Goal: Task Accomplishment & Management: Use online tool/utility

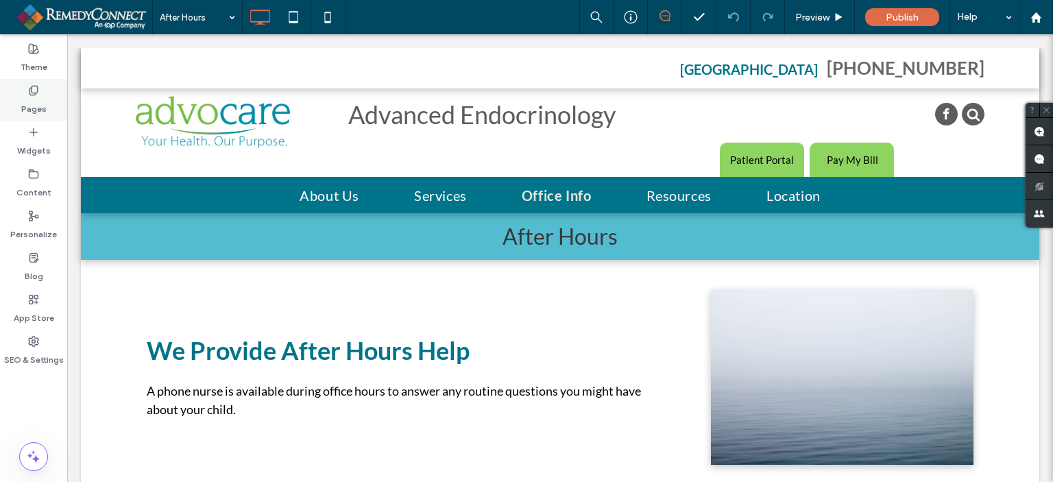
click at [34, 93] on icon at bounding box center [33, 90] width 11 height 11
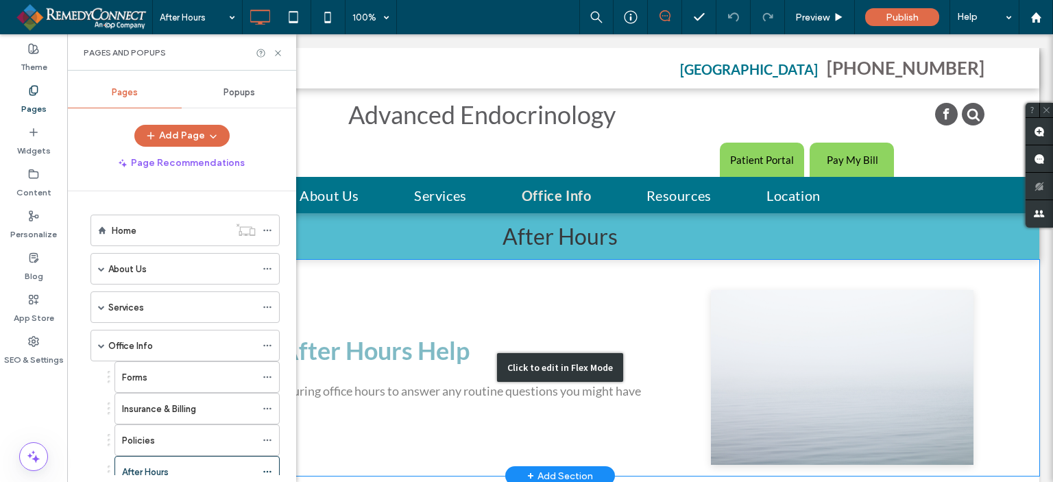
click at [418, 352] on div "Click to edit in Flex Mode" at bounding box center [560, 368] width 958 height 216
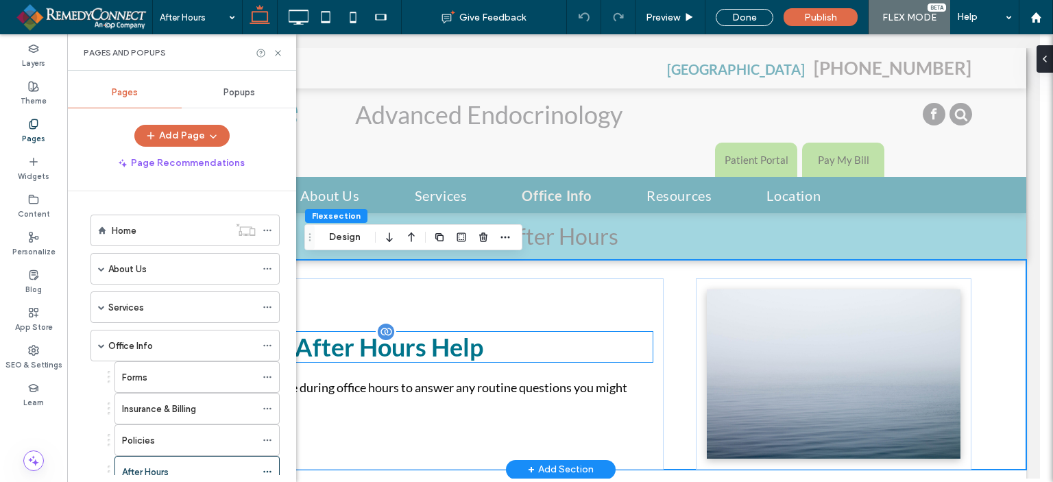
click at [549, 352] on p "We Provide After Hours Help" at bounding box center [406, 347] width 492 height 30
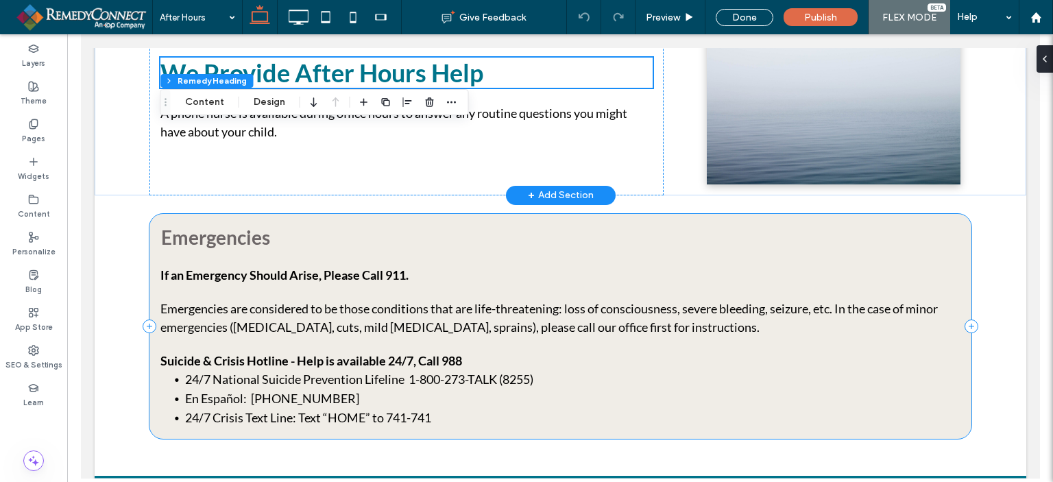
scroll to position [206, 0]
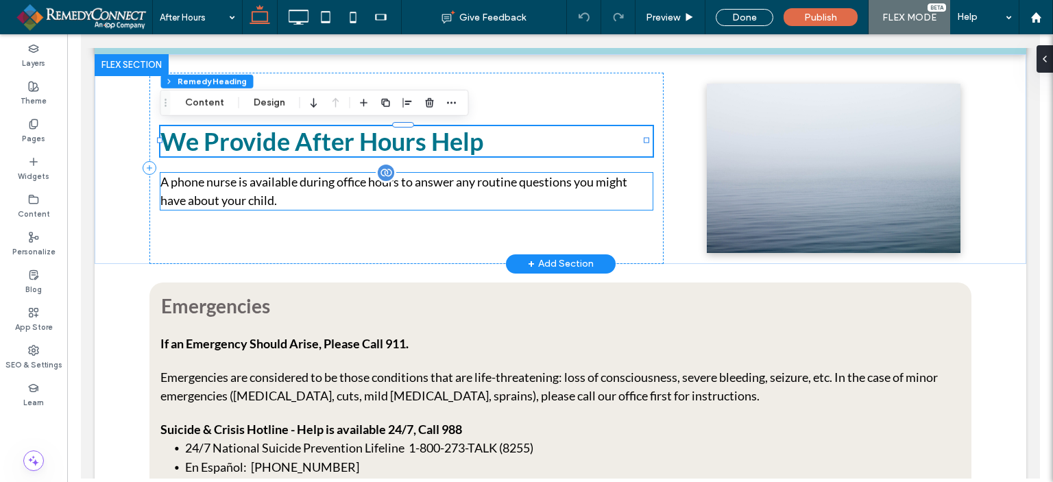
click at [258, 200] on p "A phone nurse is available during office hours to answer any routine questions …" at bounding box center [406, 191] width 492 height 37
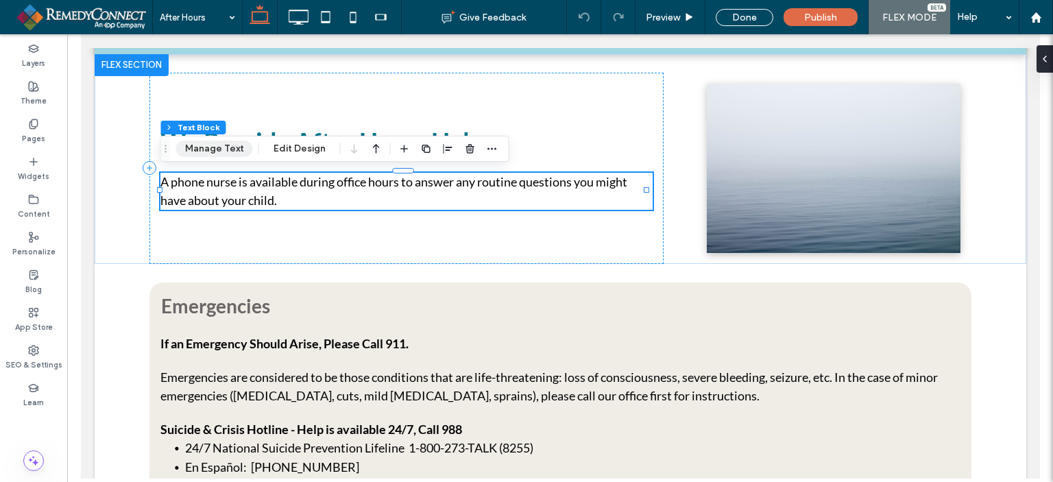
click at [211, 153] on button "Manage Text" at bounding box center [214, 149] width 77 height 16
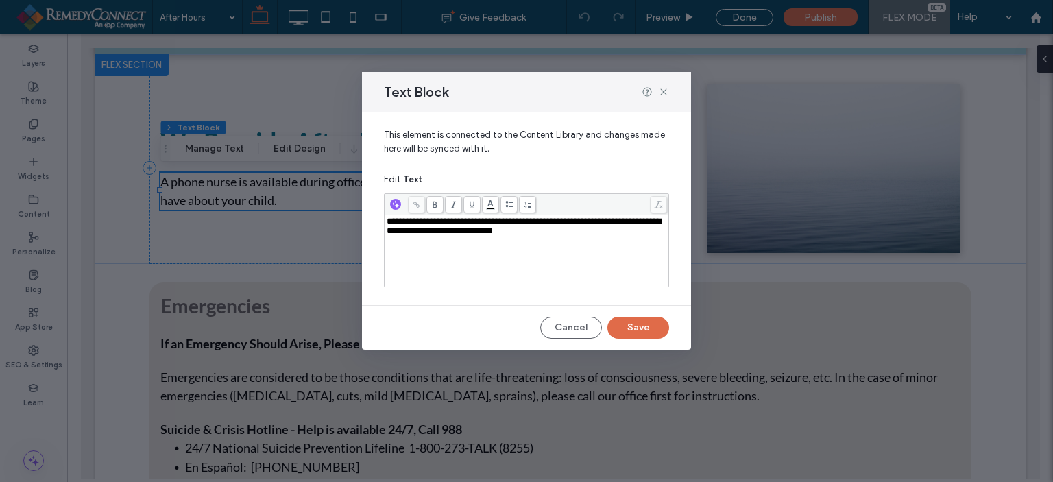
drag, startPoint x: 559, startPoint y: 235, endPoint x: 601, endPoint y: 223, distance: 43.6
click at [562, 233] on div "**********" at bounding box center [527, 226] width 280 height 19
click at [640, 331] on button "Save" at bounding box center [638, 328] width 62 height 22
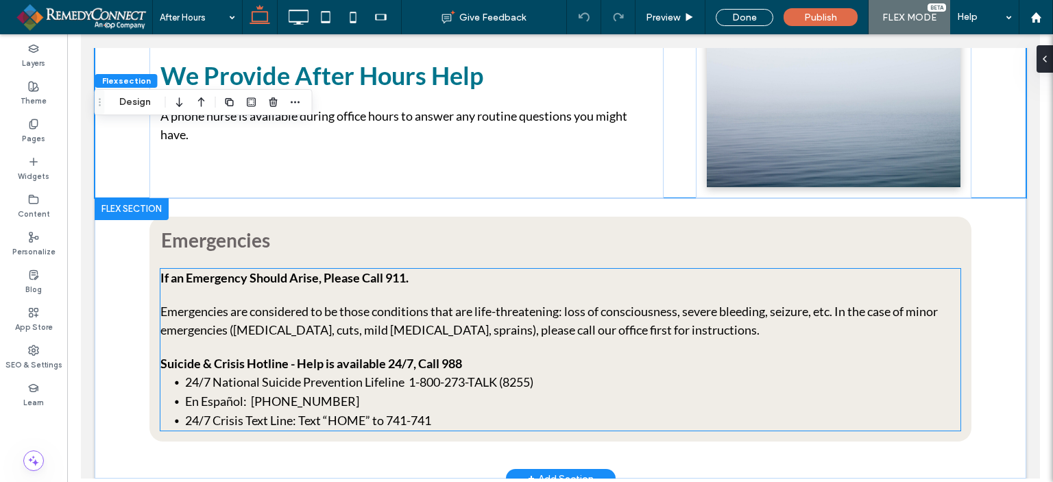
scroll to position [274, 0]
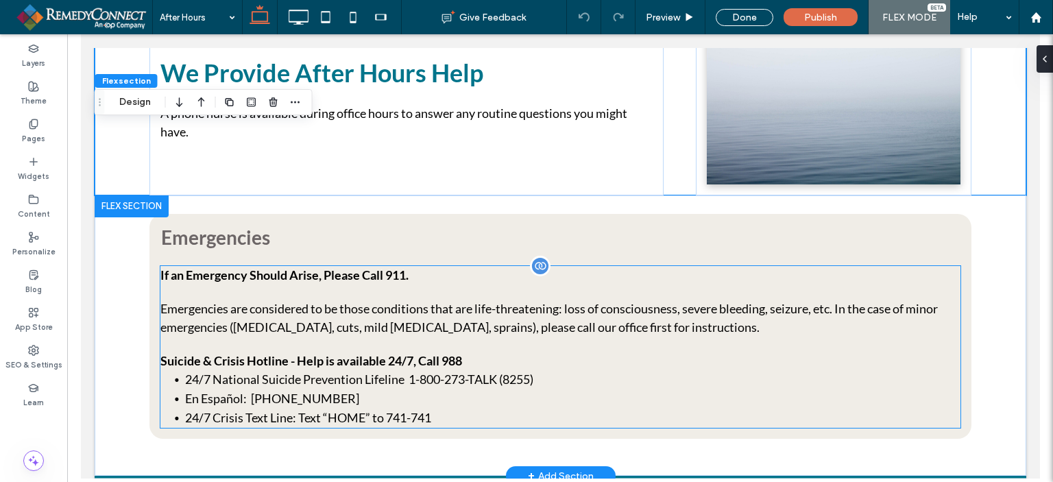
click at [509, 311] on p "Emergencies are considered to be those conditions that are life-threatening: lo…" at bounding box center [560, 318] width 800 height 37
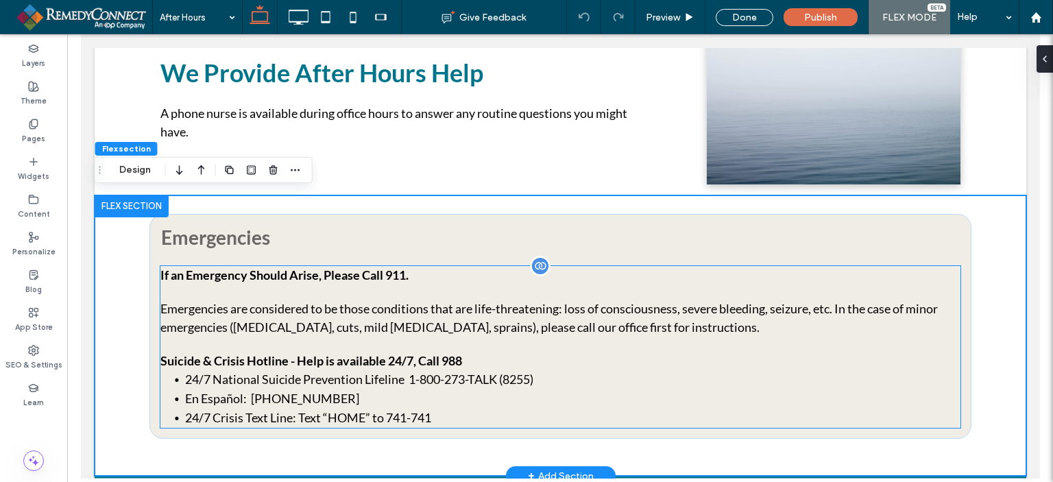
click at [212, 313] on p "Emergencies are considered to be those conditions that are life-threatening: lo…" at bounding box center [560, 318] width 800 height 37
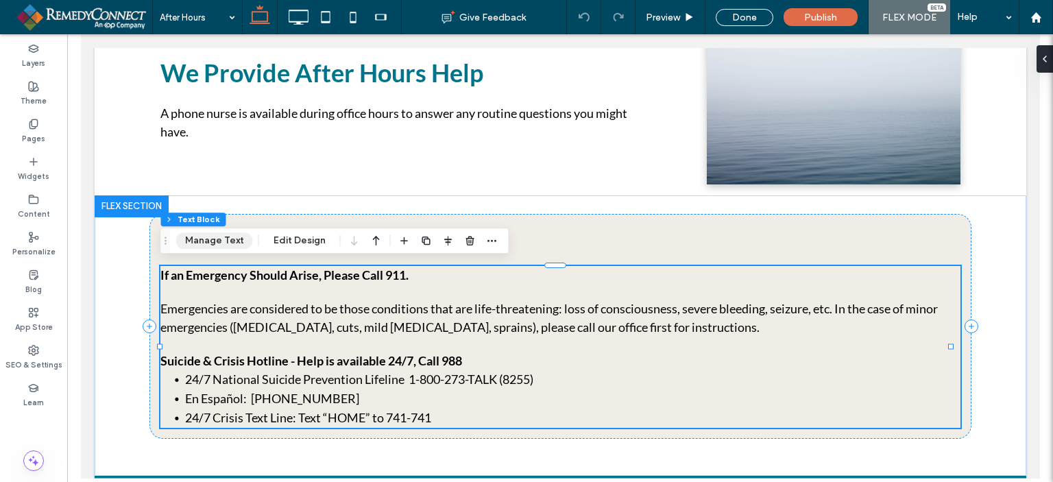
click at [217, 249] on button "Manage Text" at bounding box center [214, 240] width 77 height 16
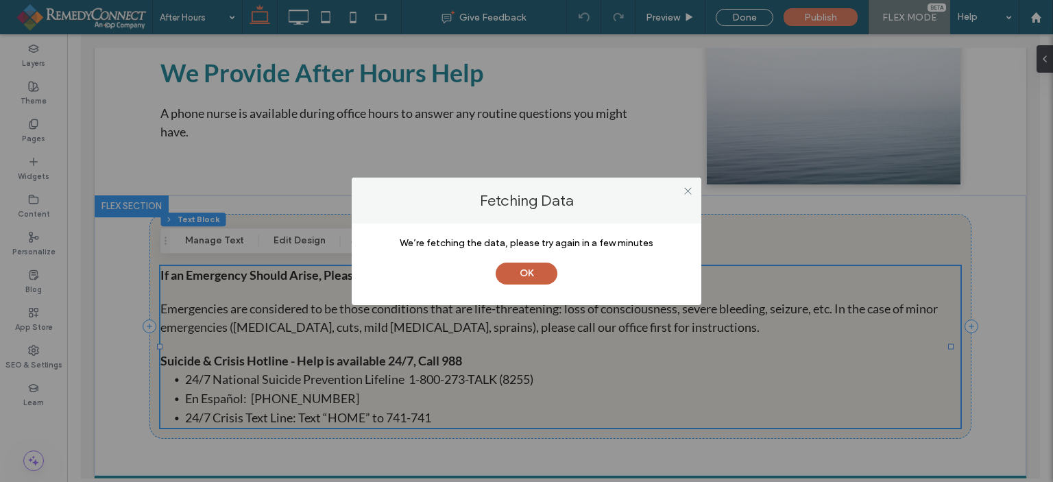
click at [532, 274] on button "OK" at bounding box center [527, 274] width 62 height 22
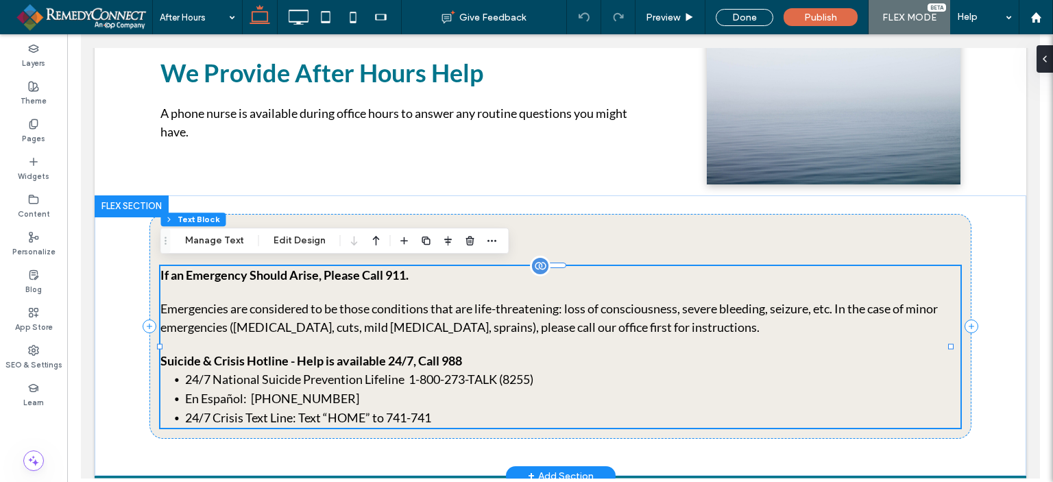
click at [256, 376] on li "24/7 National Suicide Prevention Lifeline 1-800-273-TALK (8255)" at bounding box center [571, 379] width 775 height 19
click at [208, 241] on button "Manage Text" at bounding box center [214, 240] width 77 height 16
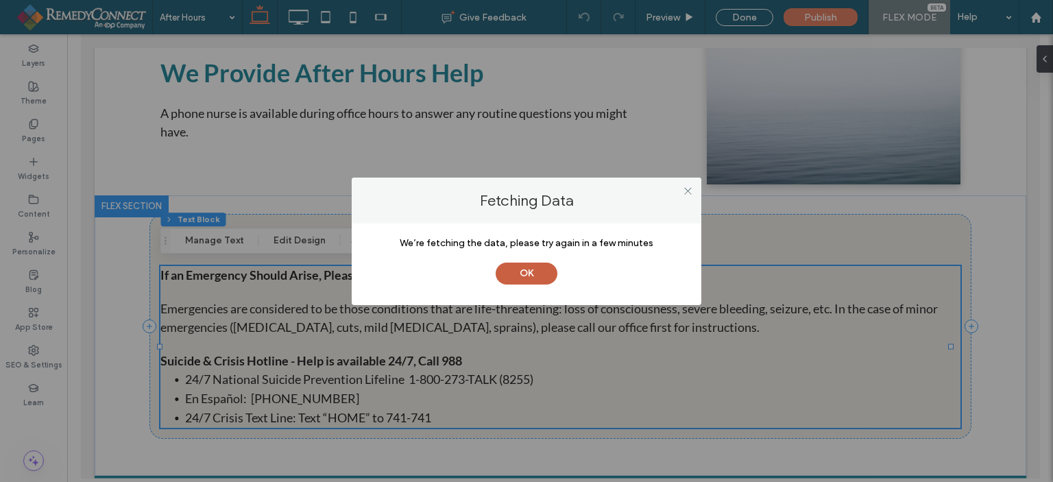
click at [529, 282] on button "OK" at bounding box center [527, 274] width 62 height 22
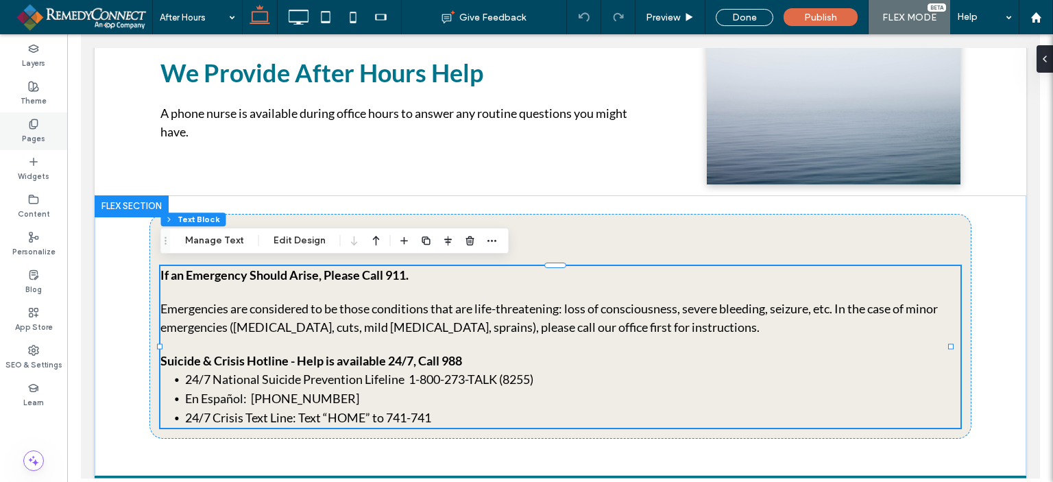
click at [36, 125] on icon at bounding box center [33, 124] width 11 height 11
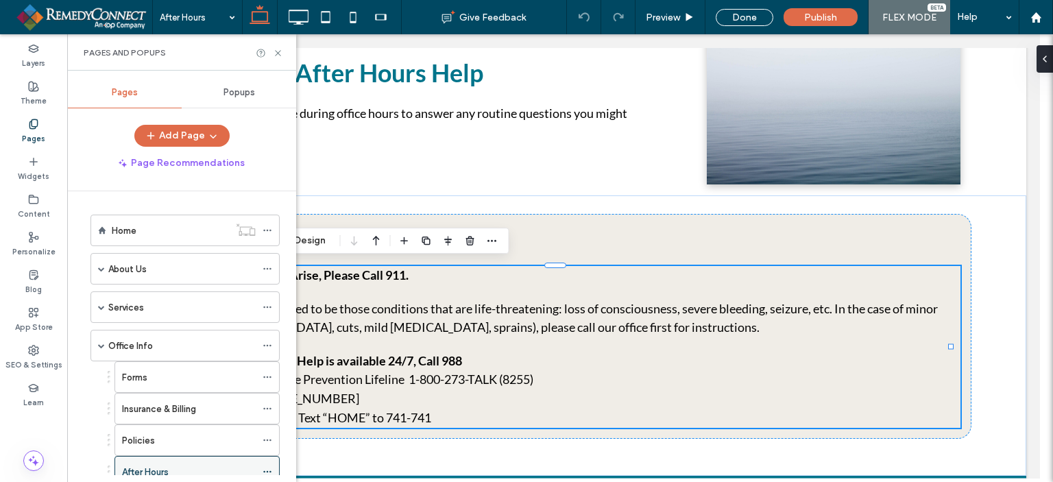
click at [152, 470] on label "After Hours" at bounding box center [145, 472] width 47 height 24
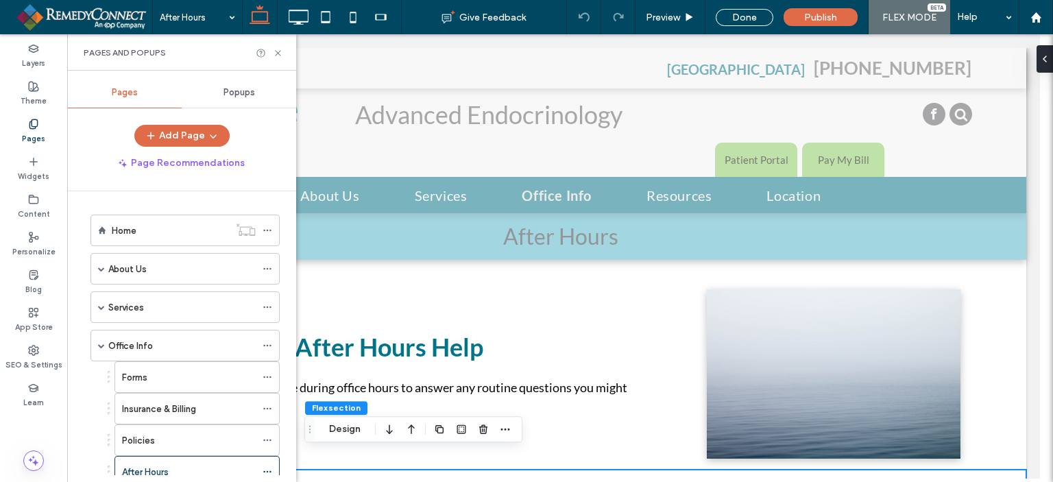
scroll to position [0, 0]
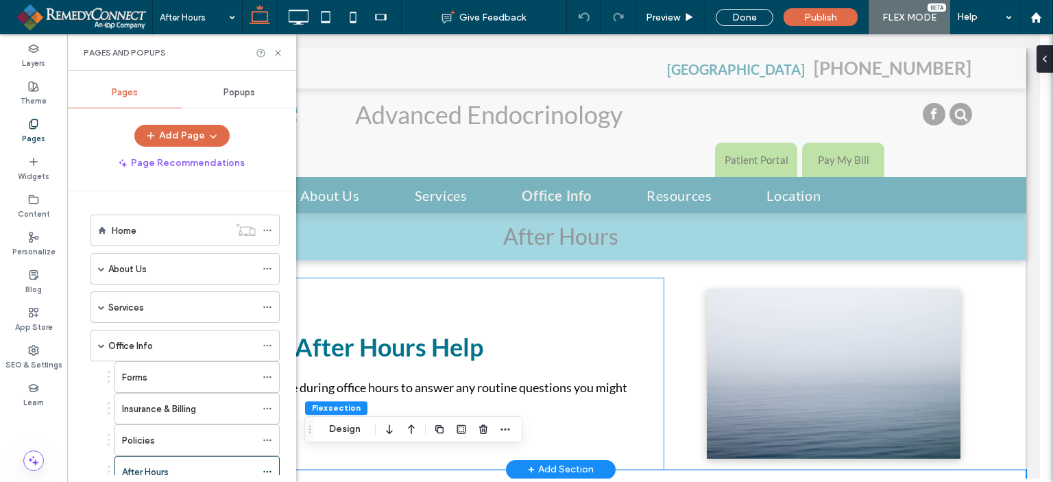
click at [474, 319] on div "We Provide After Hours Help A phone nurse is available during office hours to a…" at bounding box center [406, 373] width 514 height 191
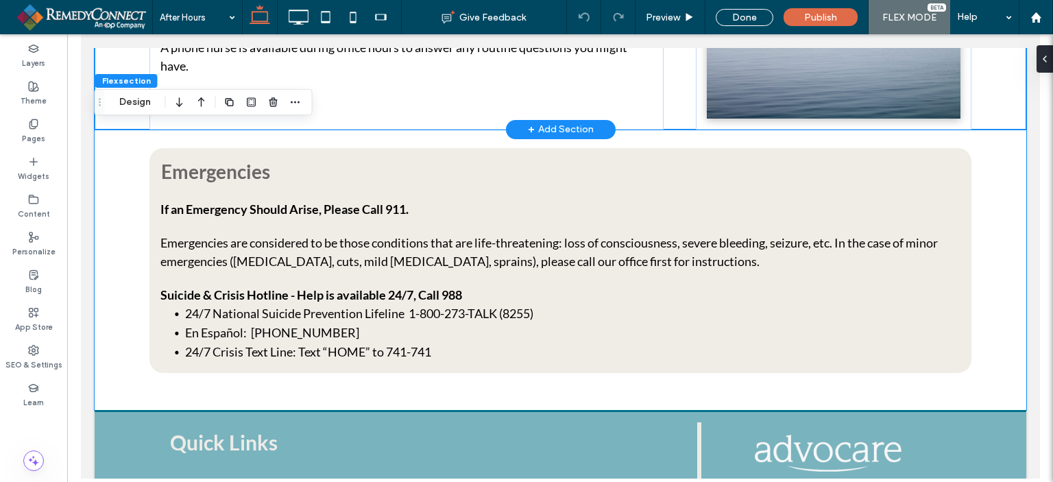
scroll to position [343, 0]
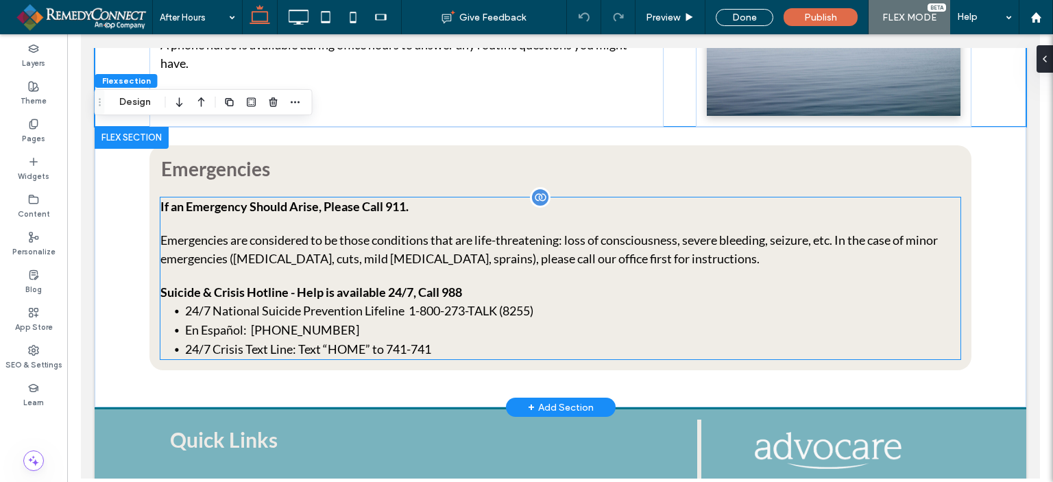
click at [332, 295] on strong "Suicide & Crisis Hotline - Help is available 24/7, Call 988" at bounding box center [311, 292] width 302 height 15
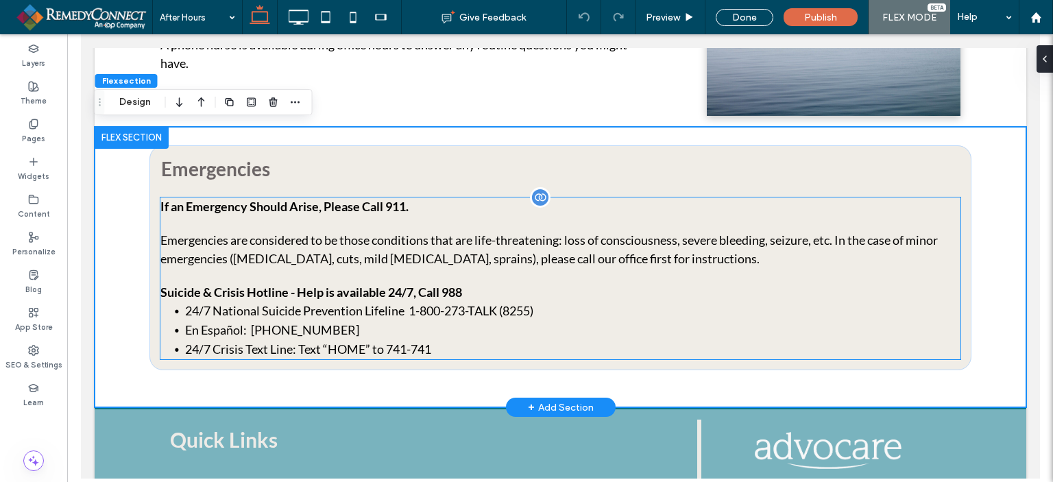
click at [187, 234] on p "Emergencies are considered to be those conditions that are life-threatening: lo…" at bounding box center [560, 249] width 800 height 37
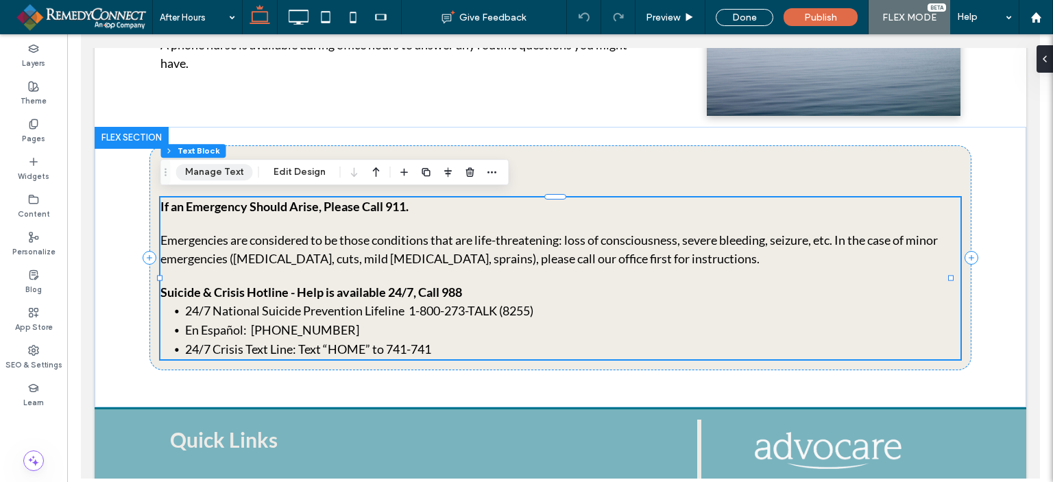
click at [191, 175] on button "Manage Text" at bounding box center [214, 172] width 77 height 16
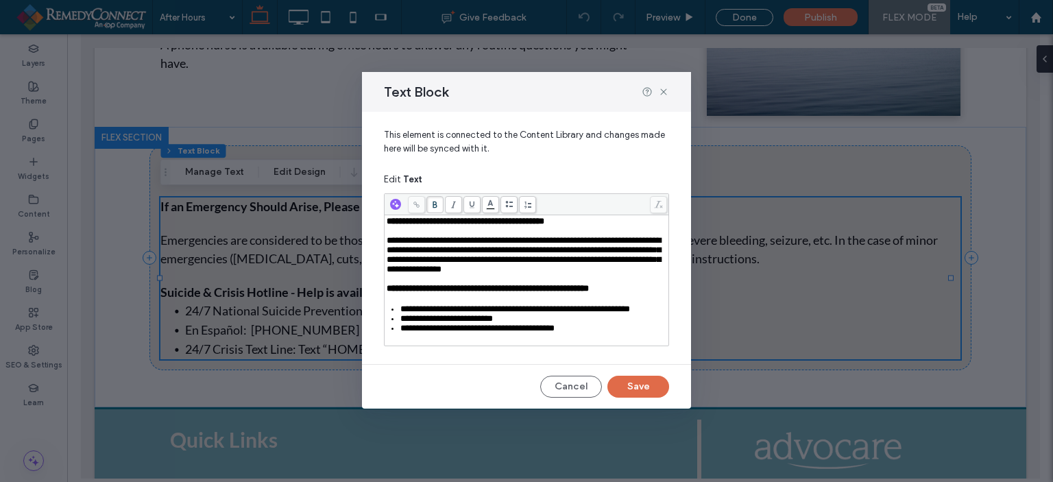
click at [590, 333] on div "**********" at bounding box center [533, 329] width 267 height 10
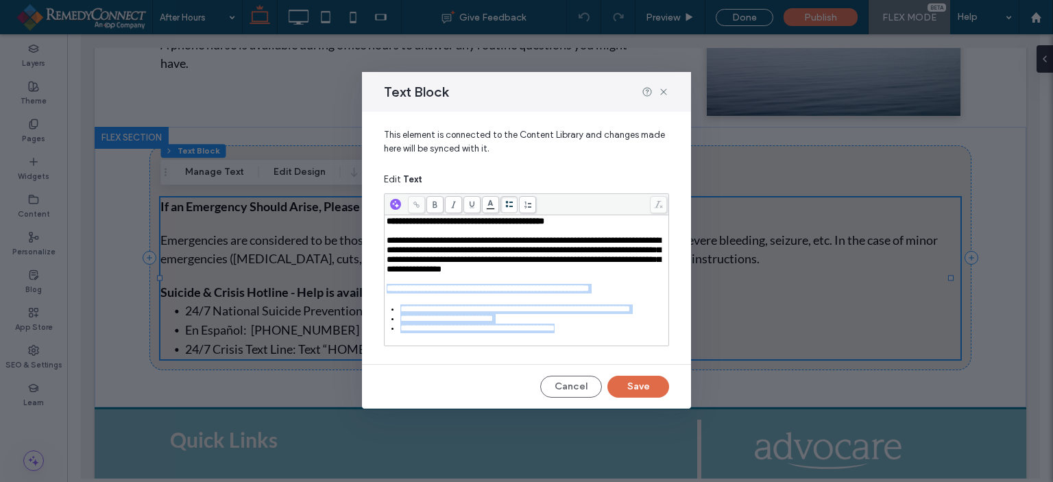
drag, startPoint x: 590, startPoint y: 352, endPoint x: 380, endPoint y: 295, distance: 217.5
click at [380, 295] on div "**********" at bounding box center [526, 232] width 329 height 241
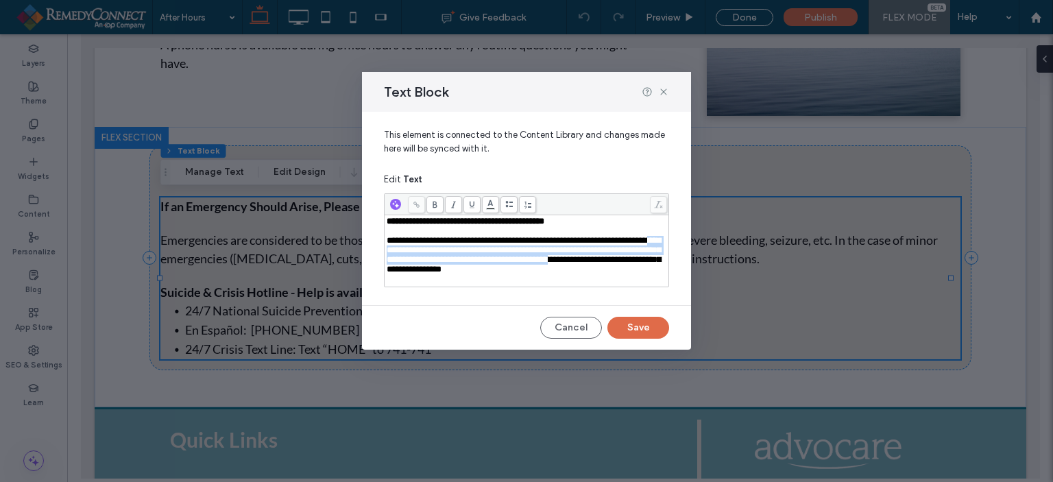
drag, startPoint x: 437, startPoint y: 253, endPoint x: 415, endPoint y: 276, distance: 31.5
click at [415, 274] on span "**********" at bounding box center [524, 255] width 274 height 38
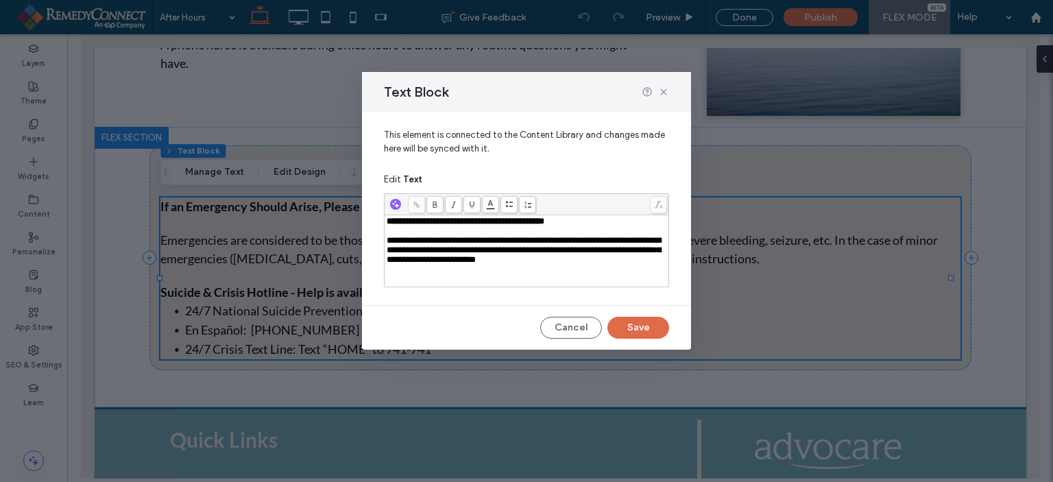
click at [428, 264] on span "**********" at bounding box center [524, 250] width 274 height 28
click at [431, 264] on span "**********" at bounding box center [524, 250] width 274 height 28
click at [533, 264] on span "**********" at bounding box center [524, 250] width 274 height 28
click at [610, 264] on span "**********" at bounding box center [524, 250] width 274 height 28
click at [643, 326] on button "Save" at bounding box center [638, 328] width 62 height 22
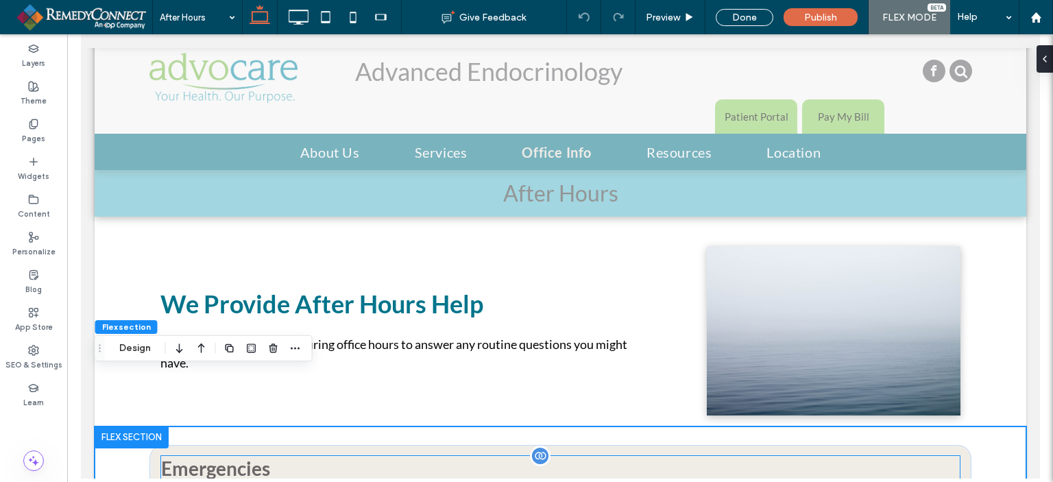
scroll to position [42, 0]
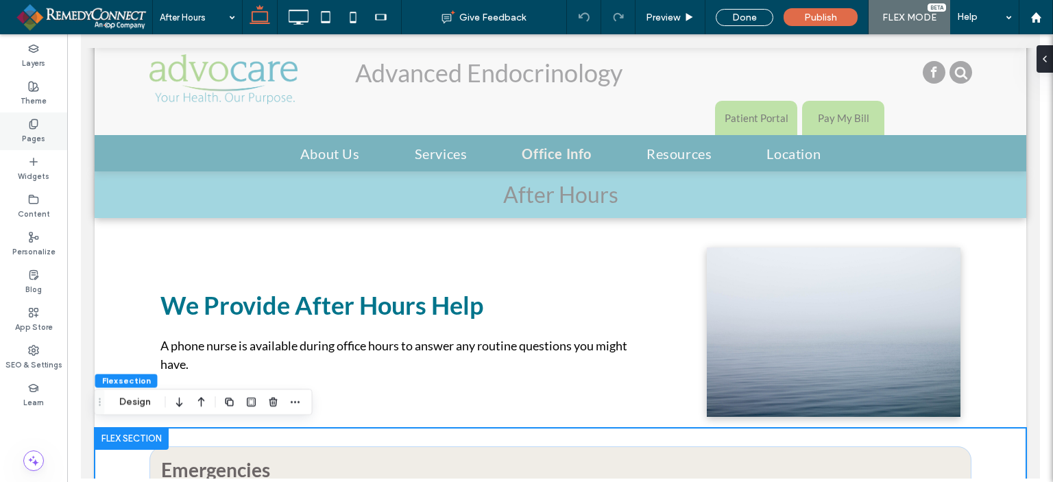
click at [23, 132] on label "Pages" at bounding box center [33, 137] width 23 height 15
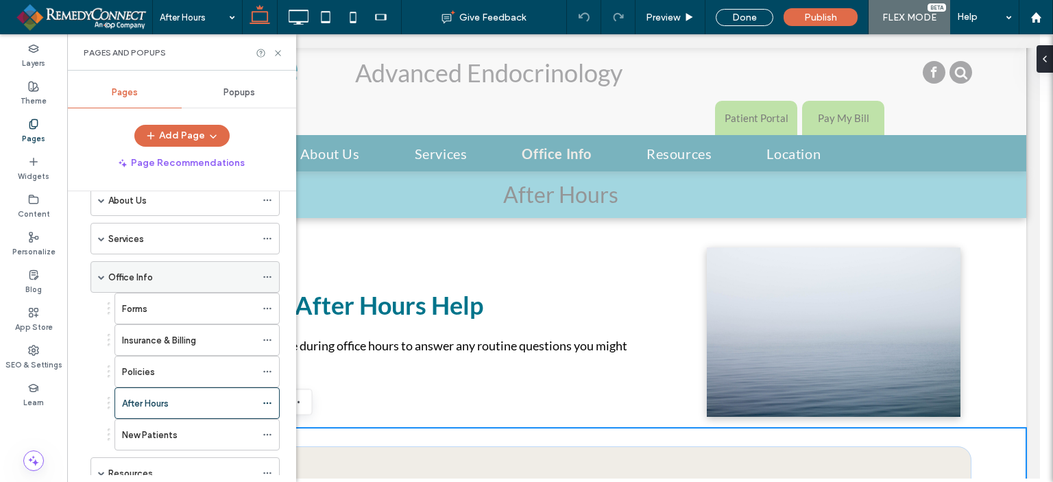
scroll to position [137, 0]
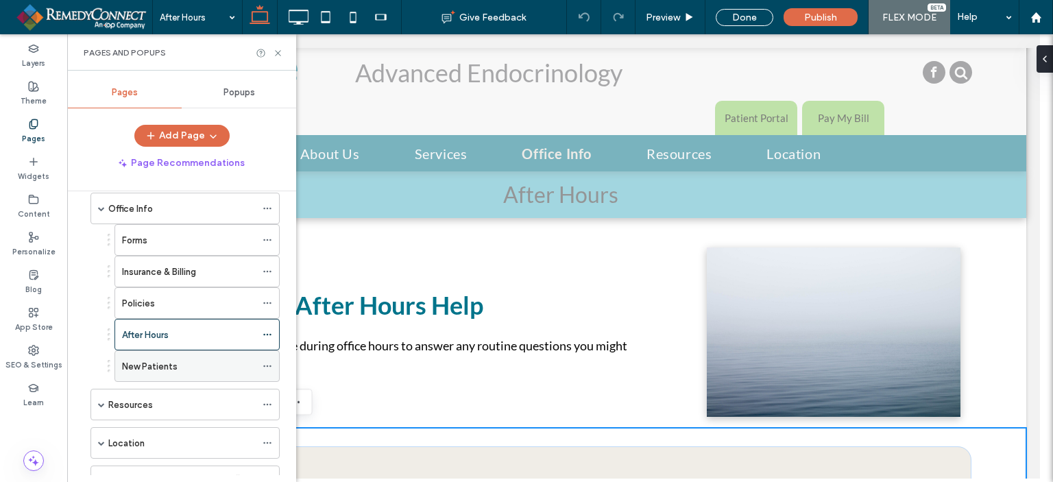
click at [159, 360] on label "New Patients" at bounding box center [150, 366] width 56 height 24
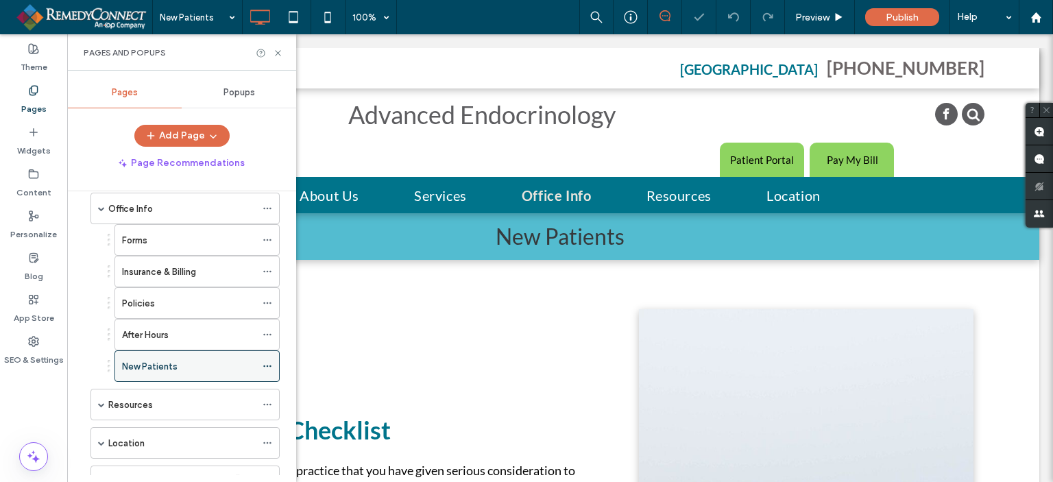
click at [267, 365] on icon at bounding box center [268, 366] width 10 height 10
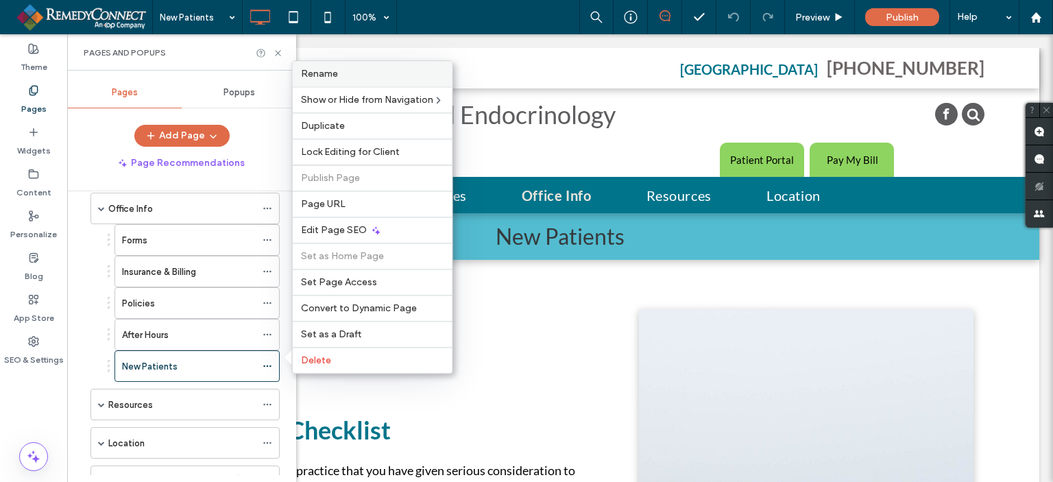
click at [355, 75] on label "Rename" at bounding box center [372, 74] width 143 height 12
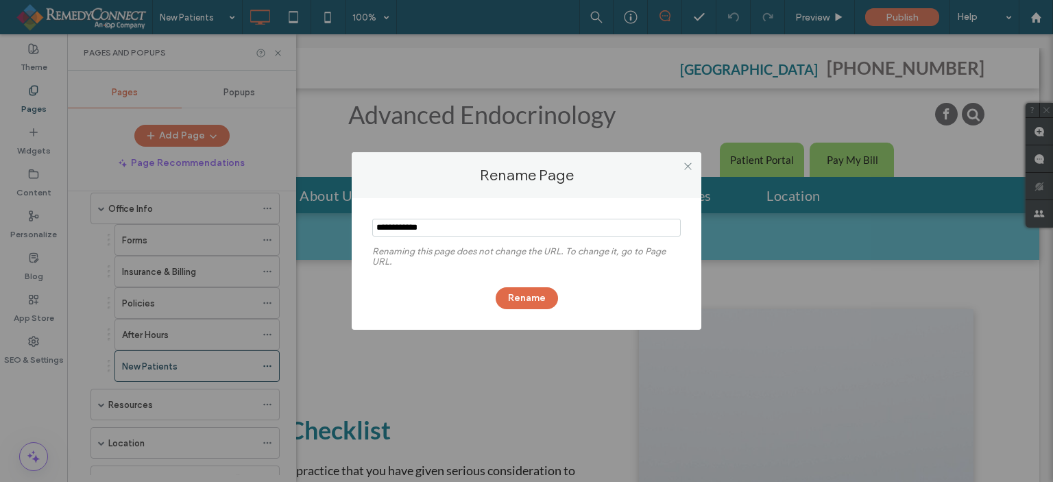
click at [534, 335] on div "Rename Page Renaming this page does not change the URL. To change it, go to Pag…" at bounding box center [526, 241] width 1053 height 482
click at [683, 162] on icon at bounding box center [688, 166] width 10 height 10
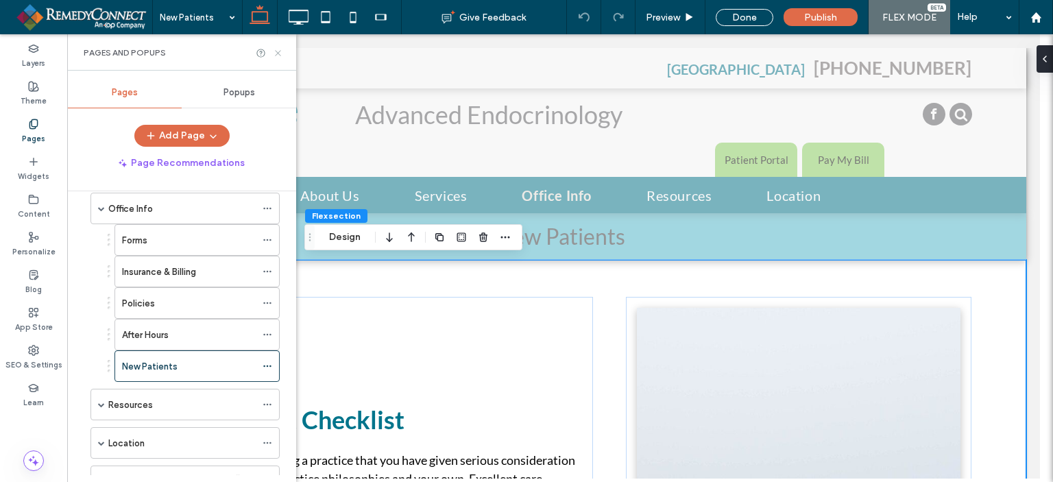
click at [276, 51] on icon at bounding box center [278, 53] width 10 height 10
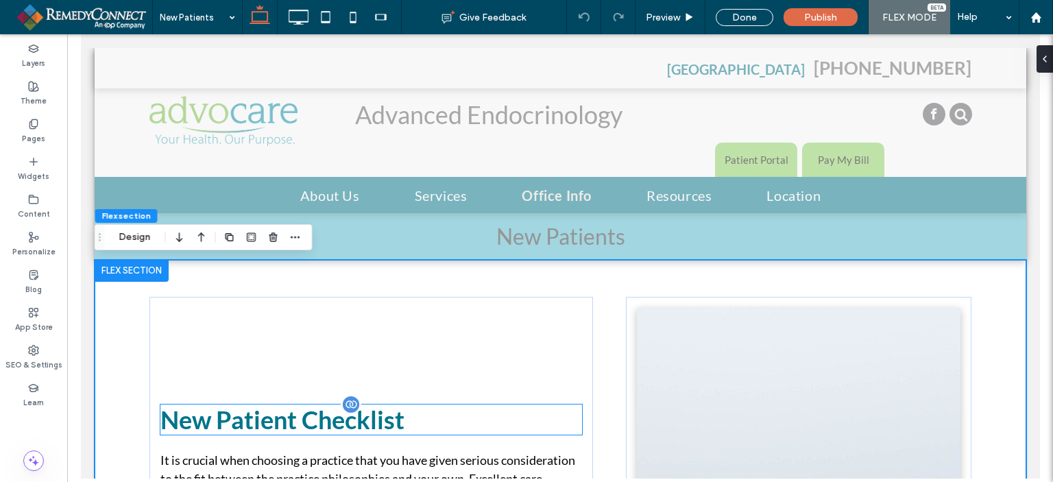
click at [304, 414] on p "New Patient Checklist" at bounding box center [371, 419] width 422 height 30
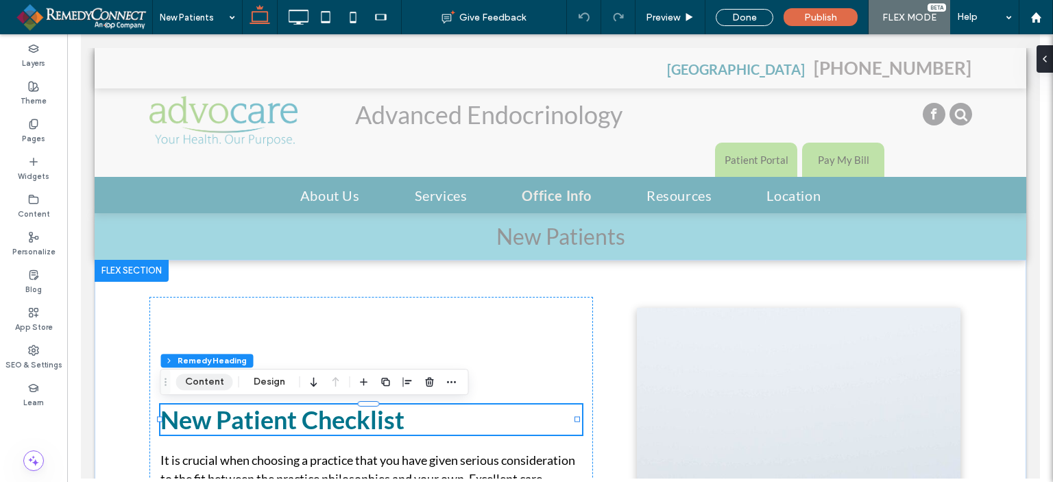
click at [207, 380] on button "Content" at bounding box center [204, 382] width 57 height 16
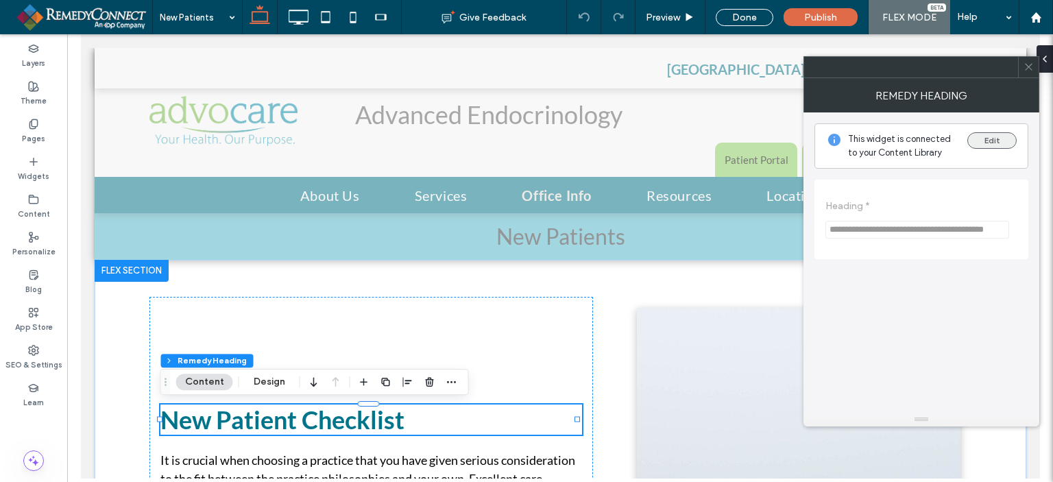
click at [973, 135] on button "Edit" at bounding box center [991, 140] width 49 height 16
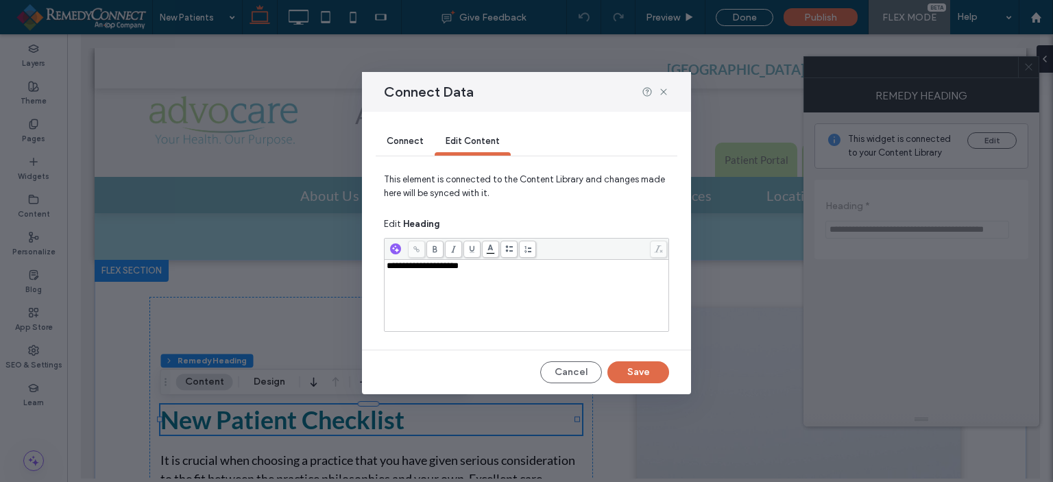
click at [484, 266] on div "**********" at bounding box center [527, 266] width 280 height 10
click at [636, 368] on button "Save" at bounding box center [638, 372] width 62 height 22
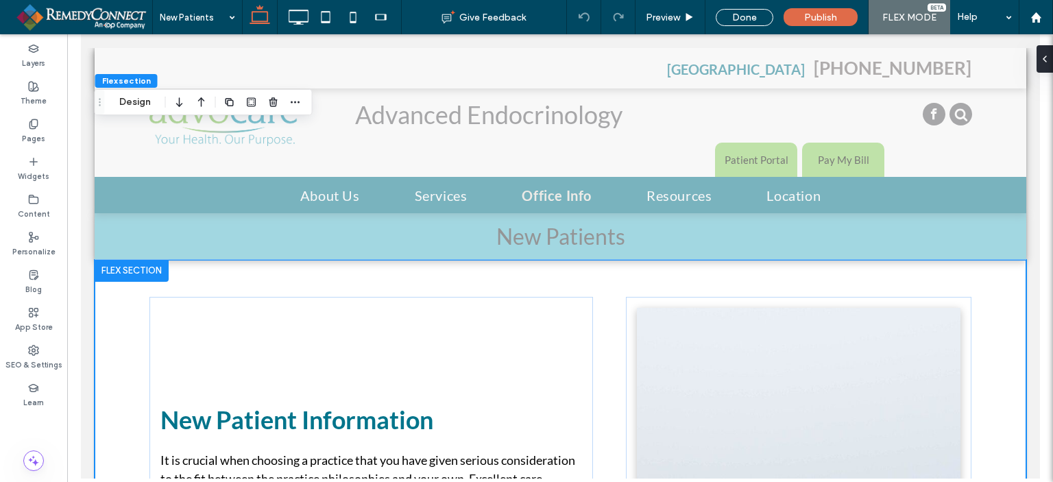
scroll to position [225, 0]
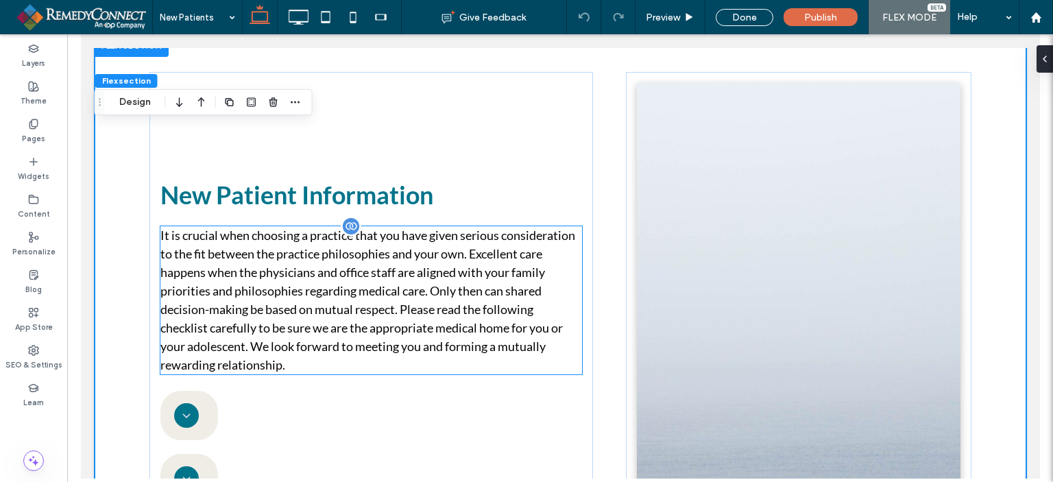
click at [431, 308] on p "It is crucial when choosing a practice that you have given serious consideratio…" at bounding box center [371, 300] width 422 height 148
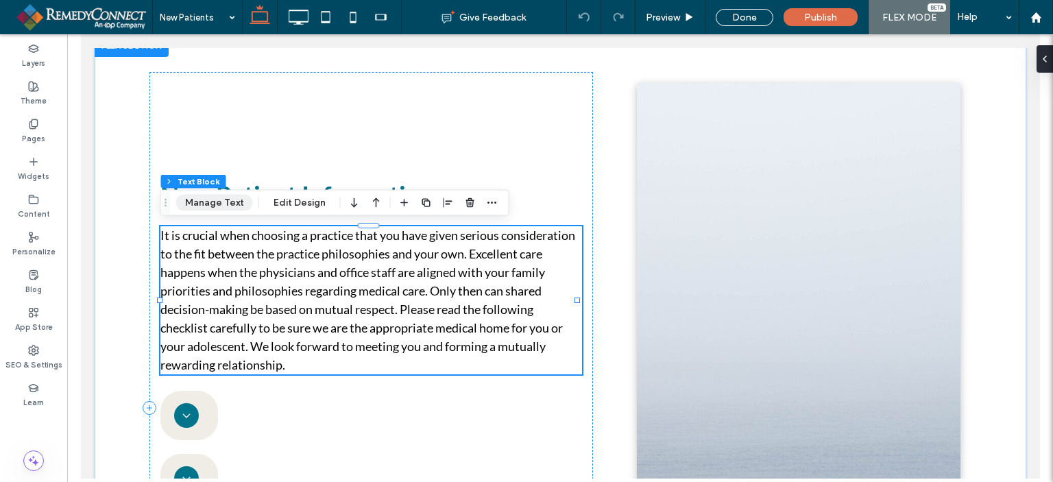
click at [225, 205] on button "Manage Text" at bounding box center [214, 203] width 77 height 16
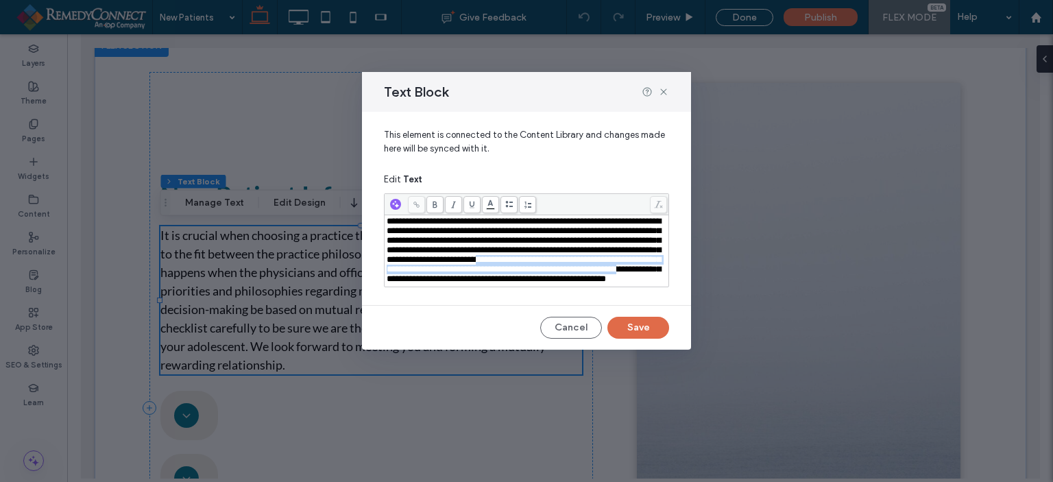
drag, startPoint x: 452, startPoint y: 276, endPoint x: 436, endPoint y: 300, distance: 28.1
click at [436, 283] on span "**********" at bounding box center [524, 250] width 274 height 66
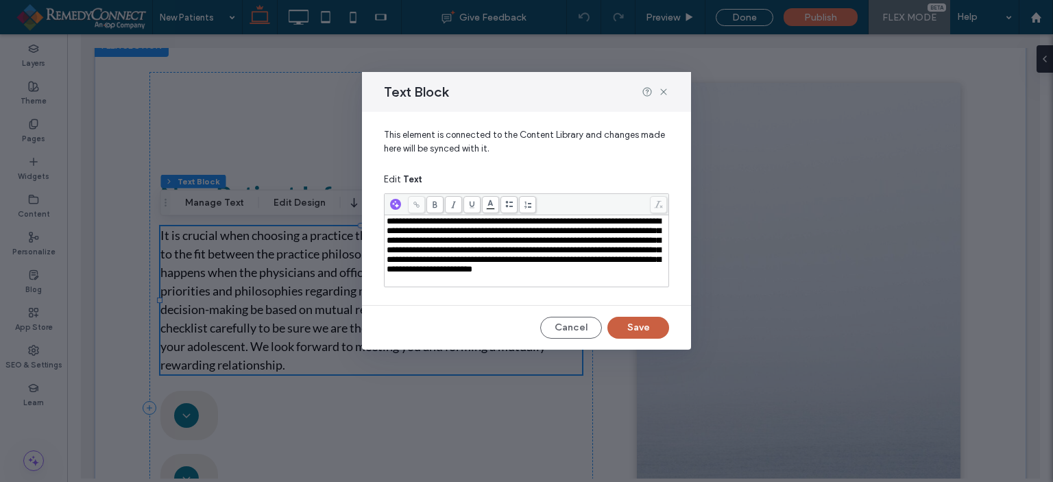
click at [645, 337] on button "Save" at bounding box center [638, 328] width 62 height 22
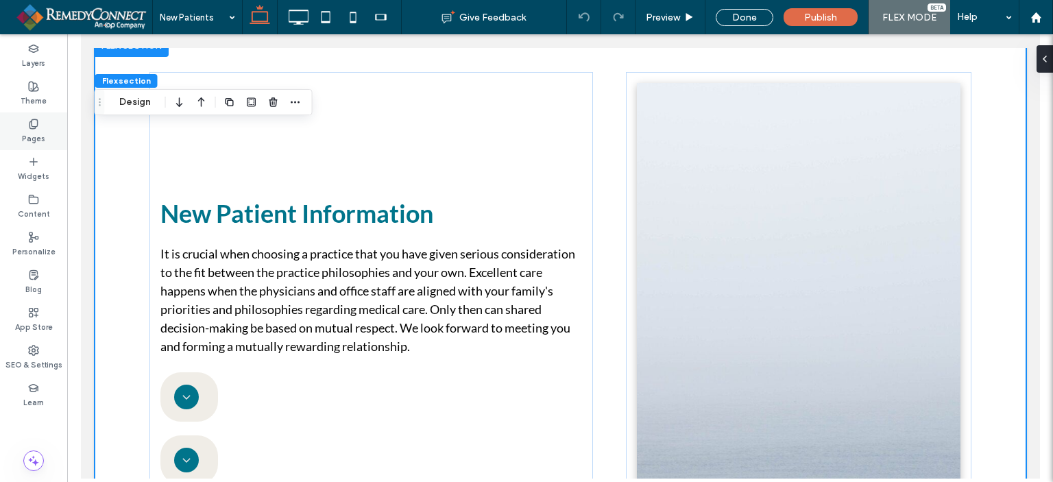
click at [32, 127] on icon at bounding box center [33, 124] width 11 height 11
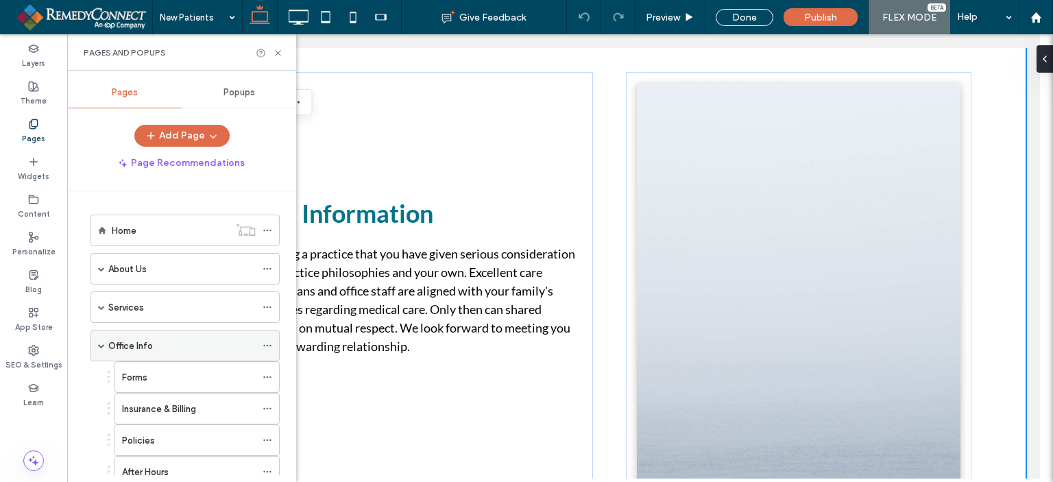
click at [107, 341] on div "Office Info" at bounding box center [184, 346] width 189 height 32
click at [99, 342] on span at bounding box center [101, 345] width 7 height 7
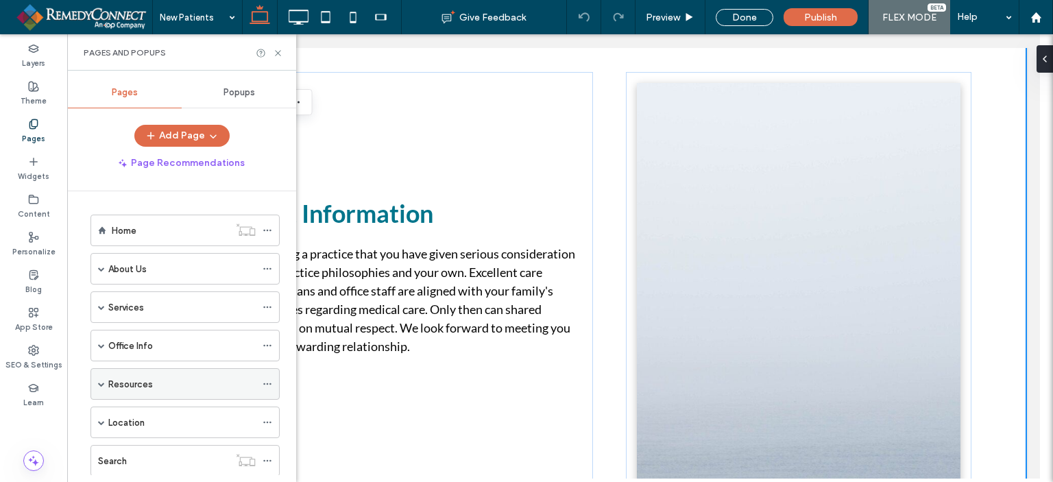
click at [99, 386] on span at bounding box center [101, 384] width 7 height 30
click at [166, 409] on label "Helpful Links" at bounding box center [148, 416] width 52 height 24
click at [0, 0] on div at bounding box center [0, 0] width 0 height 0
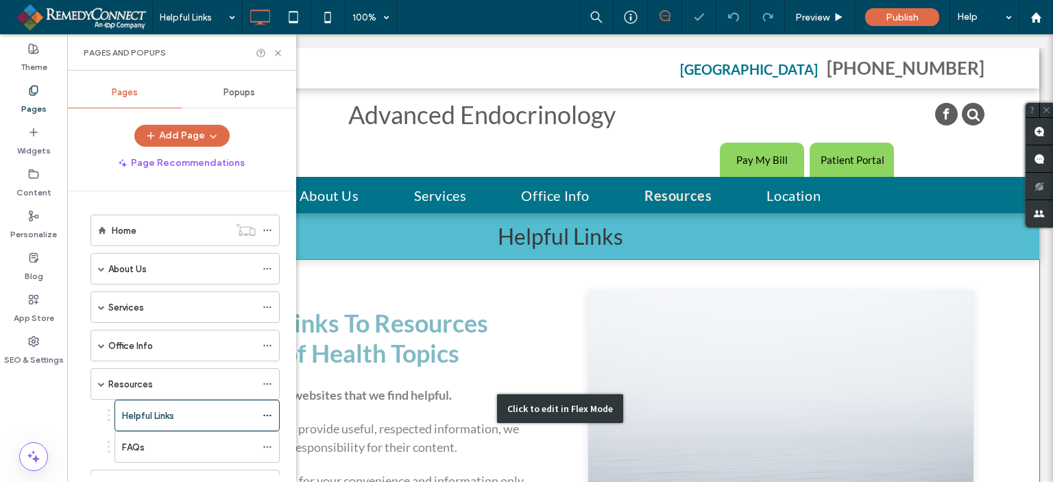
click at [528, 318] on div "Click to edit in Flex Mode" at bounding box center [560, 409] width 958 height 298
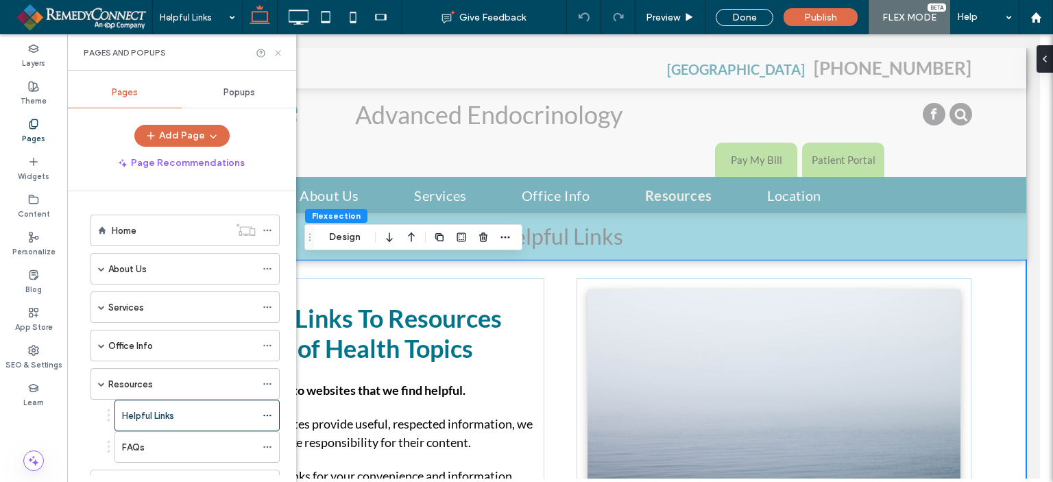
click at [279, 54] on icon at bounding box center [278, 53] width 10 height 10
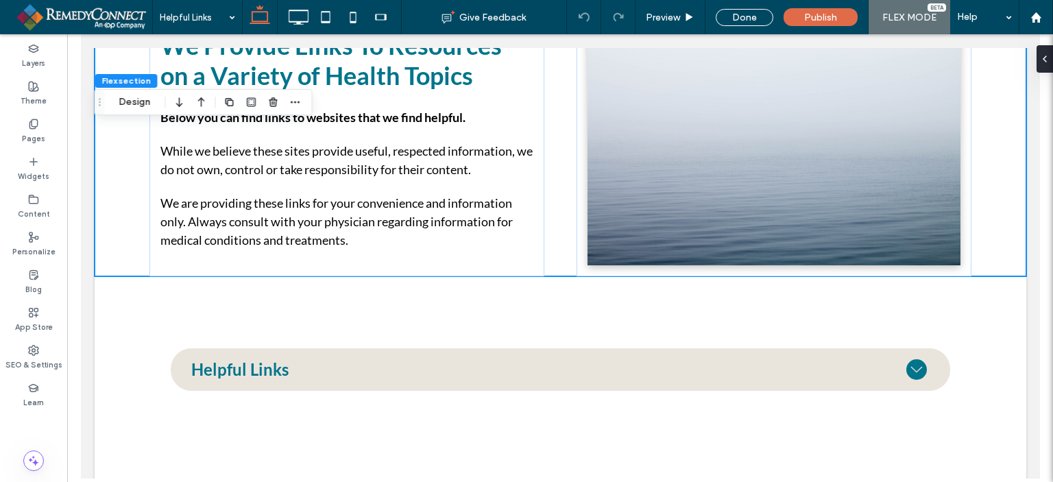
scroll to position [282, 0]
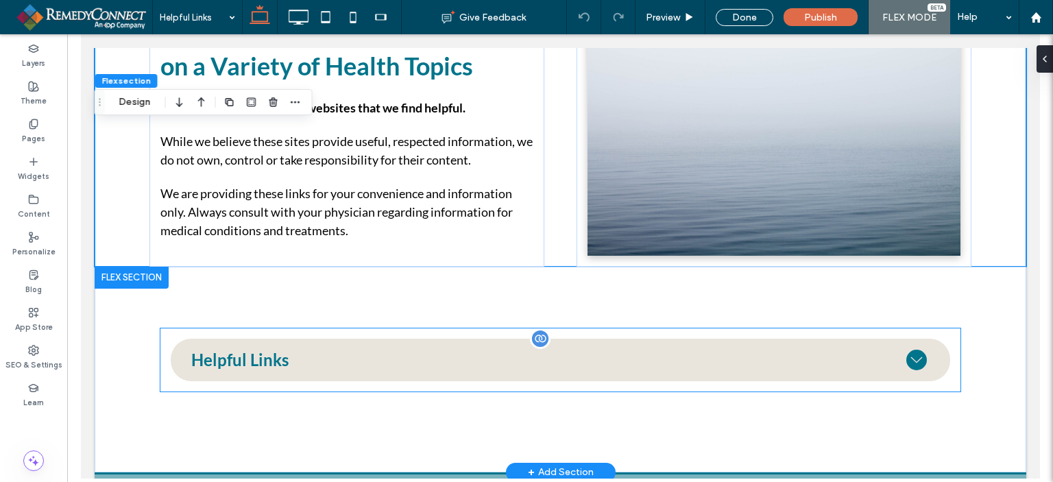
click at [908, 359] on icon at bounding box center [916, 360] width 21 height 21
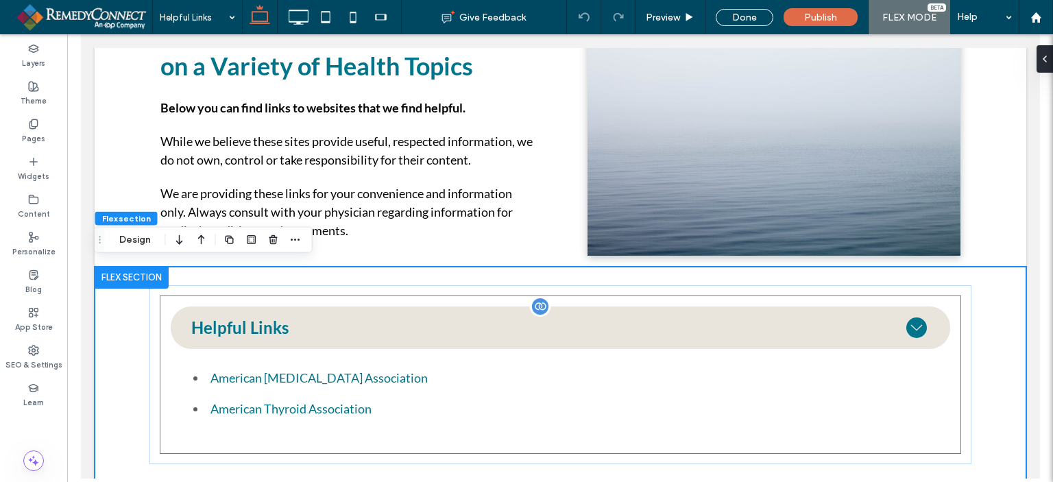
click at [234, 328] on h4 "Helpful Links" at bounding box center [239, 327] width 97 height 16
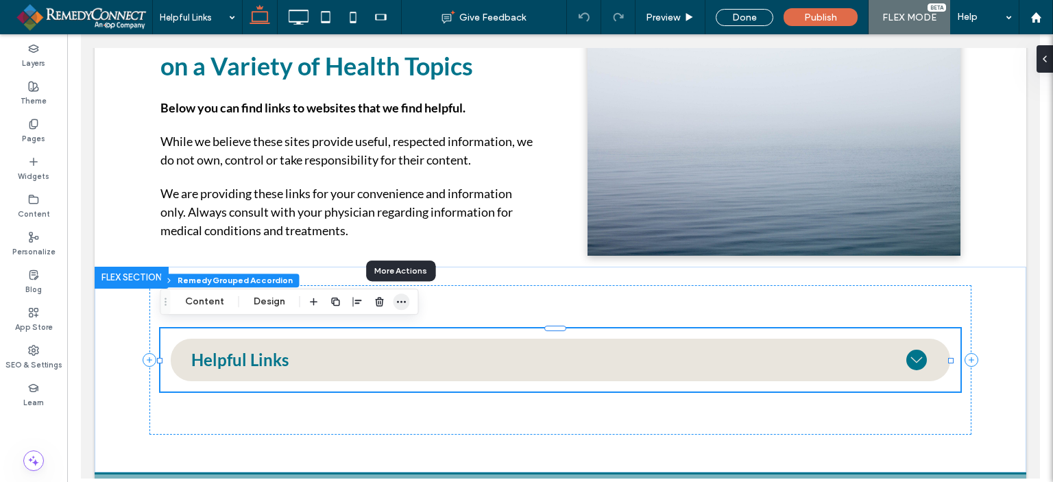
click at [402, 300] on icon "button" at bounding box center [401, 301] width 11 height 11
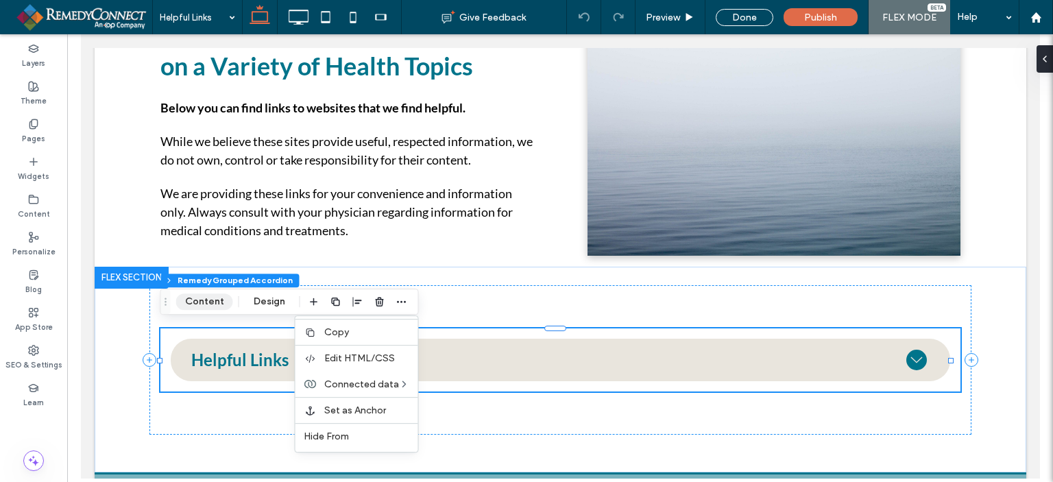
click at [199, 295] on button "Content" at bounding box center [204, 301] width 57 height 16
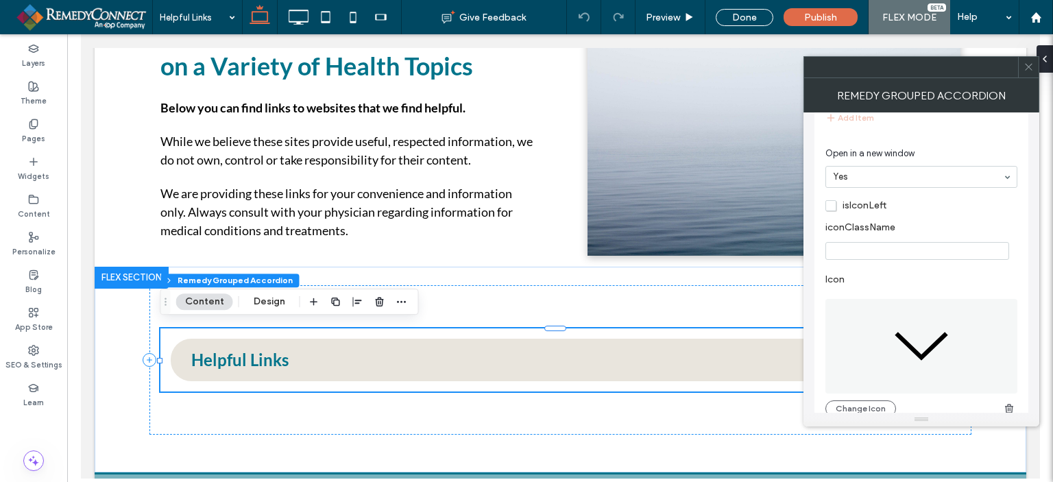
scroll to position [204, 0]
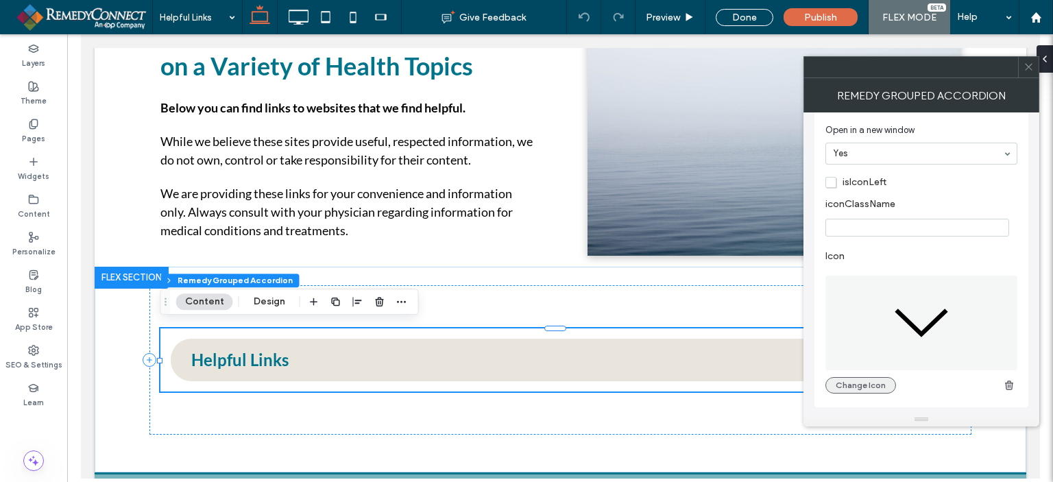
click at [843, 389] on button "Change Icon" at bounding box center [860, 385] width 71 height 16
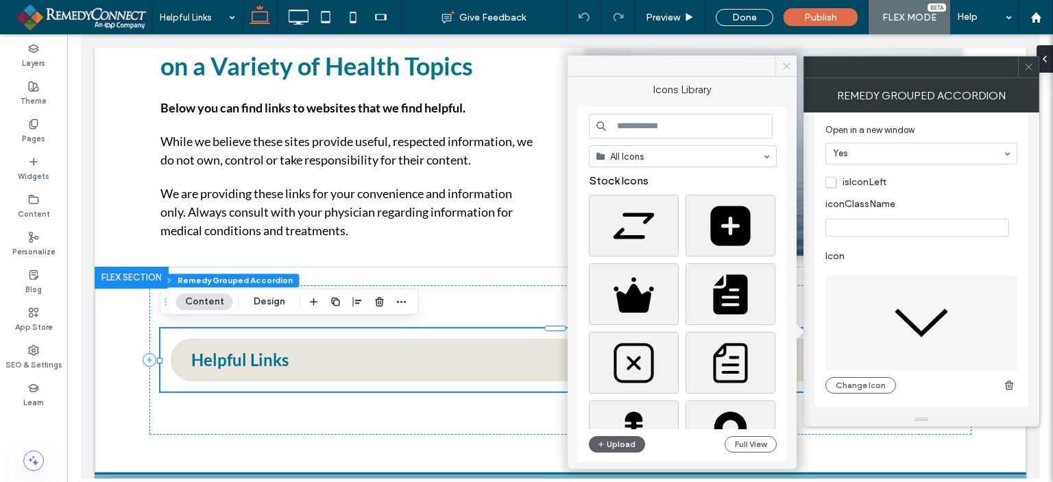
click at [784, 69] on icon at bounding box center [787, 66] width 10 height 10
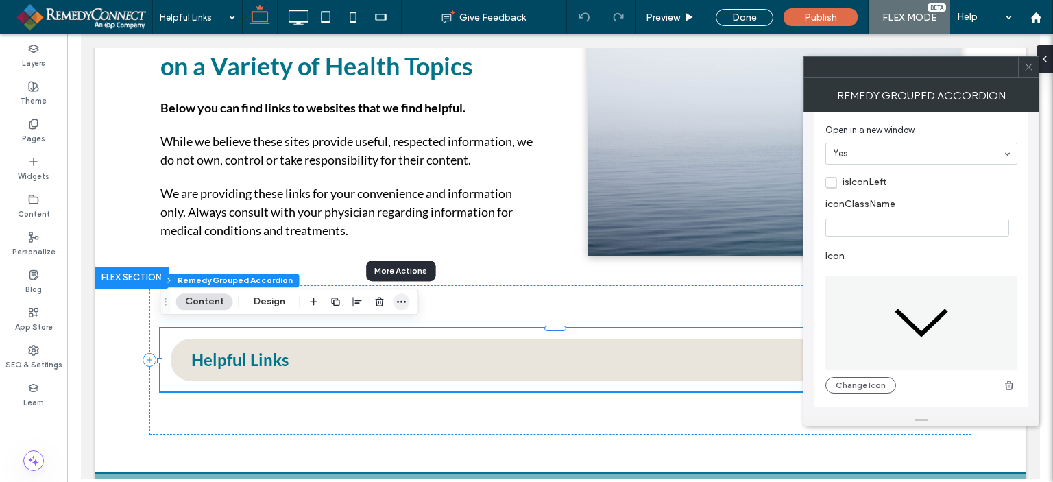
click at [405, 293] on span "button" at bounding box center [402, 301] width 16 height 16
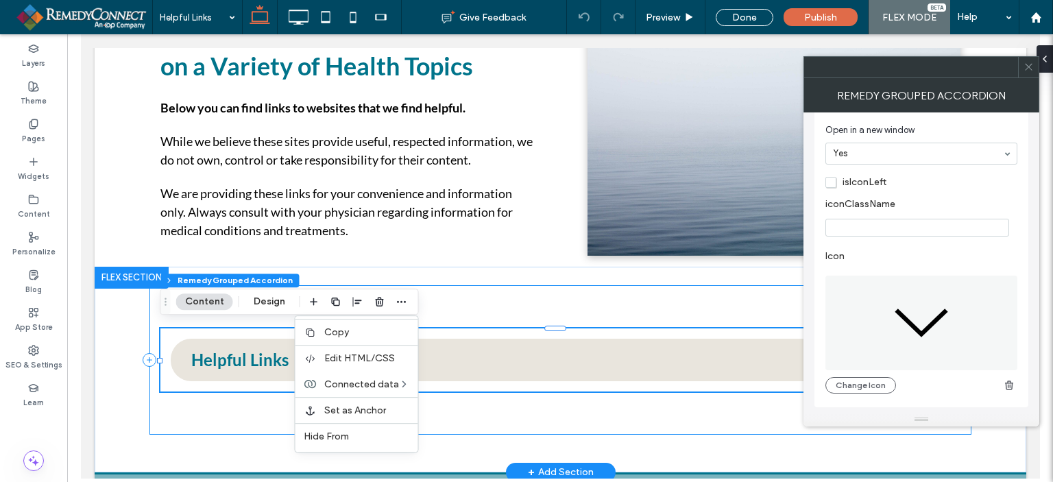
click at [582, 302] on div "Helpful Links American Diabetes Association American Thyroid Association" at bounding box center [560, 359] width 822 height 149
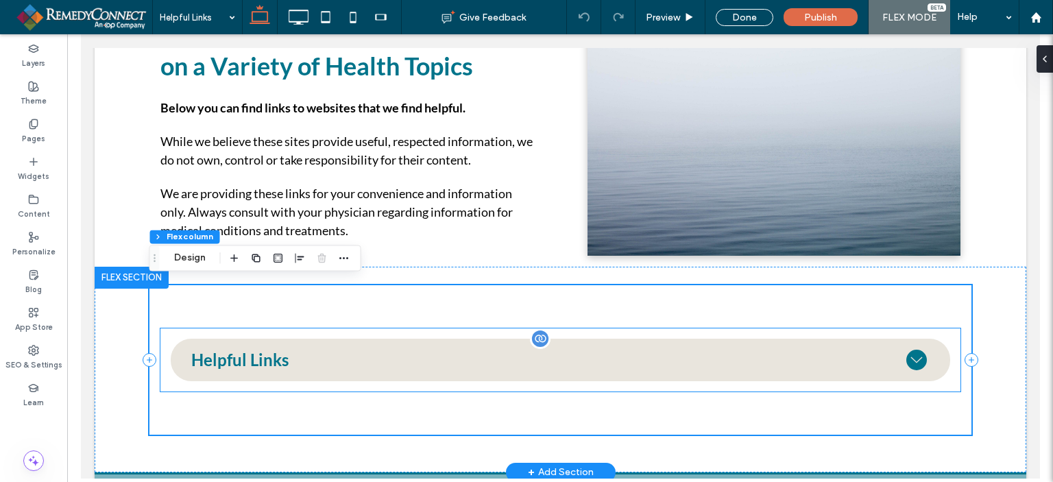
click at [906, 359] on icon at bounding box center [916, 360] width 21 height 21
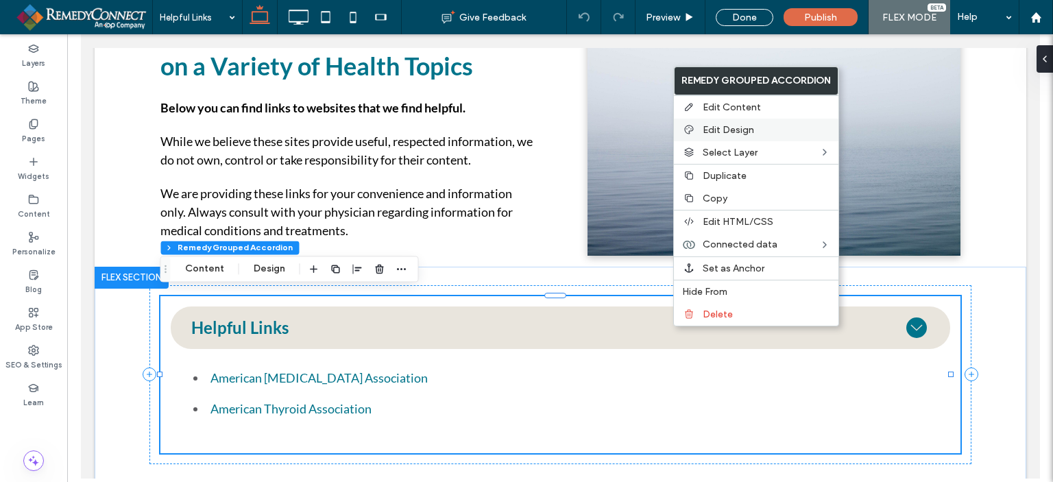
click at [767, 127] on label "Edit Design" at bounding box center [767, 130] width 128 height 12
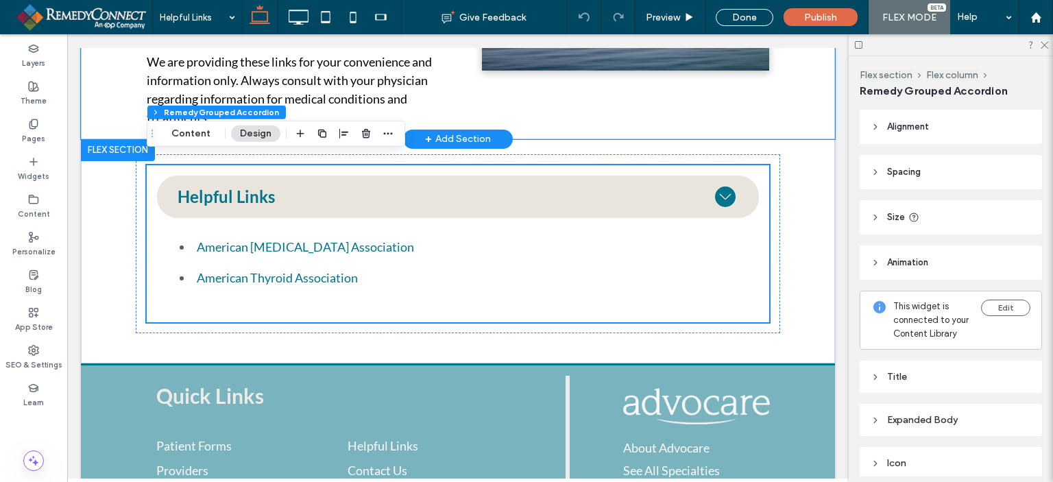
scroll to position [472, 0]
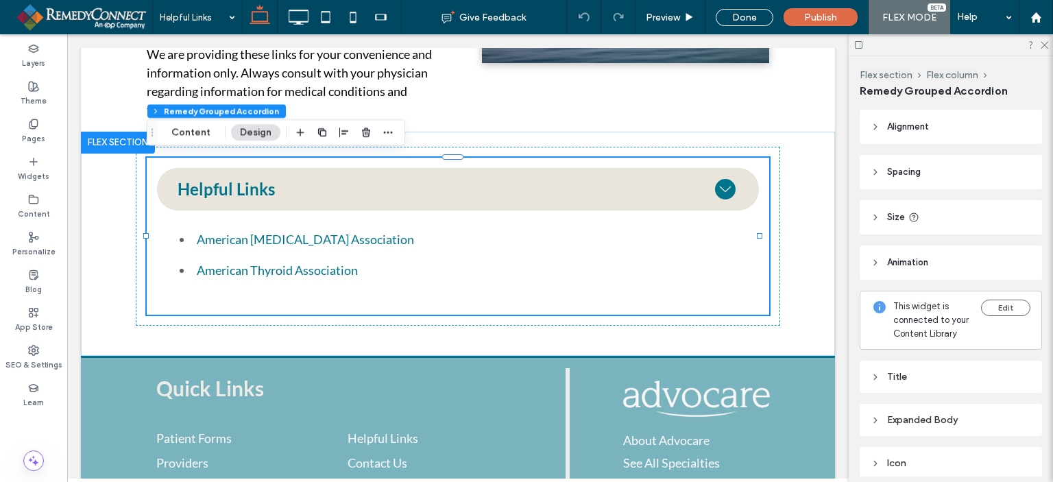
click at [875, 425] on icon at bounding box center [876, 420] width 10 height 10
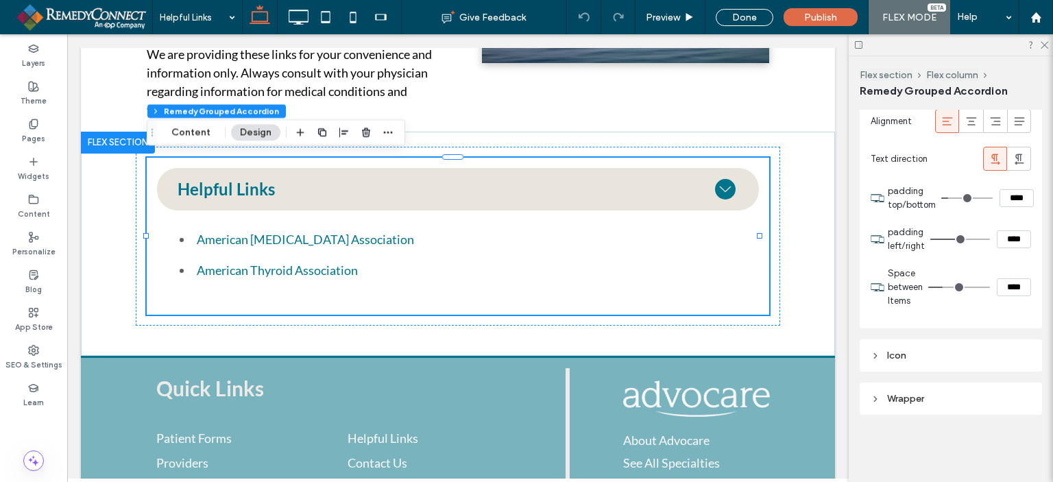
scroll to position [897, 0]
click at [889, 361] on div "Icon" at bounding box center [951, 356] width 160 height 12
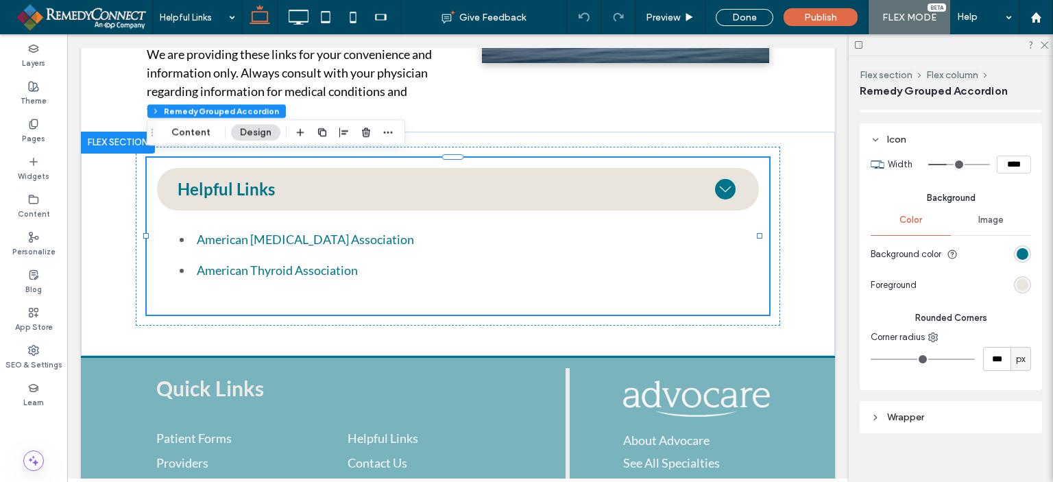
scroll to position [1131, 0]
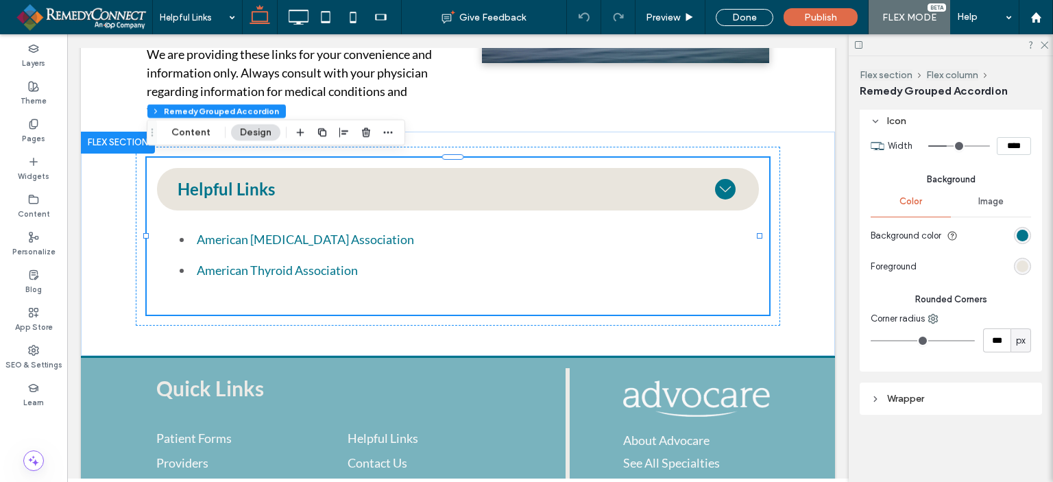
click at [897, 407] on div "Wrapper" at bounding box center [951, 398] width 160 height 19
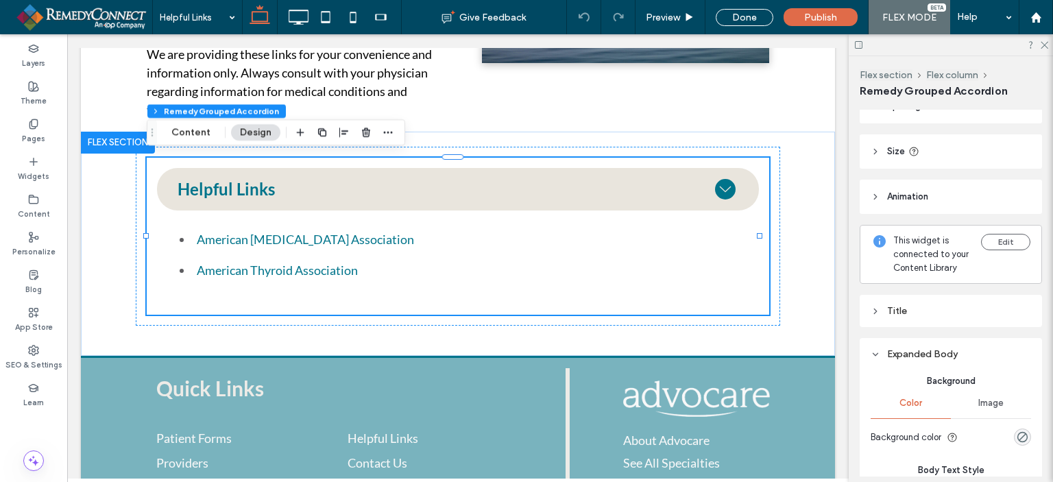
scroll to position [38, 0]
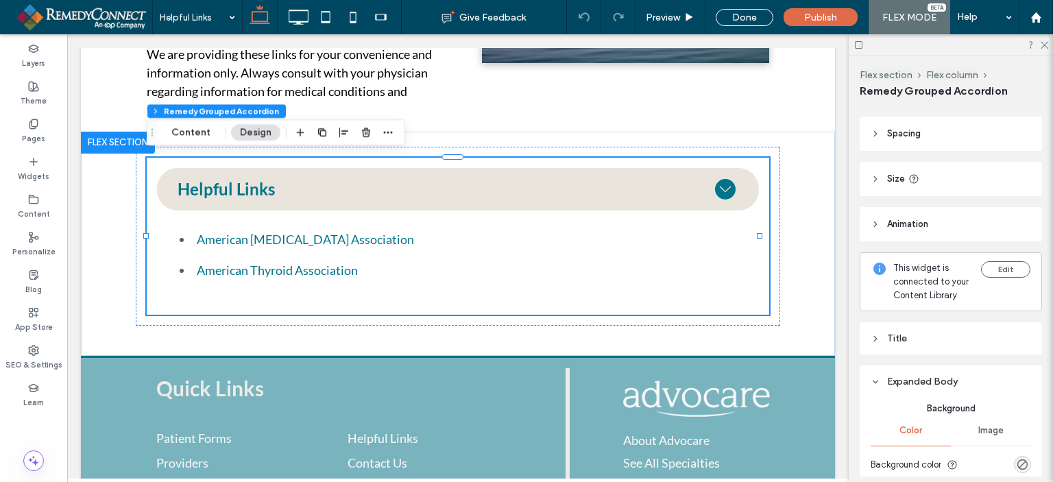
click at [875, 139] on header "Spacing" at bounding box center [951, 134] width 182 height 34
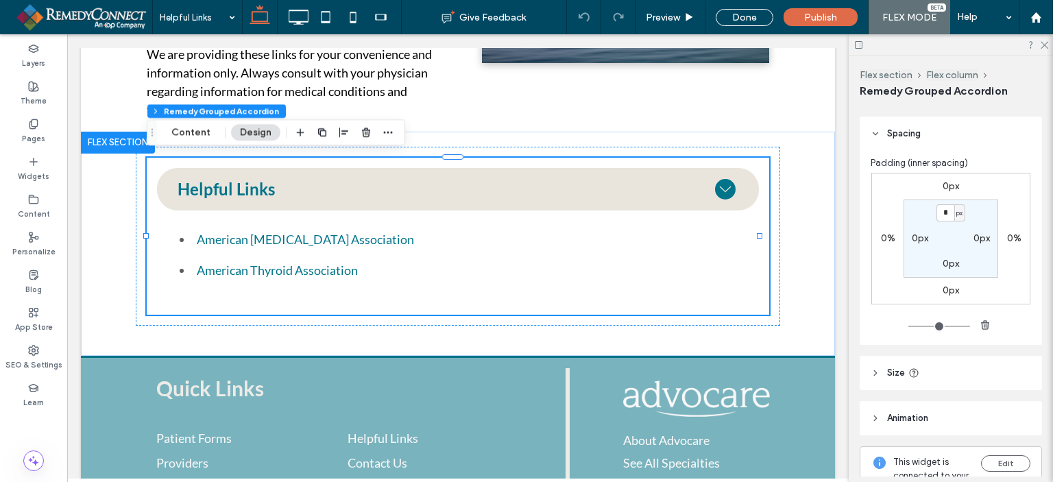
click at [875, 139] on header "Spacing" at bounding box center [951, 134] width 182 height 34
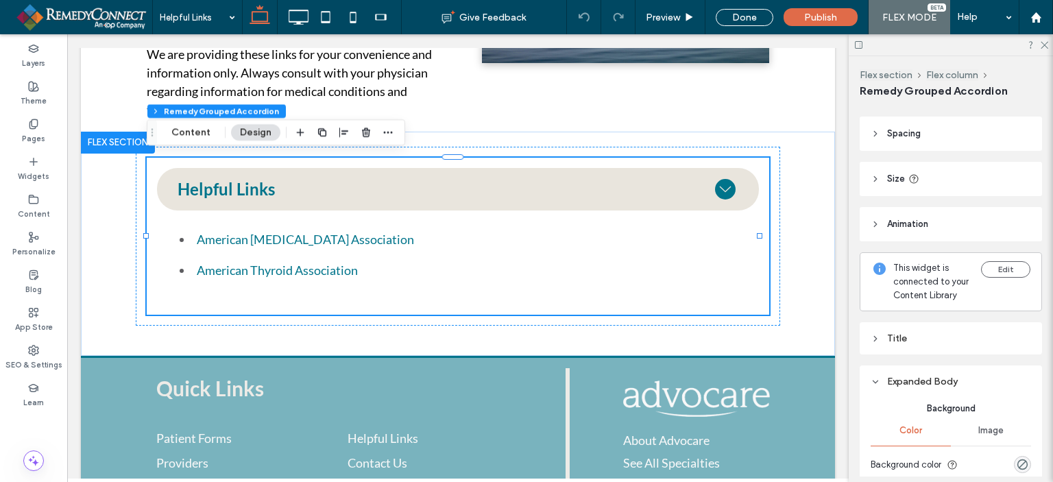
click at [885, 184] on header "Size" at bounding box center [951, 179] width 182 height 34
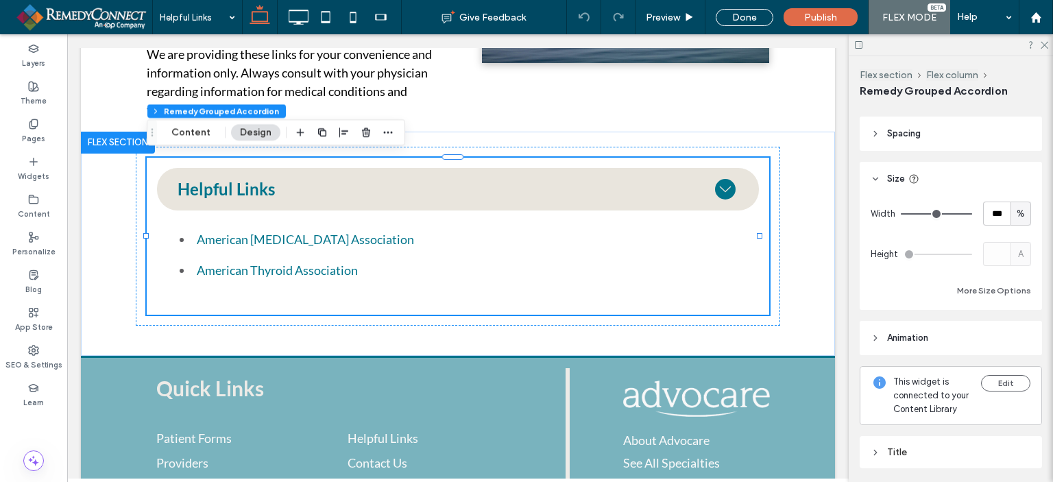
click at [885, 184] on header "Size" at bounding box center [951, 179] width 182 height 34
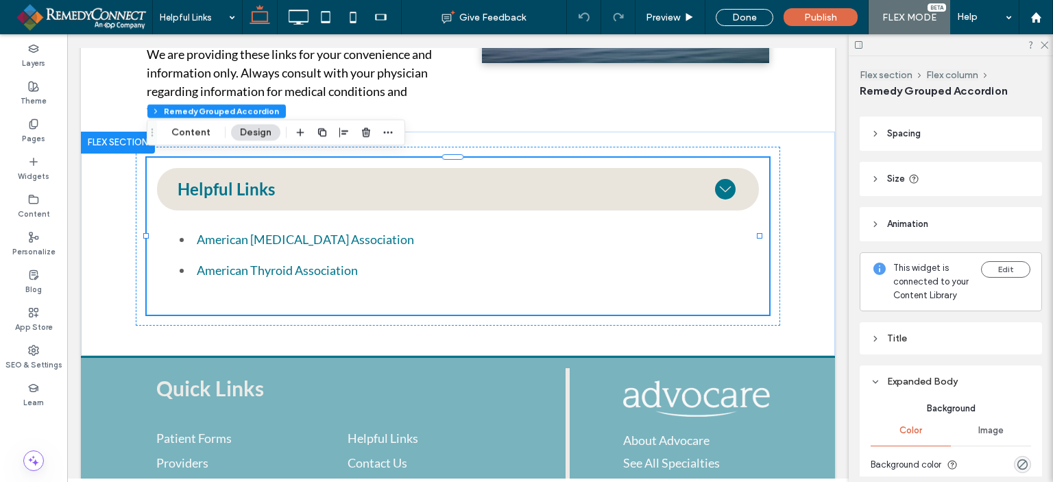
click at [888, 232] on header "Animation" at bounding box center [951, 224] width 182 height 34
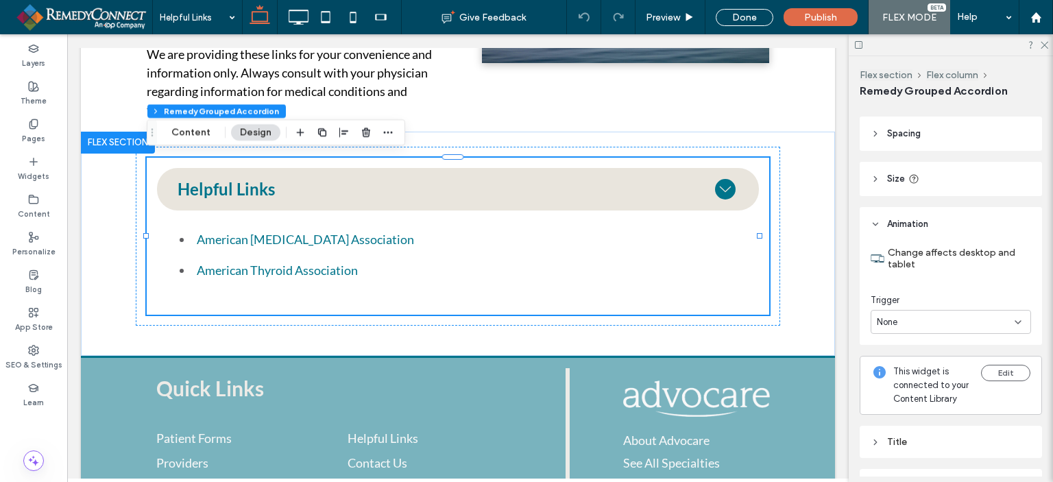
click at [941, 318] on div "None" at bounding box center [946, 322] width 138 height 14
click at [941, 319] on div "None" at bounding box center [946, 322] width 138 height 14
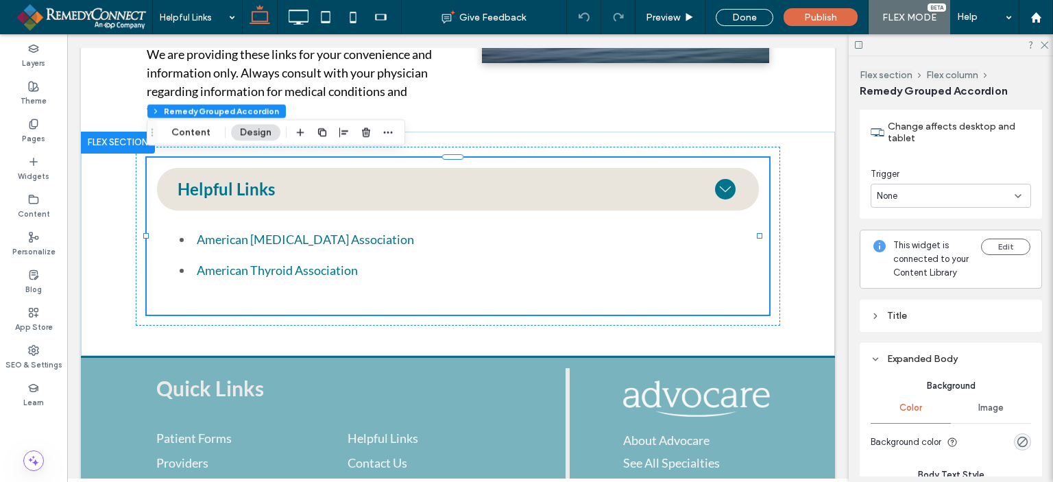
scroll to position [175, 0]
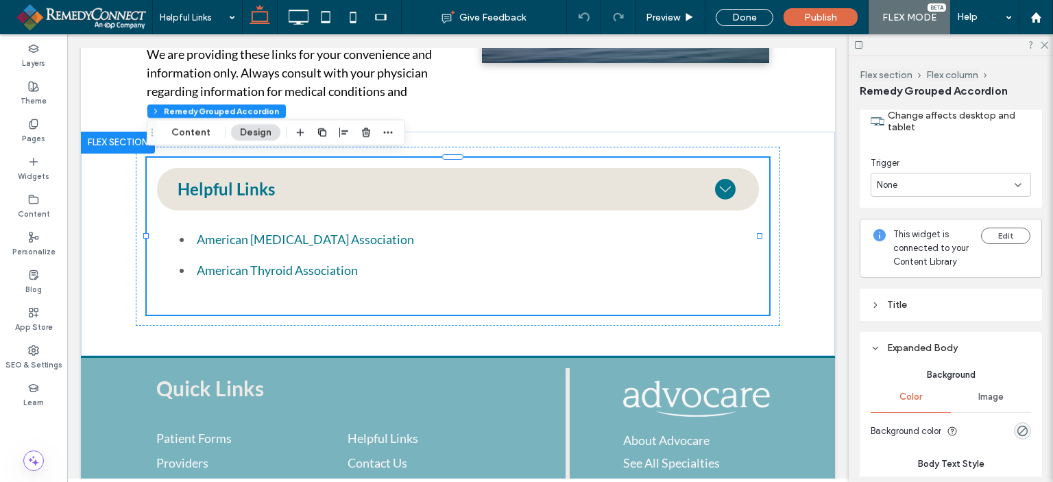
click at [872, 311] on div "Title" at bounding box center [951, 305] width 160 height 12
type input "***"
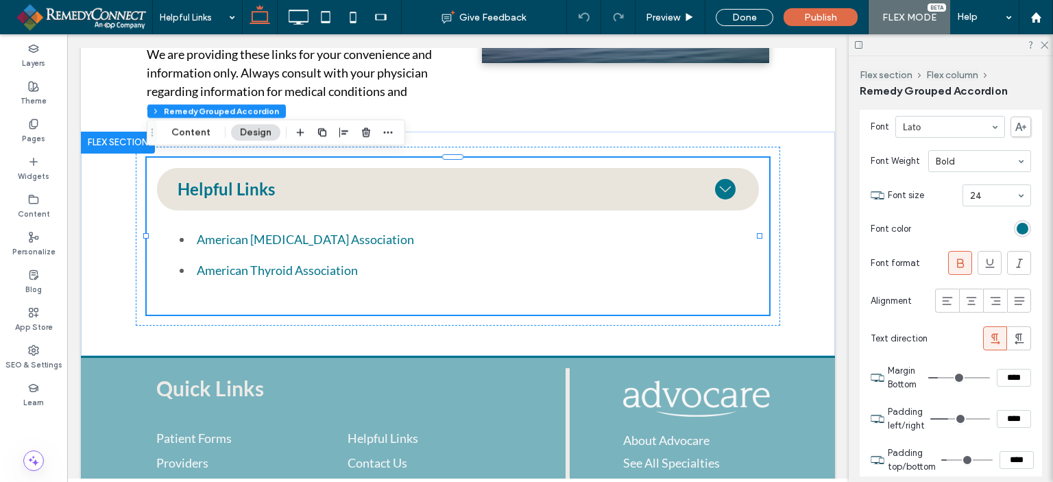
scroll to position [518, 0]
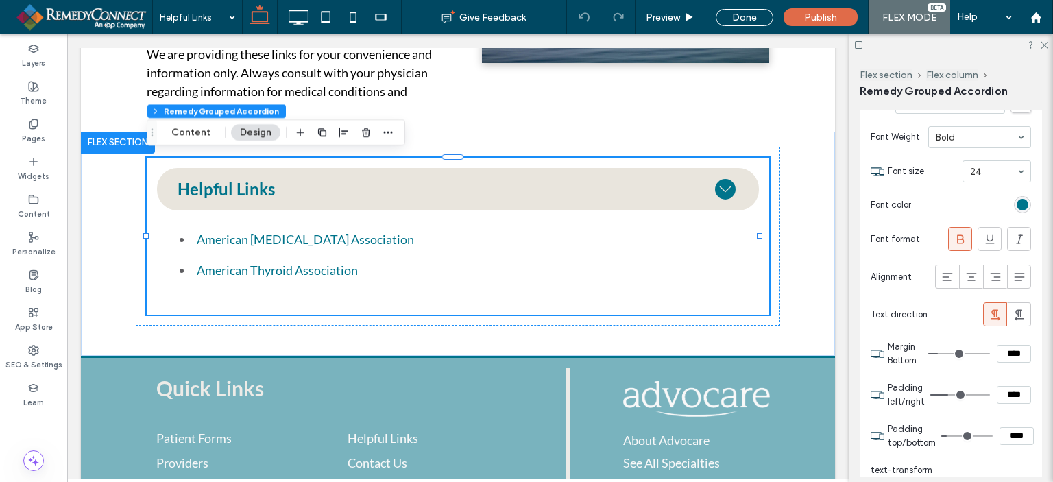
click at [1042, 49] on div at bounding box center [951, 44] width 204 height 21
click at [1045, 43] on icon at bounding box center [1043, 44] width 9 height 9
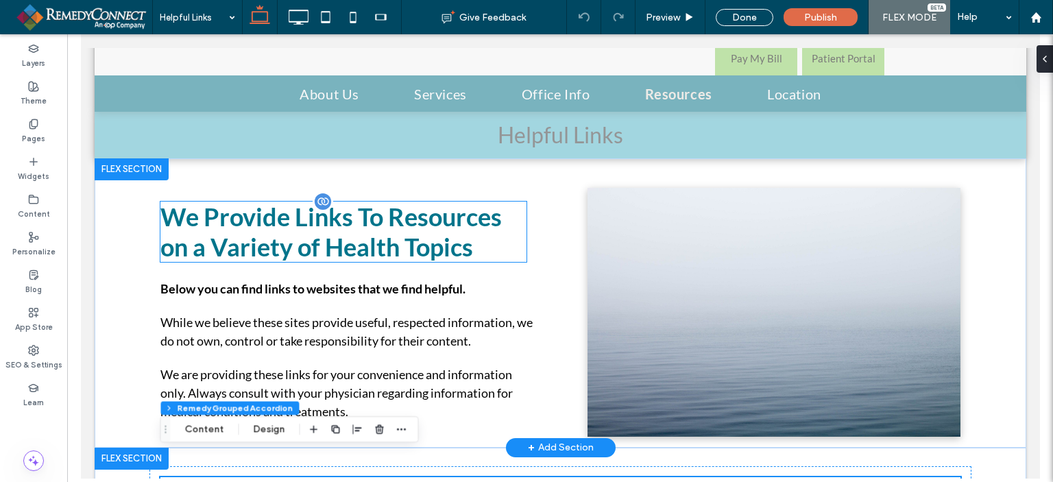
scroll to position [78, 0]
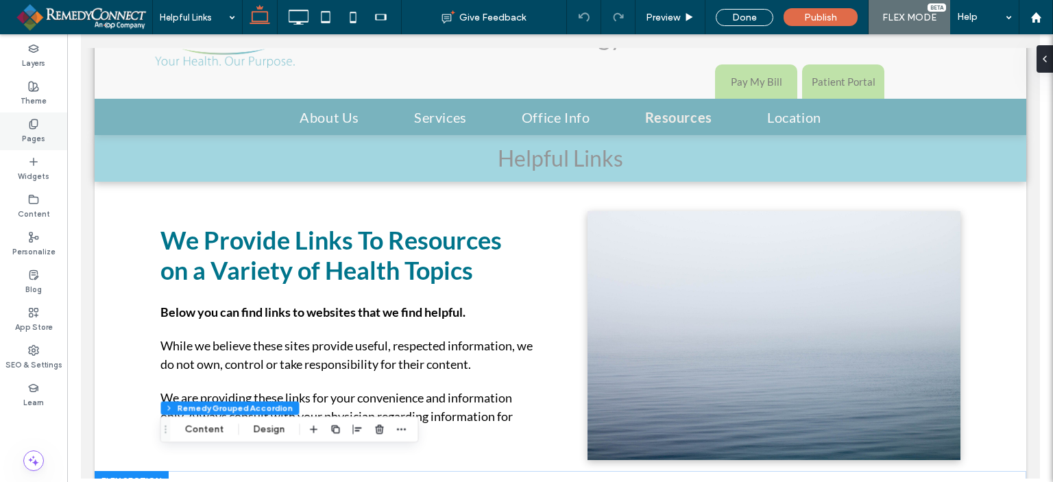
click at [38, 121] on icon at bounding box center [33, 124] width 11 height 11
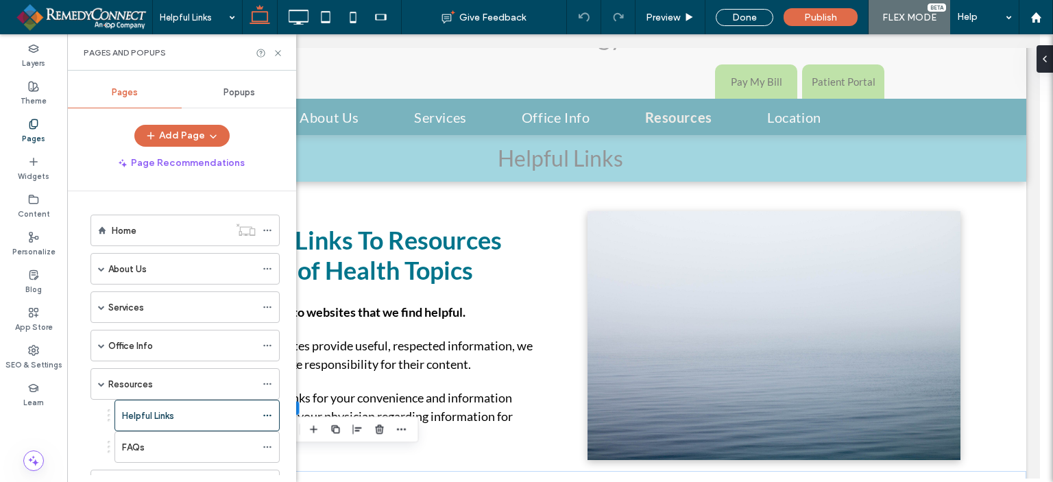
scroll to position [69, 0]
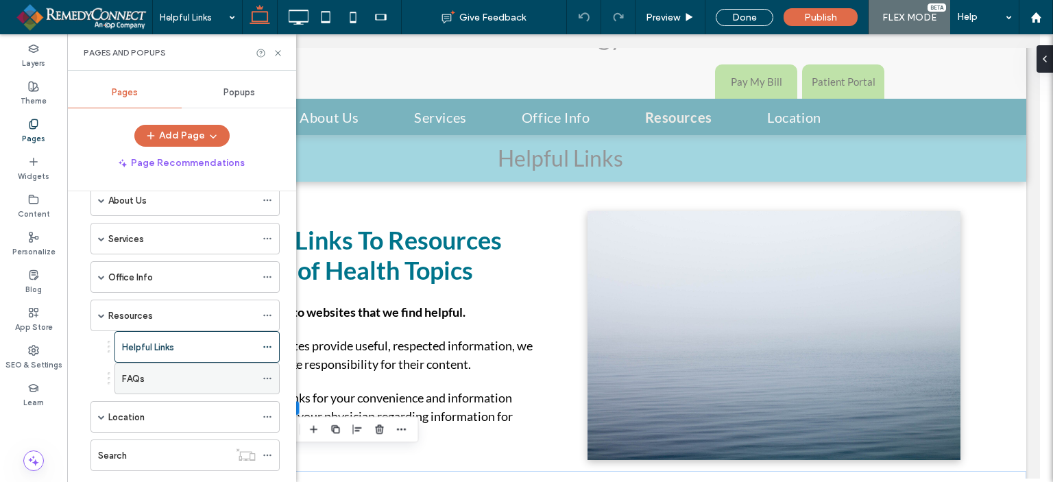
click at [136, 379] on label "FAQs" at bounding box center [133, 379] width 23 height 24
click at [0, 0] on div at bounding box center [0, 0] width 0 height 0
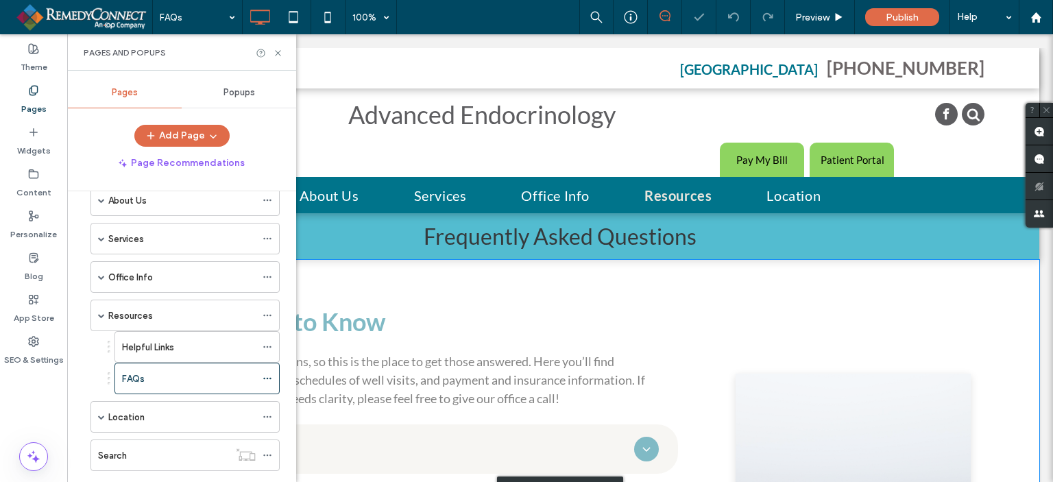
scroll to position [274, 0]
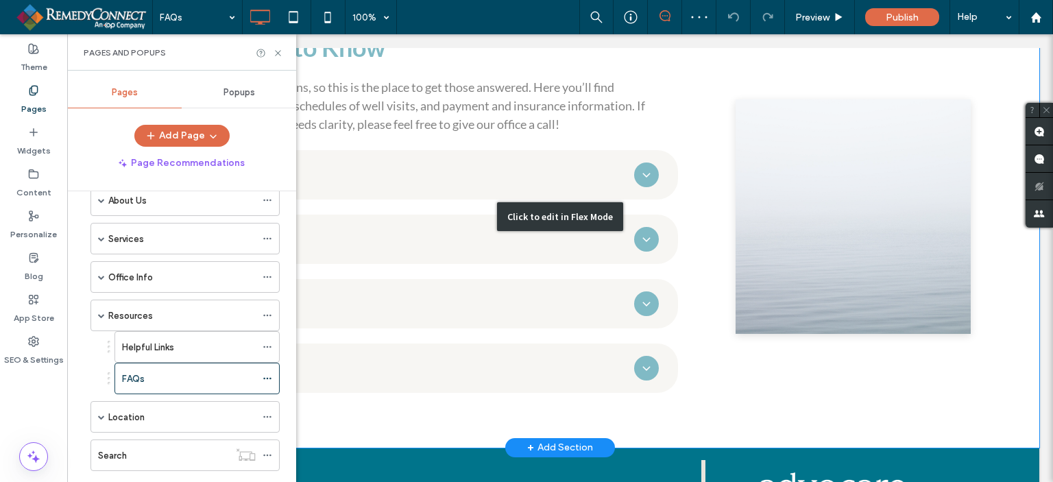
click at [469, 333] on div "Click to edit in Flex Mode" at bounding box center [560, 217] width 958 height 462
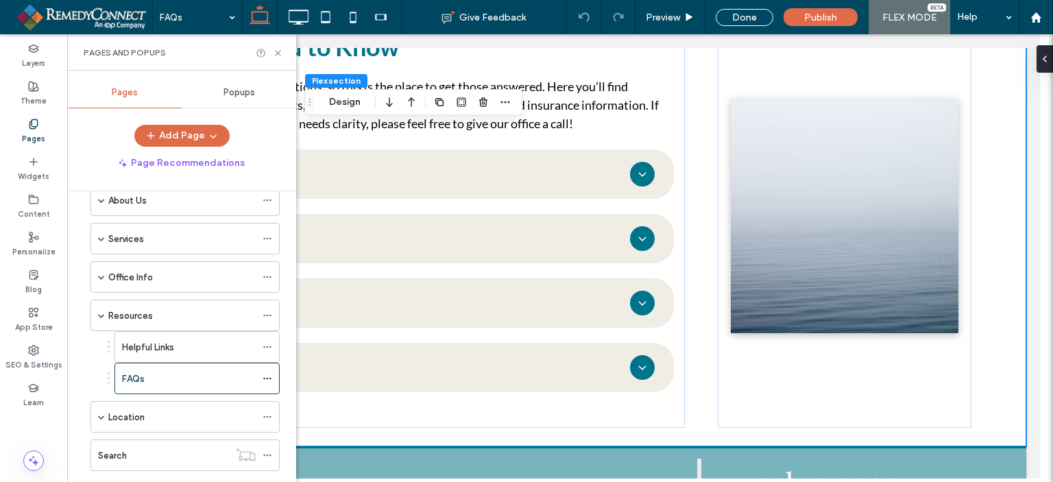
click at [283, 51] on div "Pages and Popups" at bounding box center [181, 52] width 229 height 36
click at [273, 49] on icon at bounding box center [278, 53] width 10 height 10
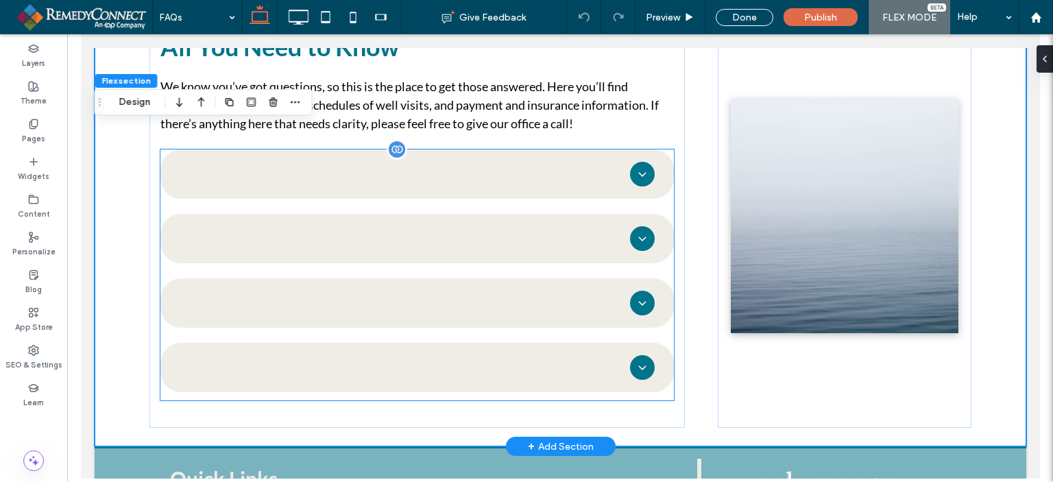
click at [258, 375] on div at bounding box center [416, 367] width 513 height 49
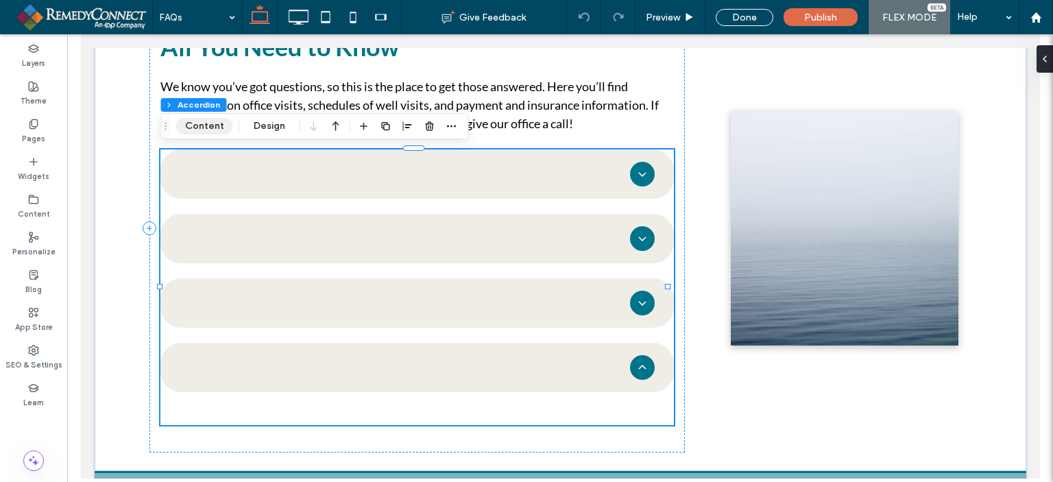
click at [200, 128] on button "Content" at bounding box center [204, 126] width 57 height 16
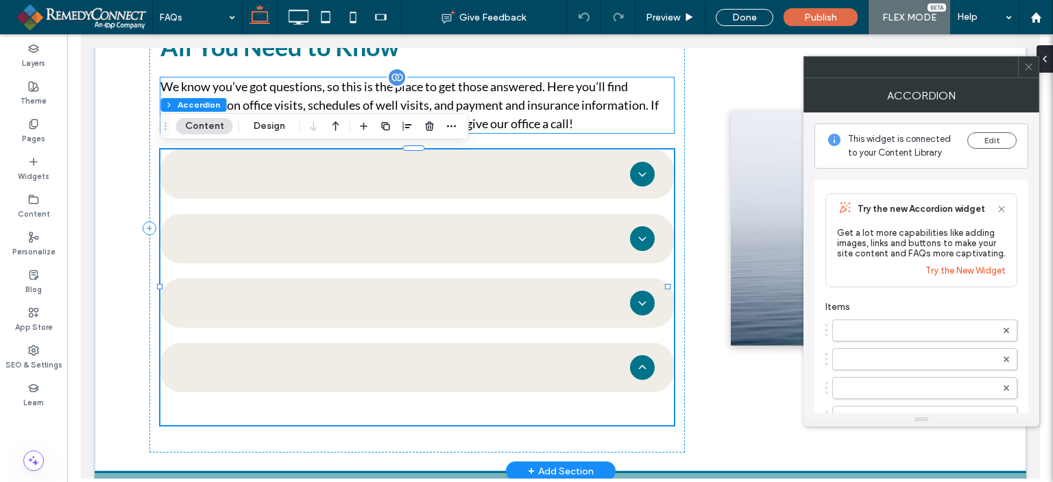
click at [491, 90] on p "We know you’ve got questions, so this is the place to get those answered. Here …" at bounding box center [416, 105] width 513 height 56
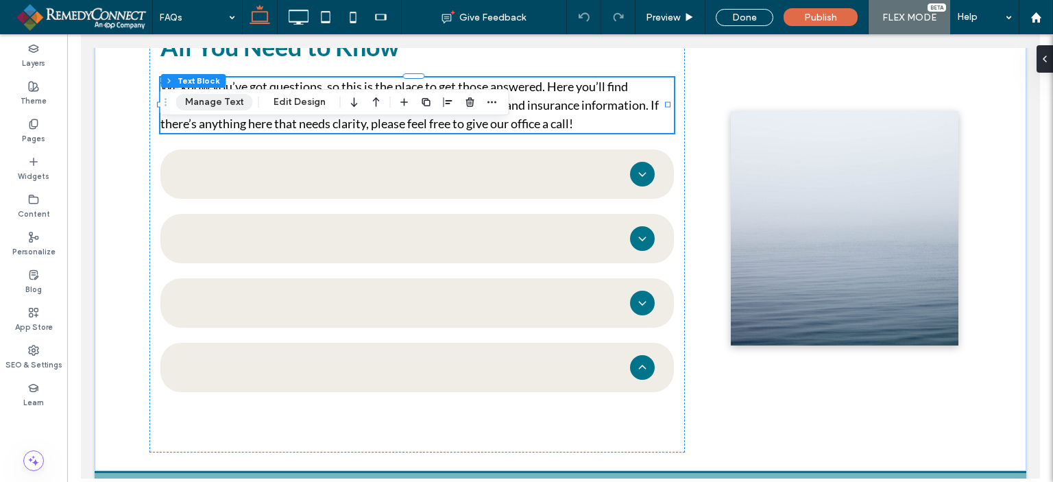
click at [200, 95] on button "Manage Text" at bounding box center [214, 102] width 77 height 16
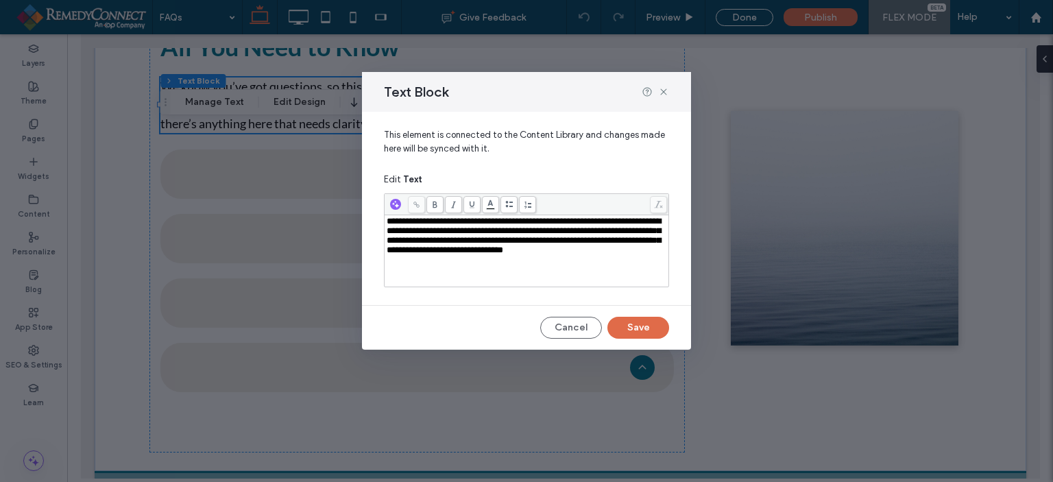
click at [422, 245] on span "**********" at bounding box center [524, 236] width 274 height 38
drag, startPoint x: 634, startPoint y: 327, endPoint x: 554, endPoint y: 293, distance: 87.2
click at [634, 327] on button "Save" at bounding box center [638, 328] width 62 height 22
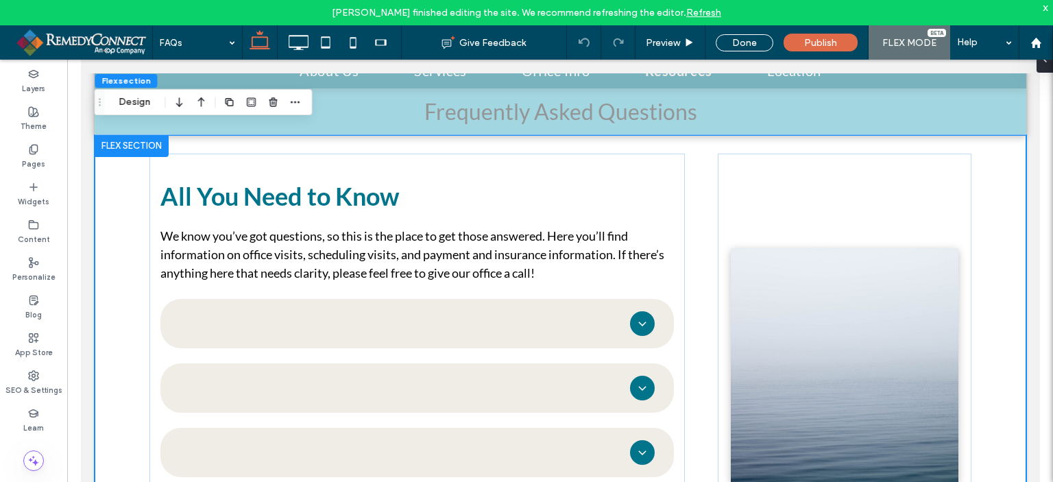
scroll to position [132, 0]
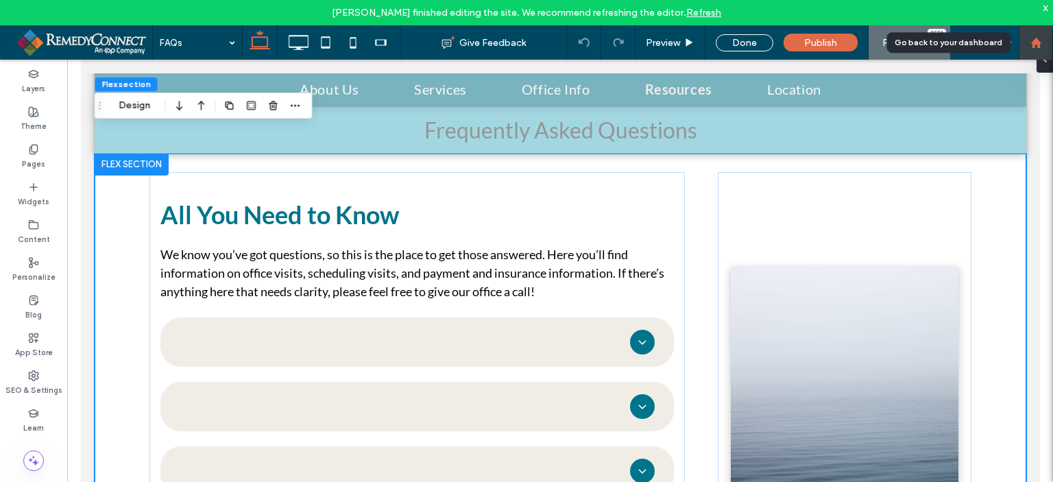
click at [1041, 43] on icon at bounding box center [1036, 43] width 12 height 12
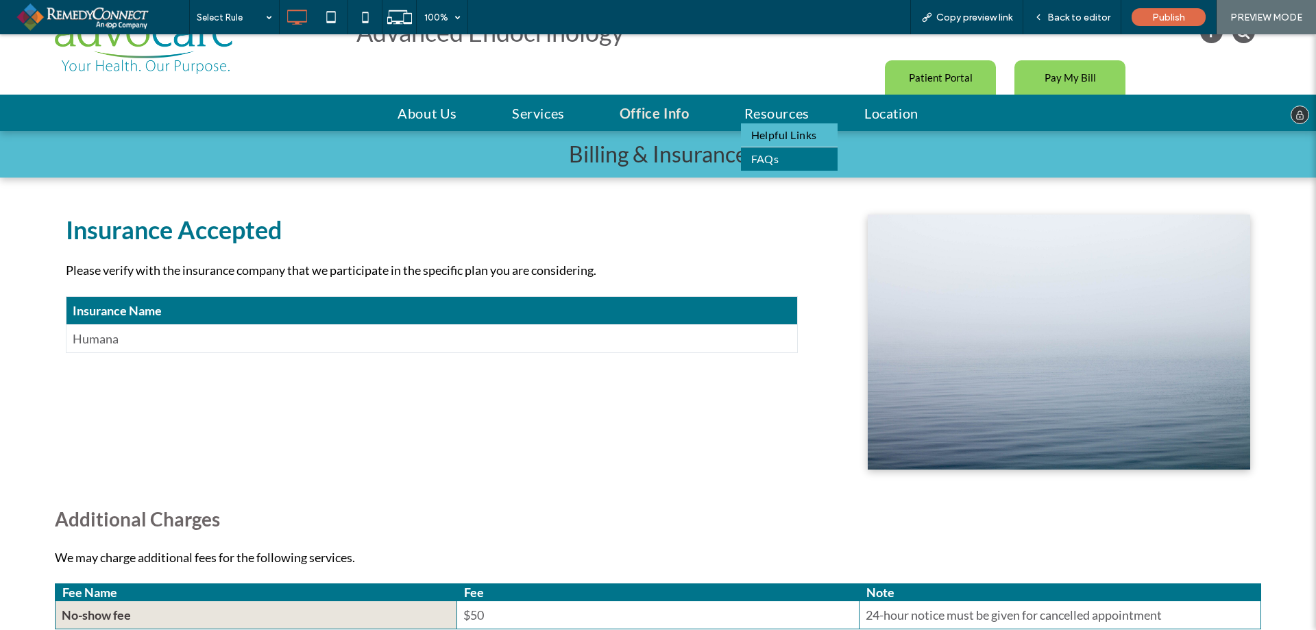
click at [779, 134] on span "Helpful Links" at bounding box center [784, 135] width 66 height 16
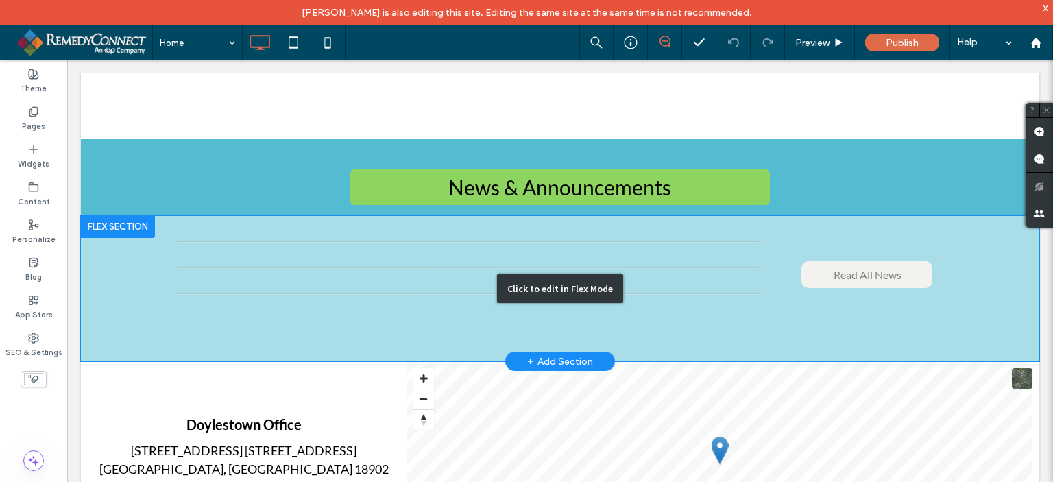
scroll to position [1303, 0]
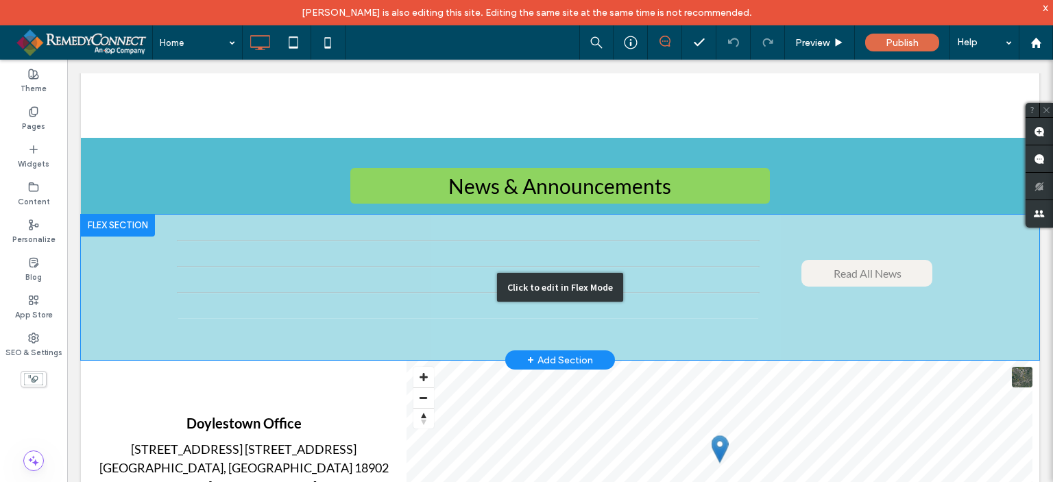
click at [832, 261] on div "Click to edit in Flex Mode" at bounding box center [560, 288] width 958 height 146
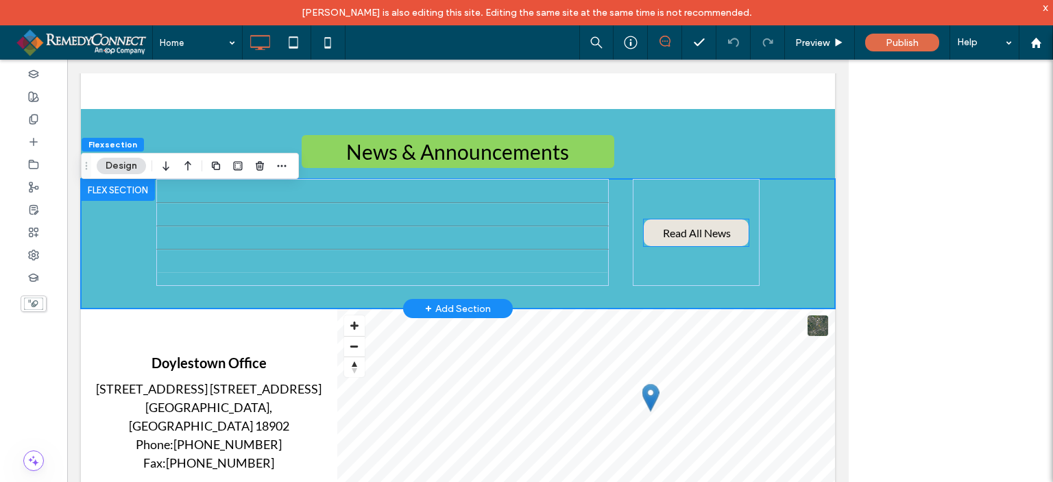
scroll to position [1290, 0]
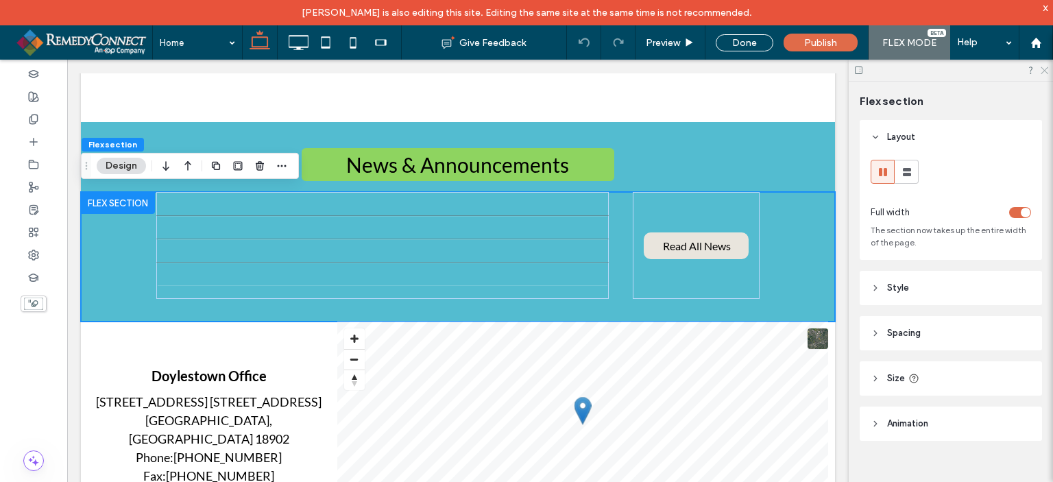
click at [1046, 71] on icon at bounding box center [1043, 69] width 9 height 9
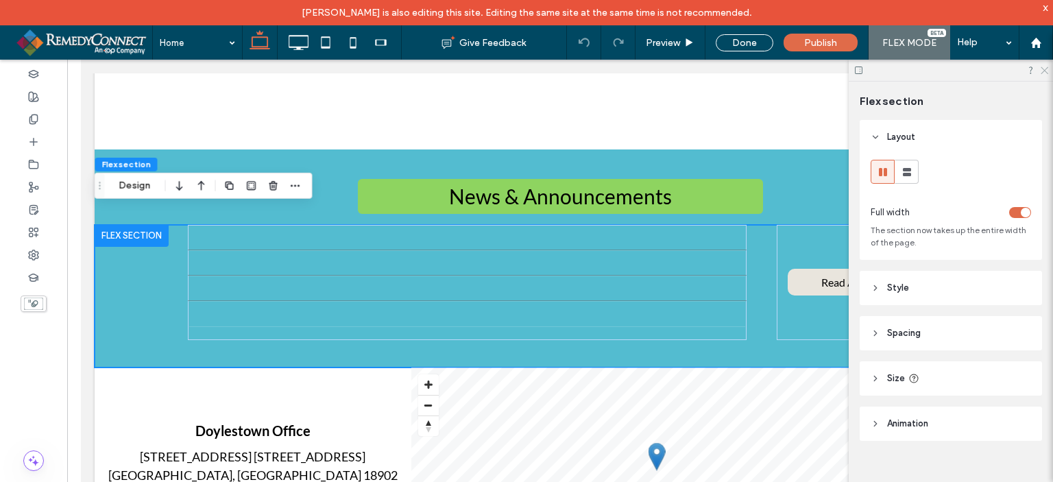
scroll to position [1601, 0]
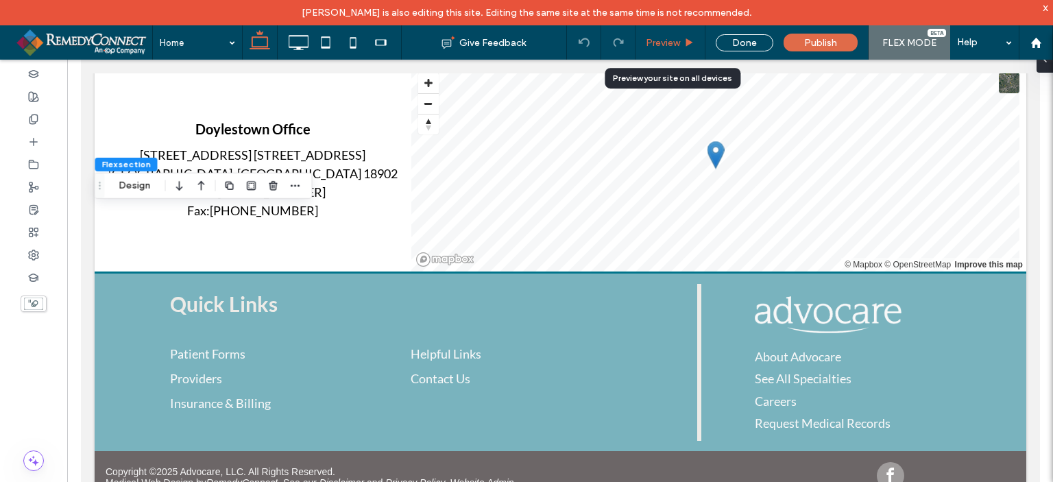
click at [666, 36] on div "Preview" at bounding box center [671, 42] width 70 height 34
click at [672, 39] on span "Preview" at bounding box center [663, 43] width 34 height 12
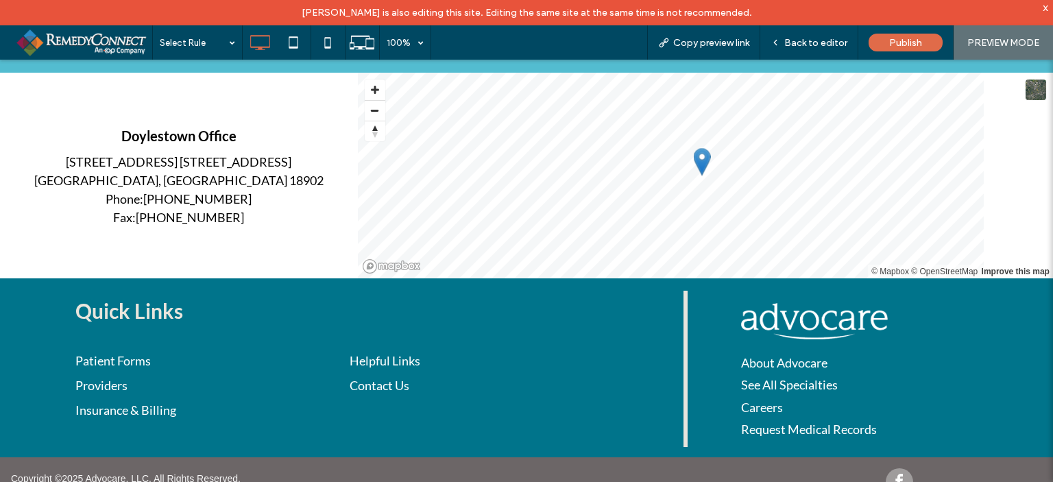
scroll to position [1311, 0]
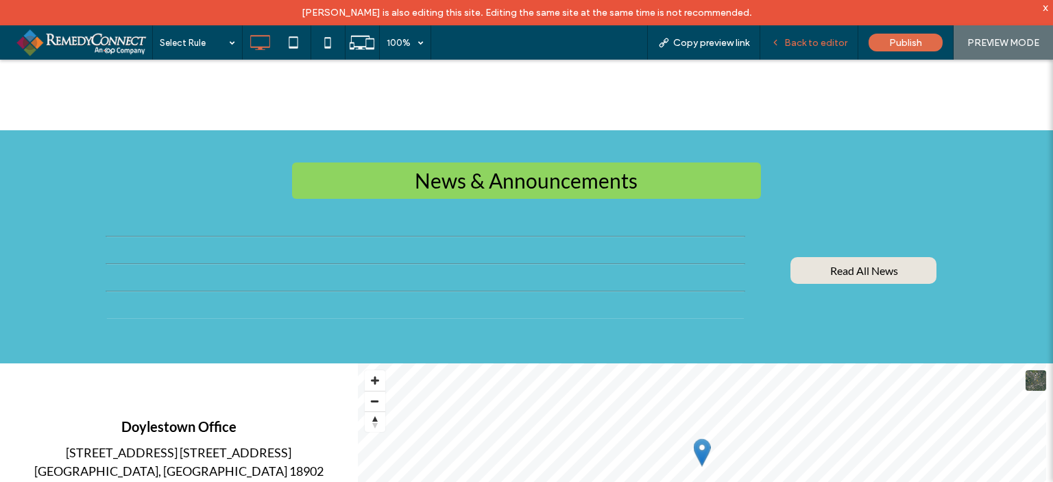
click at [803, 40] on span "Back to editor" at bounding box center [815, 43] width 63 height 12
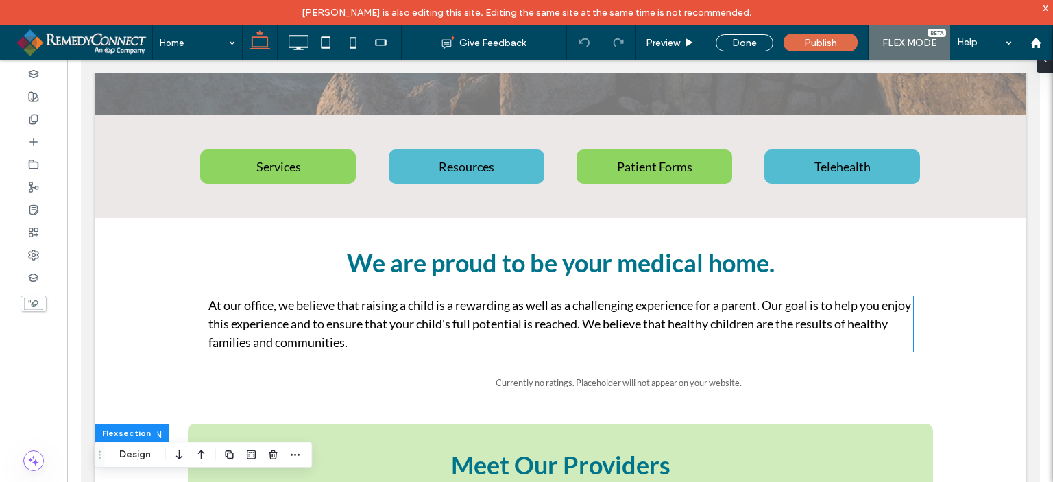
scroll to position [557, 0]
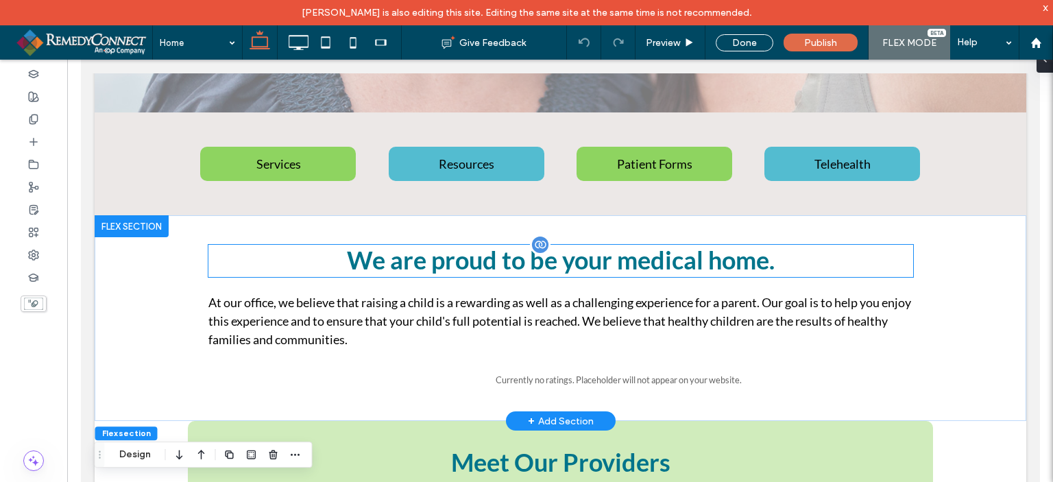
click at [596, 265] on p "We are proud to be your medical home." at bounding box center [560, 260] width 705 height 30
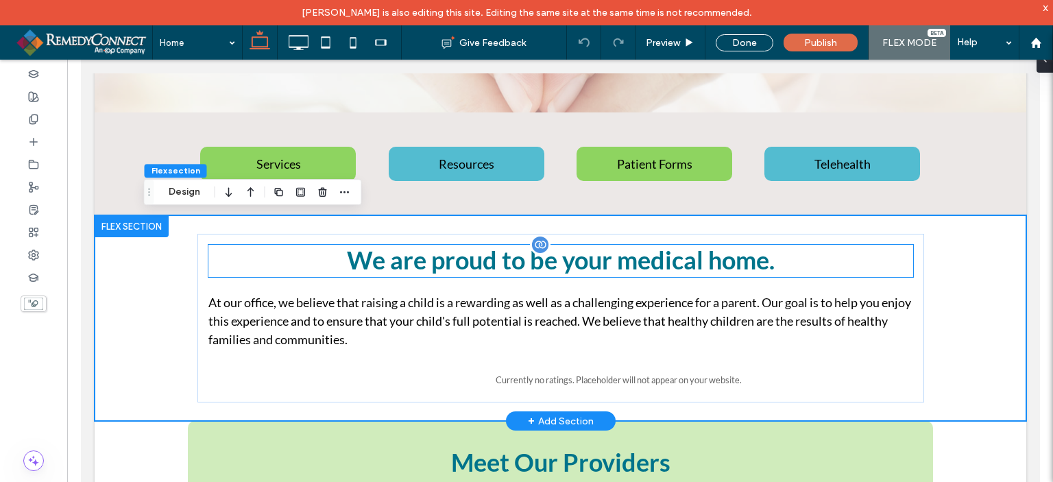
click at [393, 271] on p "We are proud to be your medical home." at bounding box center [560, 260] width 705 height 30
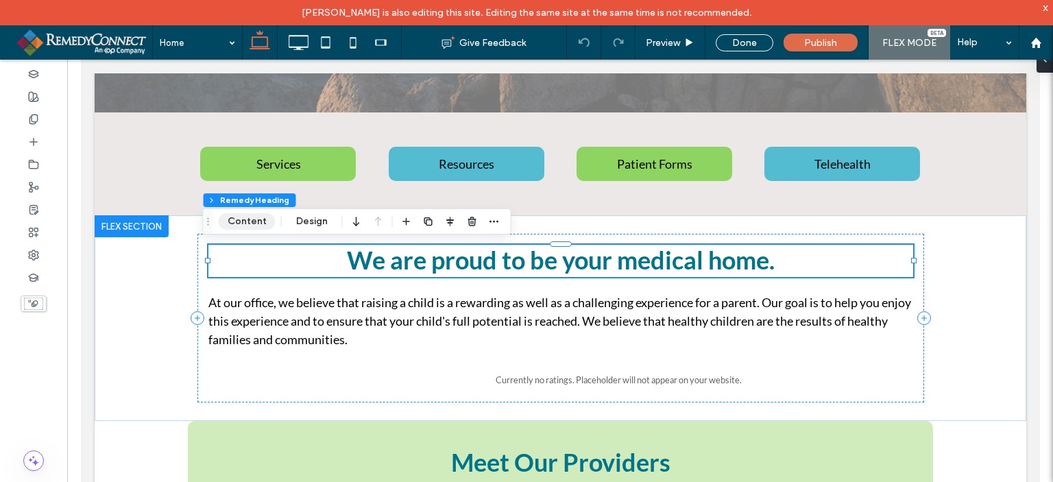
click at [245, 220] on button "Content" at bounding box center [247, 221] width 57 height 16
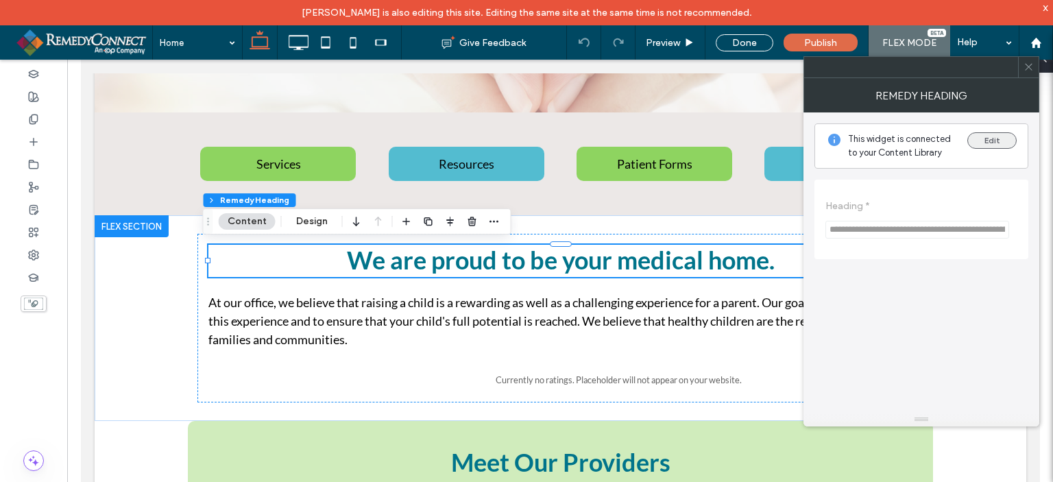
click at [978, 135] on button "Edit" at bounding box center [991, 140] width 49 height 16
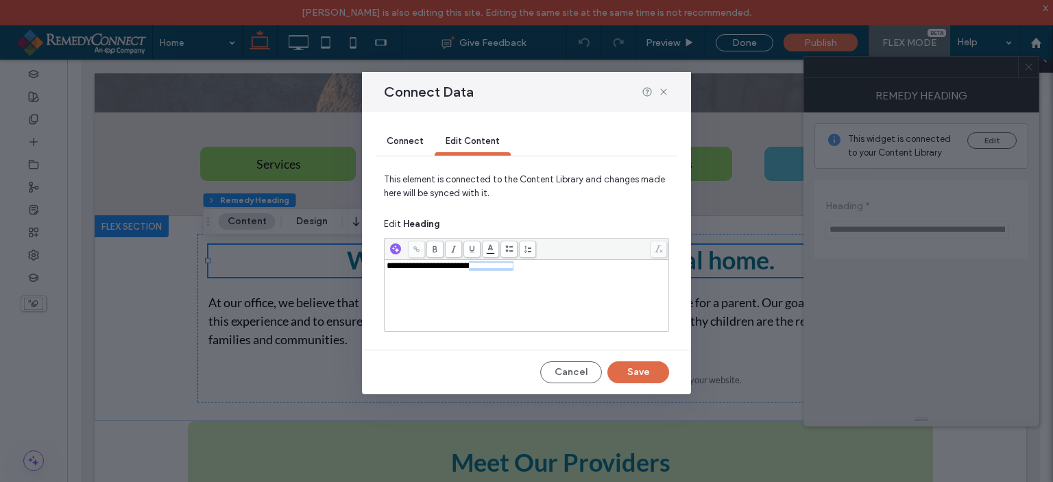
drag, startPoint x: 564, startPoint y: 270, endPoint x: 486, endPoint y: 268, distance: 78.2
click at [486, 268] on div "**********" at bounding box center [527, 266] width 280 height 10
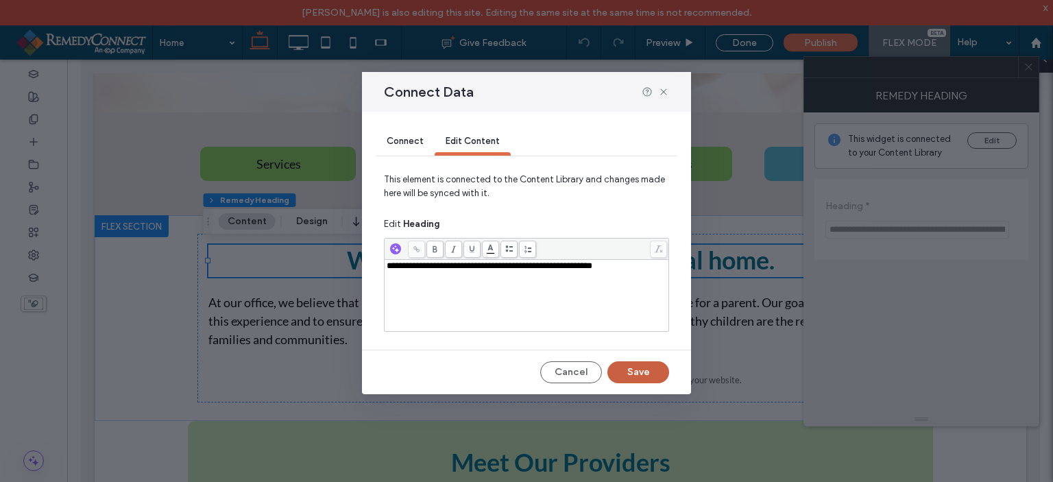
click at [642, 374] on button "Save" at bounding box center [638, 372] width 62 height 22
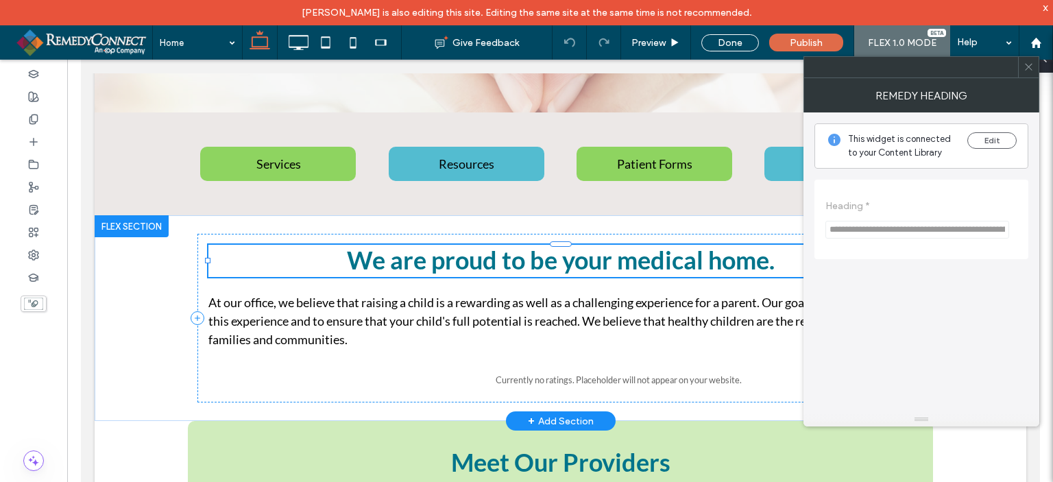
click at [434, 308] on p "At our office, we believe that raising a child is a rewarding as well as a chal…" at bounding box center [560, 321] width 705 height 56
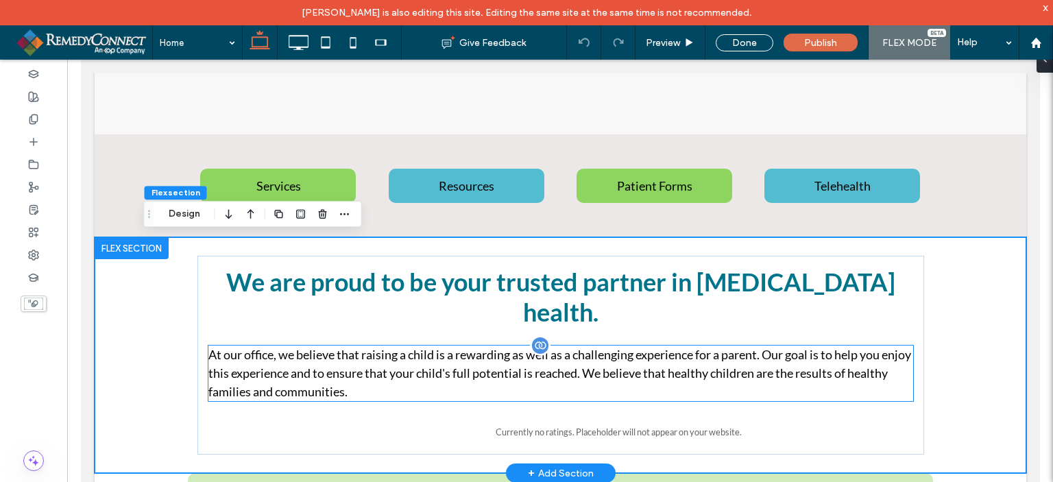
scroll to position [535, 0]
click at [420, 346] on p "At our office, we believe that raising a child is a rewarding as well as a chal…" at bounding box center [560, 374] width 705 height 56
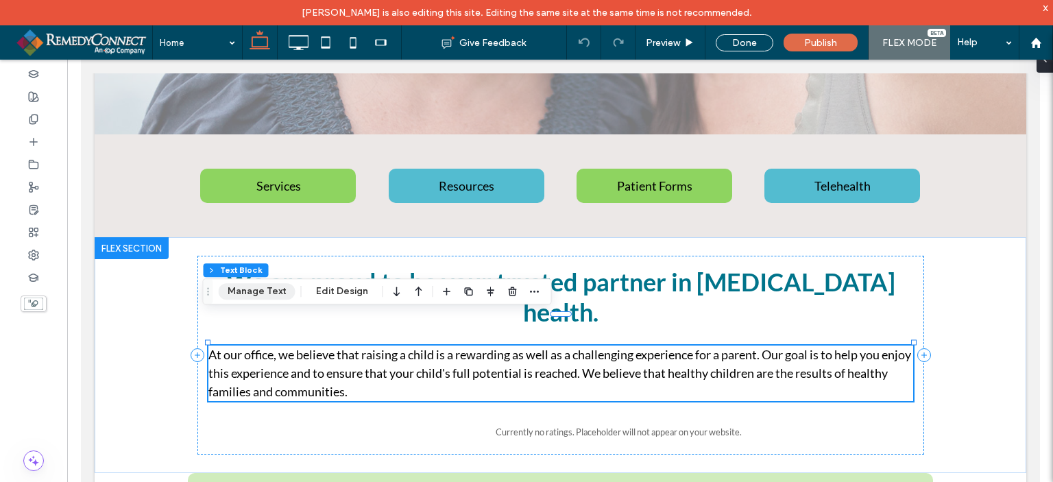
click at [260, 296] on button "Manage Text" at bounding box center [257, 291] width 77 height 16
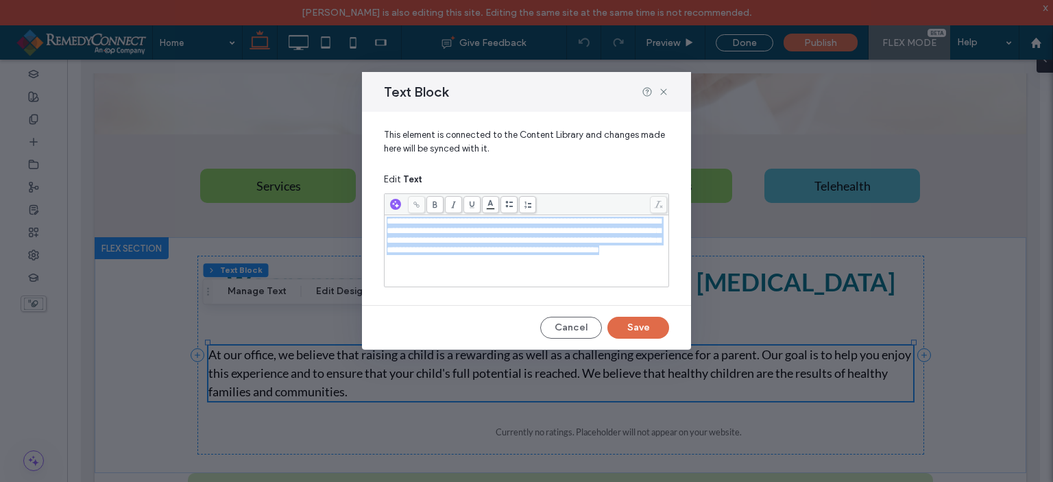
drag, startPoint x: 473, startPoint y: 265, endPoint x: 386, endPoint y: 222, distance: 97.2
click at [387, 222] on div "**********" at bounding box center [527, 236] width 280 height 38
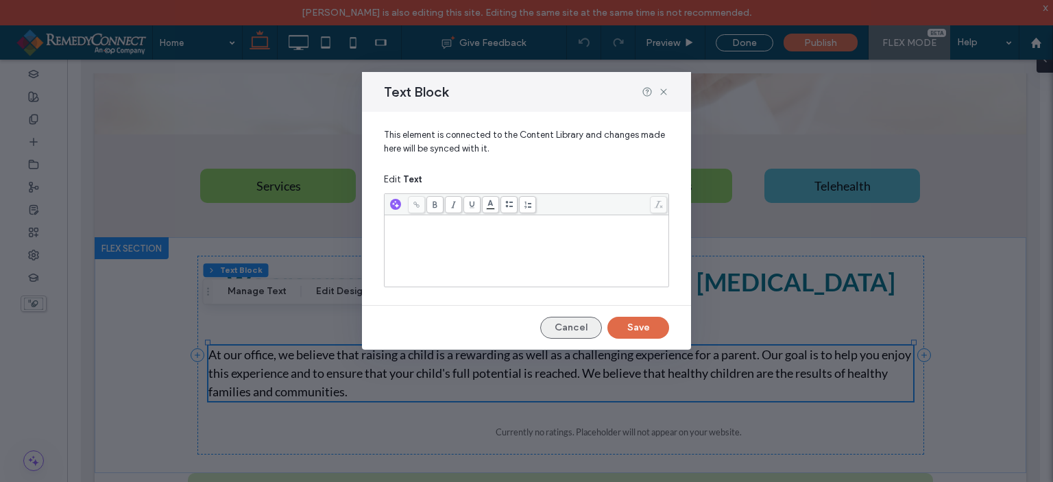
click at [572, 324] on button "Cancel" at bounding box center [571, 328] width 62 height 22
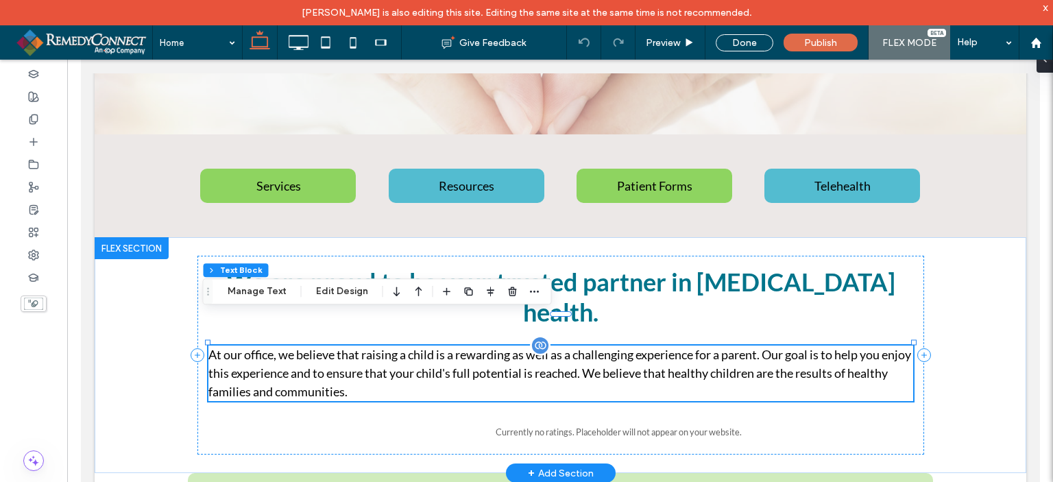
click at [393, 366] on p "At our office, we believe that raising a child is a rewarding as well as a chal…" at bounding box center [560, 374] width 705 height 56
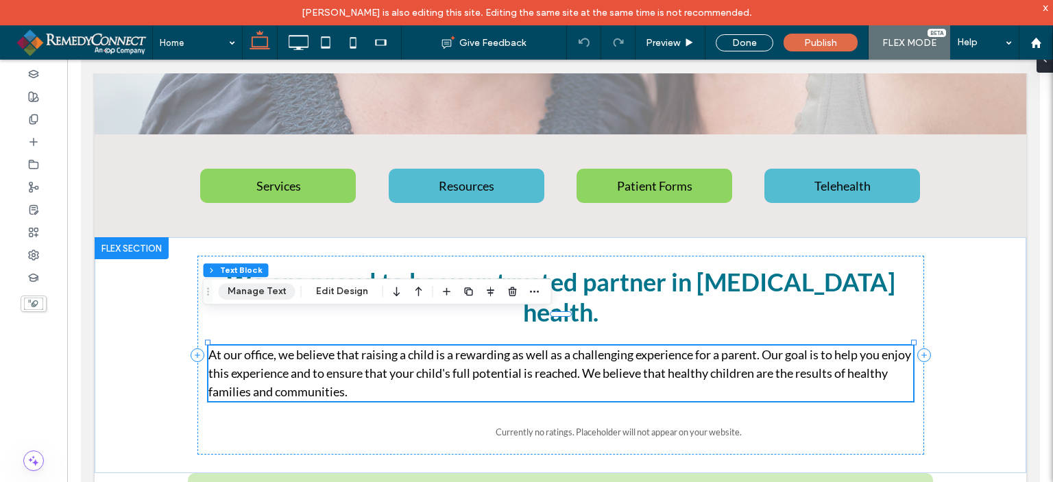
click at [261, 289] on button "Manage Text" at bounding box center [257, 291] width 77 height 16
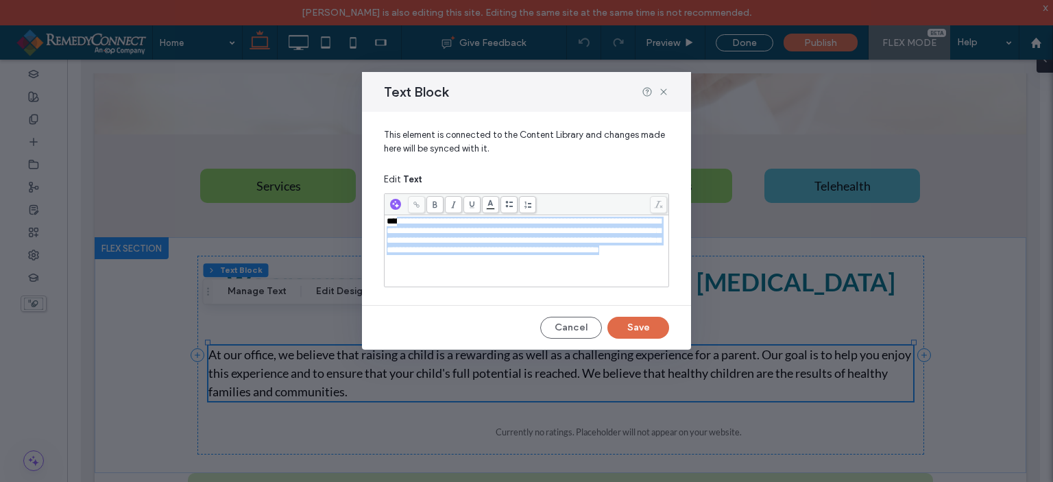
drag, startPoint x: 474, startPoint y: 264, endPoint x: 398, endPoint y: 221, distance: 87.8
click at [398, 221] on div "**********" at bounding box center [527, 236] width 280 height 38
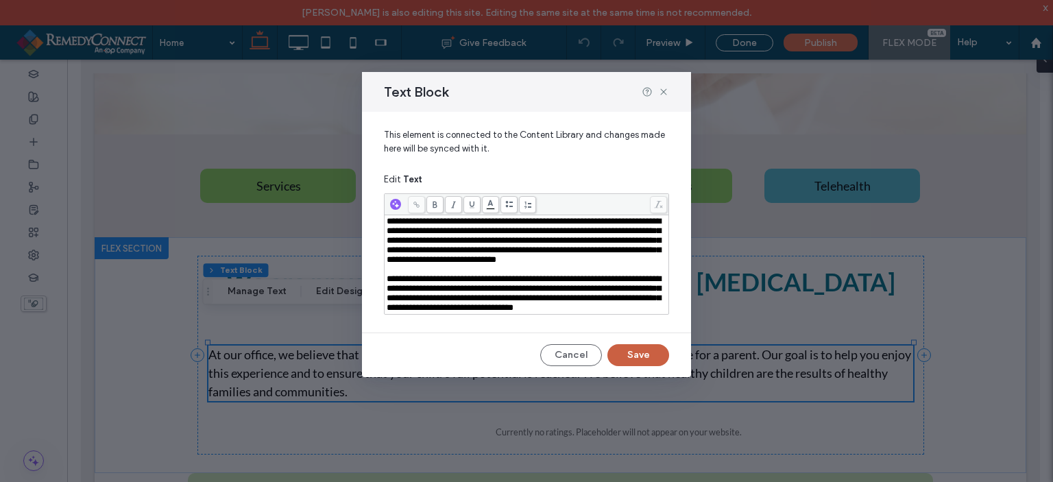
click at [639, 366] on button "Save" at bounding box center [638, 355] width 62 height 22
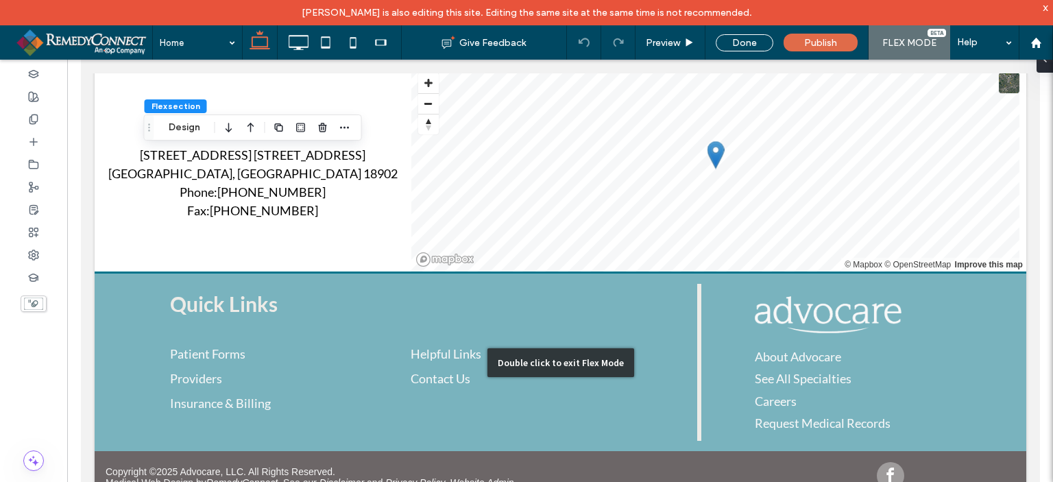
scroll to position [1681, 0]
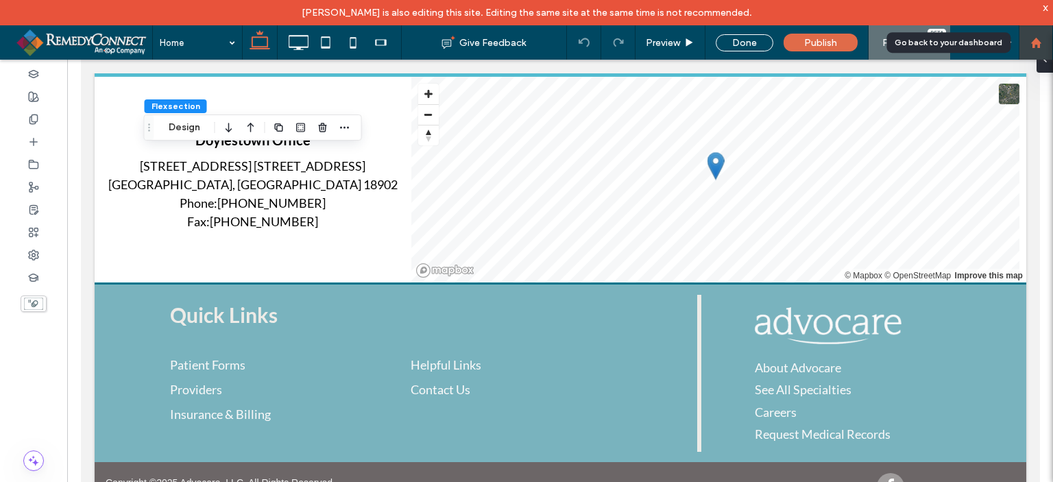
click at [1042, 44] on div at bounding box center [1035, 43] width 33 height 12
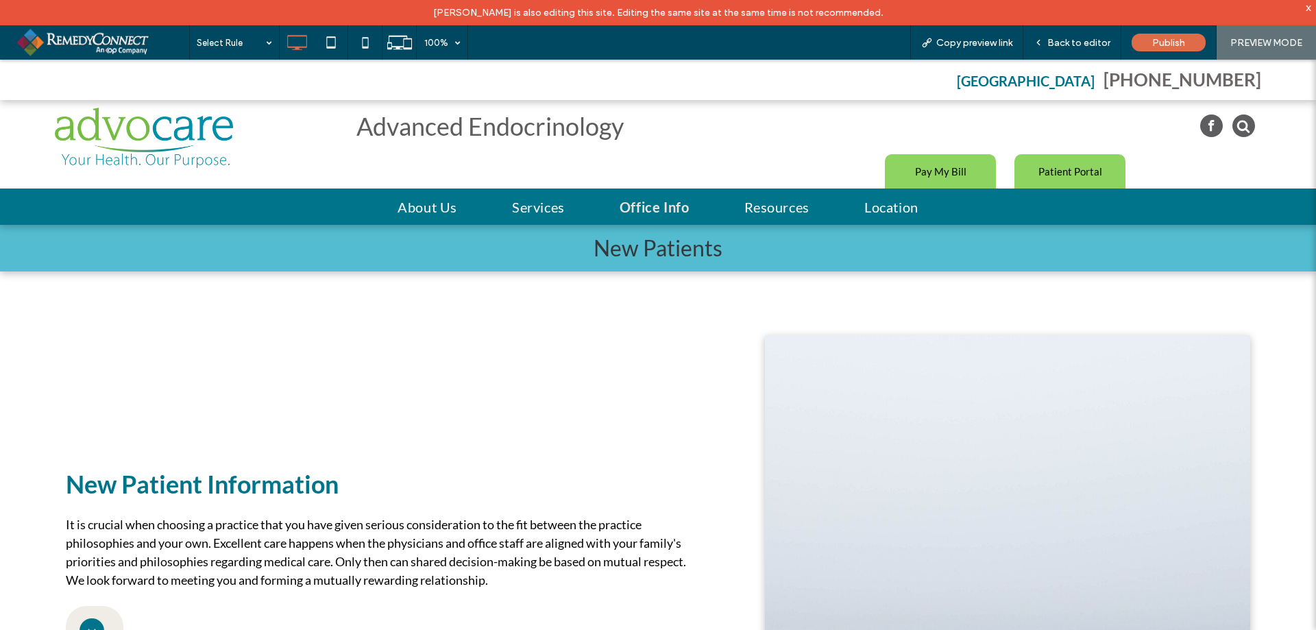
scroll to position [274, 0]
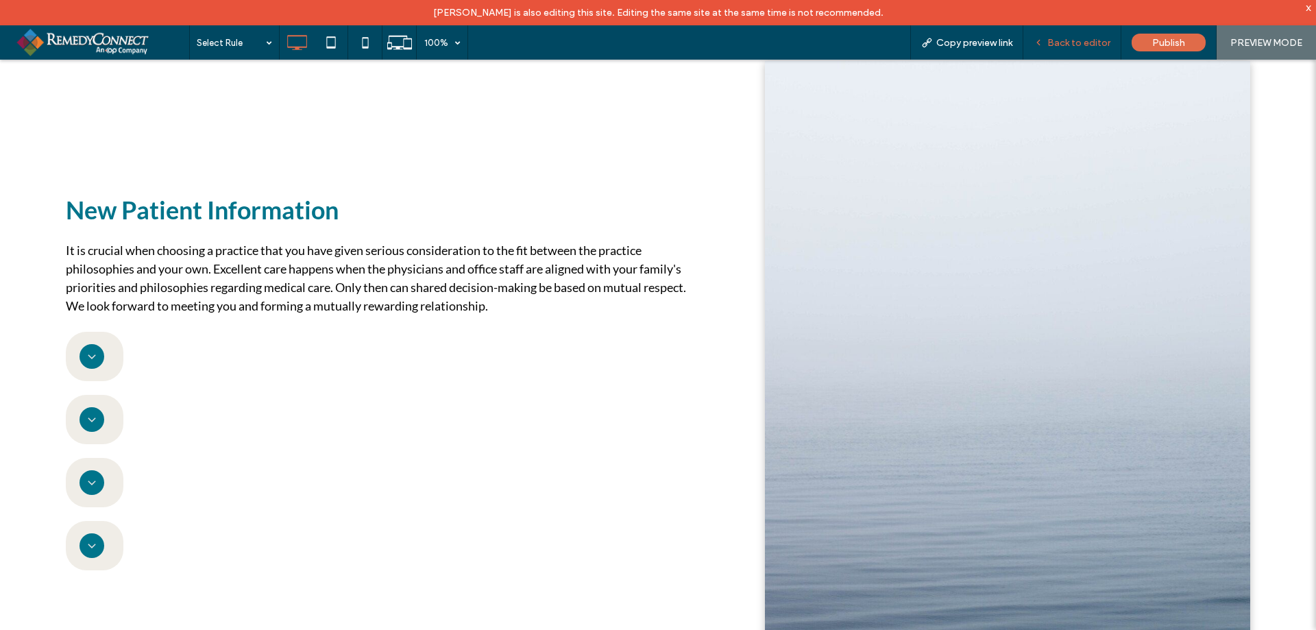
click at [1074, 36] on div "Back to editor" at bounding box center [1073, 42] width 98 height 34
click at [1065, 47] on span "Back to editor" at bounding box center [1079, 43] width 63 height 12
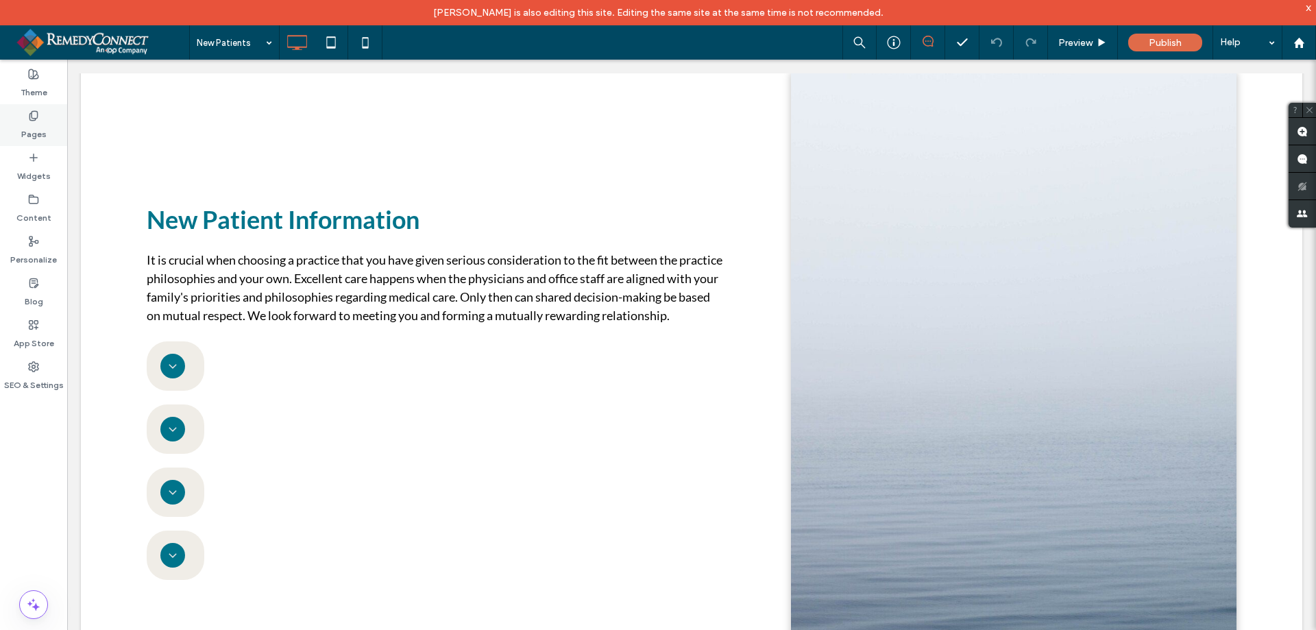
click at [41, 121] on label "Pages" at bounding box center [33, 130] width 25 height 19
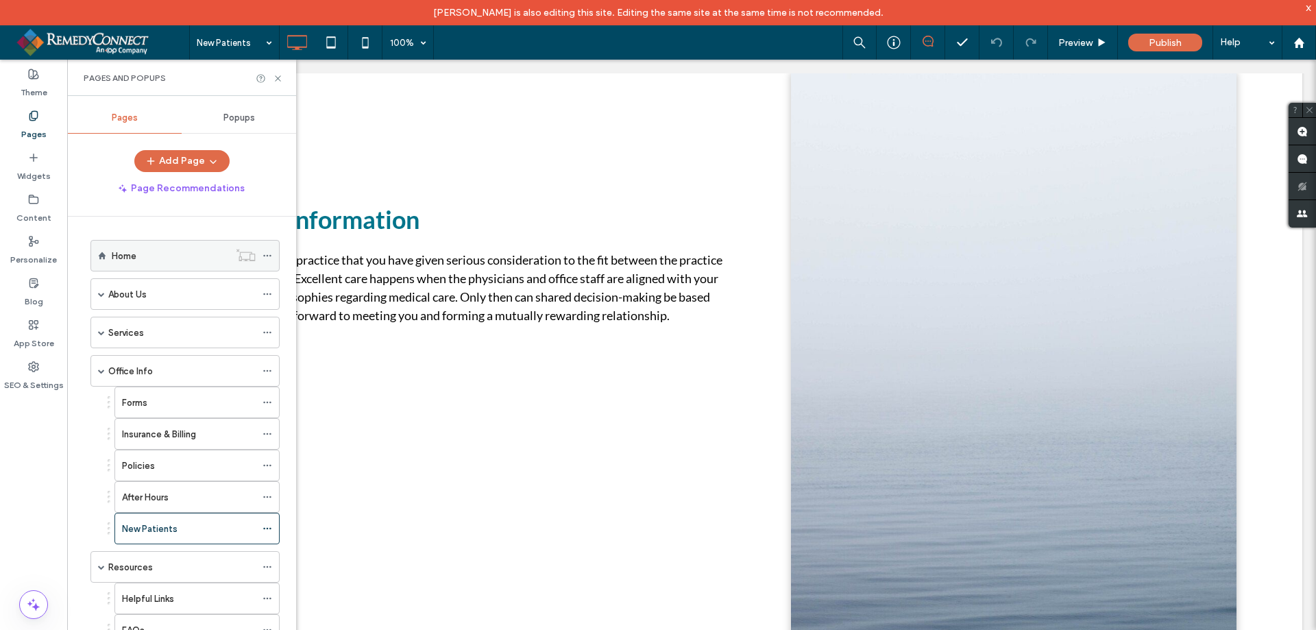
click at [155, 258] on div "Home" at bounding box center [170, 256] width 117 height 14
click at [125, 256] on div at bounding box center [658, 315] width 1316 height 630
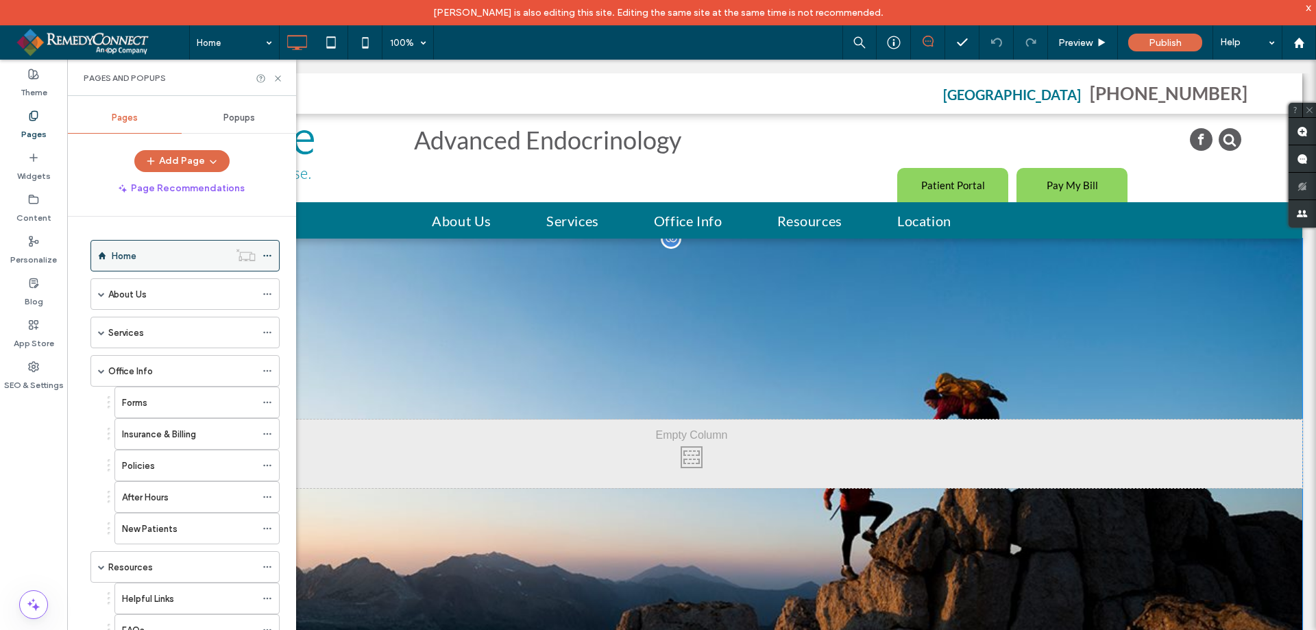
click at [271, 256] on use at bounding box center [267, 256] width 8 height 2
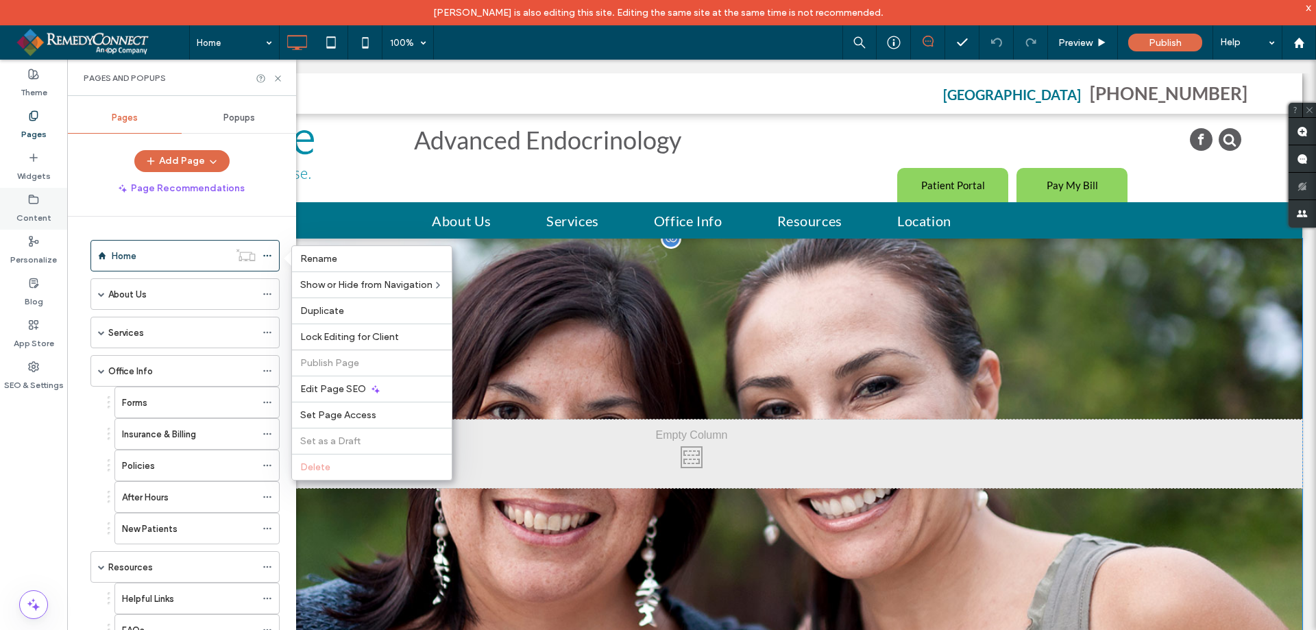
click at [28, 198] on icon at bounding box center [33, 199] width 11 height 11
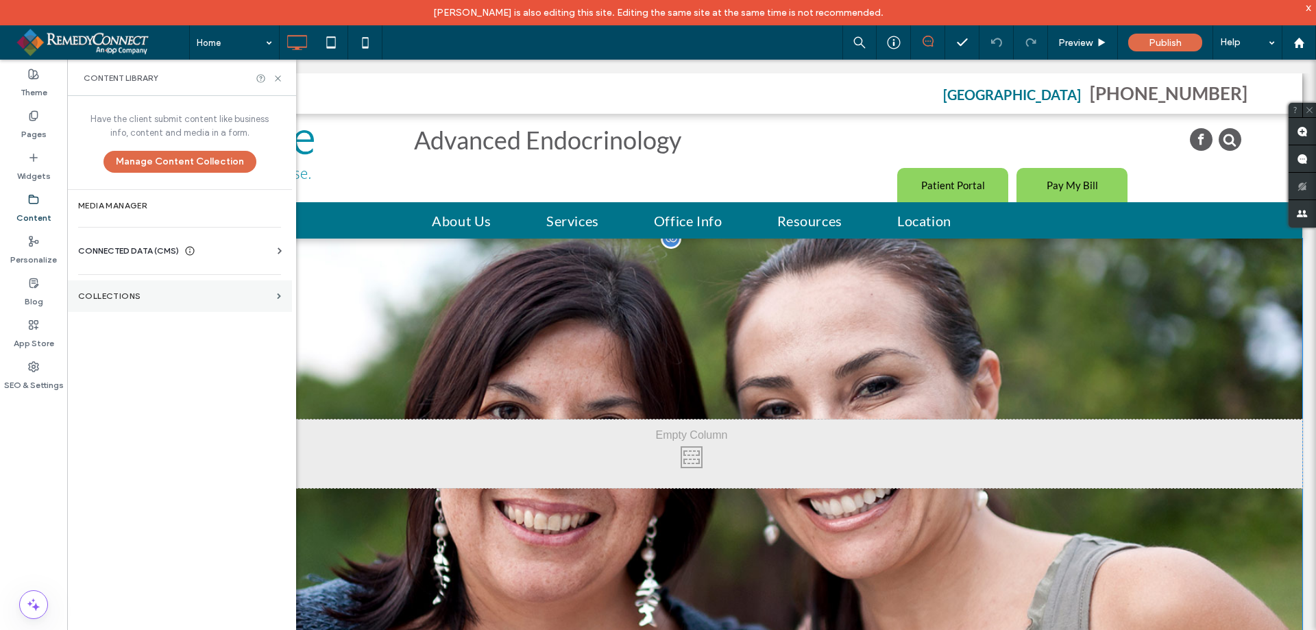
click at [124, 295] on label "Collections" at bounding box center [174, 296] width 193 height 10
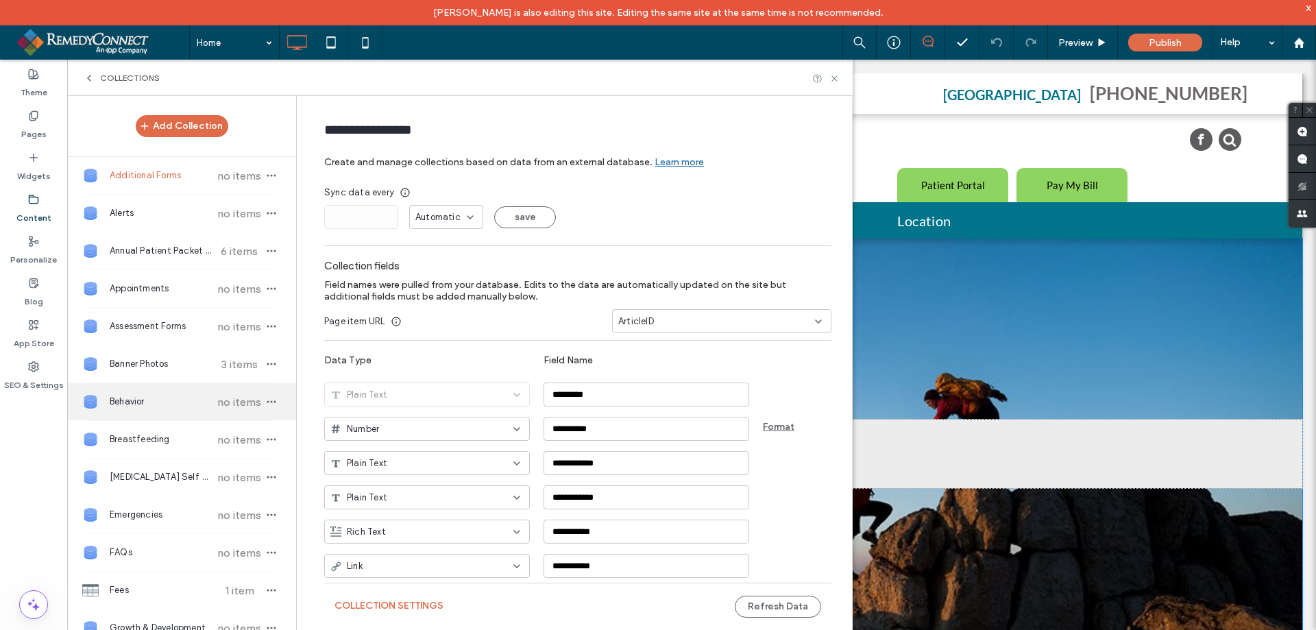
scroll to position [69, 0]
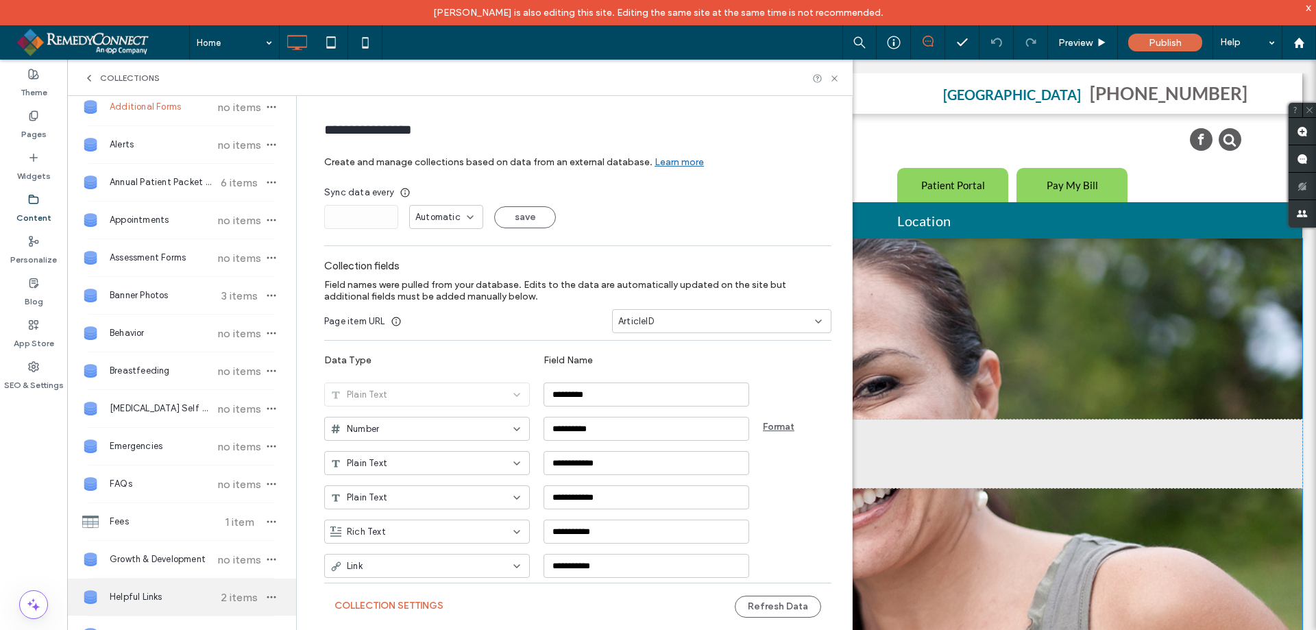
click at [232, 595] on span "2 items" at bounding box center [239, 597] width 48 height 13
type input "**********"
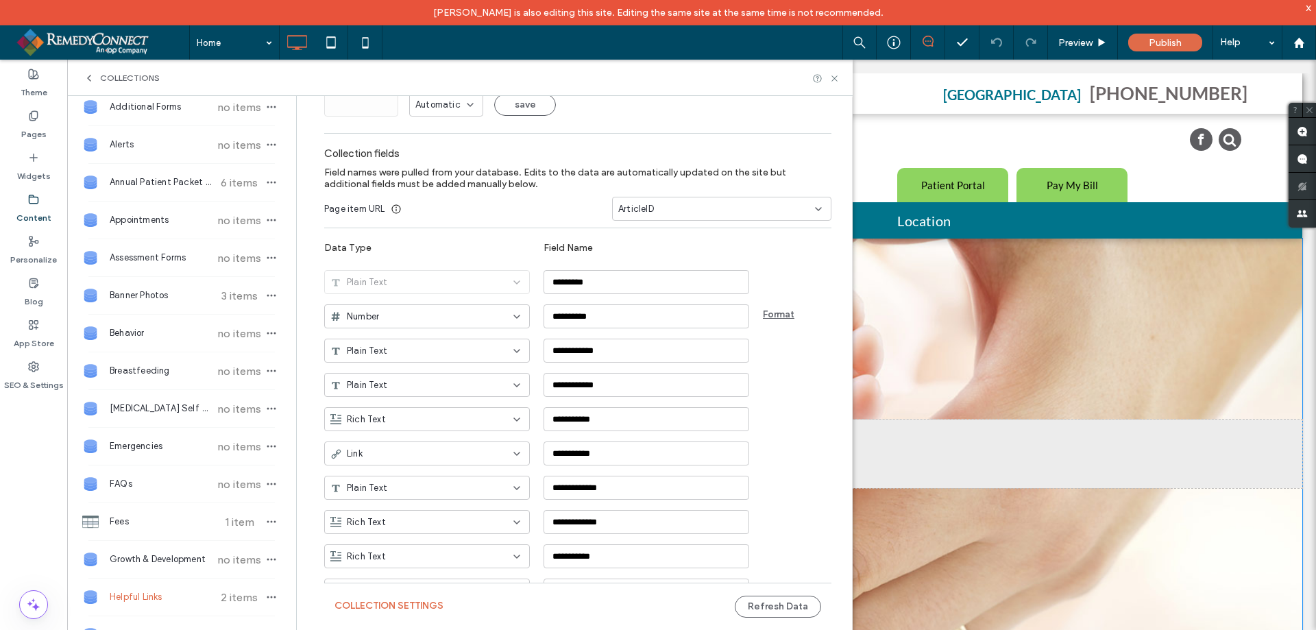
scroll to position [137, 0]
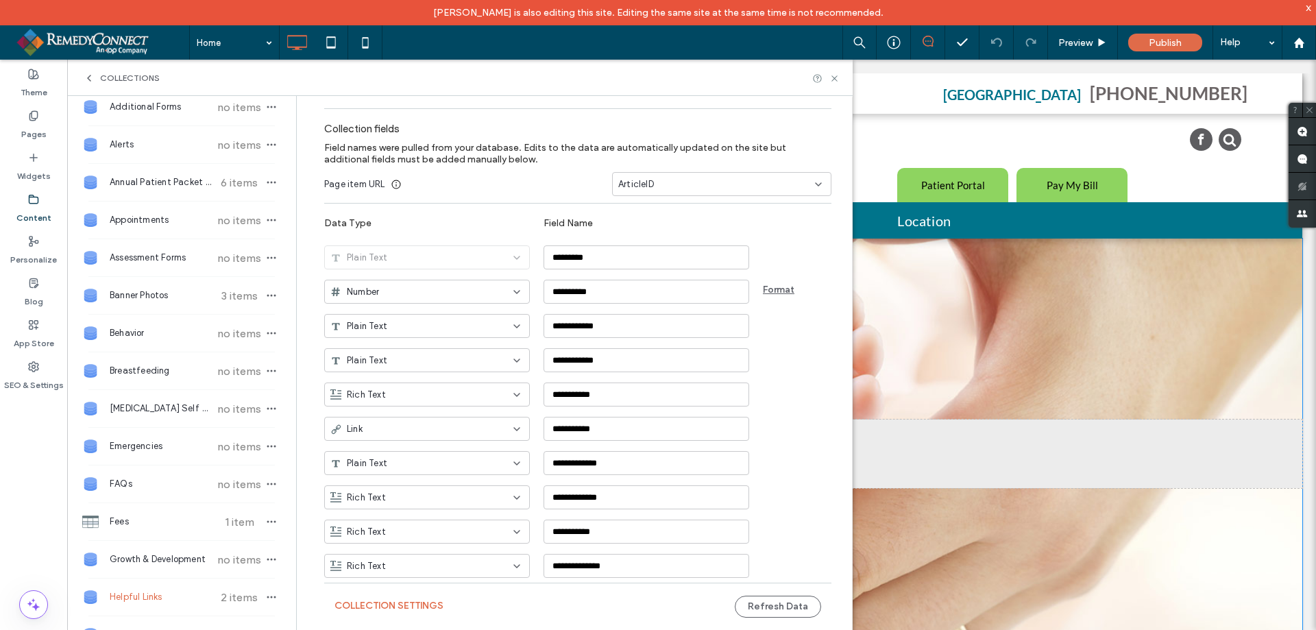
click at [90, 585] on div "Helpful Links 2 items" at bounding box center [181, 597] width 229 height 37
click at [132, 590] on span "Helpful Links" at bounding box center [161, 597] width 102 height 14
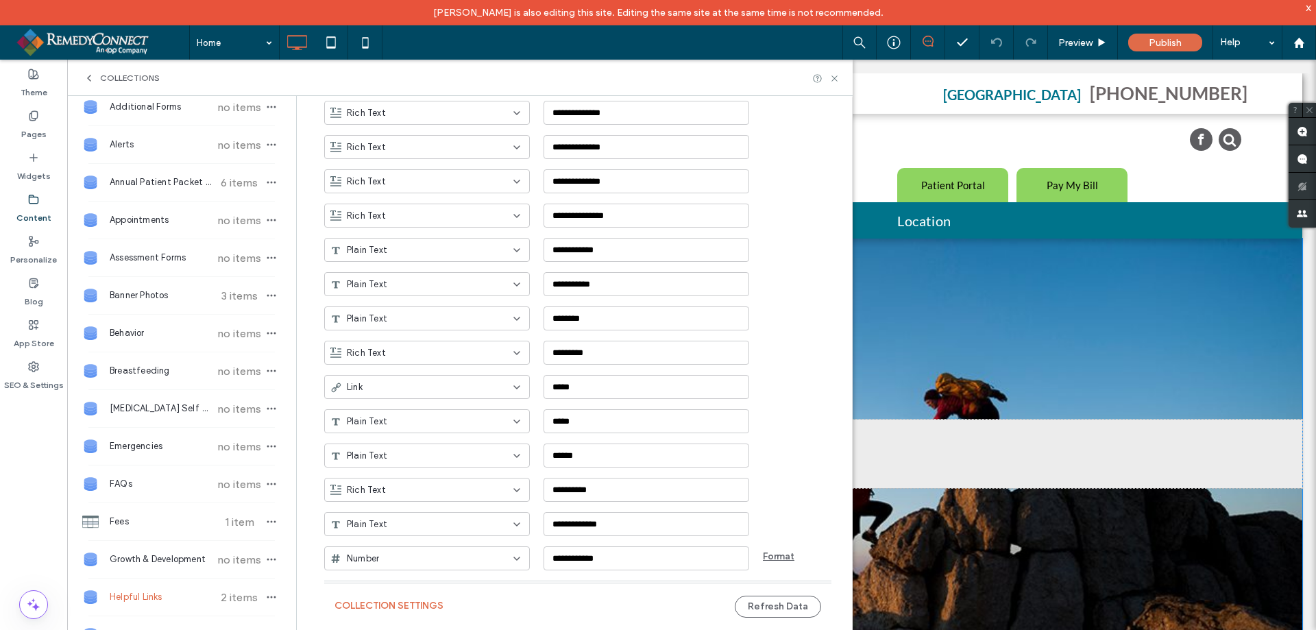
scroll to position [797, 0]
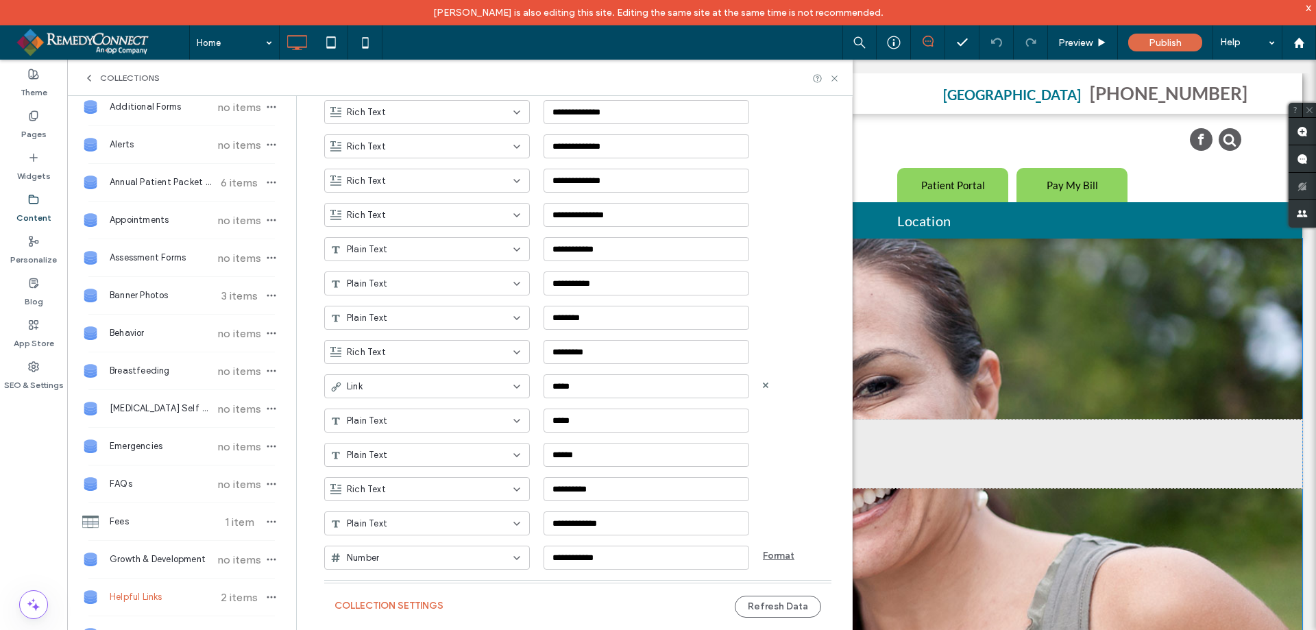
click at [415, 384] on div "Link" at bounding box center [418, 387] width 177 height 14
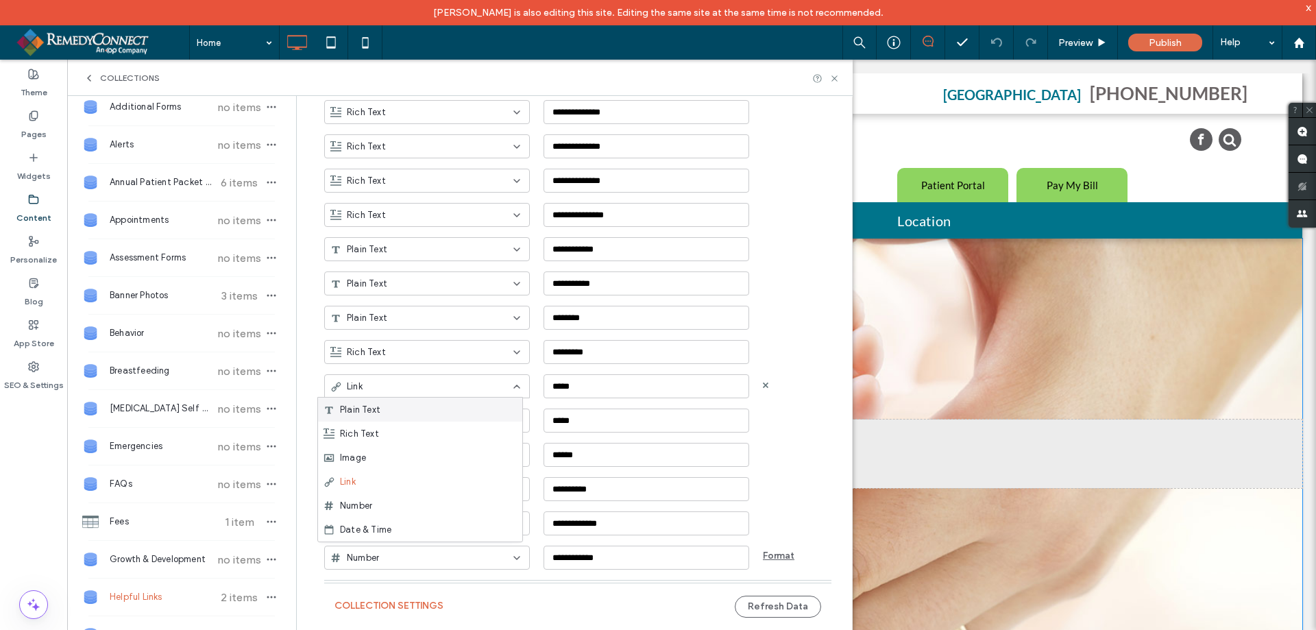
click at [415, 384] on div "Link" at bounding box center [418, 387] width 177 height 14
click at [790, 421] on div "Plain Text *****" at bounding box center [588, 415] width 528 height 34
click at [260, 585] on div "Helpful Links 2 items" at bounding box center [181, 597] width 229 height 37
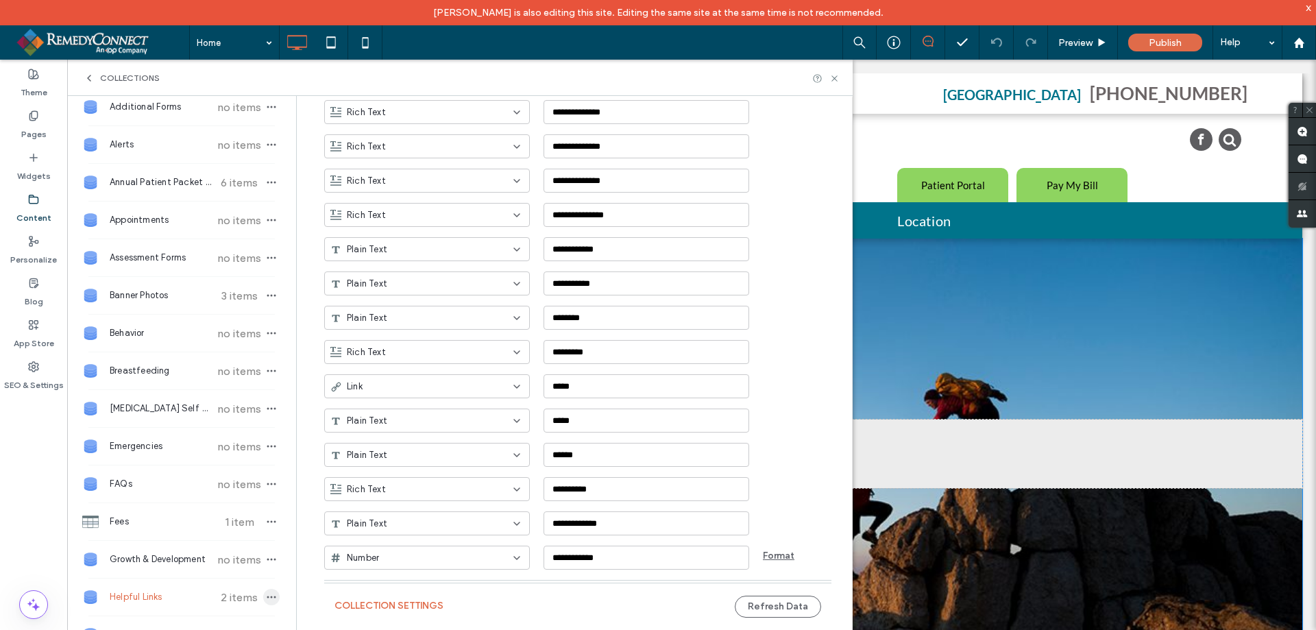
click at [266, 594] on icon "button" at bounding box center [271, 597] width 11 height 11
click at [369, 468] on span "Collection Settings" at bounding box center [340, 472] width 82 height 14
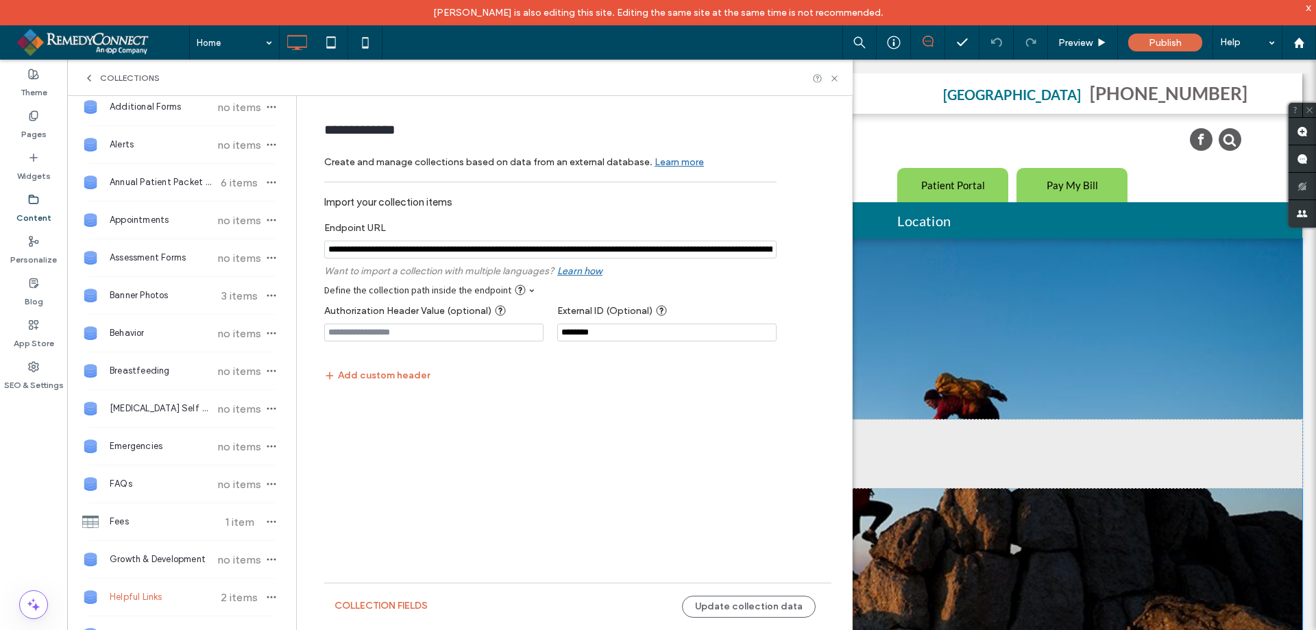
scroll to position [0, 0]
click at [835, 77] on icon at bounding box center [835, 78] width 10 height 10
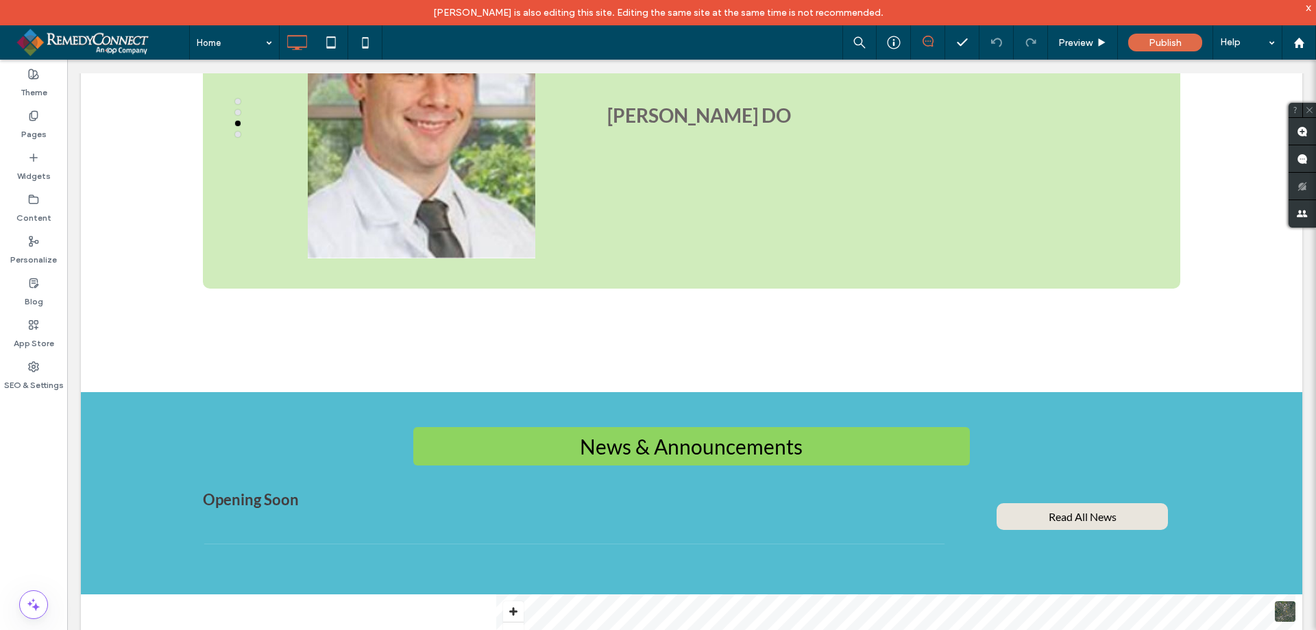
scroll to position [1234, 0]
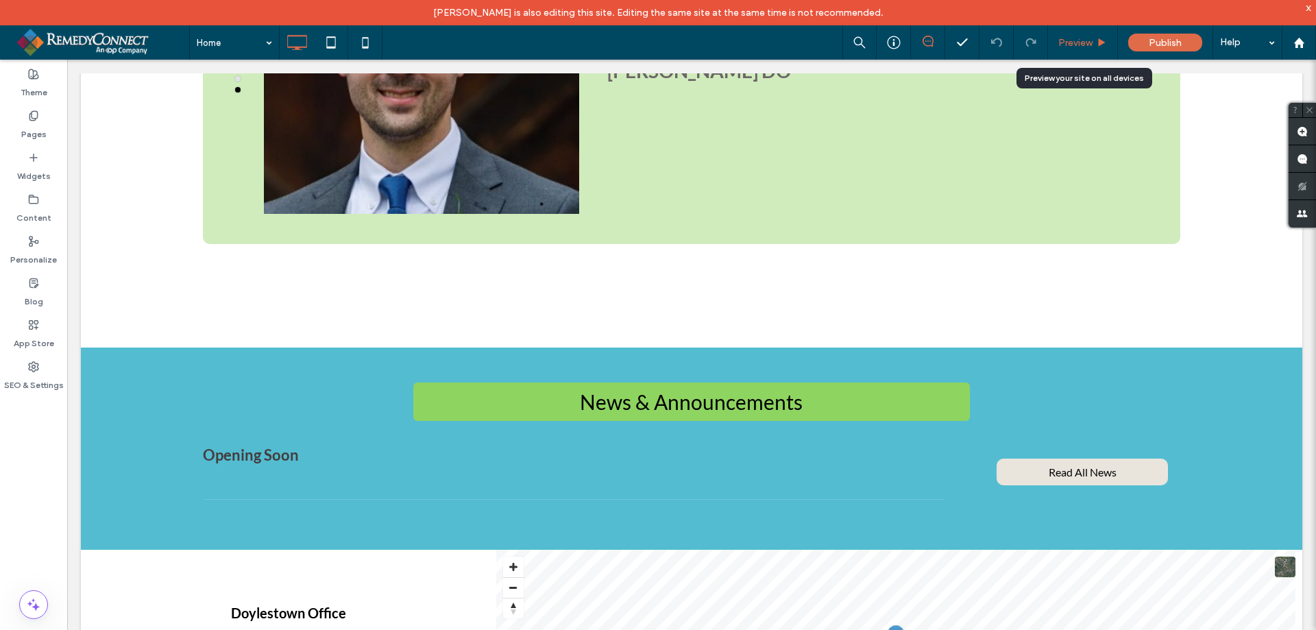
click at [1074, 43] on span "Preview" at bounding box center [1075, 43] width 34 height 12
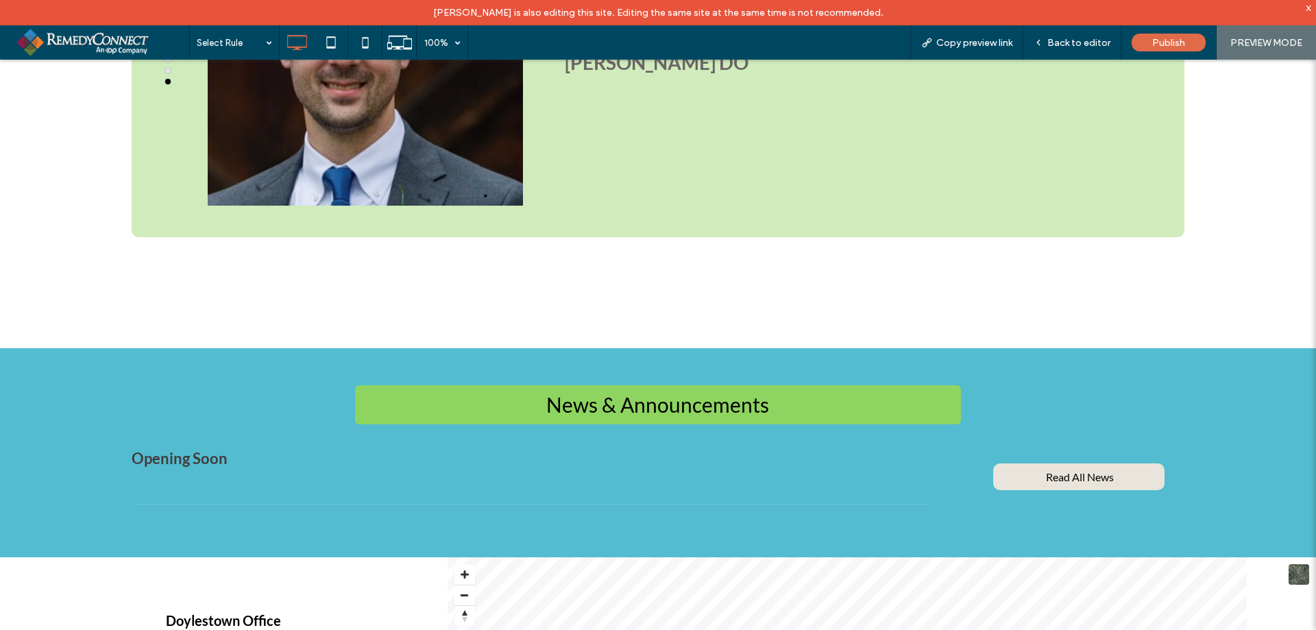
scroll to position [1238, 0]
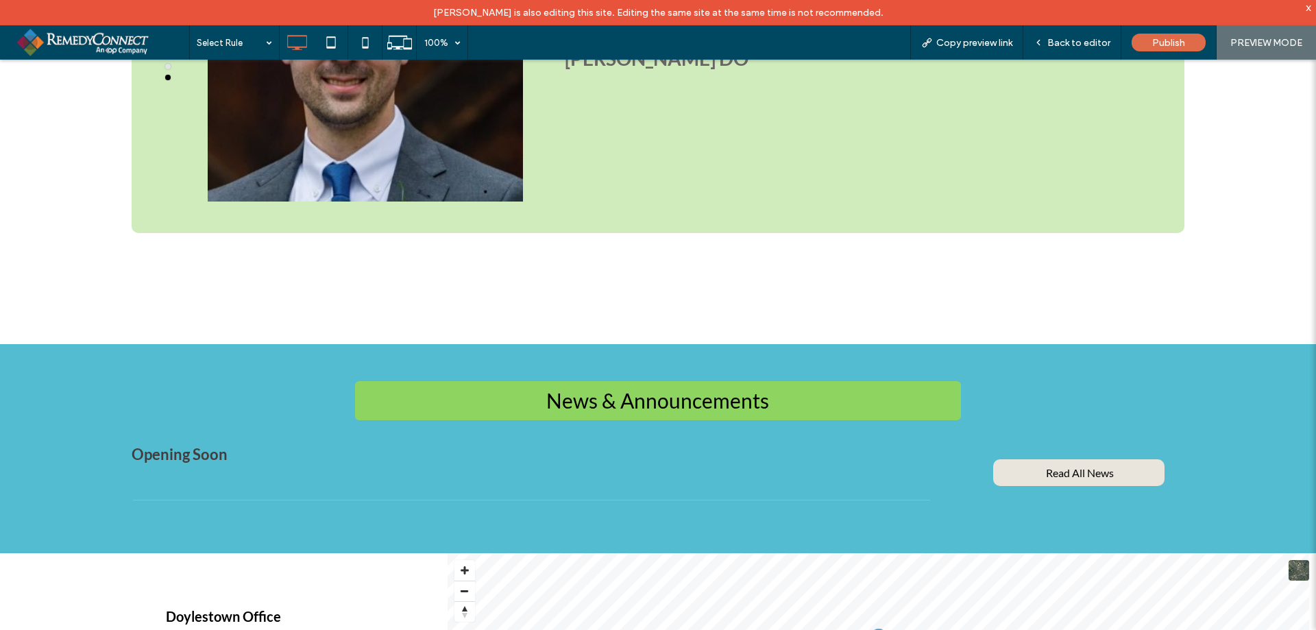
click at [1074, 43] on span "Back to editor" at bounding box center [1079, 43] width 63 height 12
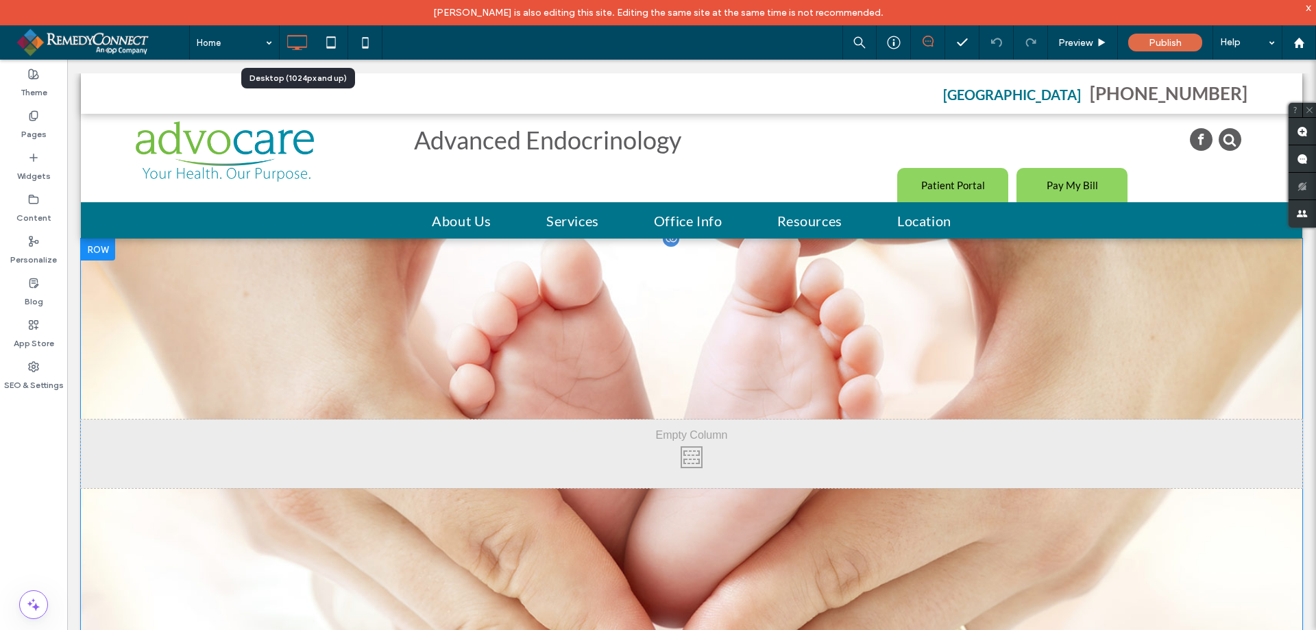
click at [289, 46] on icon at bounding box center [296, 42] width 27 height 27
click at [1075, 51] on div "Preview" at bounding box center [1083, 42] width 70 height 34
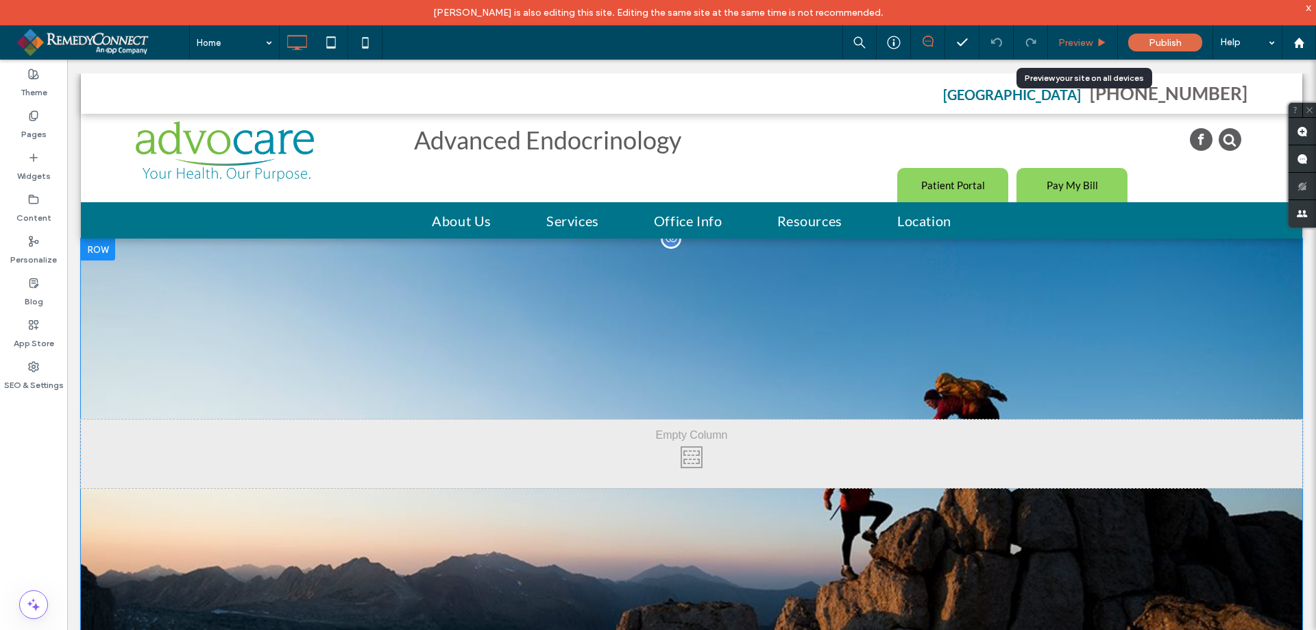
click at [1075, 41] on span "Preview" at bounding box center [1075, 43] width 34 height 12
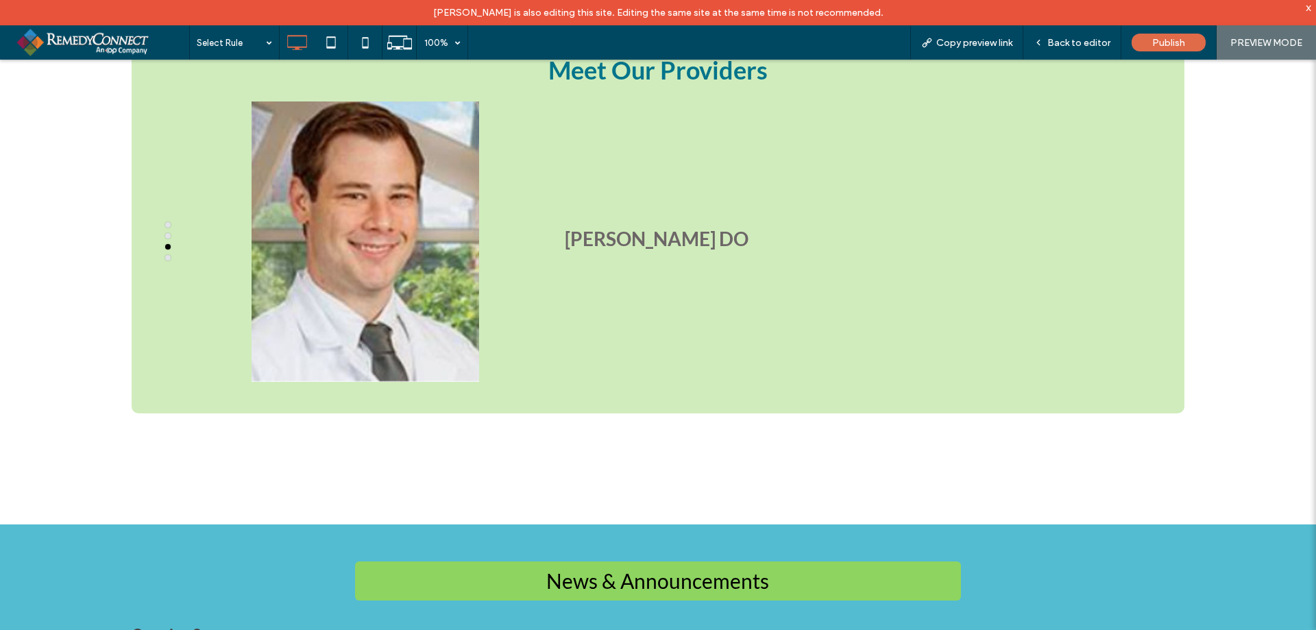
scroll to position [1097, 0]
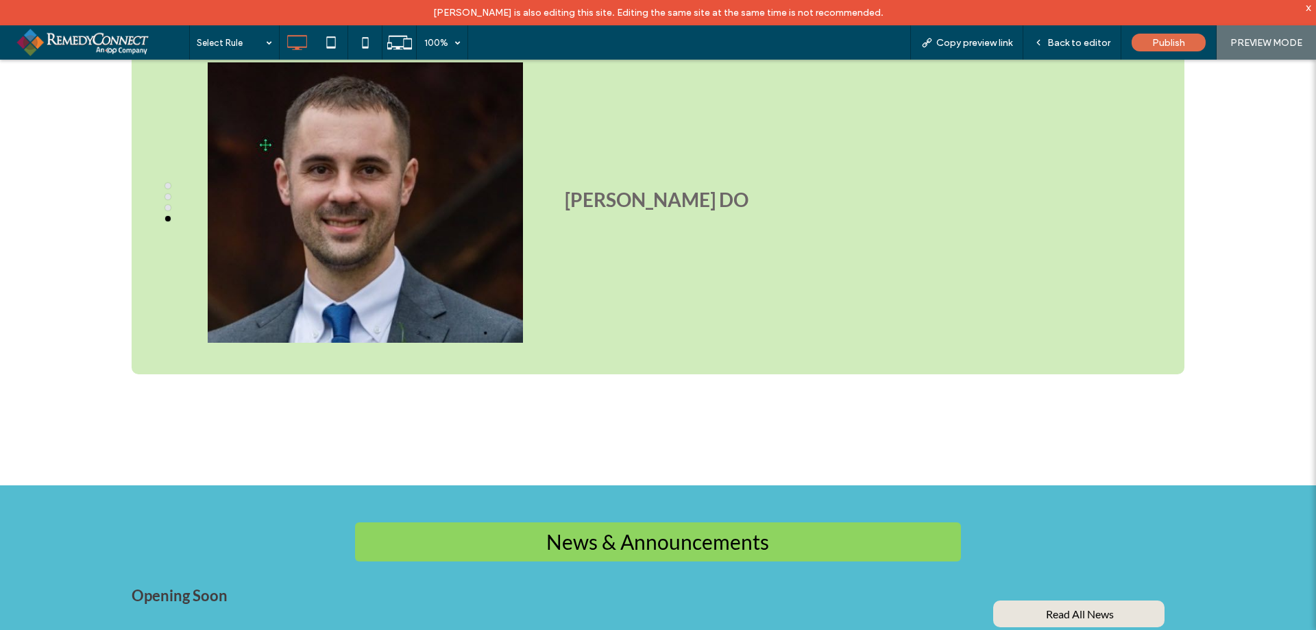
click at [206, 586] on span "Opening Soon" at bounding box center [532, 595] width 800 height 19
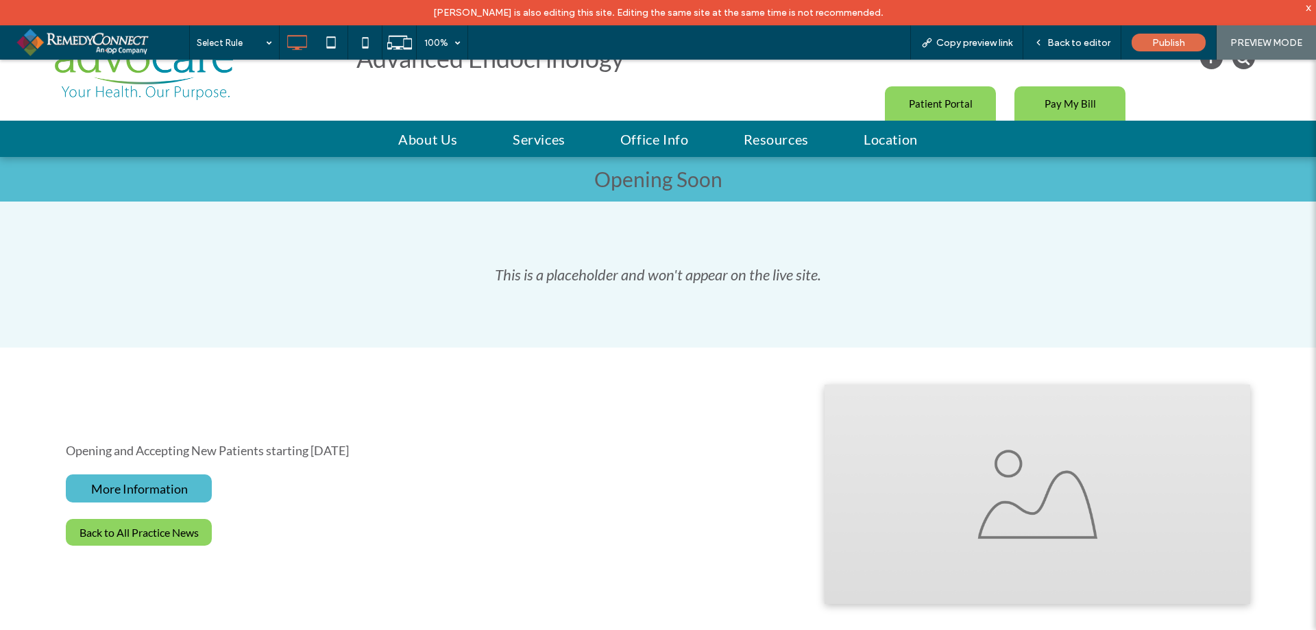
scroll to position [69, 0]
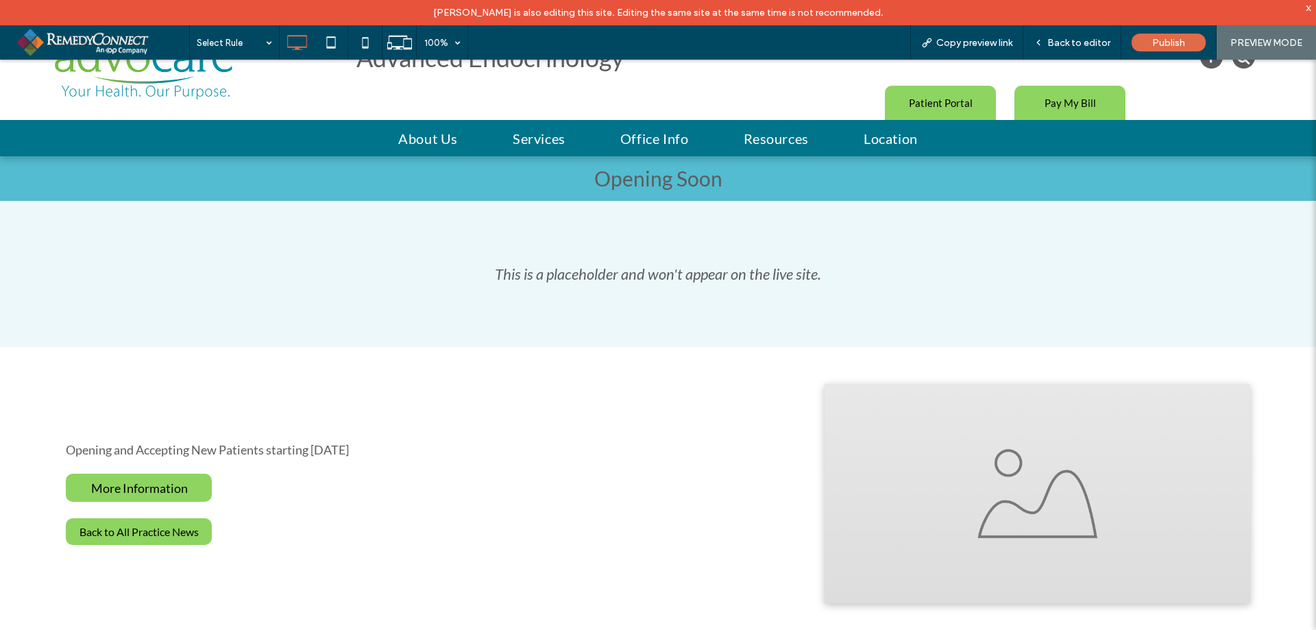
click at [180, 486] on span "More Information" at bounding box center [139, 488] width 97 height 29
click at [175, 490] on span "More Information" at bounding box center [139, 488] width 97 height 29
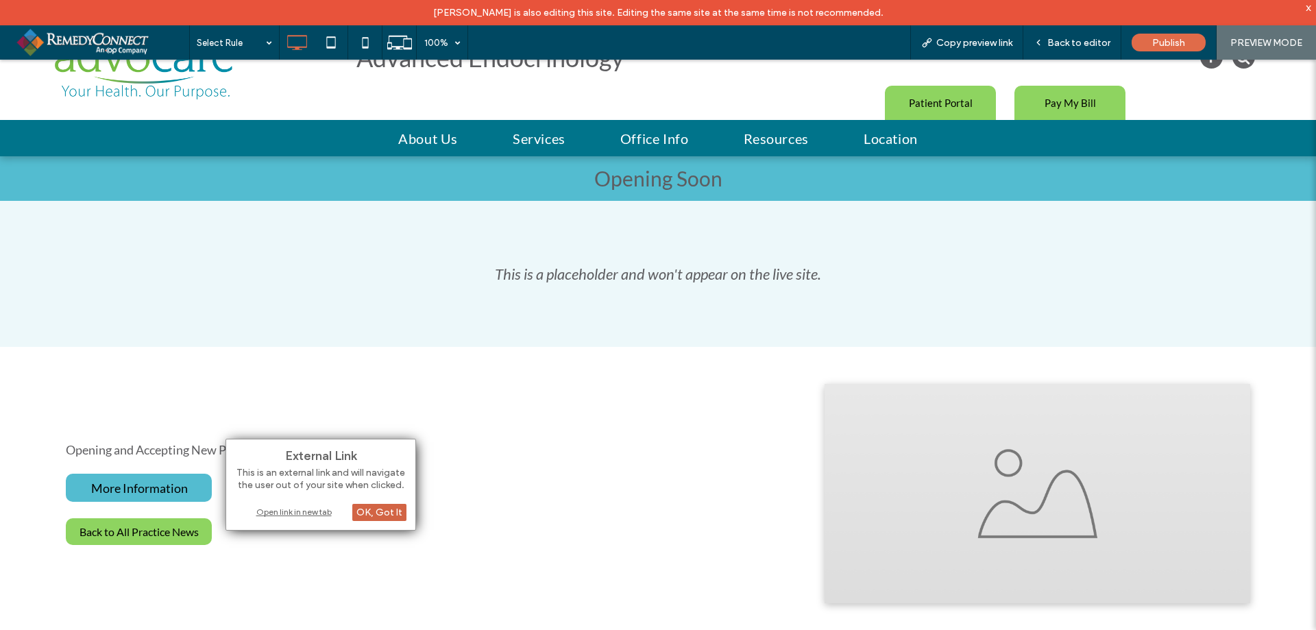
click at [389, 507] on div "OK, Got It" at bounding box center [379, 512] width 54 height 17
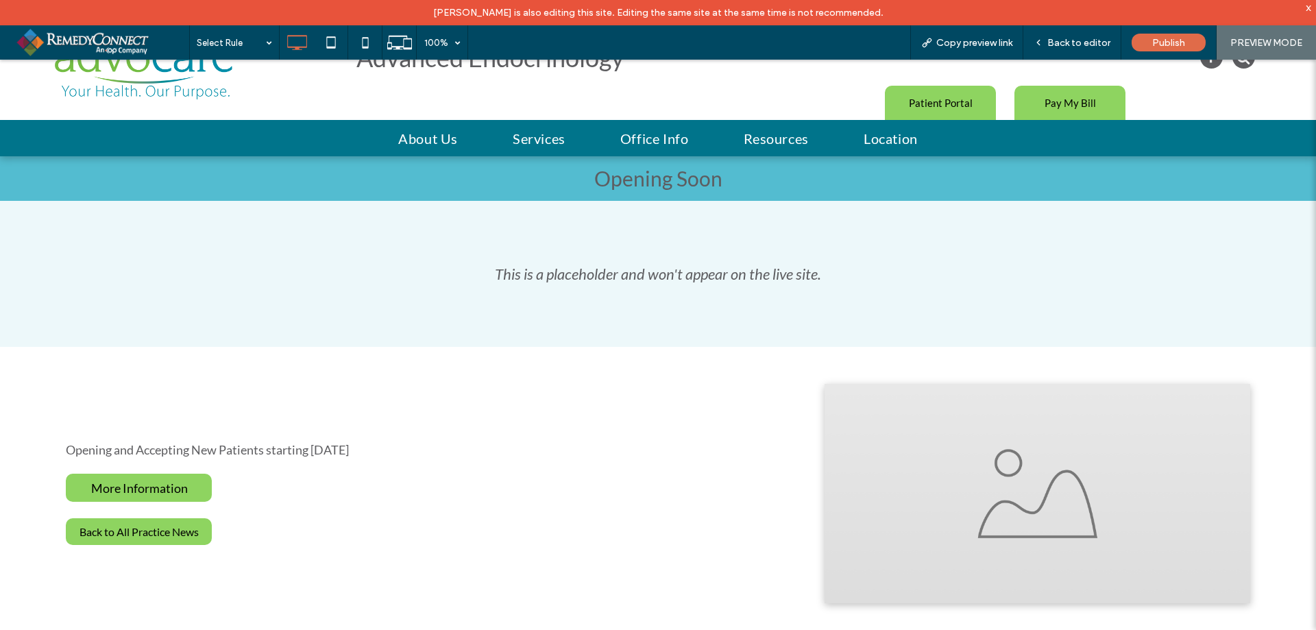
click at [135, 479] on span "More Information" at bounding box center [139, 488] width 97 height 29
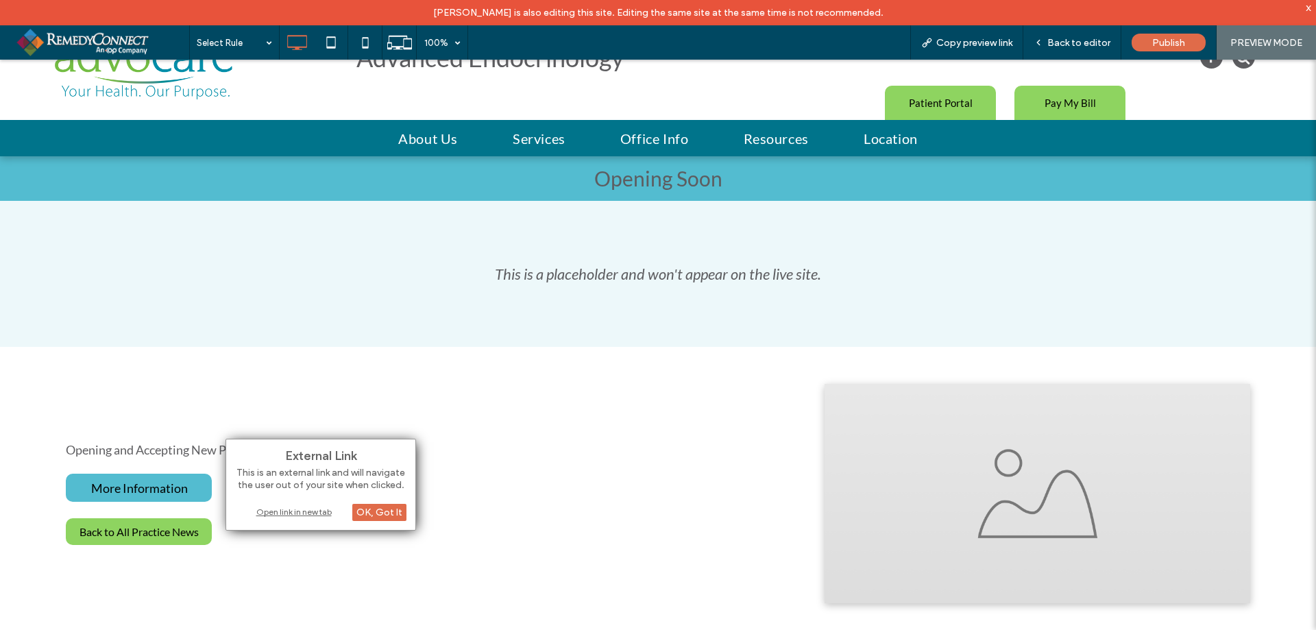
click at [284, 516] on div "Open link in new tab" at bounding box center [320, 512] width 171 height 14
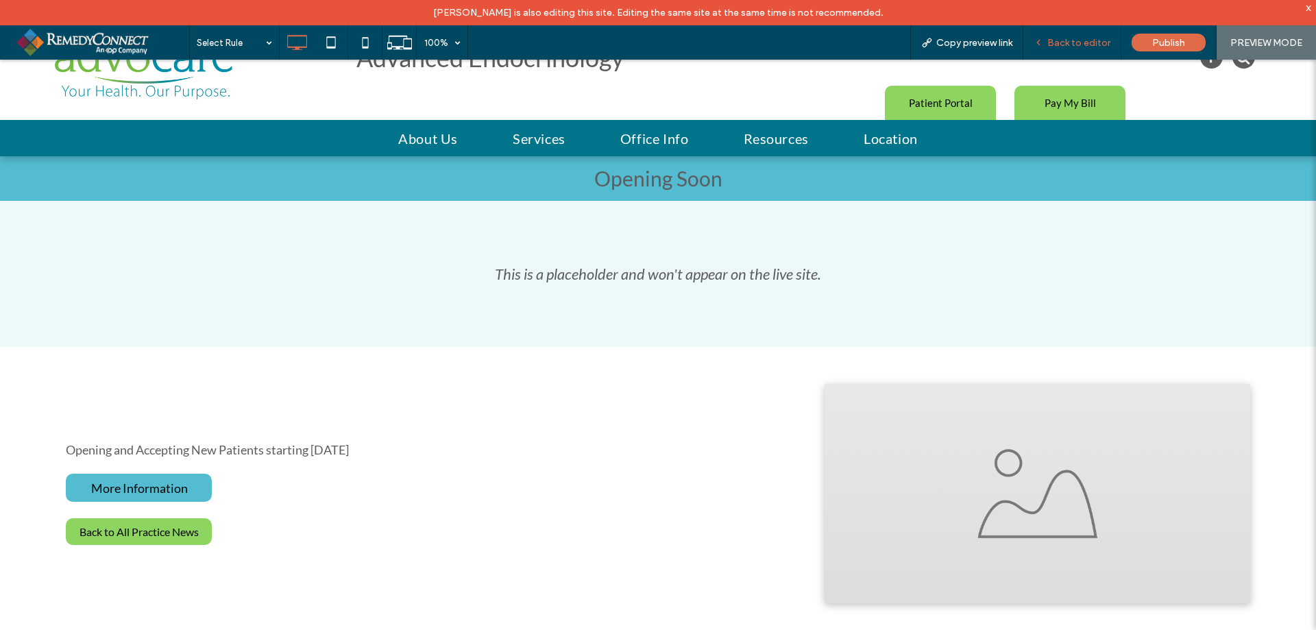
click at [1084, 42] on span "Back to editor" at bounding box center [1079, 43] width 63 height 12
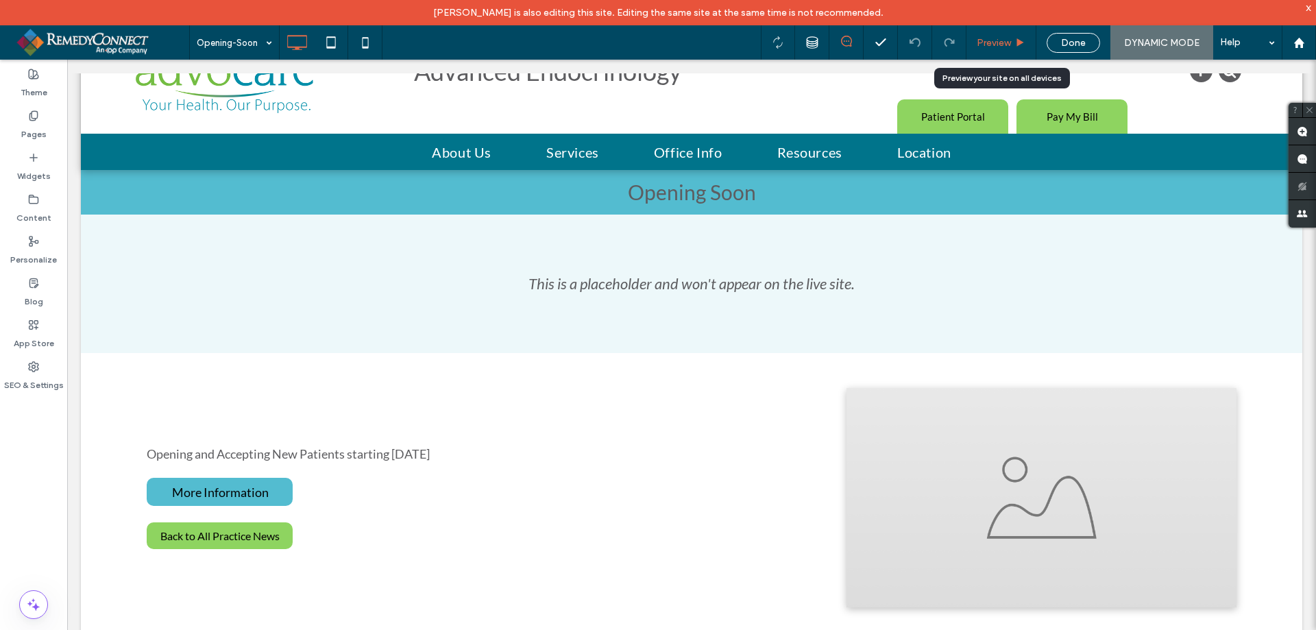
click at [982, 39] on span "Preview" at bounding box center [994, 43] width 34 height 12
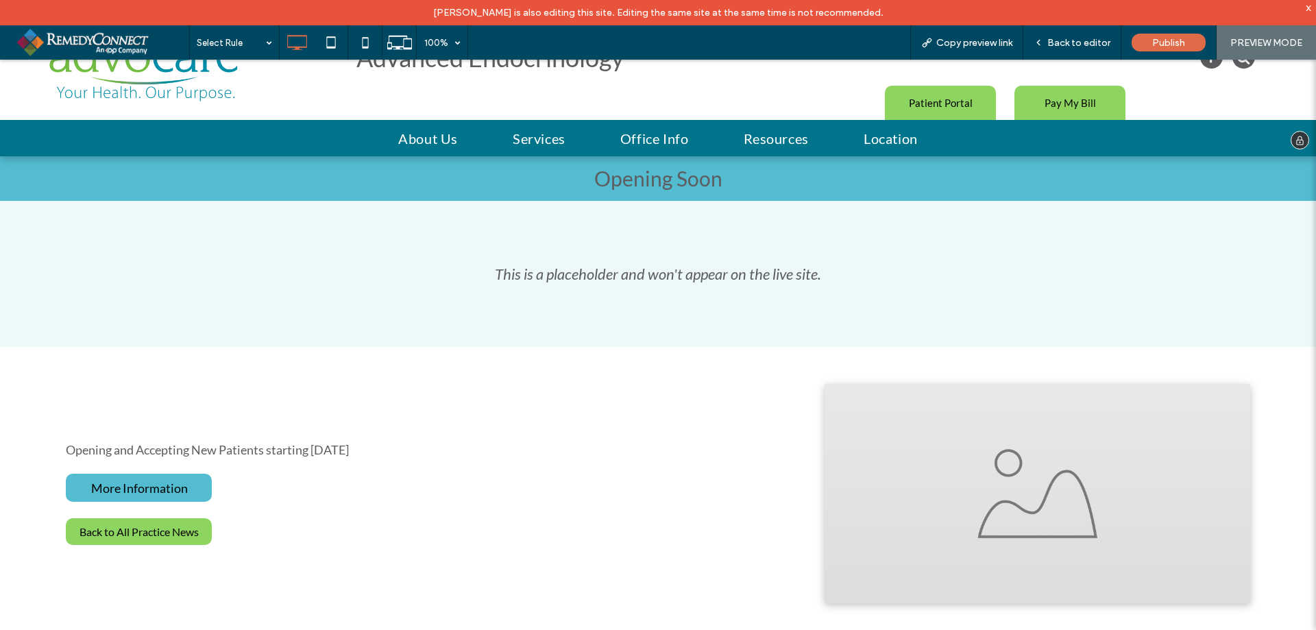
click at [139, 89] on img at bounding box center [143, 69] width 189 height 64
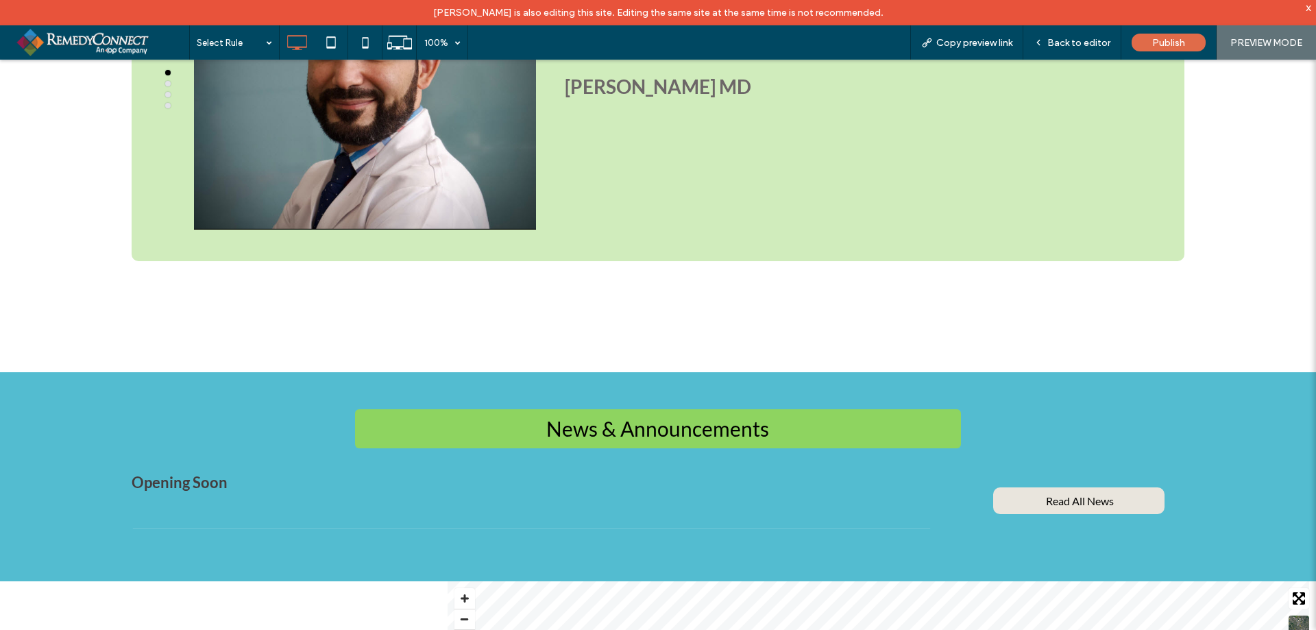
scroll to position [1234, 0]
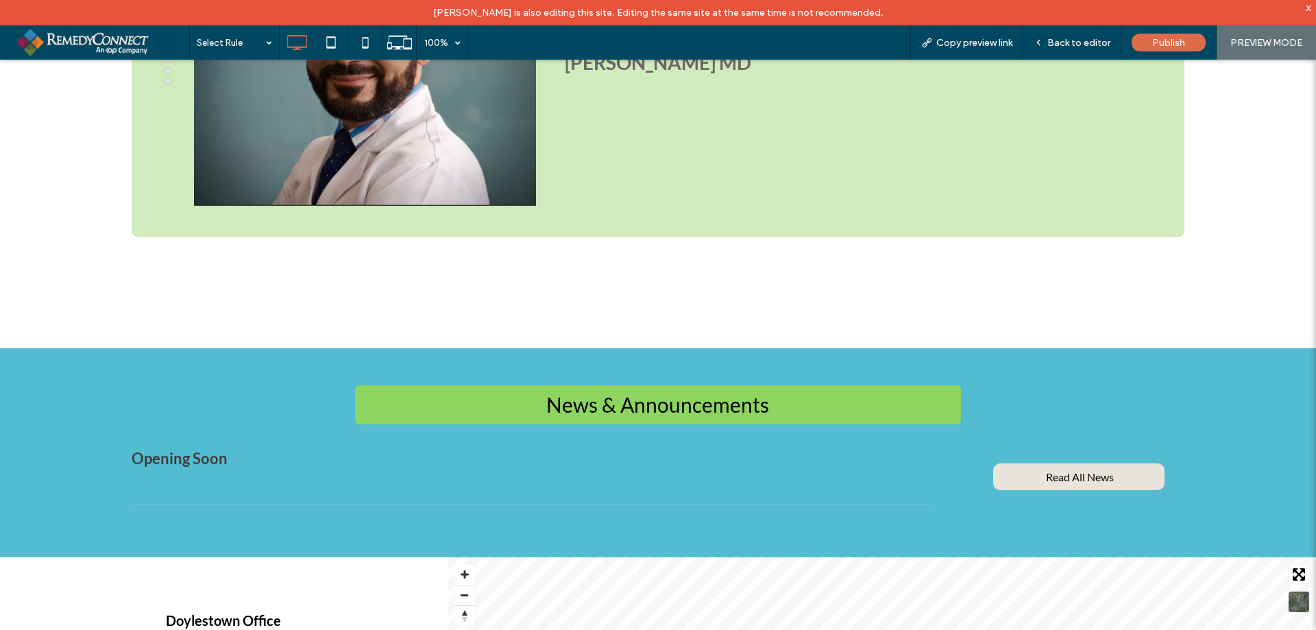
click at [181, 449] on span "Opening Soon" at bounding box center [532, 458] width 800 height 19
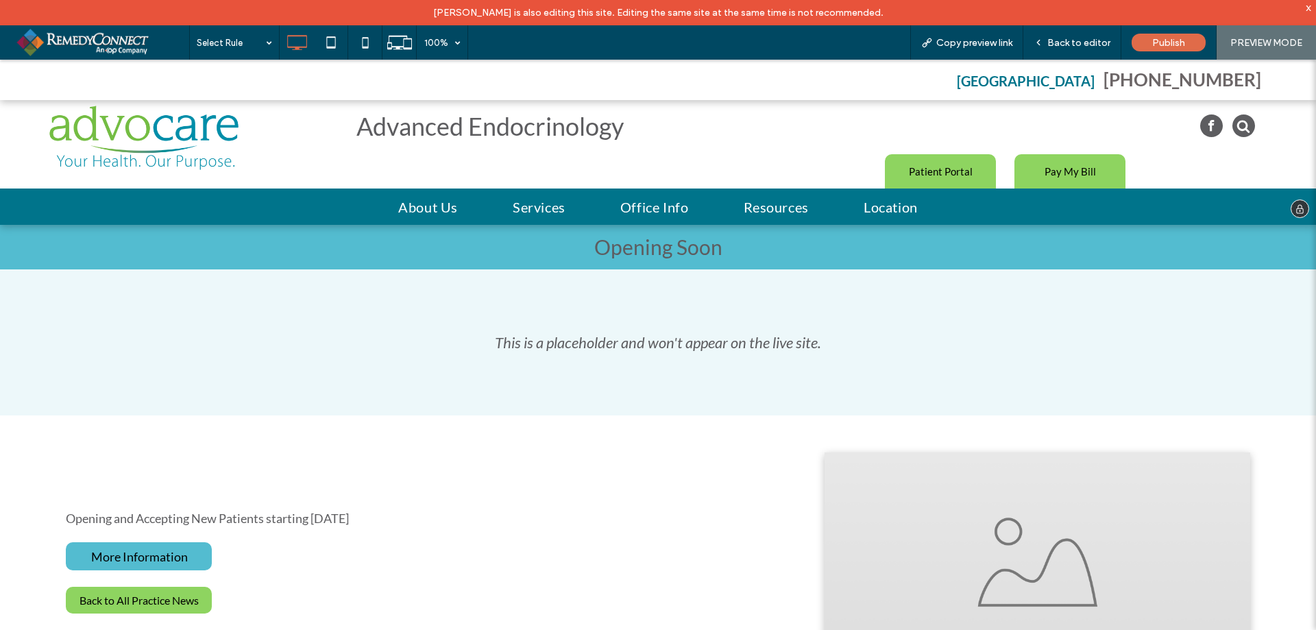
click at [154, 138] on img at bounding box center [143, 138] width 189 height 64
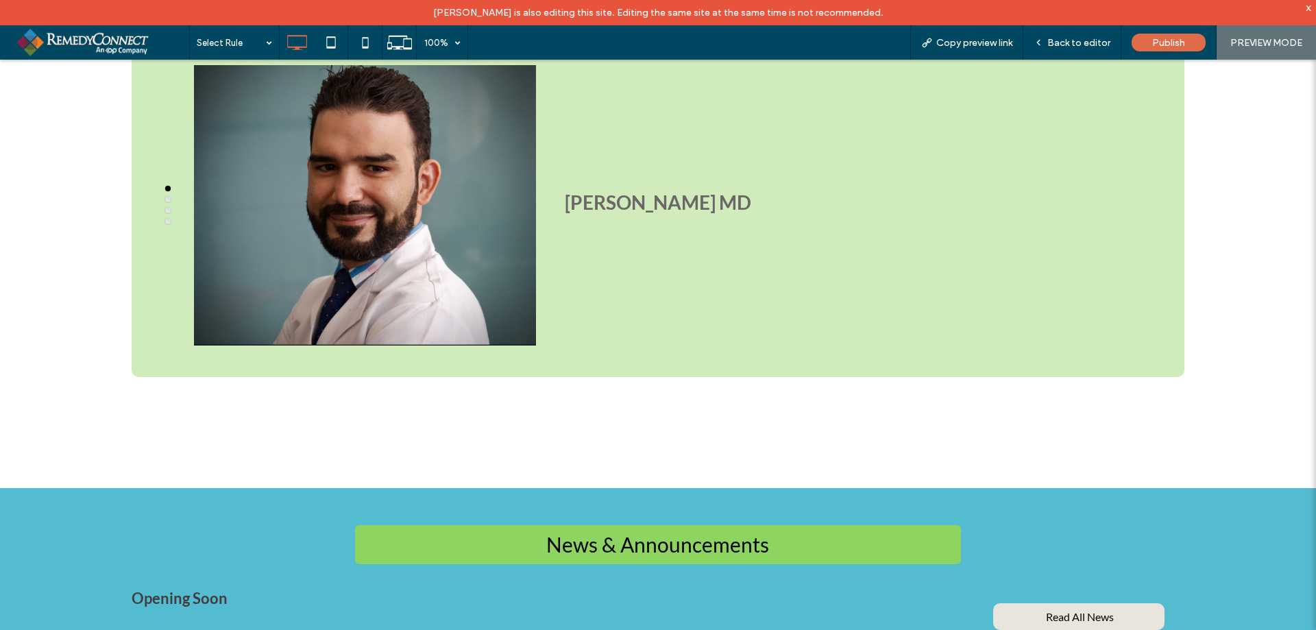
scroll to position [1165, 0]
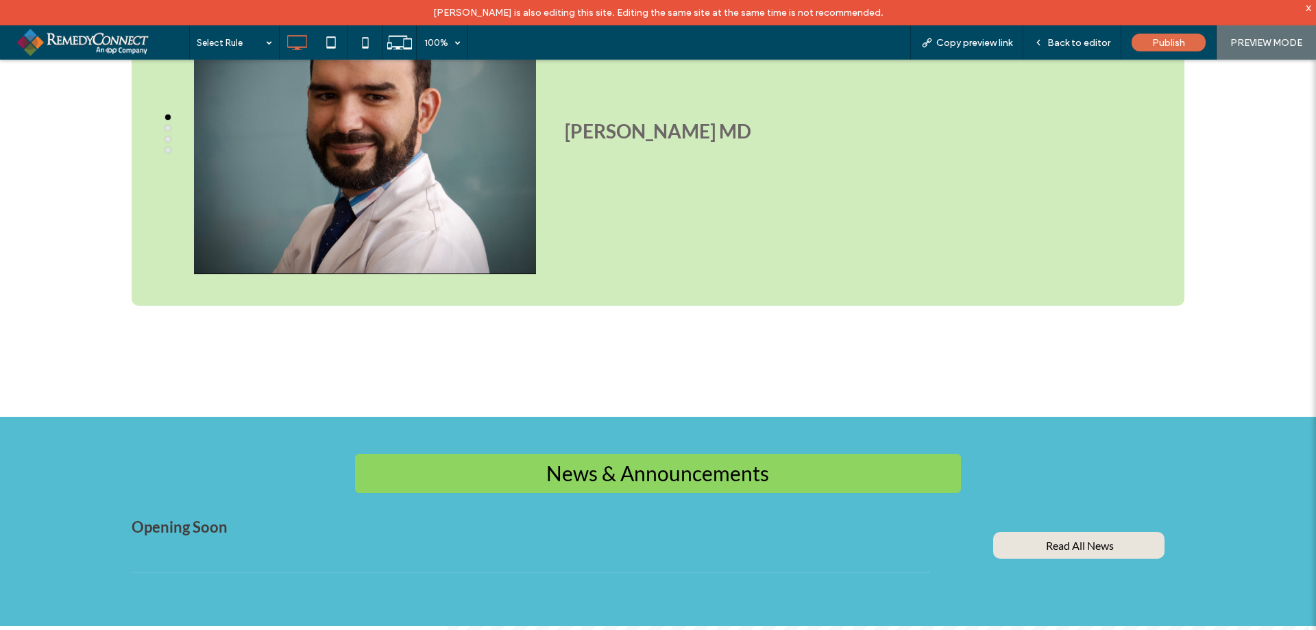
click at [203, 518] on span "Opening Soon" at bounding box center [532, 527] width 800 height 19
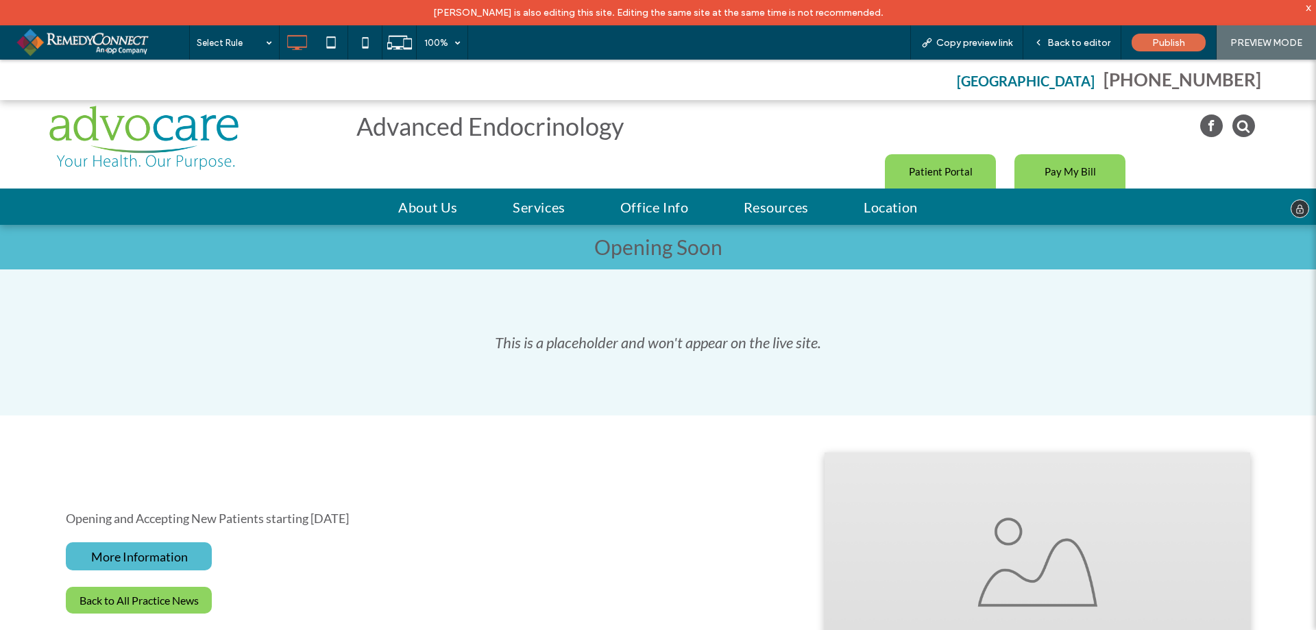
click at [105, 125] on img at bounding box center [143, 138] width 189 height 64
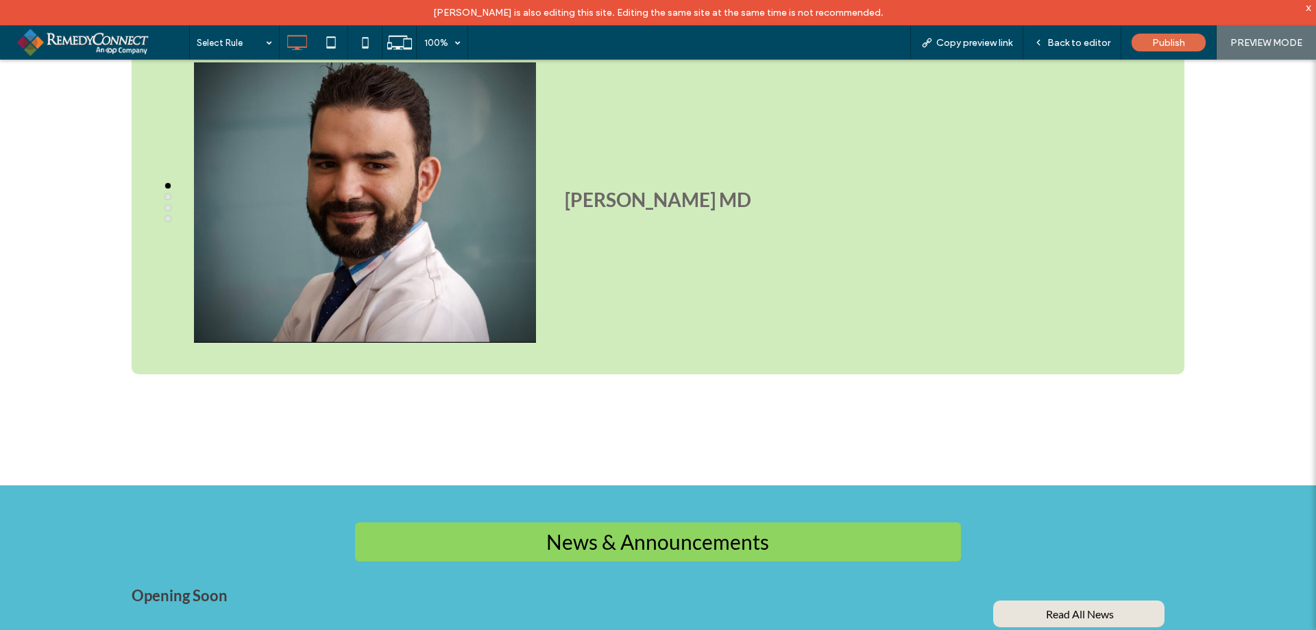
scroll to position [1165, 0]
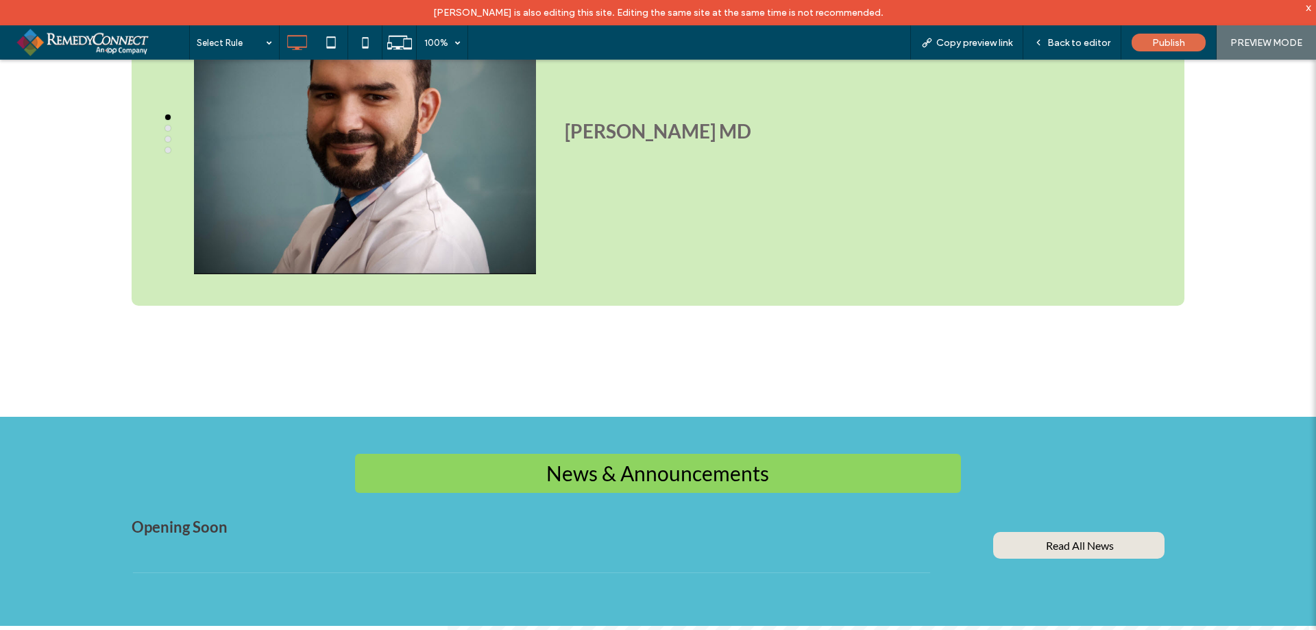
click at [195, 518] on span "Opening Soon" at bounding box center [532, 527] width 800 height 19
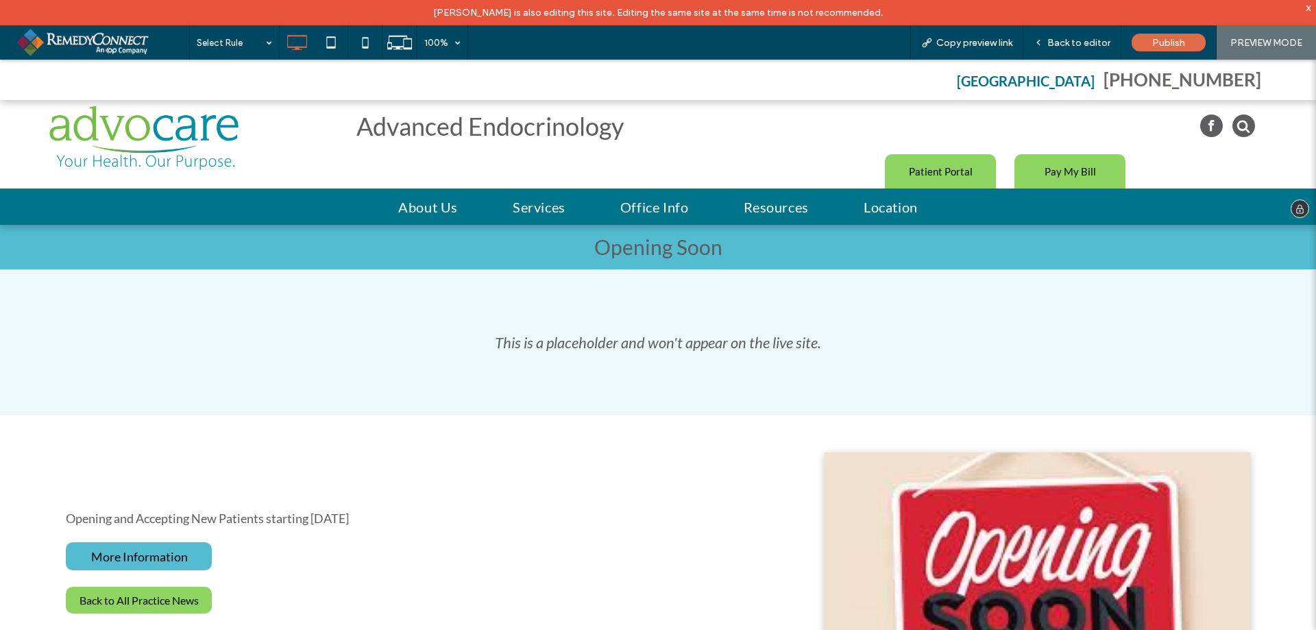
click at [134, 138] on img at bounding box center [143, 138] width 189 height 64
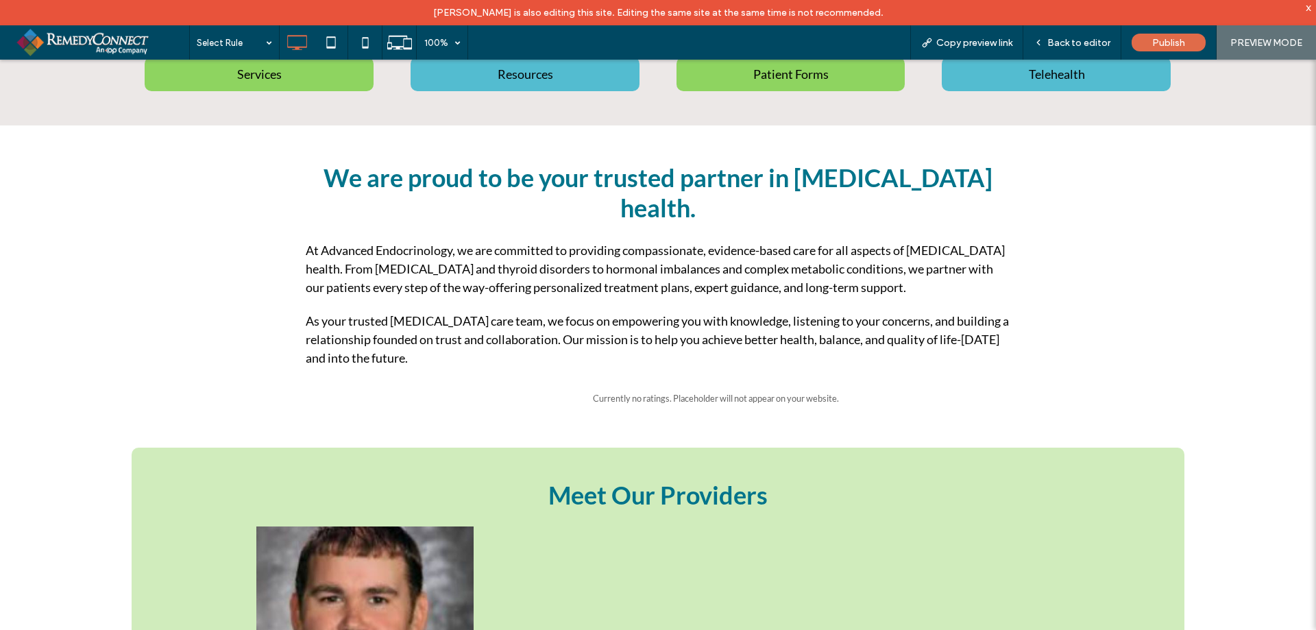
scroll to position [444, 0]
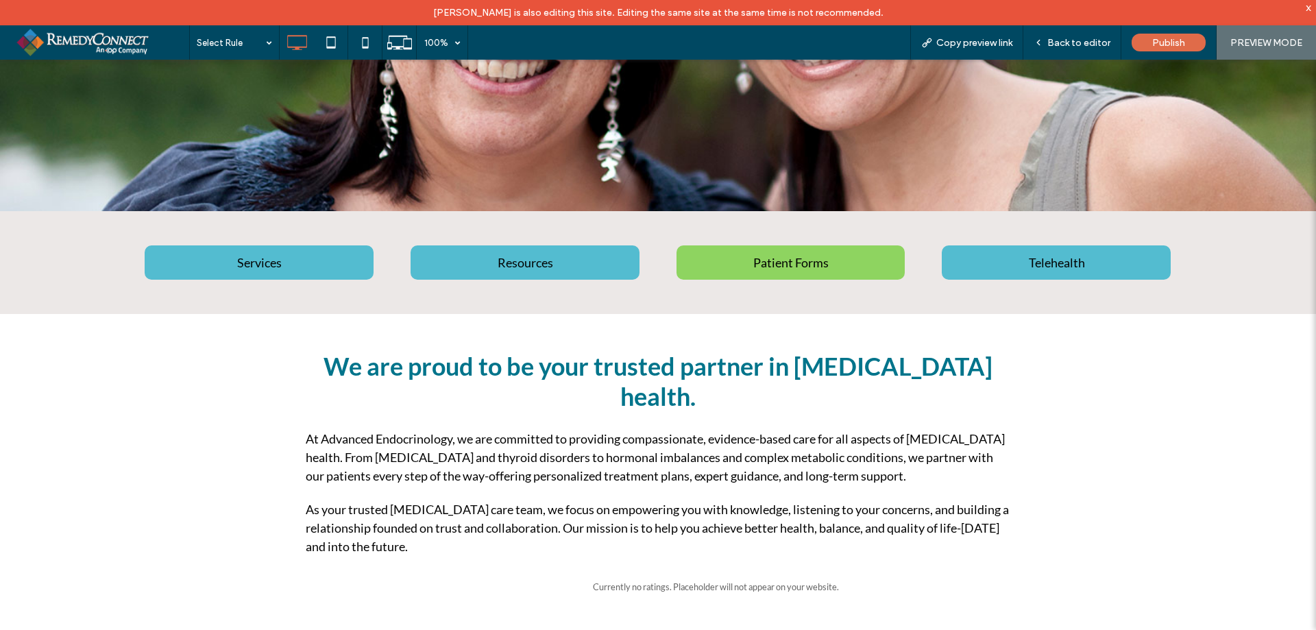
click at [277, 265] on span "Services" at bounding box center [259, 262] width 45 height 29
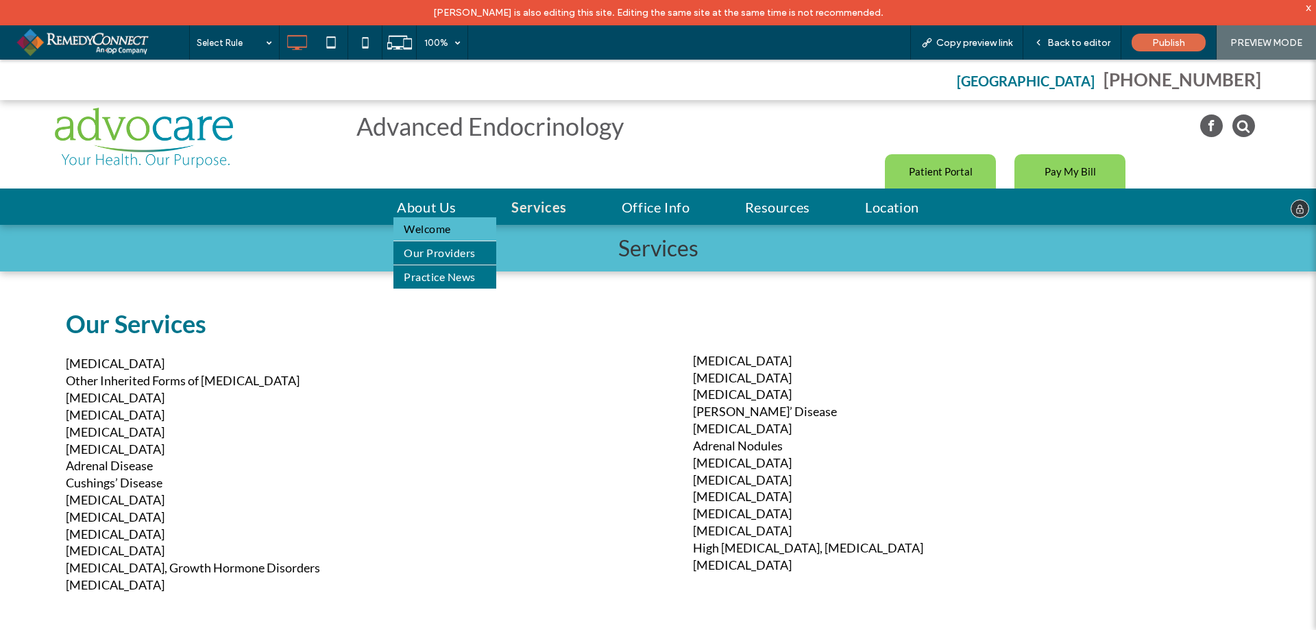
click at [430, 221] on span "Welcome" at bounding box center [427, 229] width 47 height 16
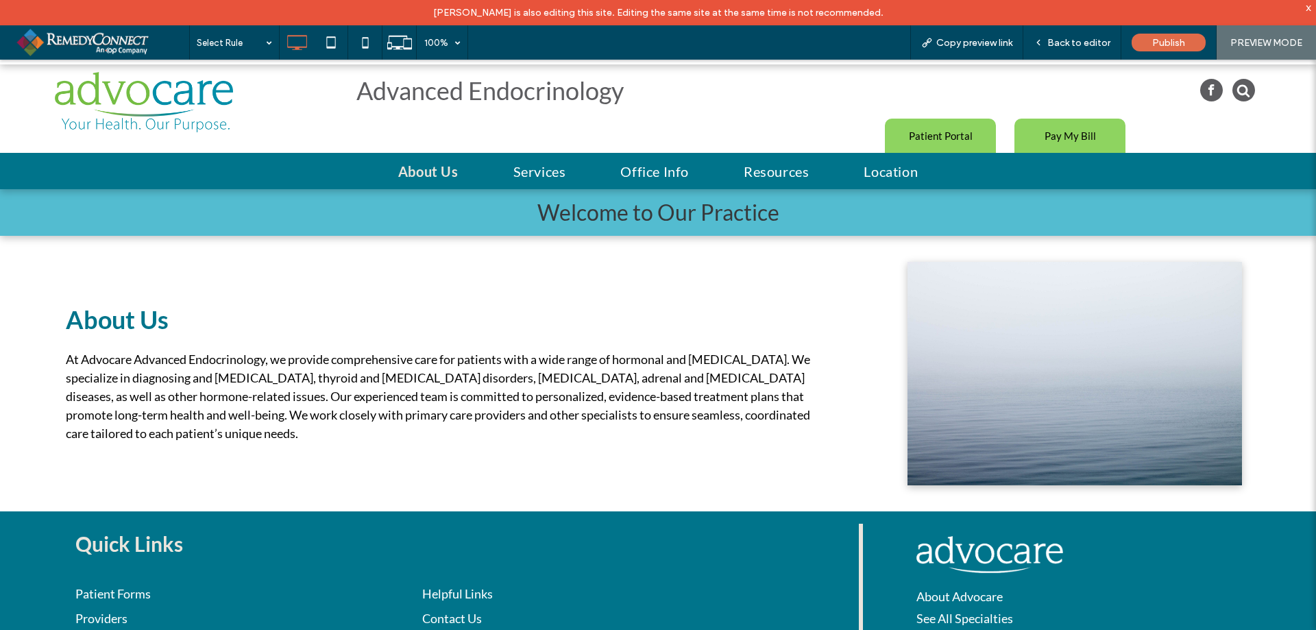
scroll to position [69, 0]
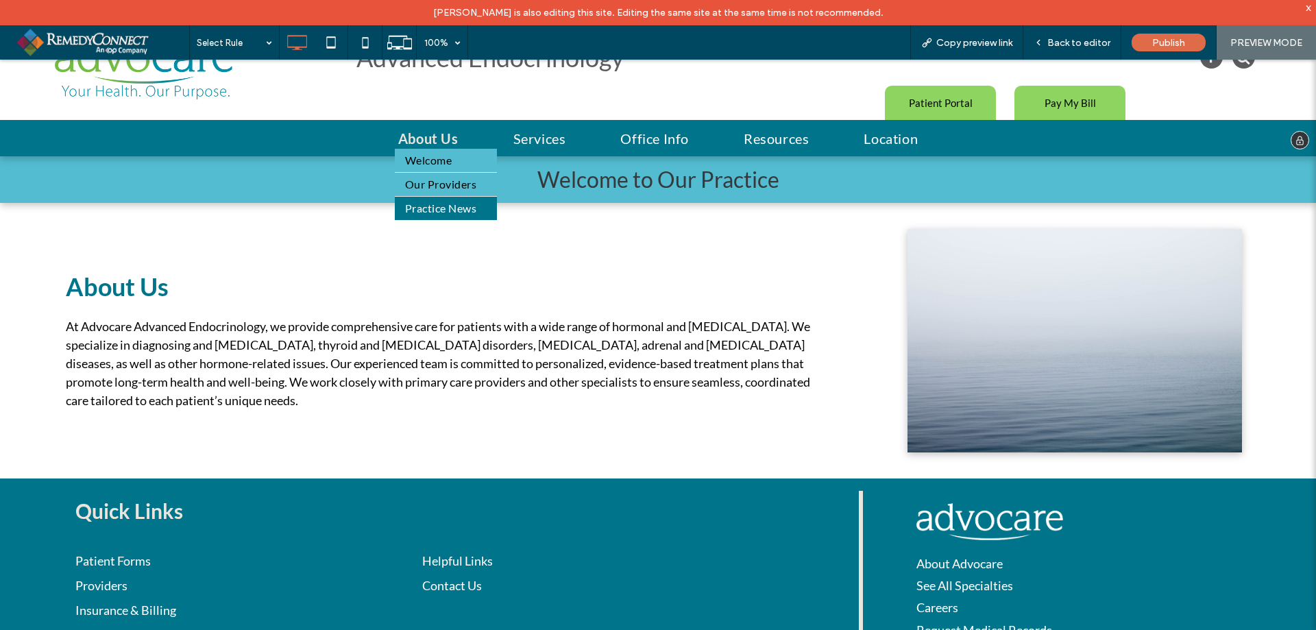
click at [433, 188] on span "Our Providers" at bounding box center [440, 184] width 71 height 16
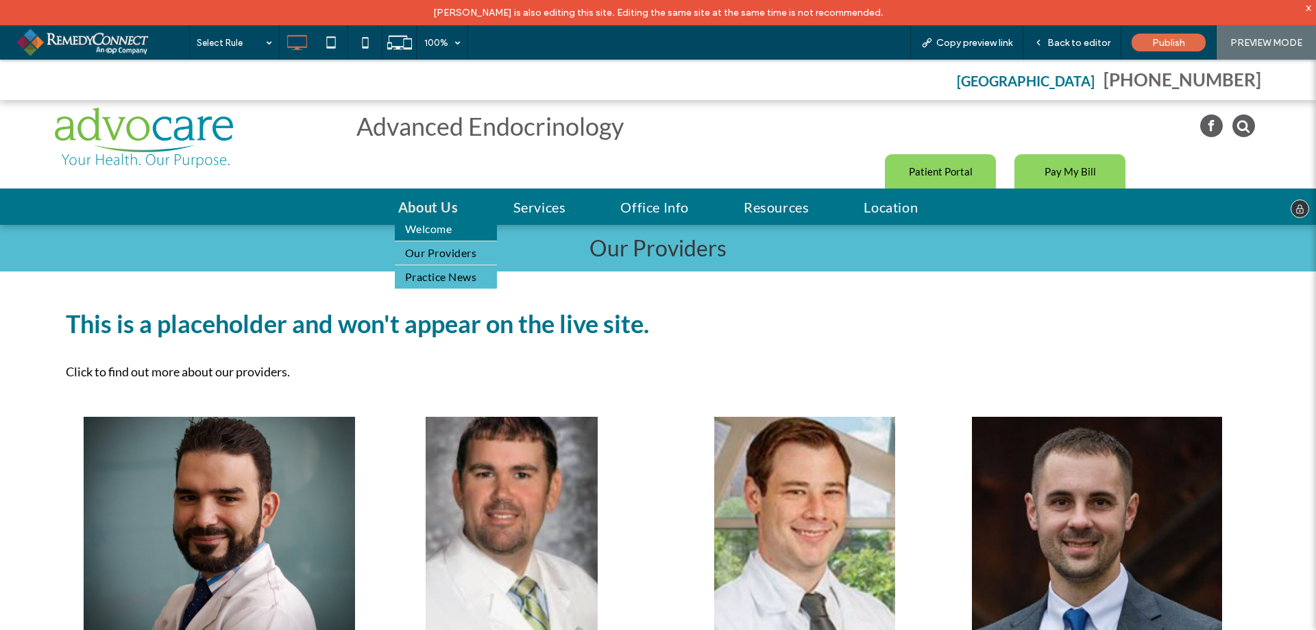
click at [422, 276] on span "Practice News" at bounding box center [440, 277] width 71 height 16
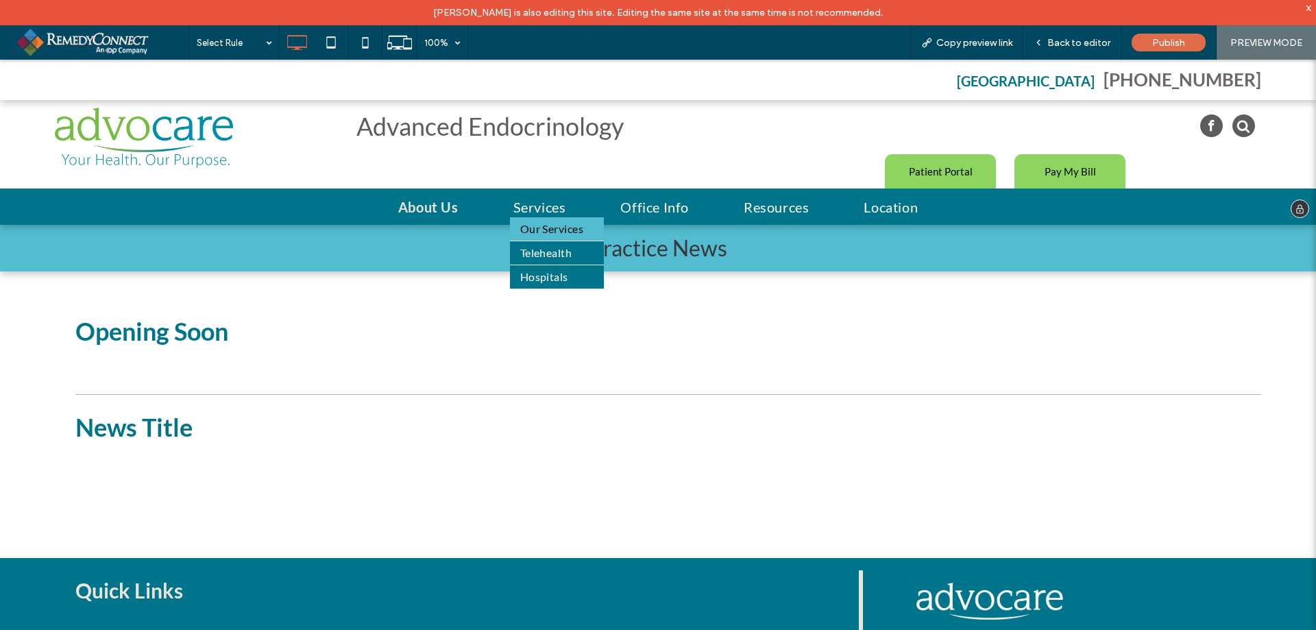
click at [553, 228] on span "Our Services" at bounding box center [552, 229] width 64 height 16
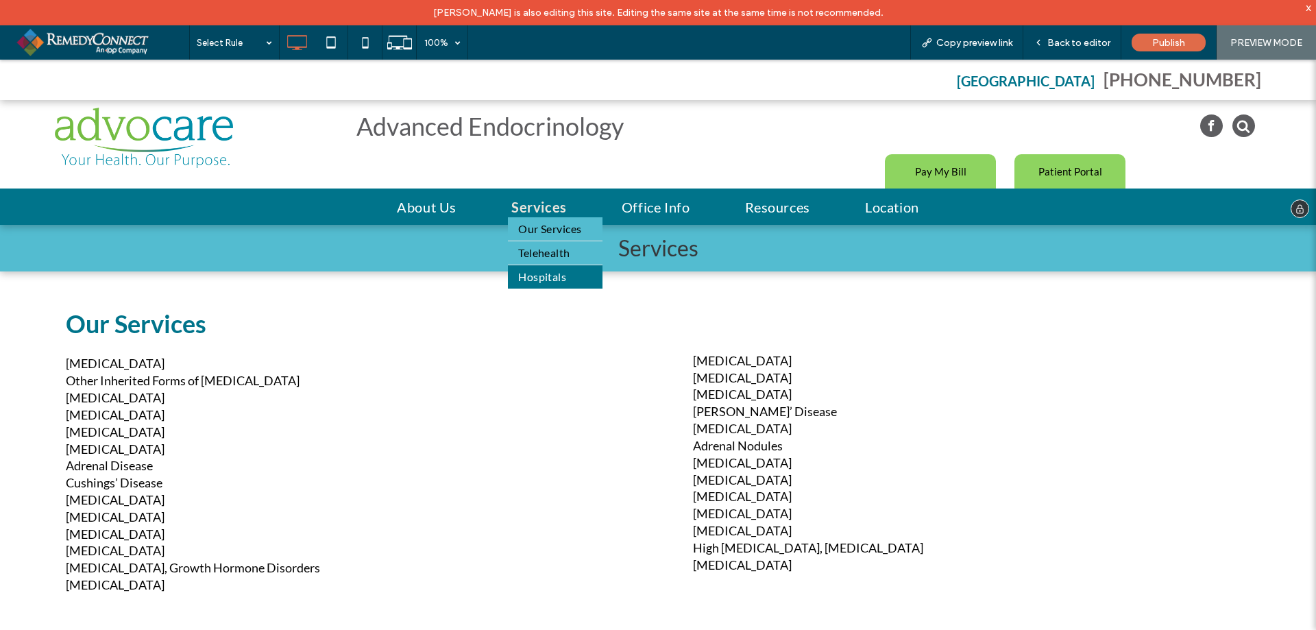
click at [533, 251] on span "Telehealth" at bounding box center [544, 253] width 52 height 16
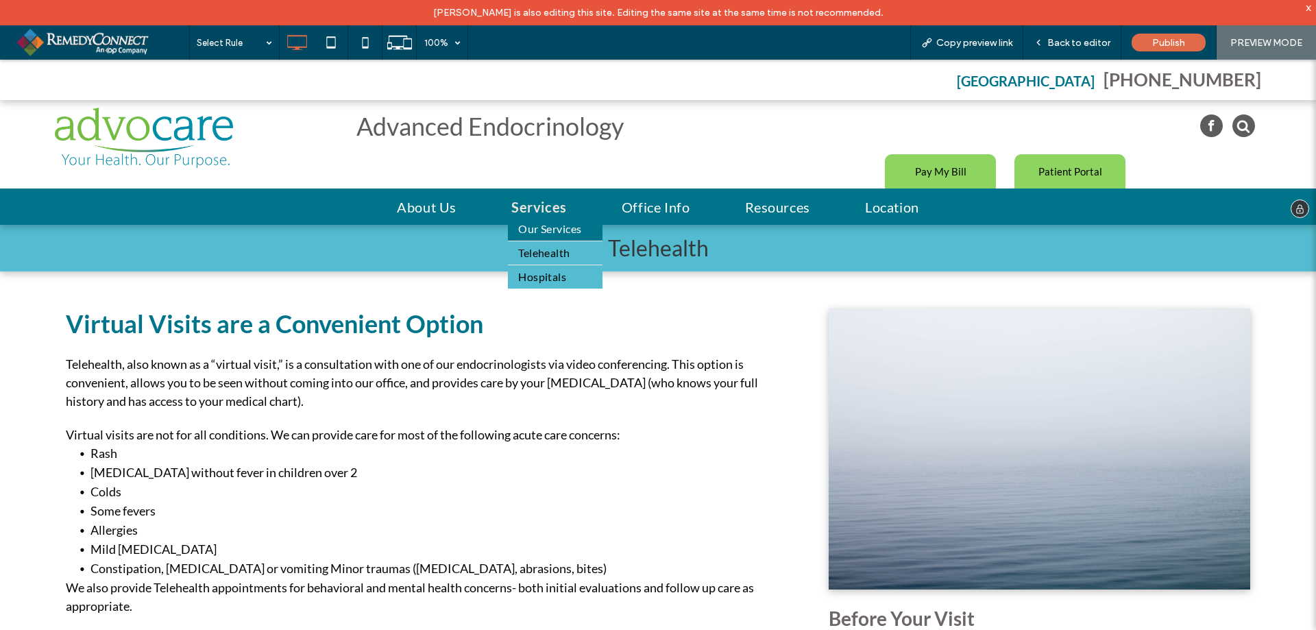
click at [557, 277] on span "Hospitals" at bounding box center [542, 277] width 48 height 16
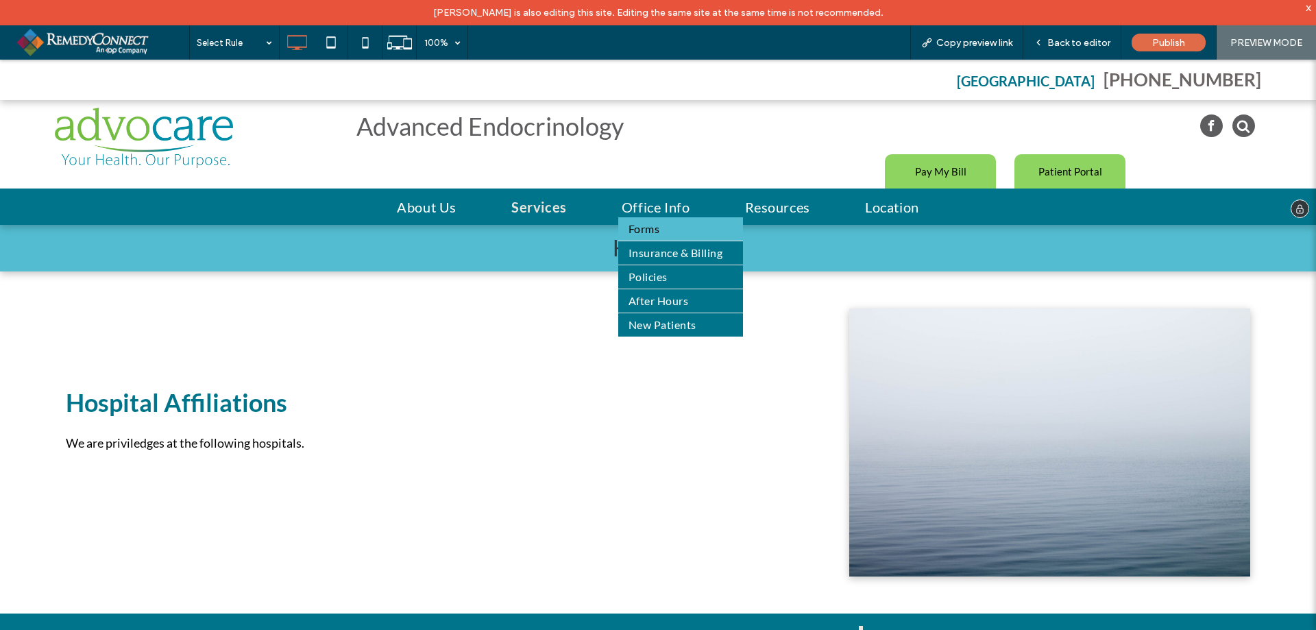
drag, startPoint x: 642, startPoint y: 232, endPoint x: 646, endPoint y: 313, distance: 81.7
click at [642, 232] on span "Forms" at bounding box center [644, 229] width 31 height 16
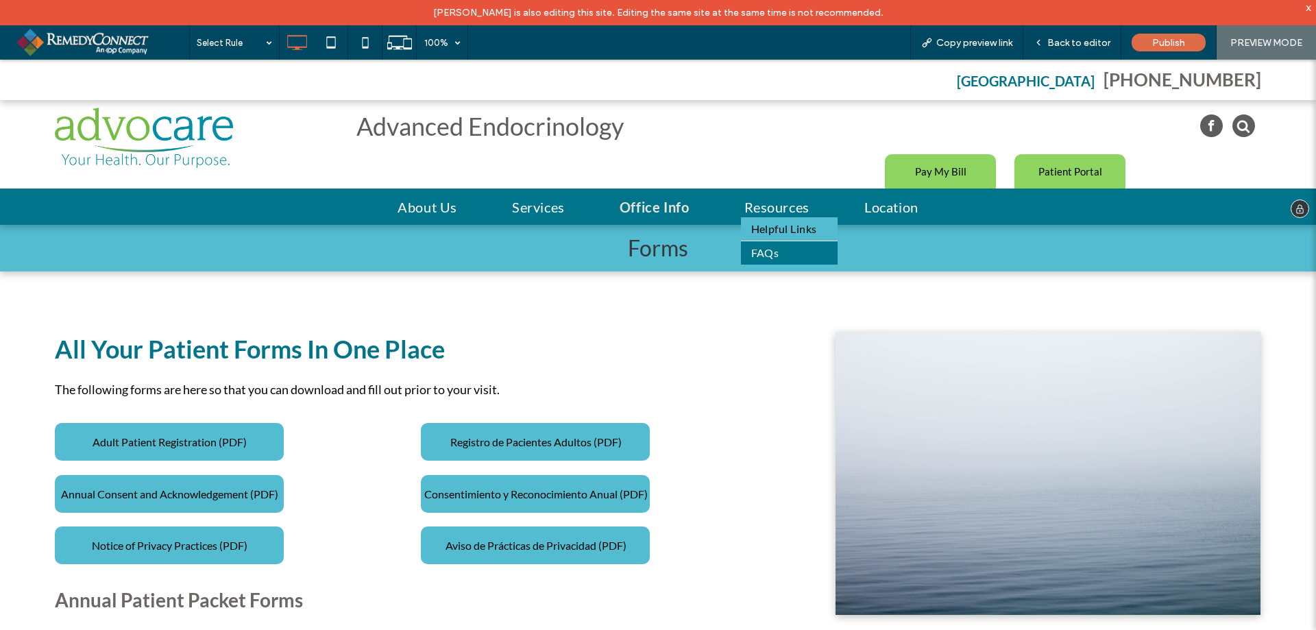
click at [764, 227] on span "Helpful Links" at bounding box center [784, 229] width 66 height 16
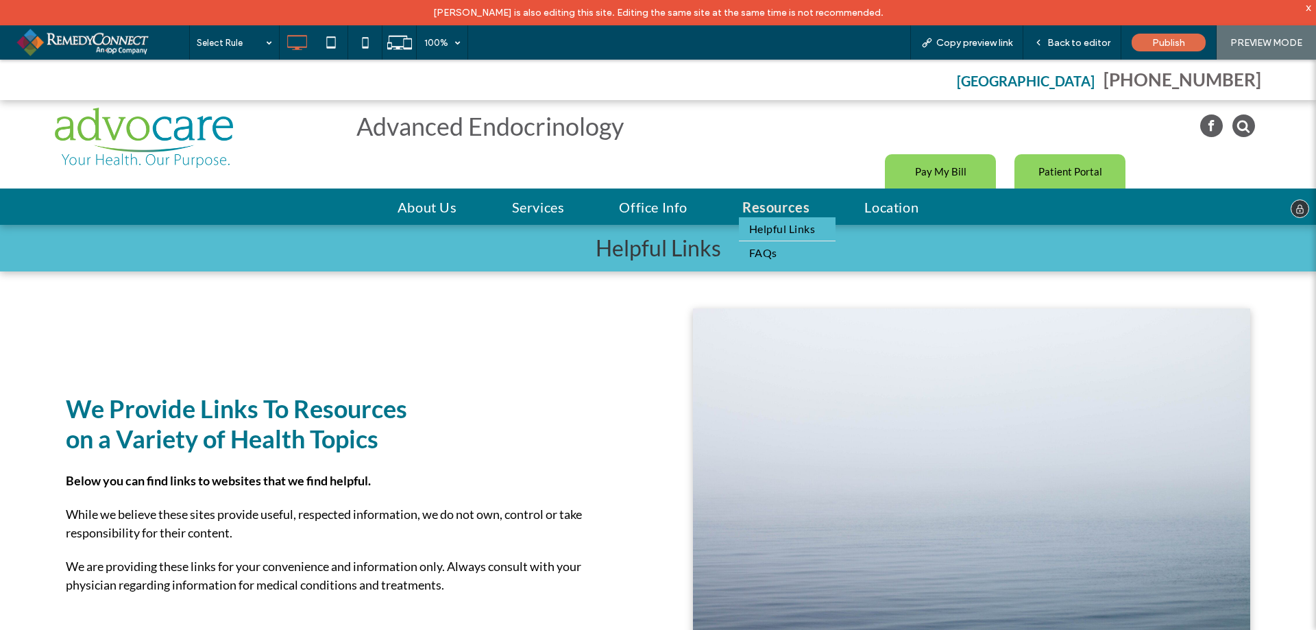
click at [785, 254] on link "FAQs" at bounding box center [787, 252] width 97 height 23
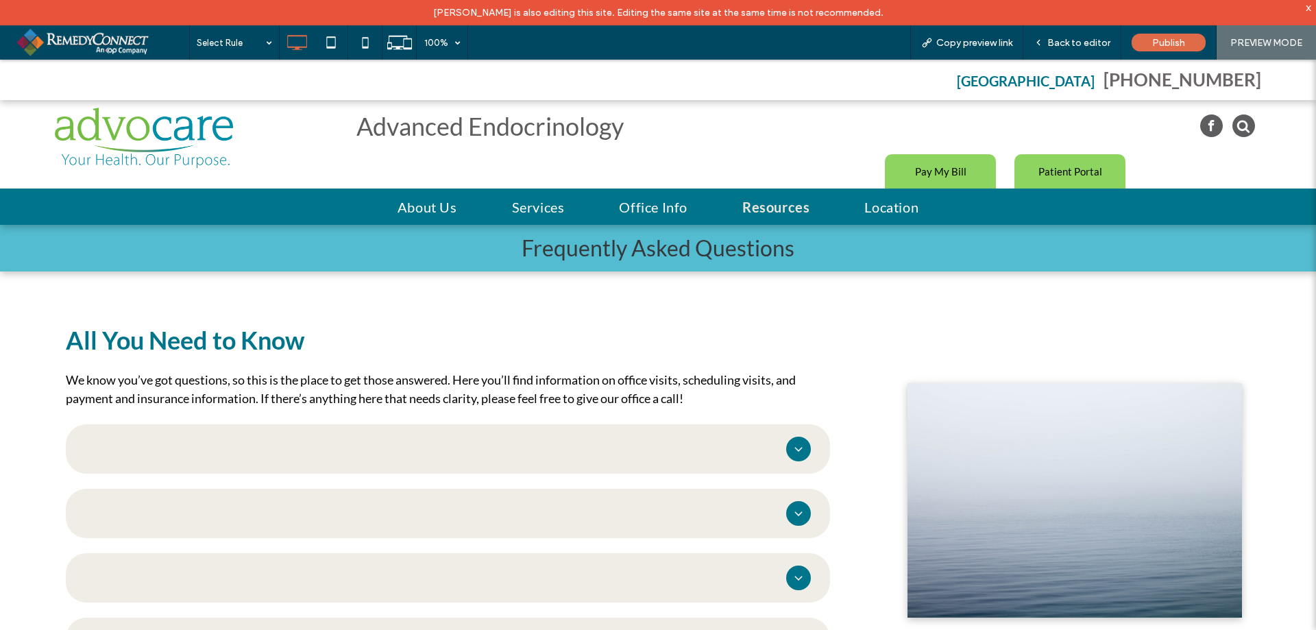
click at [877, 234] on h1 "Frequently Asked Questions" at bounding box center [658, 248] width 1316 height 44
click at [884, 208] on span "Location" at bounding box center [892, 207] width 56 height 21
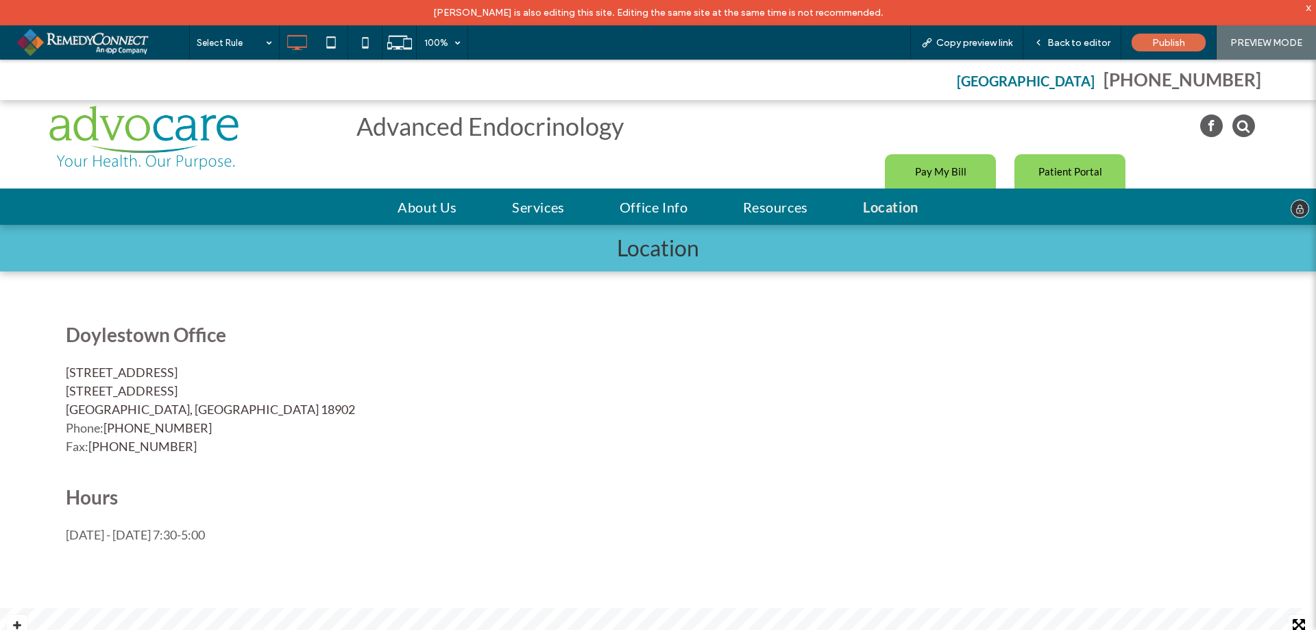
click at [160, 117] on img at bounding box center [143, 138] width 189 height 64
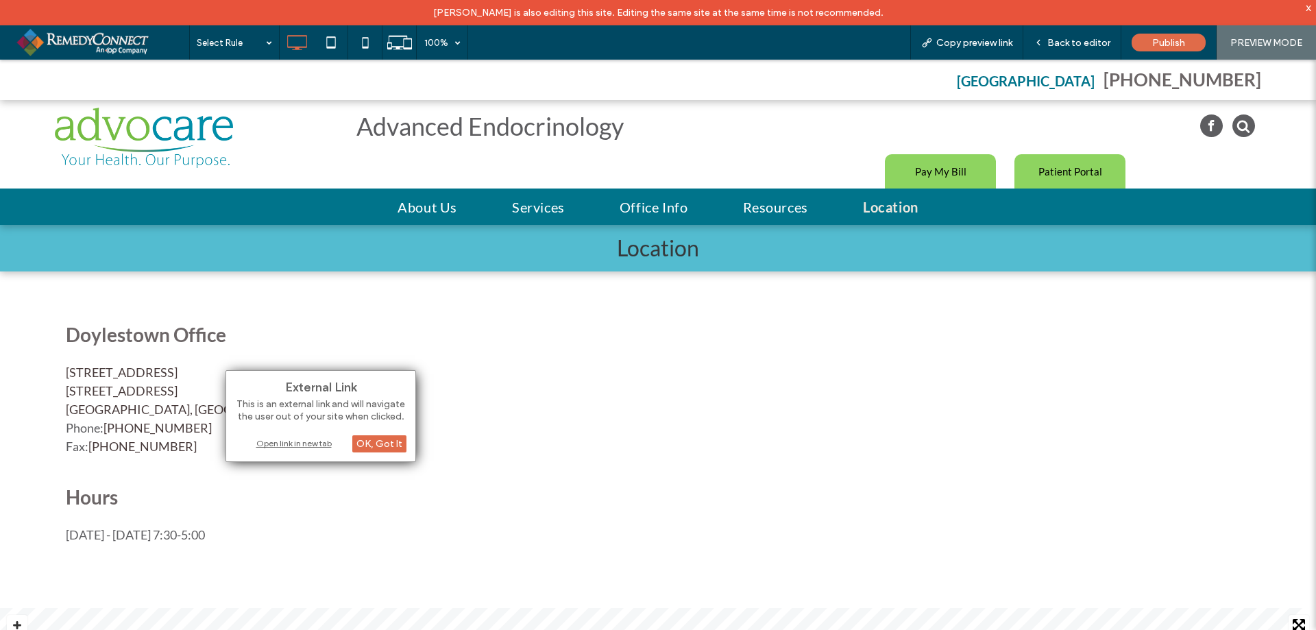
click at [278, 446] on div "Open link in new tab" at bounding box center [320, 443] width 171 height 14
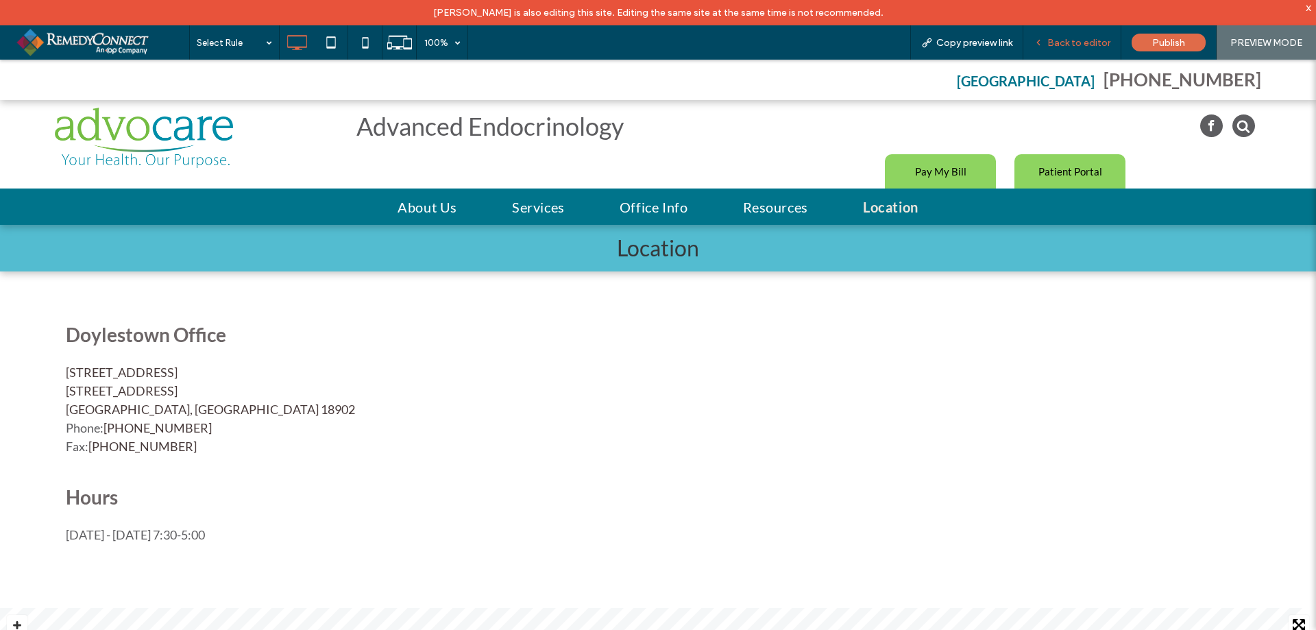
click at [1057, 38] on span "Back to editor" at bounding box center [1079, 43] width 63 height 12
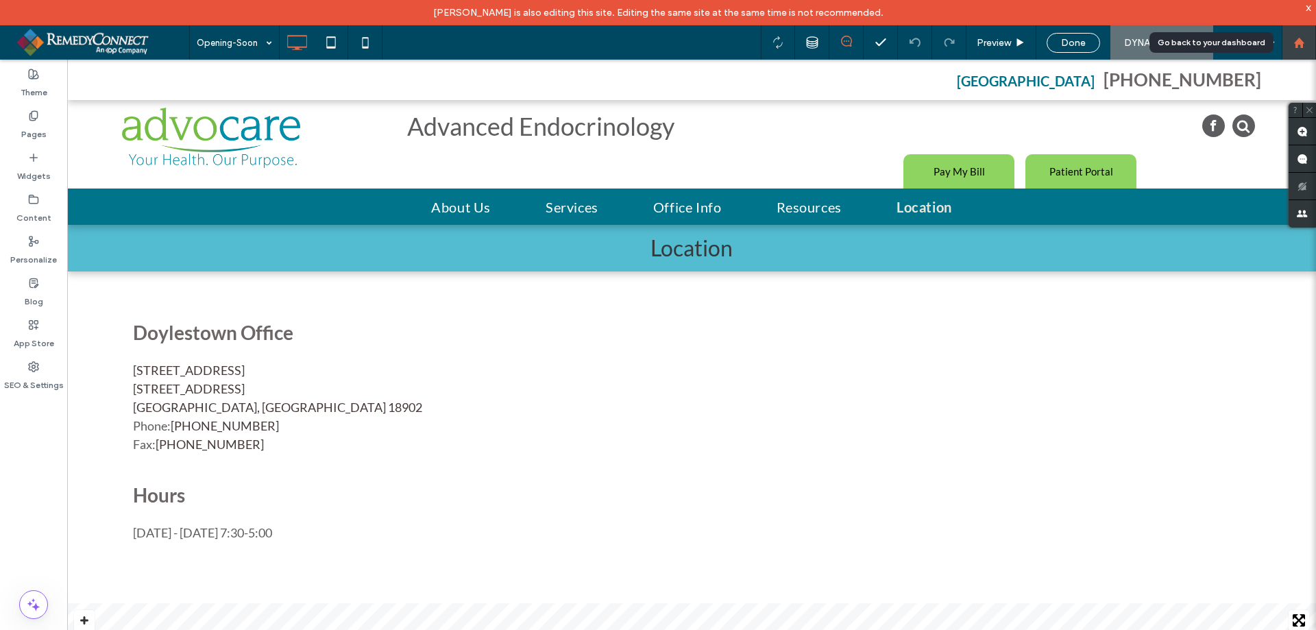
click at [1303, 37] on icon at bounding box center [1300, 43] width 12 height 12
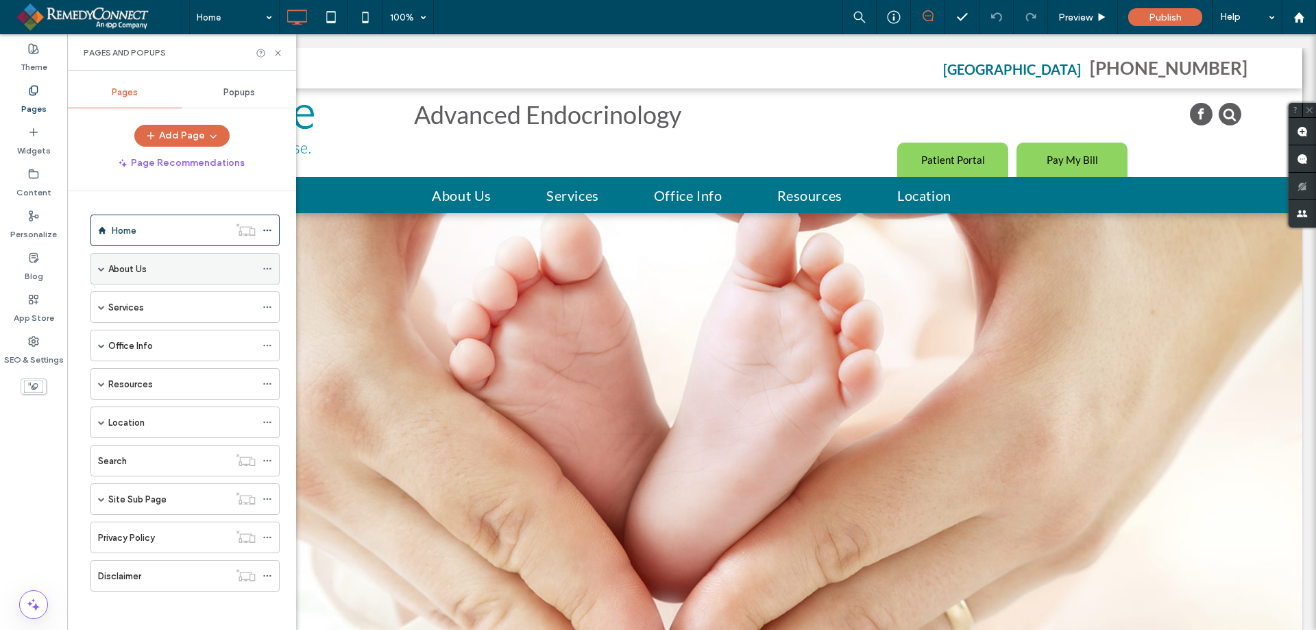
click at [119, 275] on label "About Us" at bounding box center [127, 269] width 38 height 24
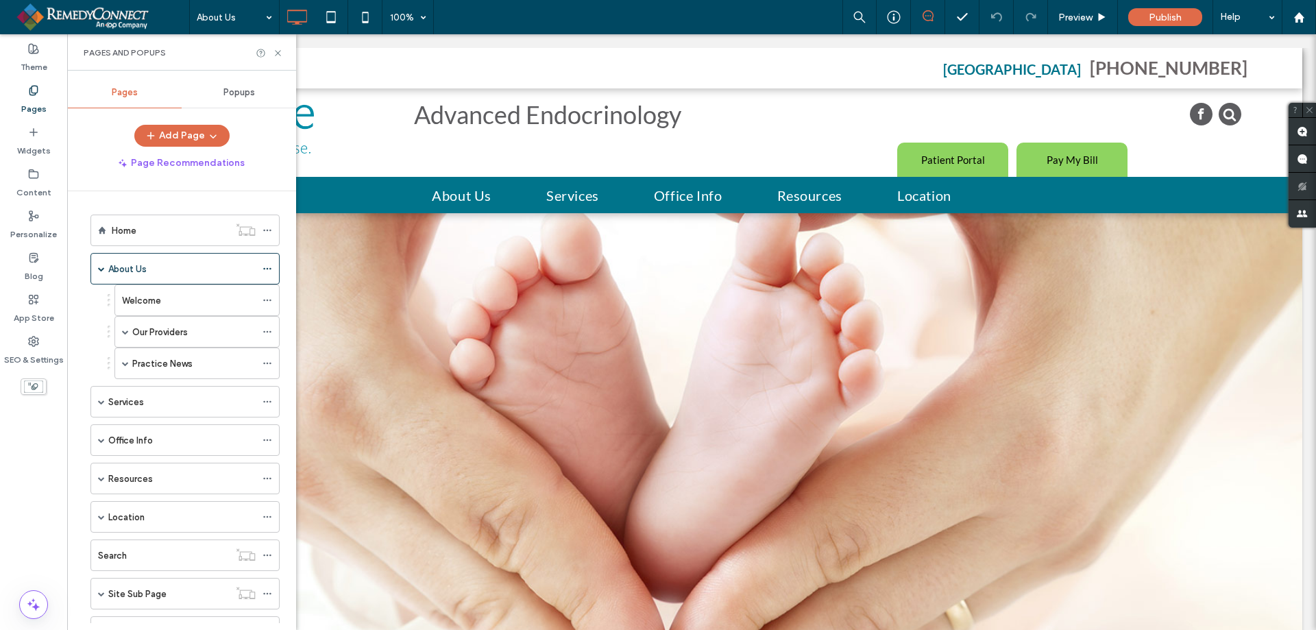
click at [147, 362] on div at bounding box center [658, 315] width 1316 height 630
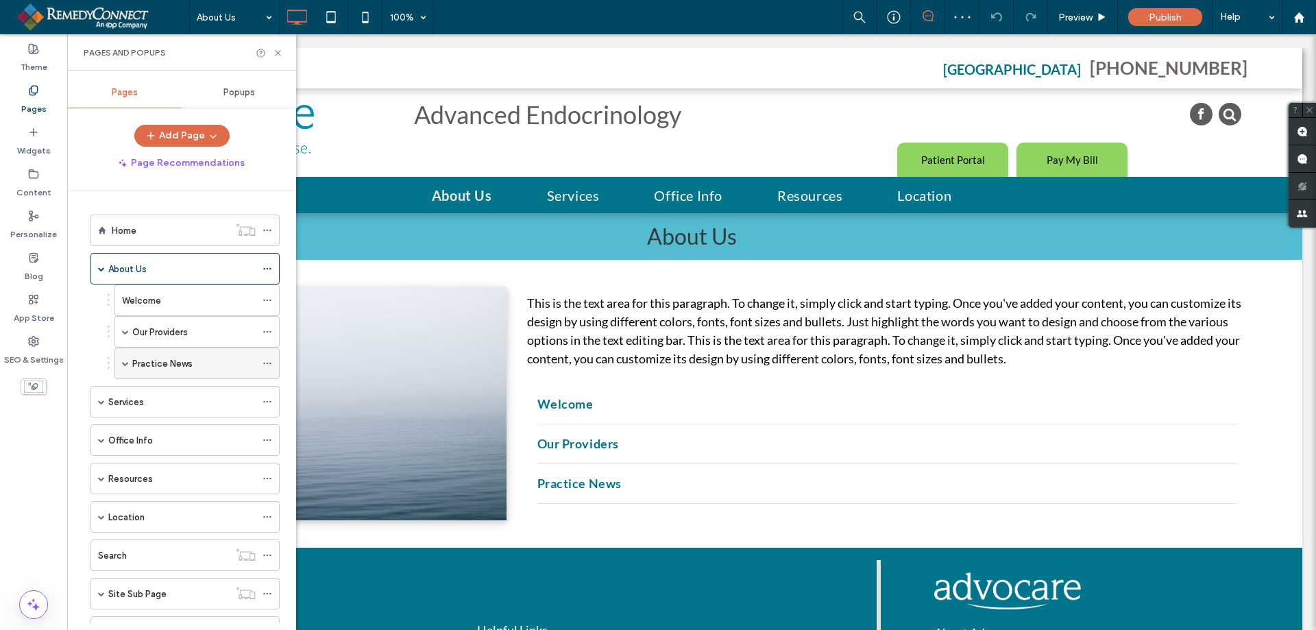
click at [149, 365] on label "Practice News" at bounding box center [162, 364] width 60 height 24
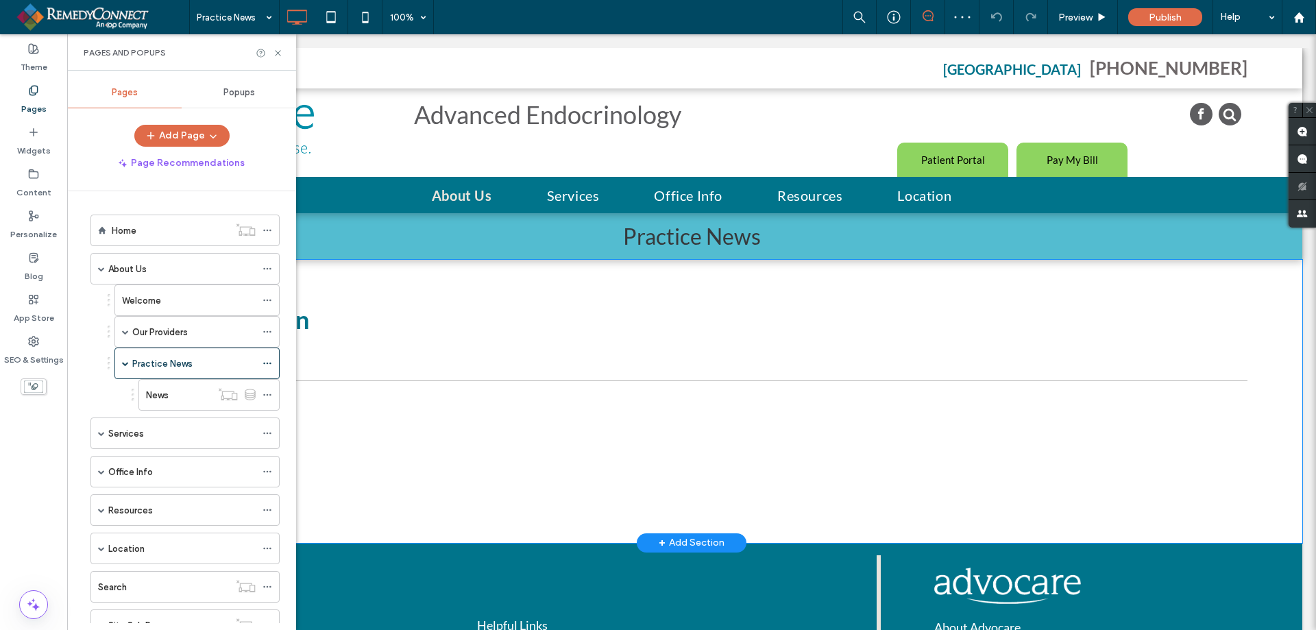
click at [423, 267] on div "List of Services Opening Soon Opening Soon News Title News Title Click To Paste…" at bounding box center [692, 401] width 1222 height 283
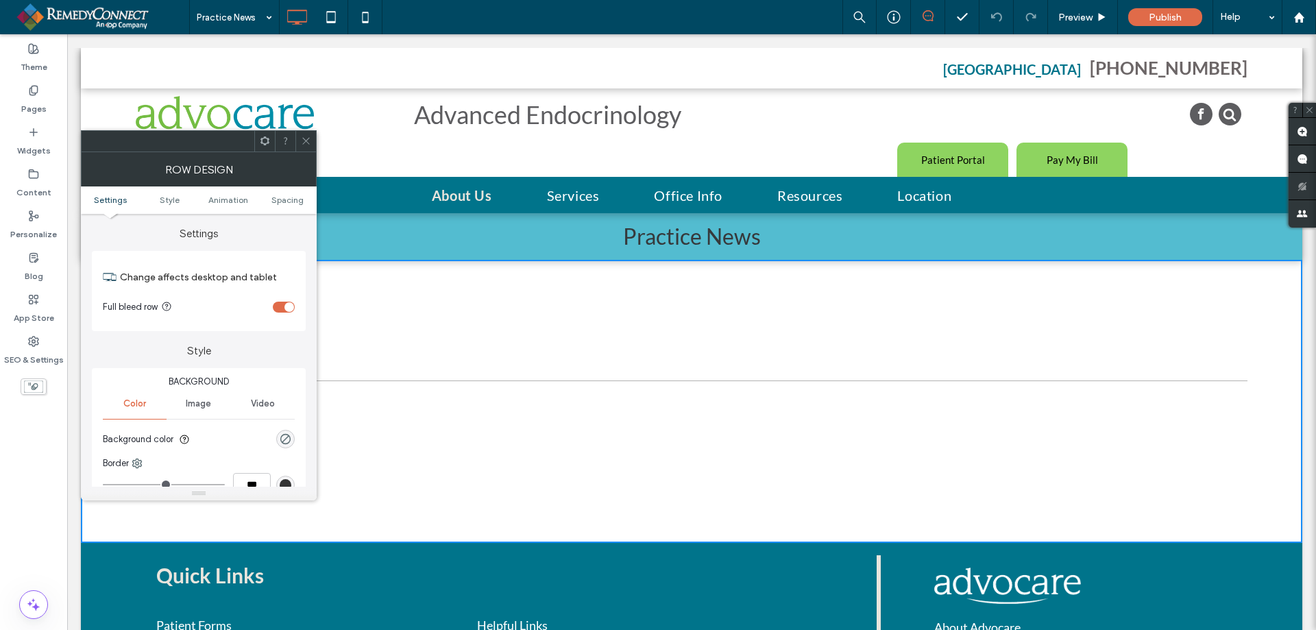
click at [307, 139] on icon at bounding box center [306, 141] width 10 height 10
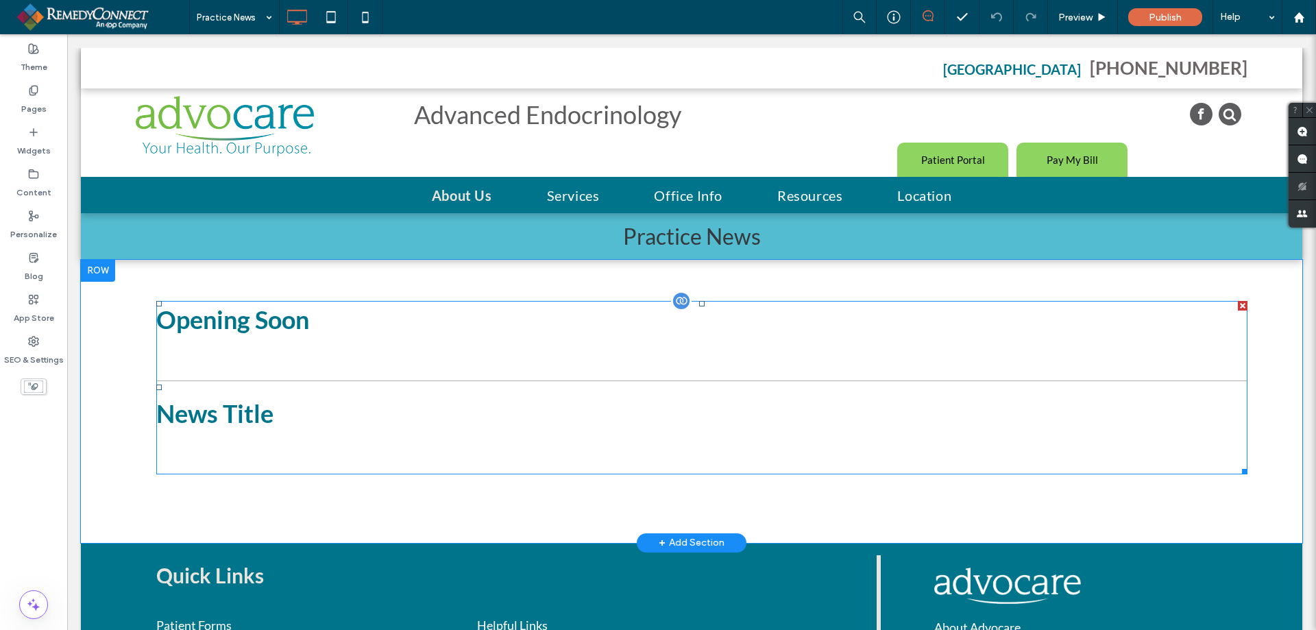
click at [235, 321] on span "Opening Soon" at bounding box center [701, 319] width 1091 height 37
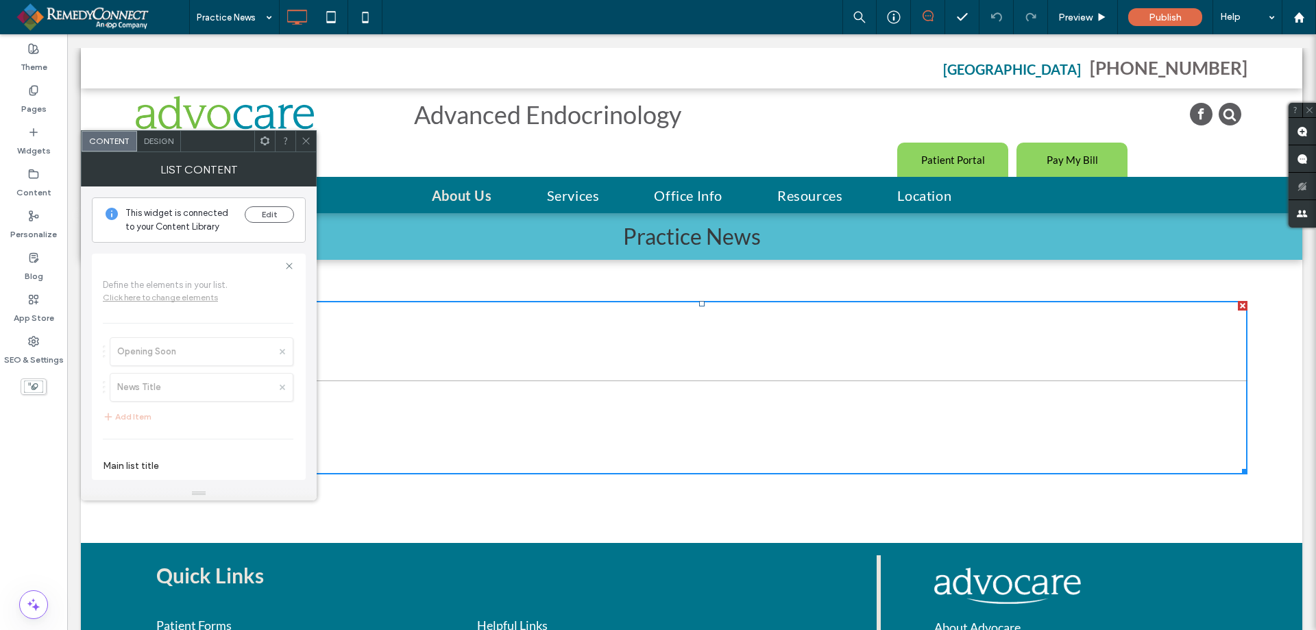
click at [310, 136] on icon at bounding box center [306, 141] width 10 height 10
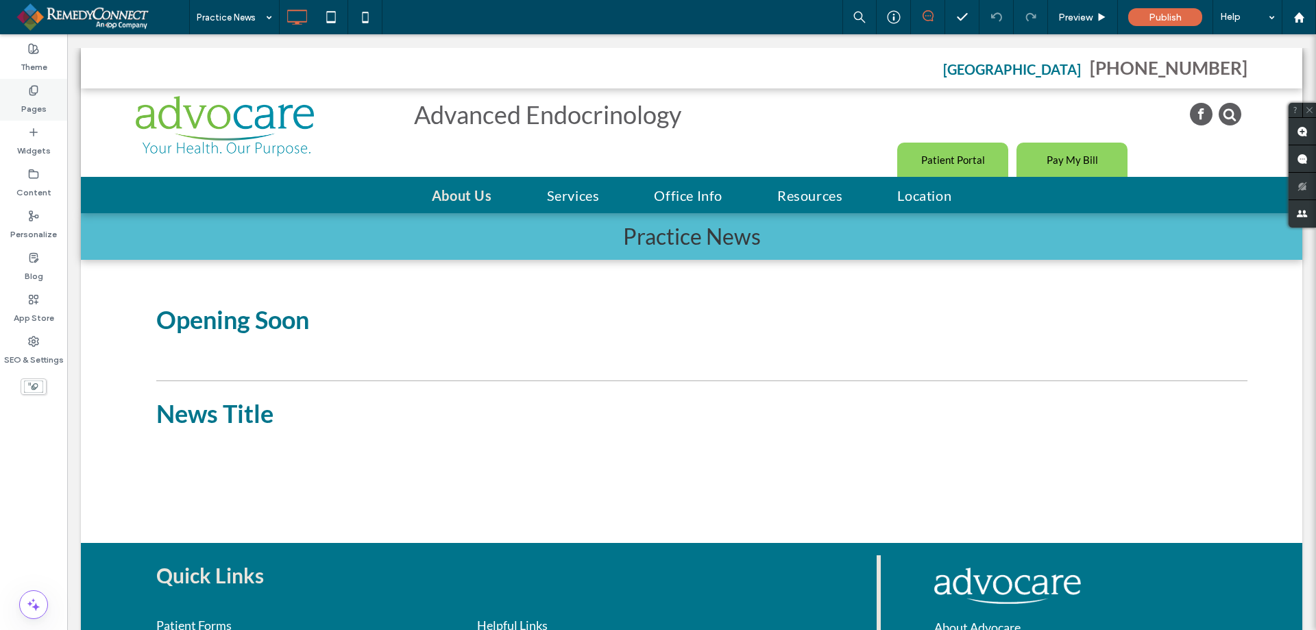
click at [37, 108] on label "Pages" at bounding box center [33, 105] width 25 height 19
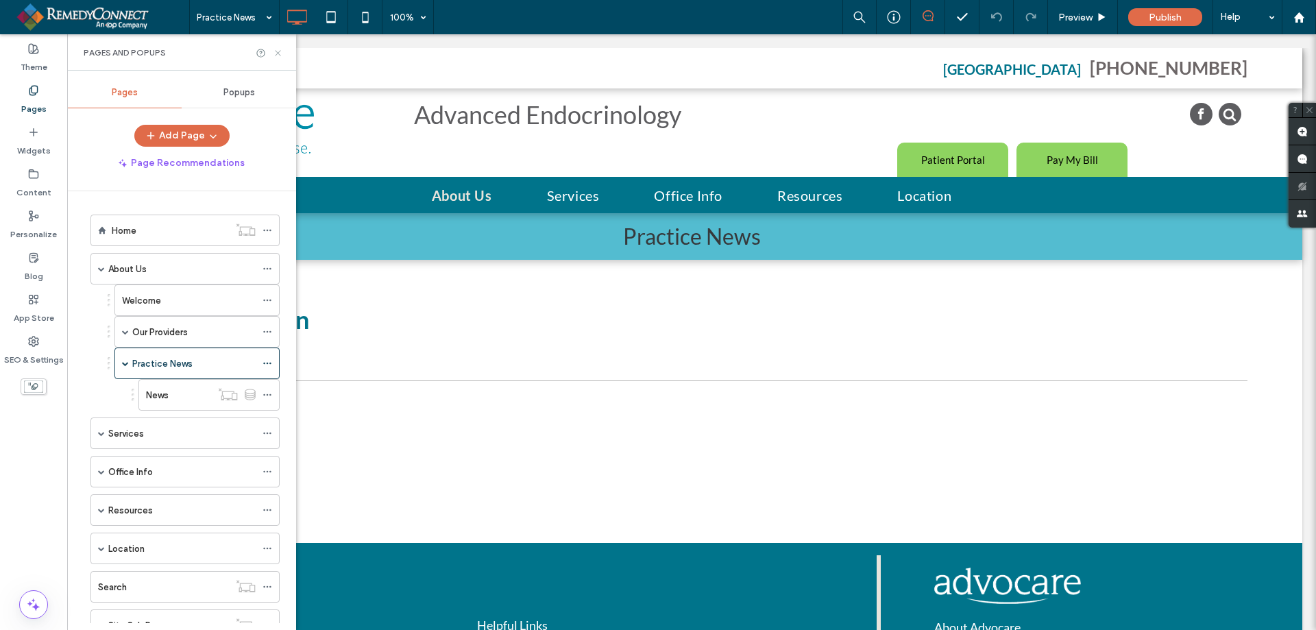
click at [278, 53] on use at bounding box center [277, 52] width 5 height 5
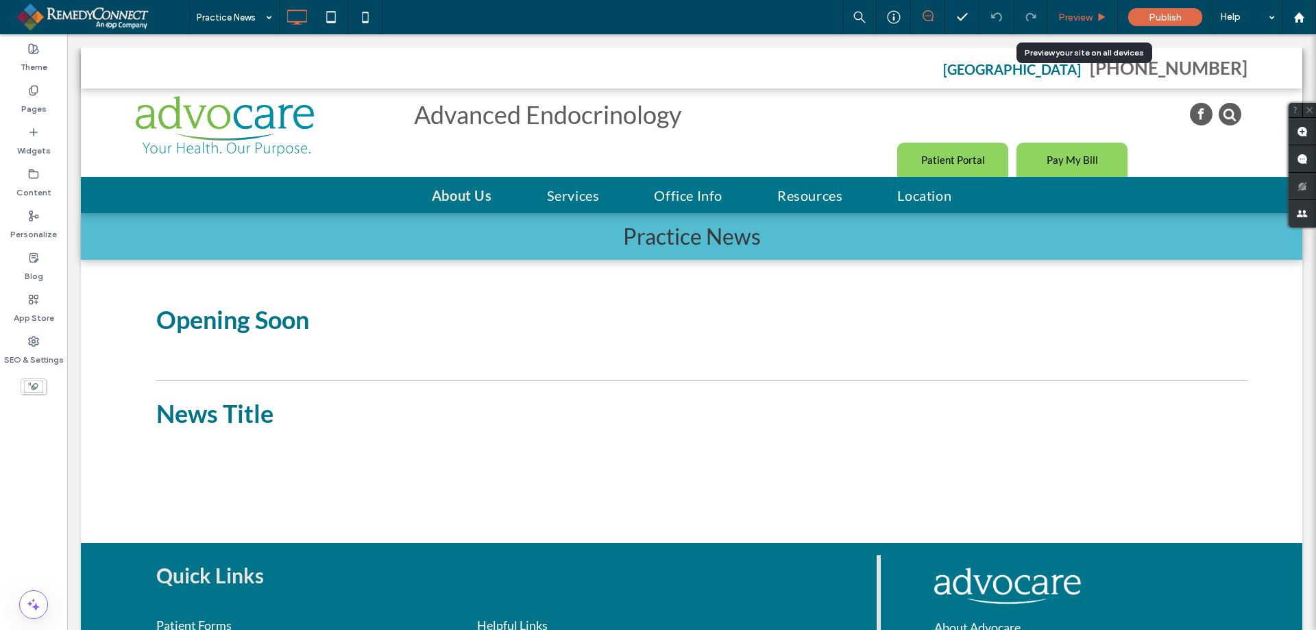
click at [1077, 19] on span "Preview" at bounding box center [1075, 18] width 34 height 12
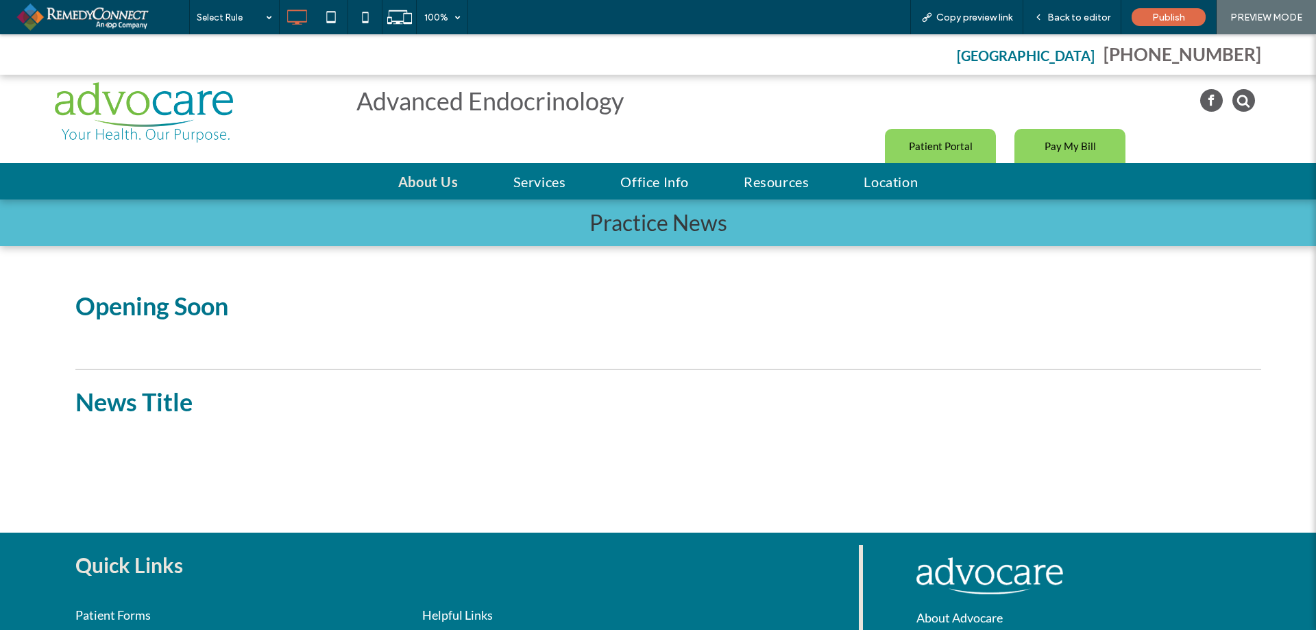
click at [169, 309] on span "Opening Soon" at bounding box center [668, 305] width 1186 height 37
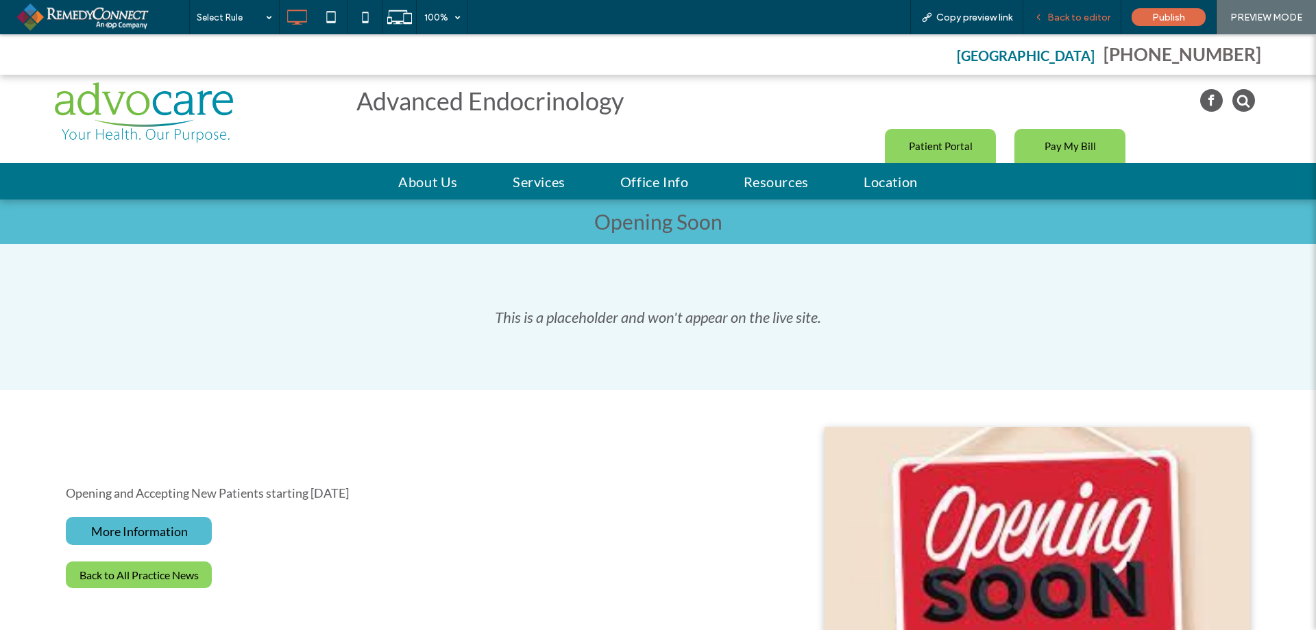
click at [1070, 21] on span "Back to editor" at bounding box center [1079, 18] width 63 height 12
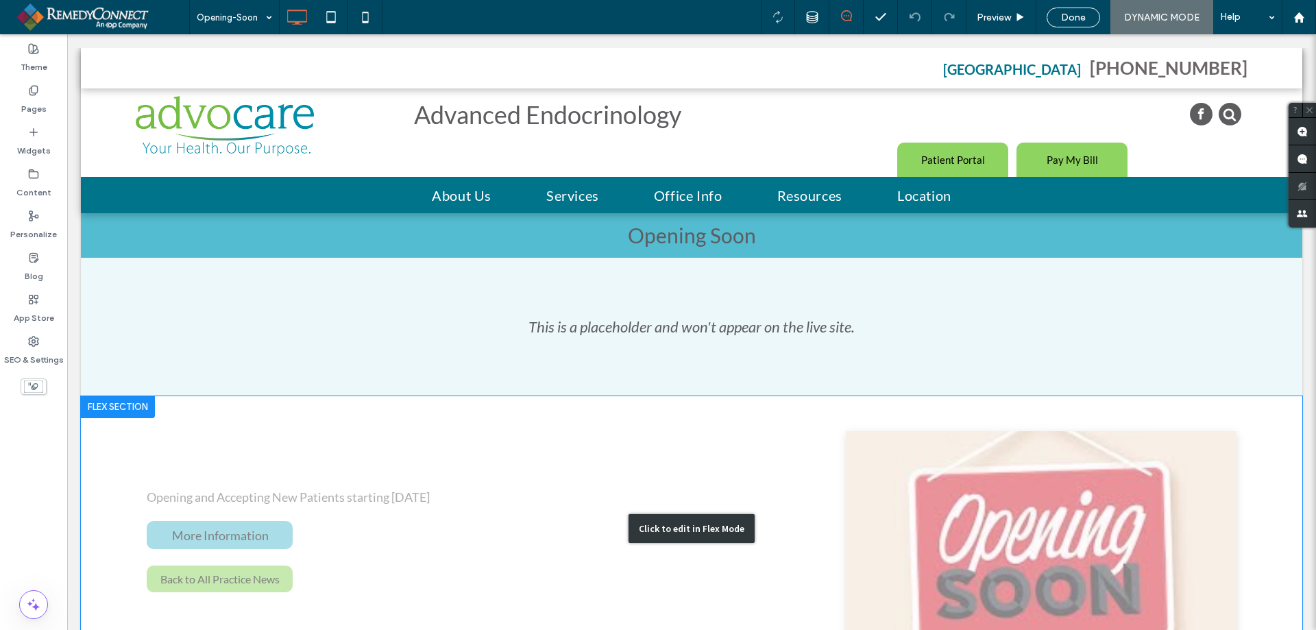
click at [232, 525] on div "Click to edit in Flex Mode" at bounding box center [692, 529] width 1222 height 266
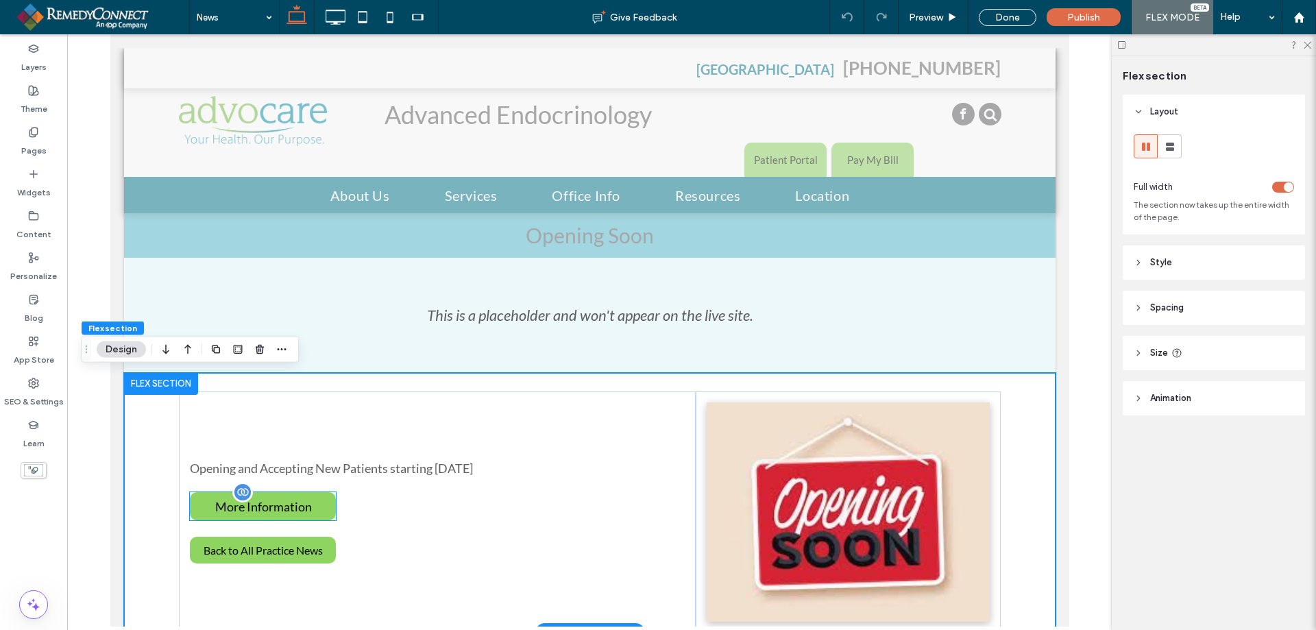
click at [303, 505] on span "More Information" at bounding box center [263, 506] width 97 height 29
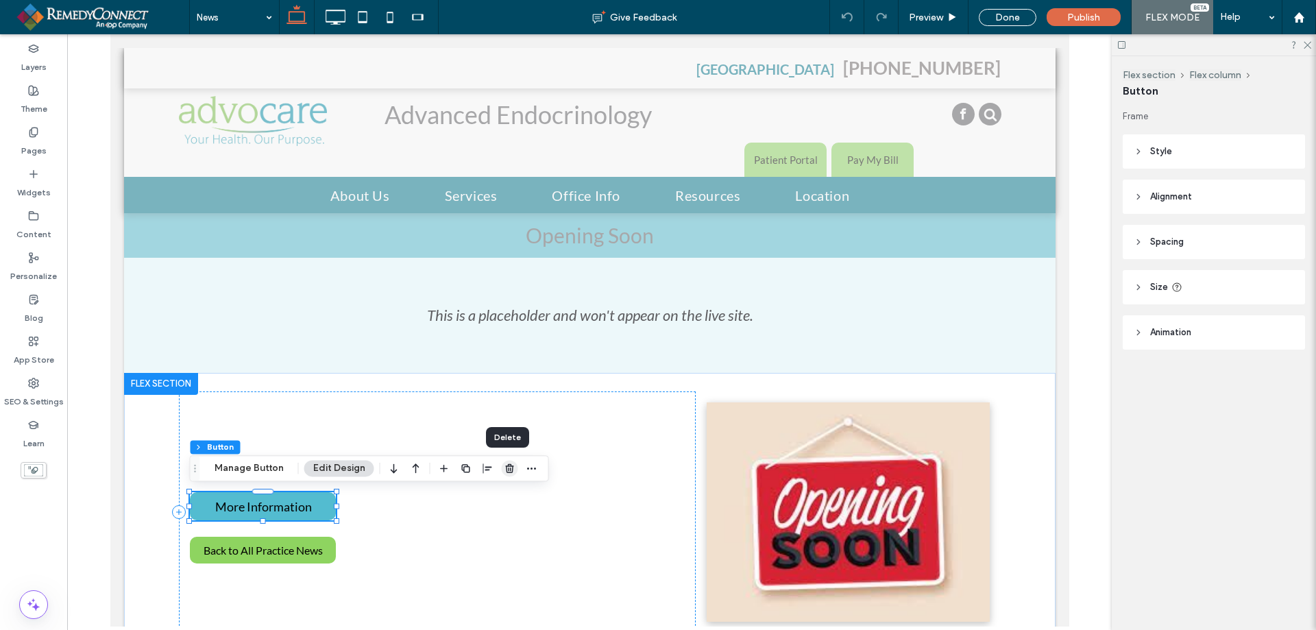
click at [511, 463] on icon "button" at bounding box center [510, 468] width 11 height 11
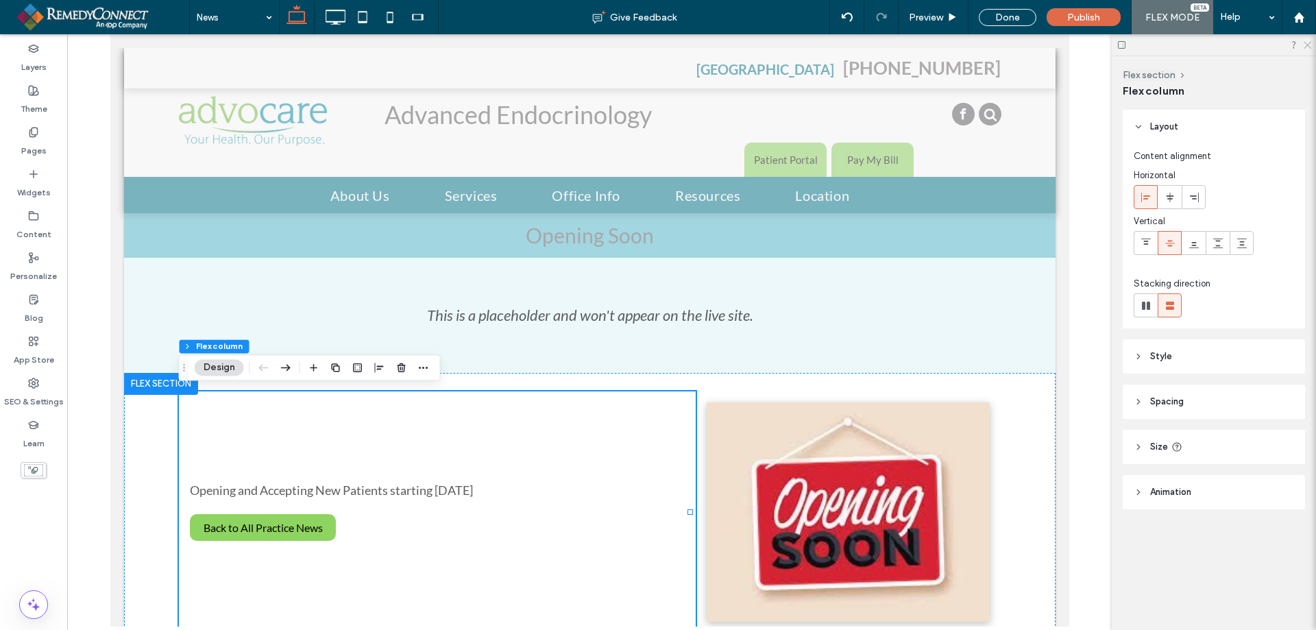
click at [1307, 45] on use at bounding box center [1308, 46] width 8 height 8
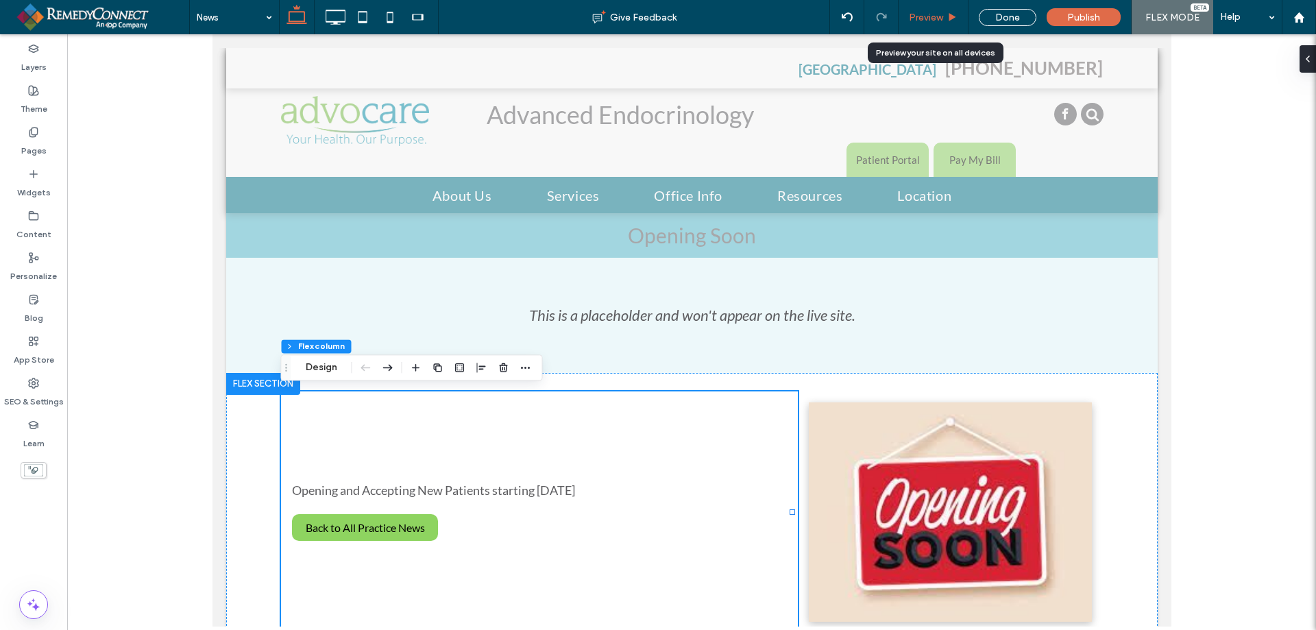
click at [933, 7] on div "Preview" at bounding box center [934, 17] width 70 height 34
click at [930, 12] on span "Preview" at bounding box center [926, 18] width 34 height 12
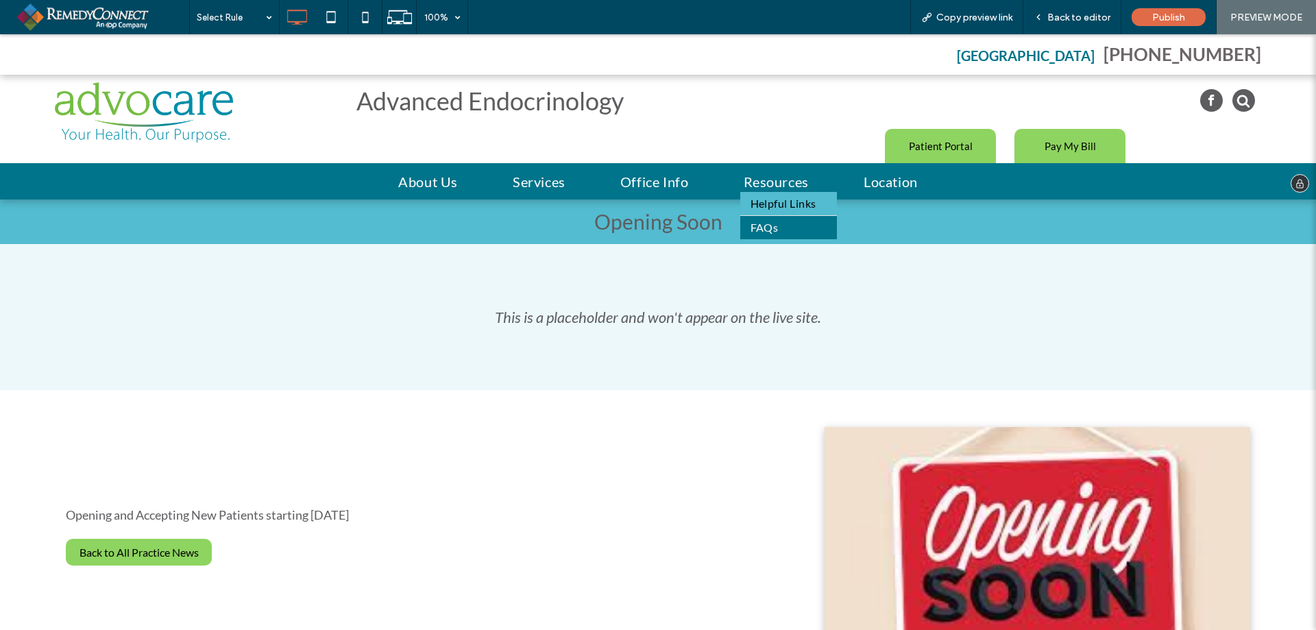
click at [779, 202] on span "Helpful Links" at bounding box center [784, 203] width 66 height 16
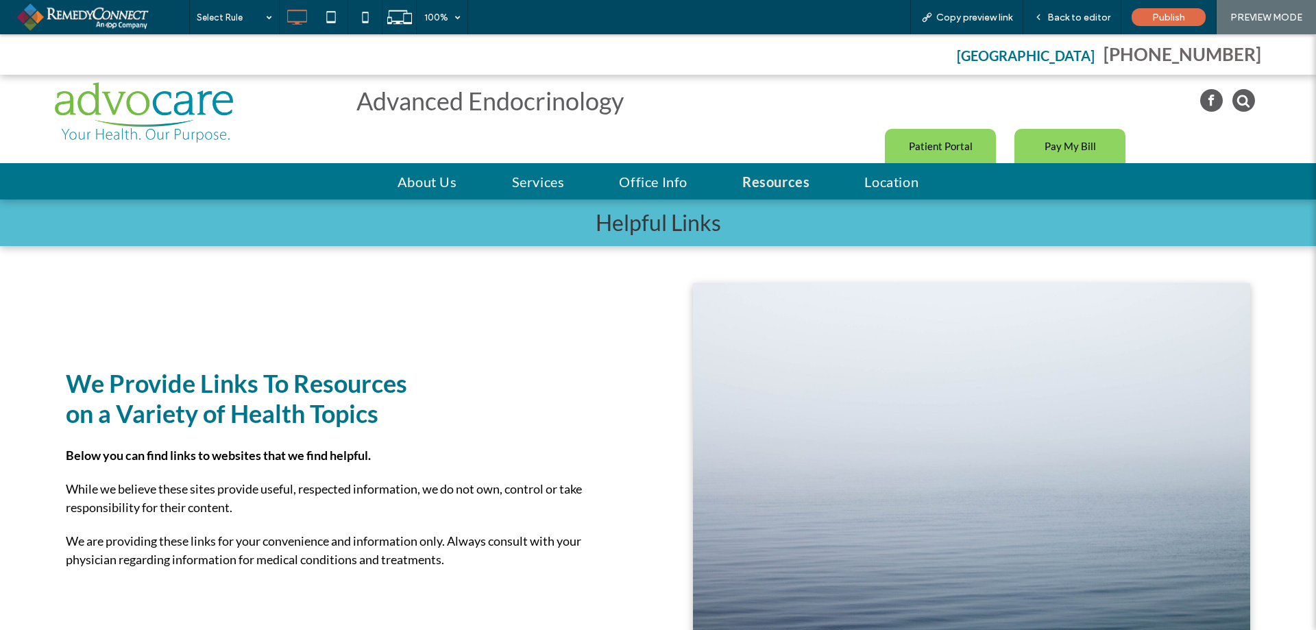
scroll to position [274, 0]
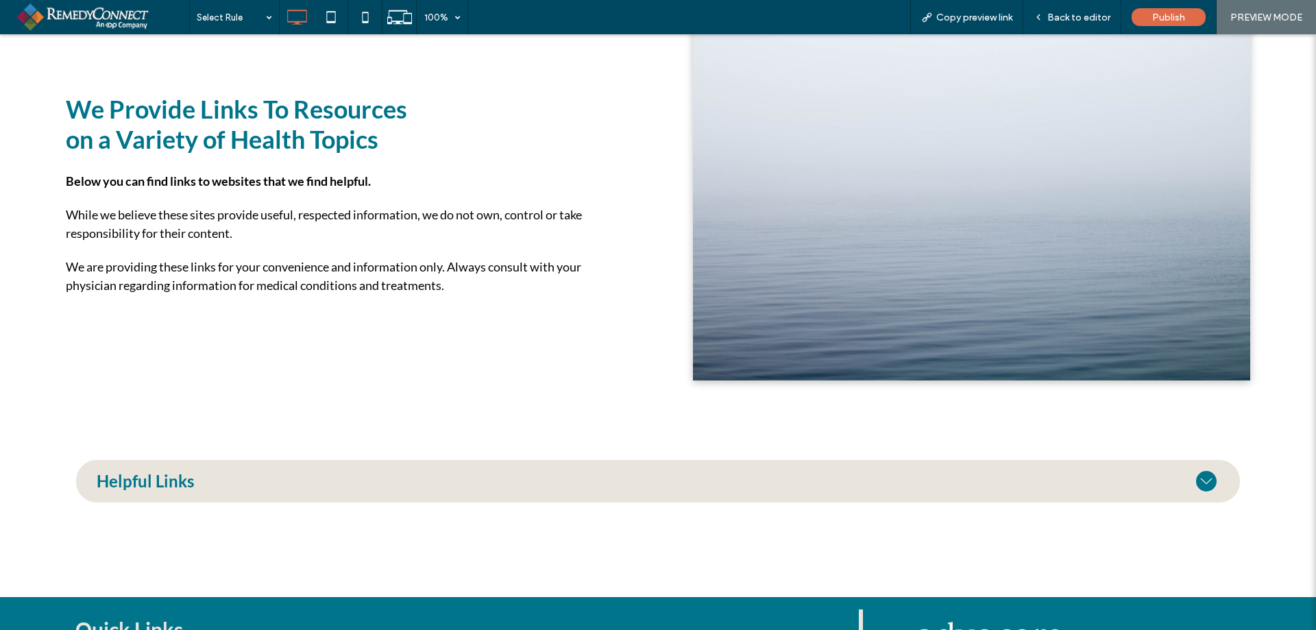
click at [1199, 474] on icon at bounding box center [1206, 481] width 21 height 21
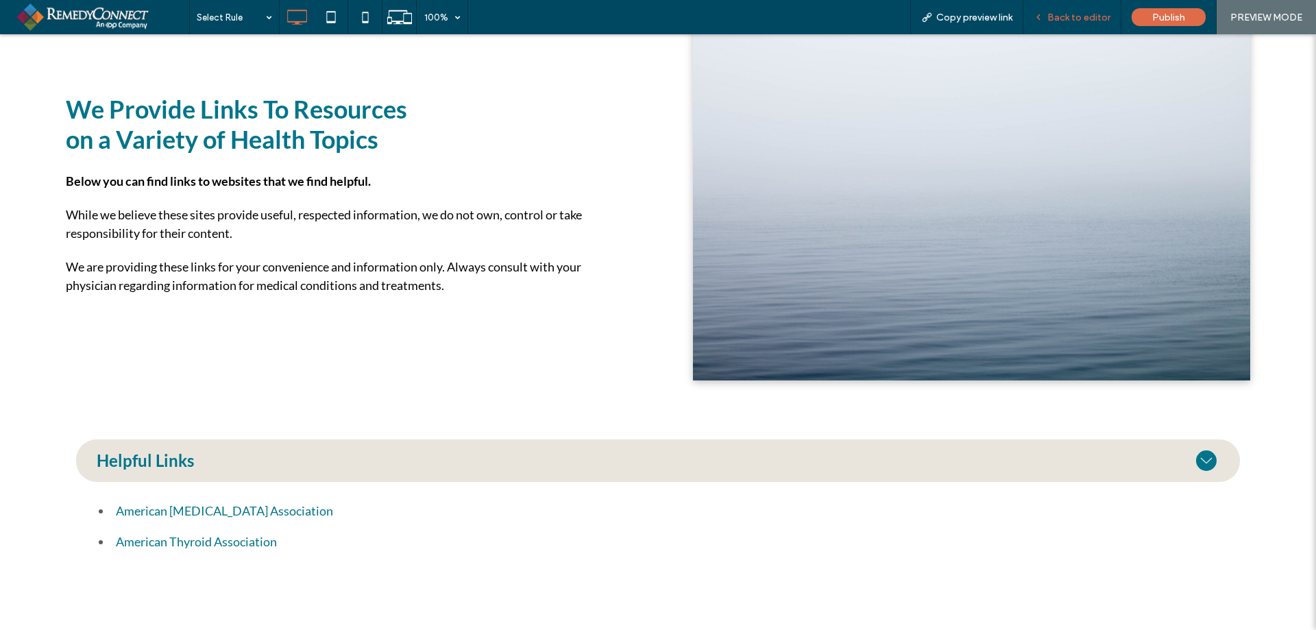
click at [1084, 16] on span "Back to editor" at bounding box center [1079, 18] width 63 height 12
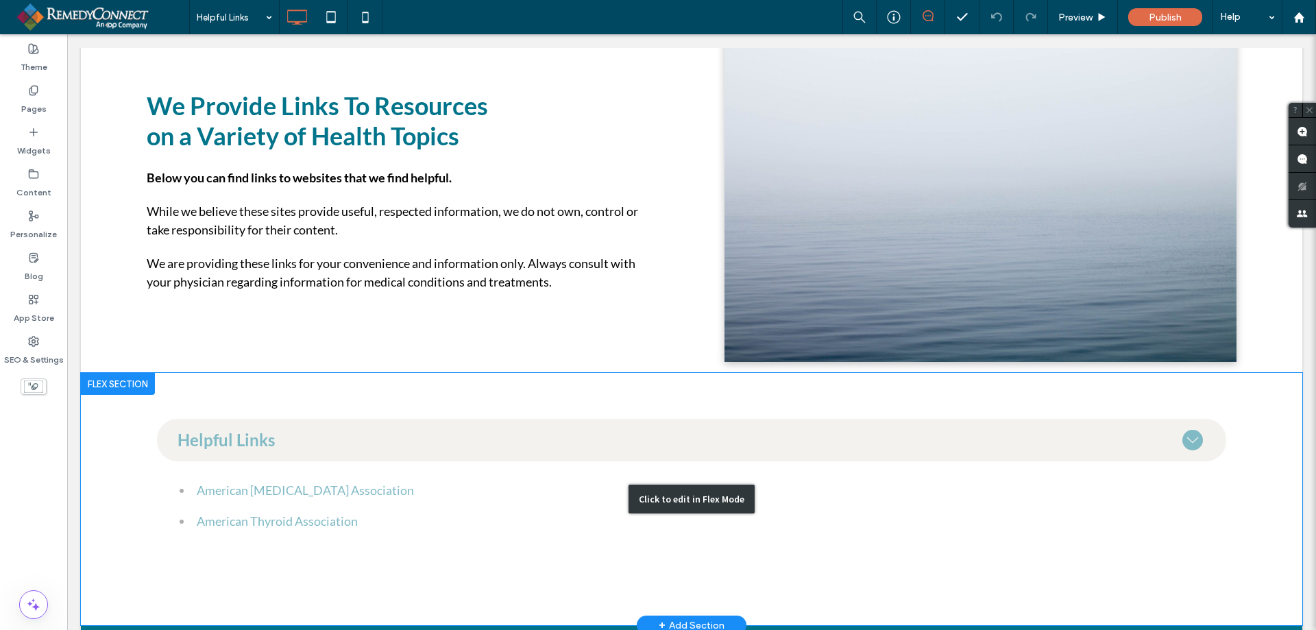
click at [221, 433] on div "Click to edit in Flex Mode" at bounding box center [692, 499] width 1222 height 252
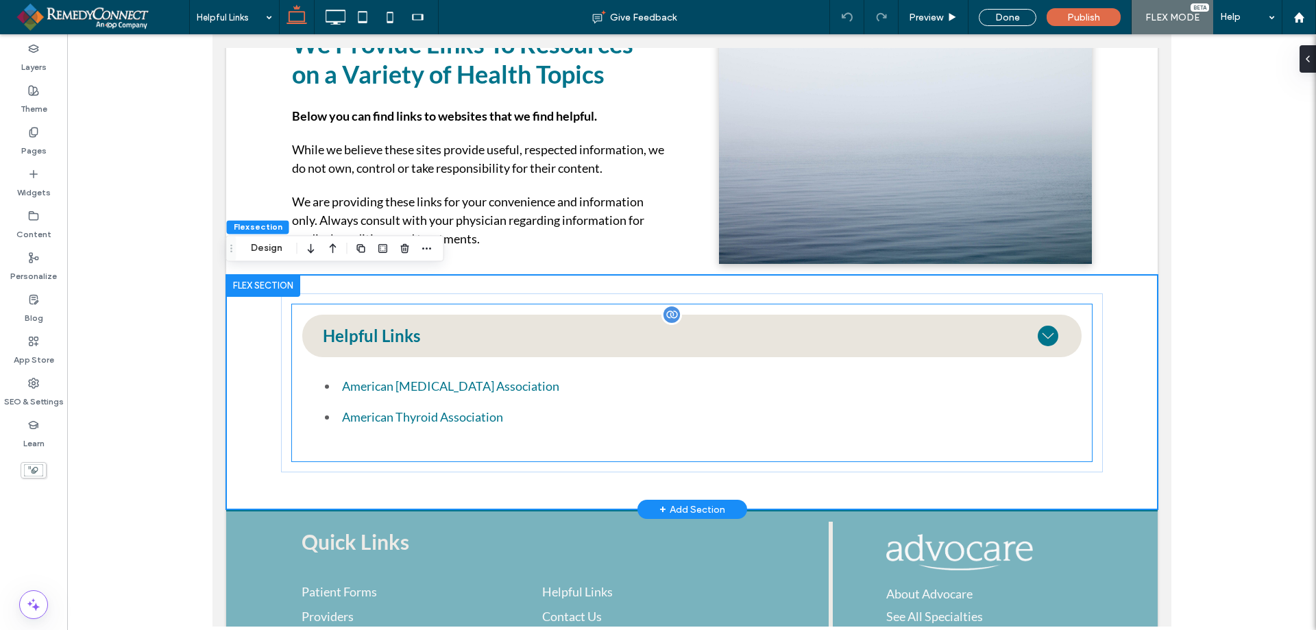
click at [413, 328] on h4 "Helpful Links" at bounding box center [370, 336] width 97 height 16
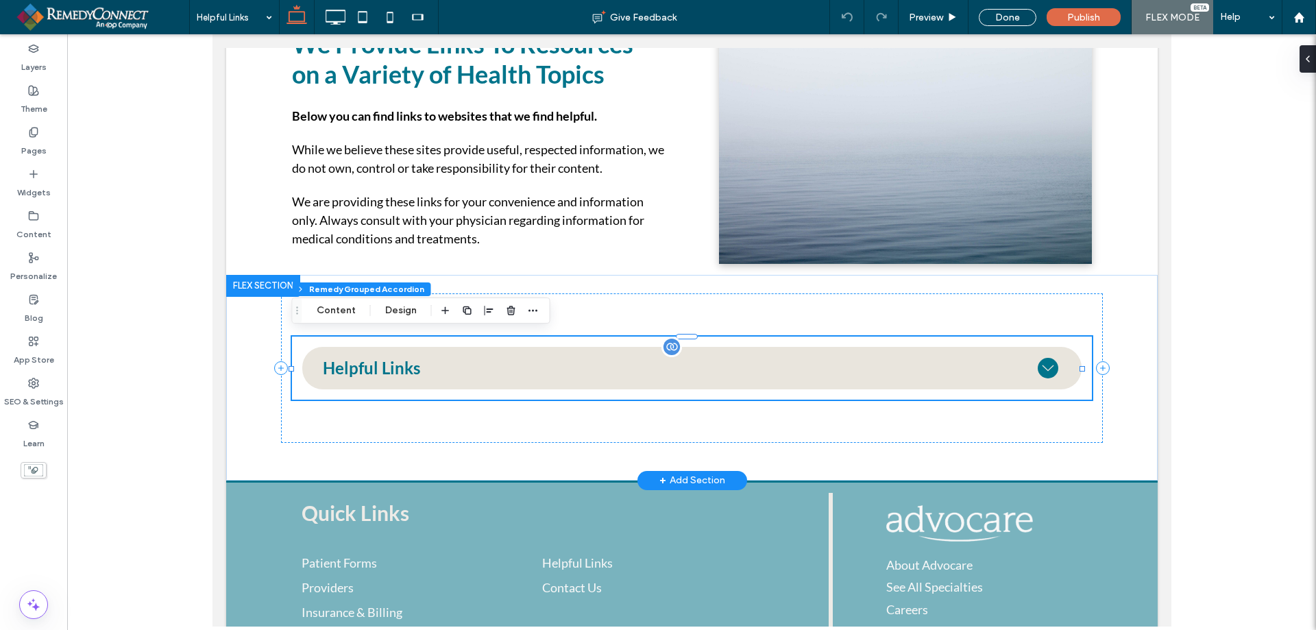
click at [421, 363] on div "Helpful Links" at bounding box center [691, 368] width 779 height 43
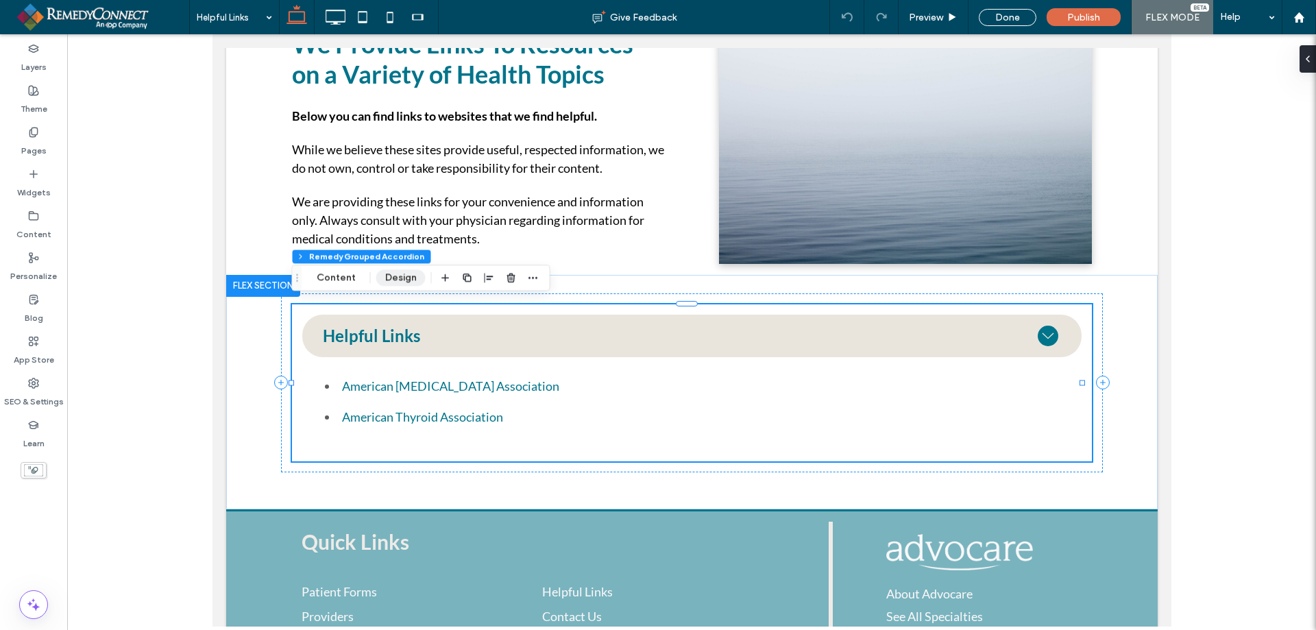
click at [400, 276] on button "Design" at bounding box center [400, 277] width 49 height 16
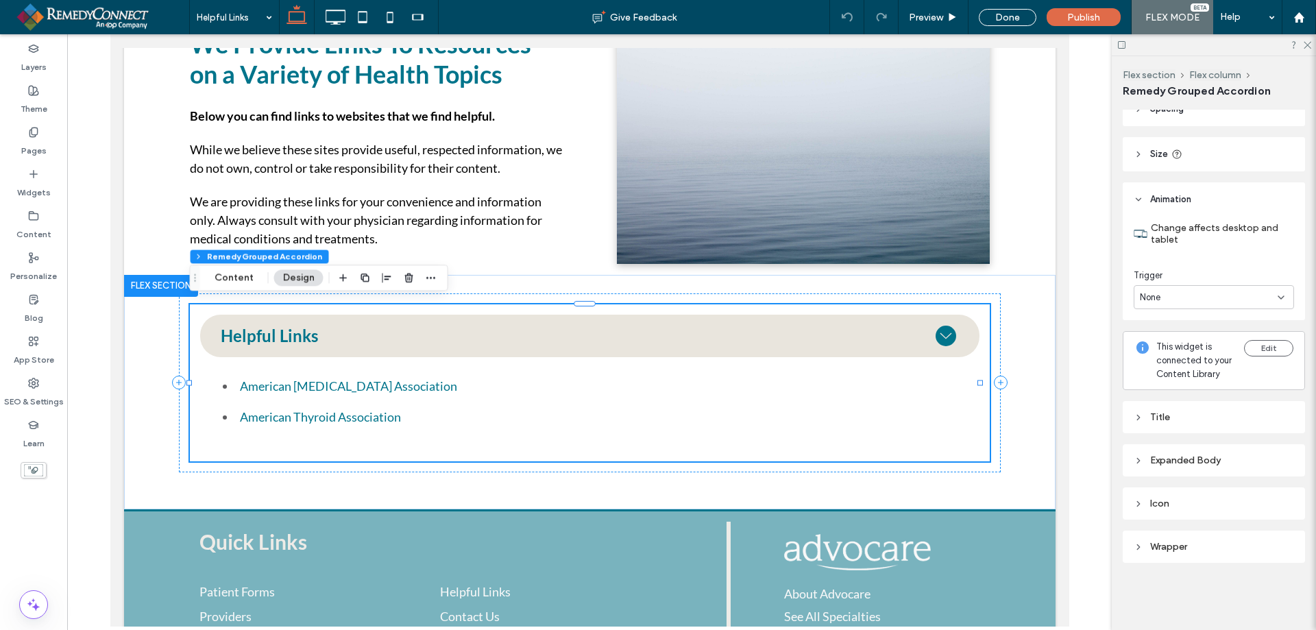
scroll to position [77, 0]
click at [1138, 455] on div "Expanded Body" at bounding box center [1214, 461] width 160 height 12
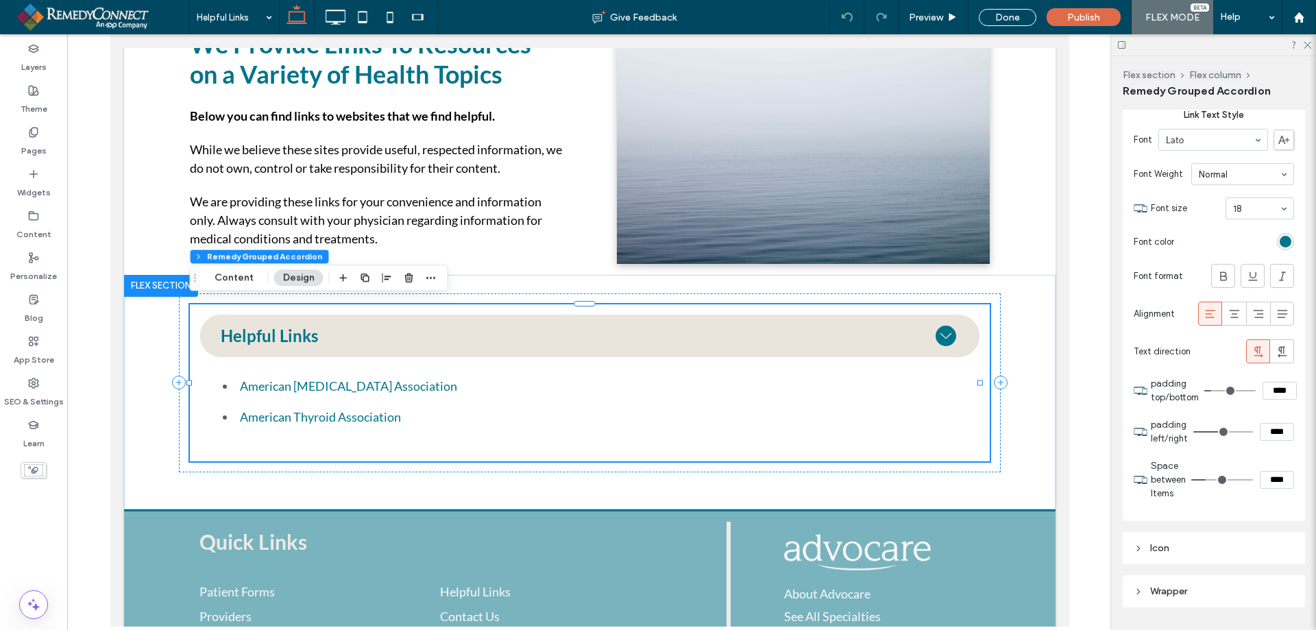
scroll to position [831, 0]
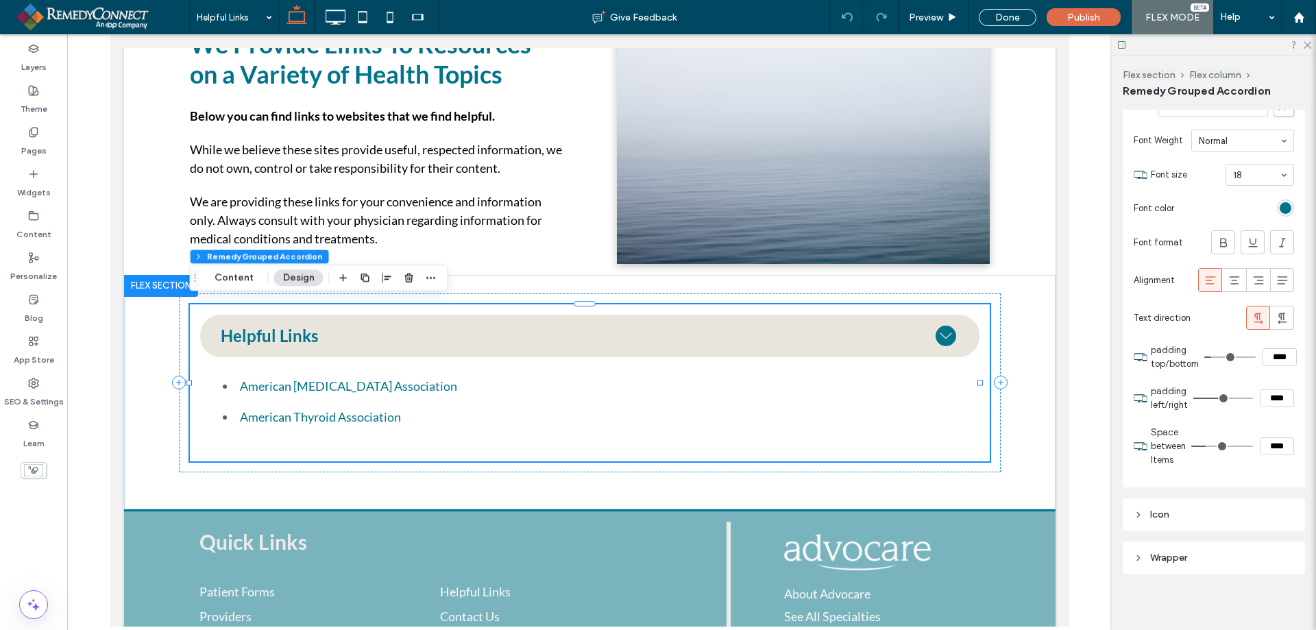
click at [1137, 520] on icon at bounding box center [1139, 515] width 10 height 10
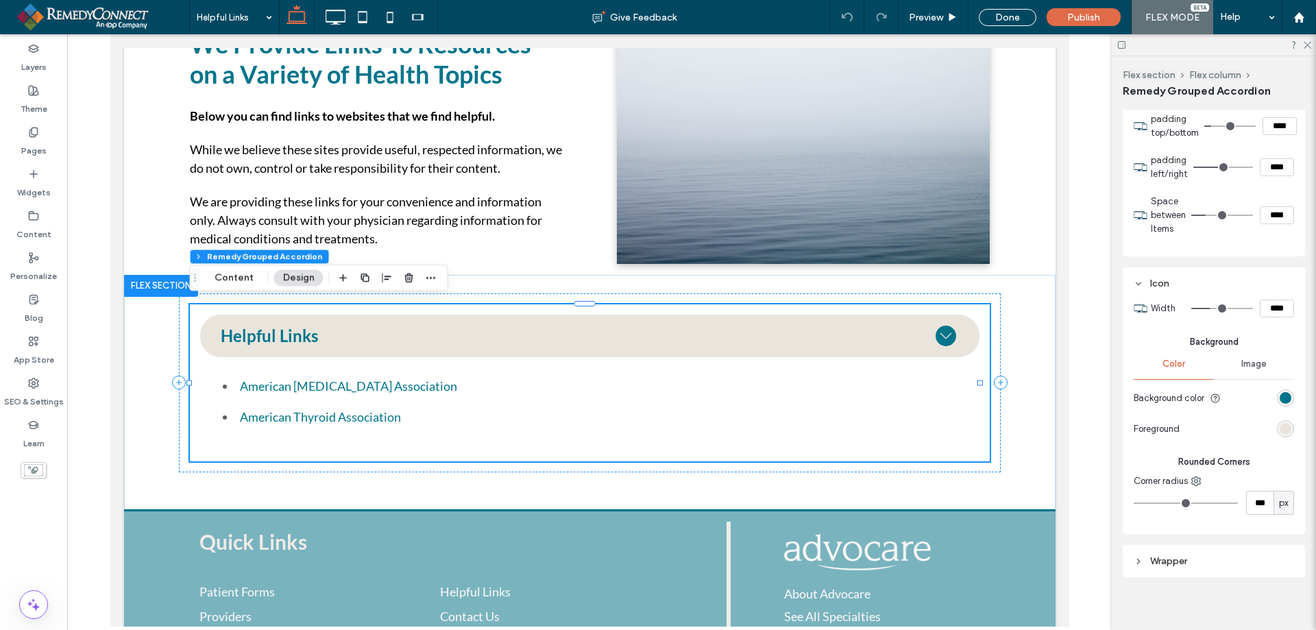
scroll to position [1091, 0]
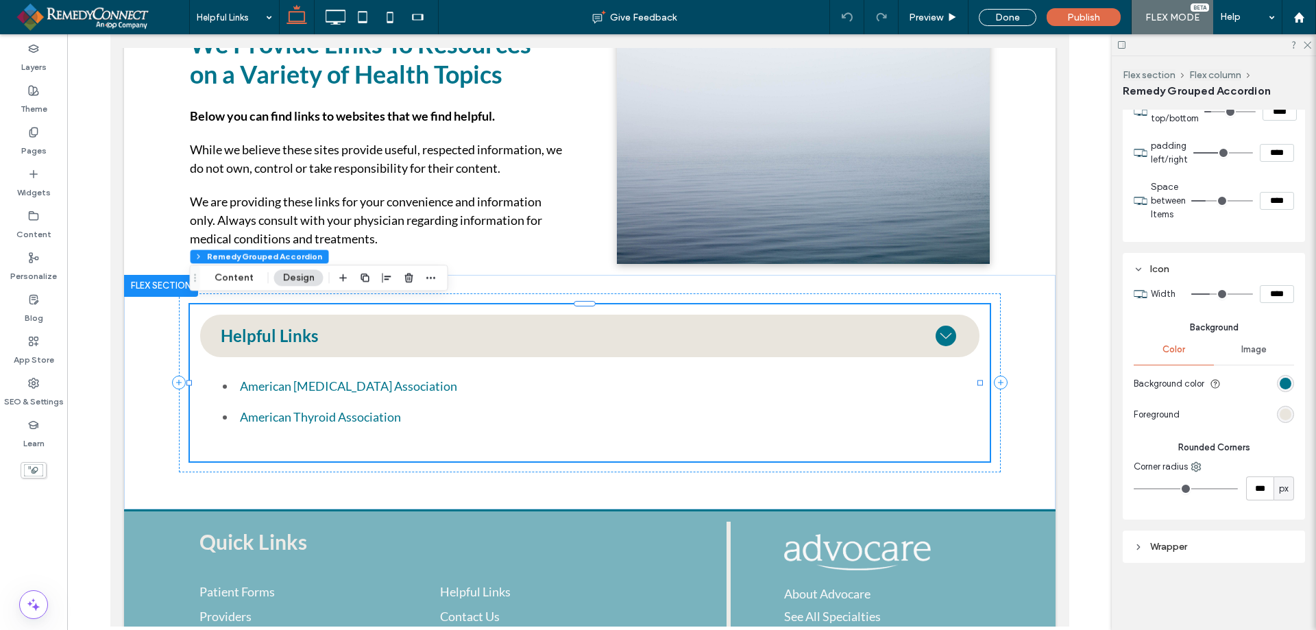
click at [1154, 546] on div "Wrapper" at bounding box center [1214, 547] width 160 height 12
type input "***"
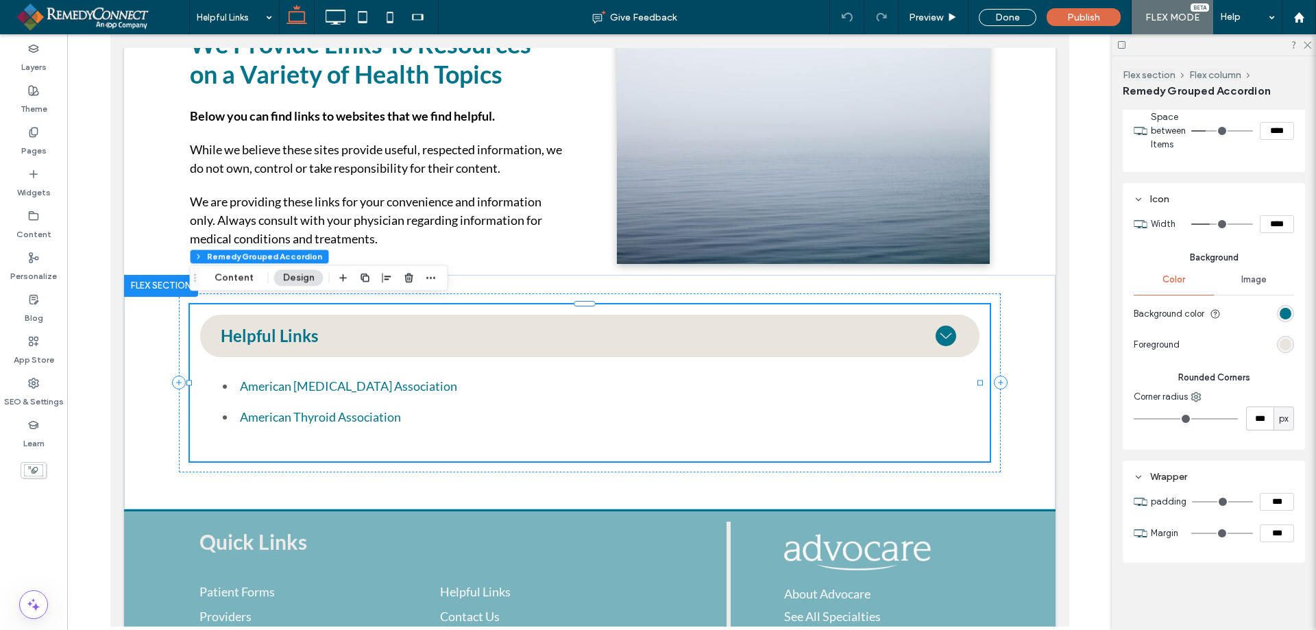
scroll to position [1162, 0]
click at [1172, 471] on div "Wrapper" at bounding box center [1214, 477] width 160 height 12
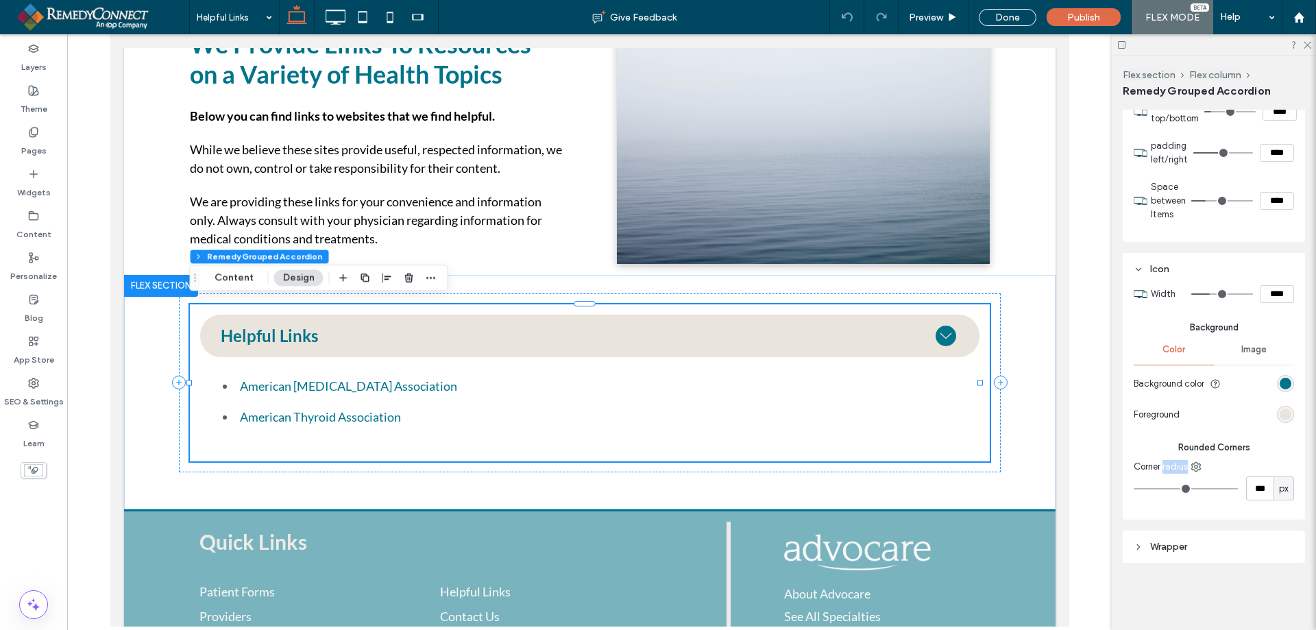
scroll to position [1091, 0]
click at [1172, 470] on span "Corner radius" at bounding box center [1161, 467] width 54 height 14
click at [1149, 271] on div "Icon" at bounding box center [1214, 269] width 160 height 12
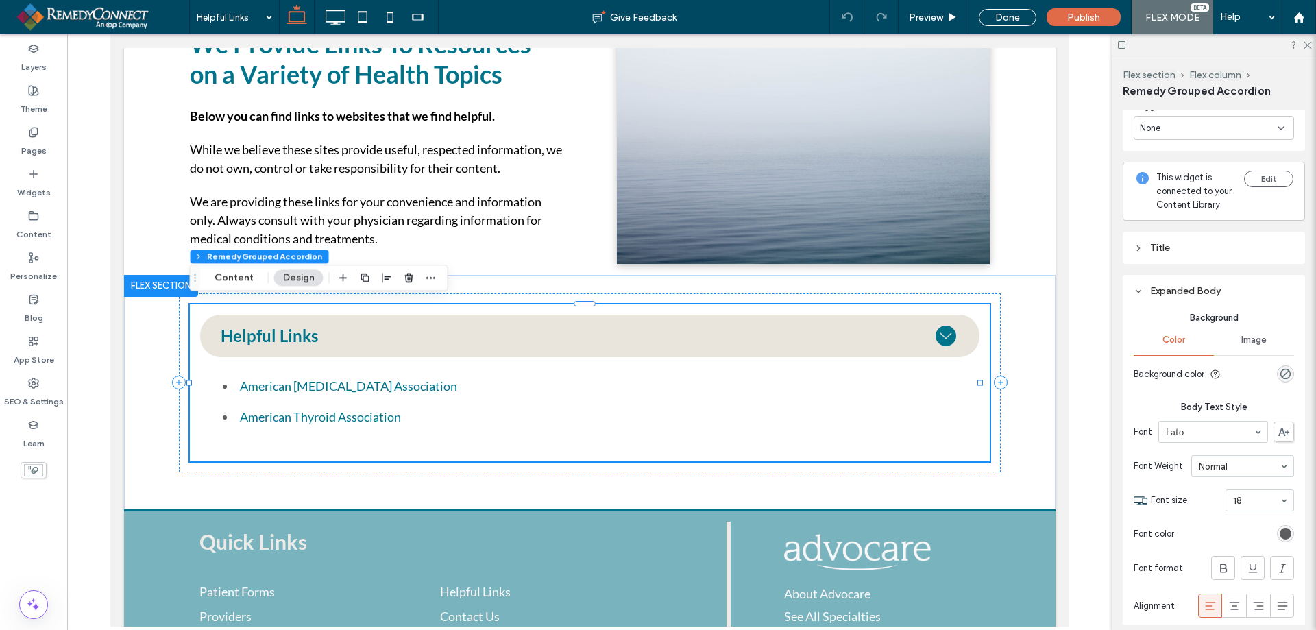
scroll to position [225, 0]
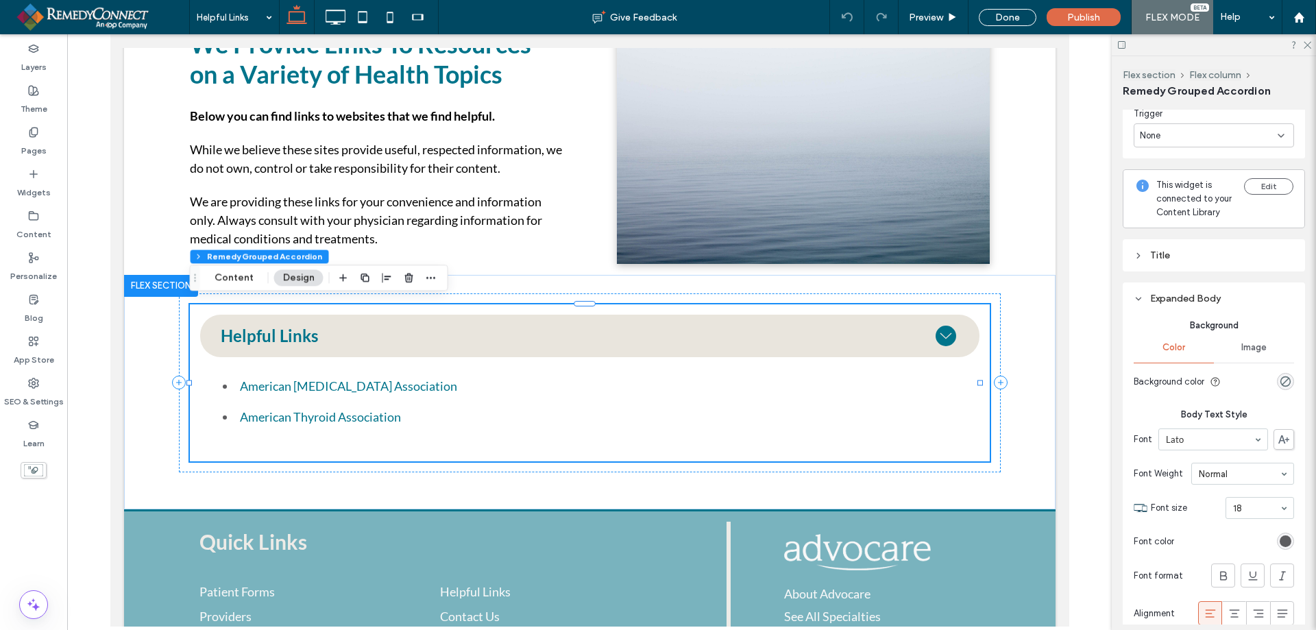
click at [1151, 304] on div "Expanded Body" at bounding box center [1214, 299] width 160 height 12
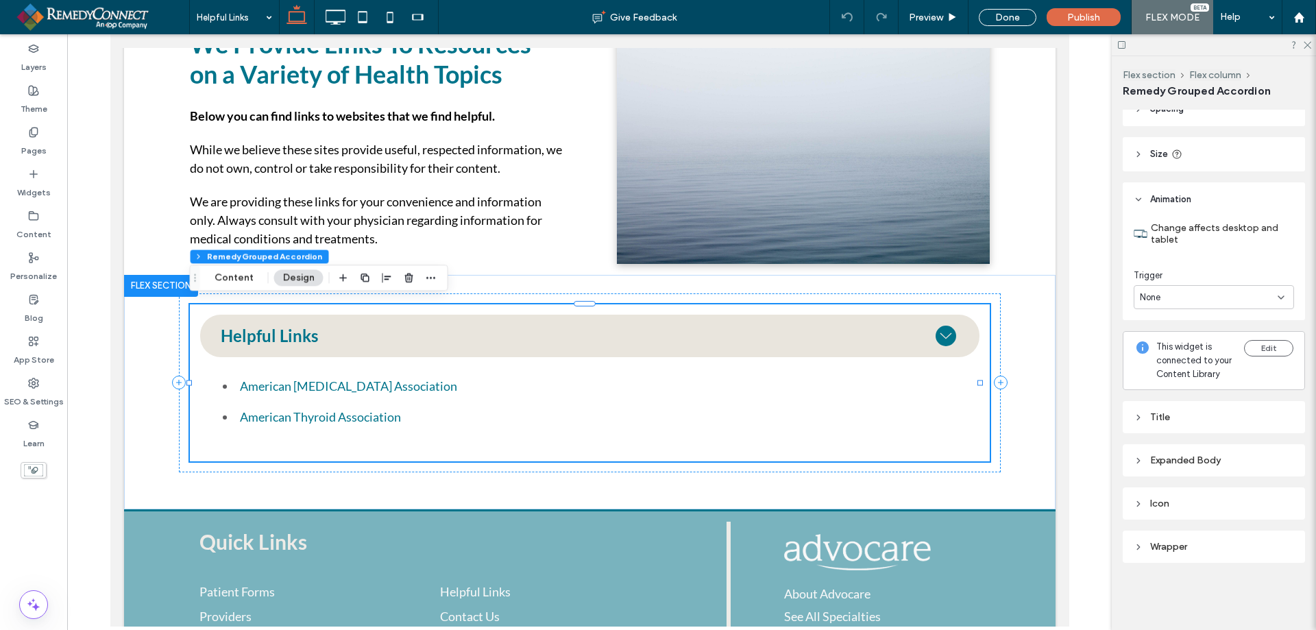
click at [1144, 414] on div "Title" at bounding box center [1214, 417] width 160 height 12
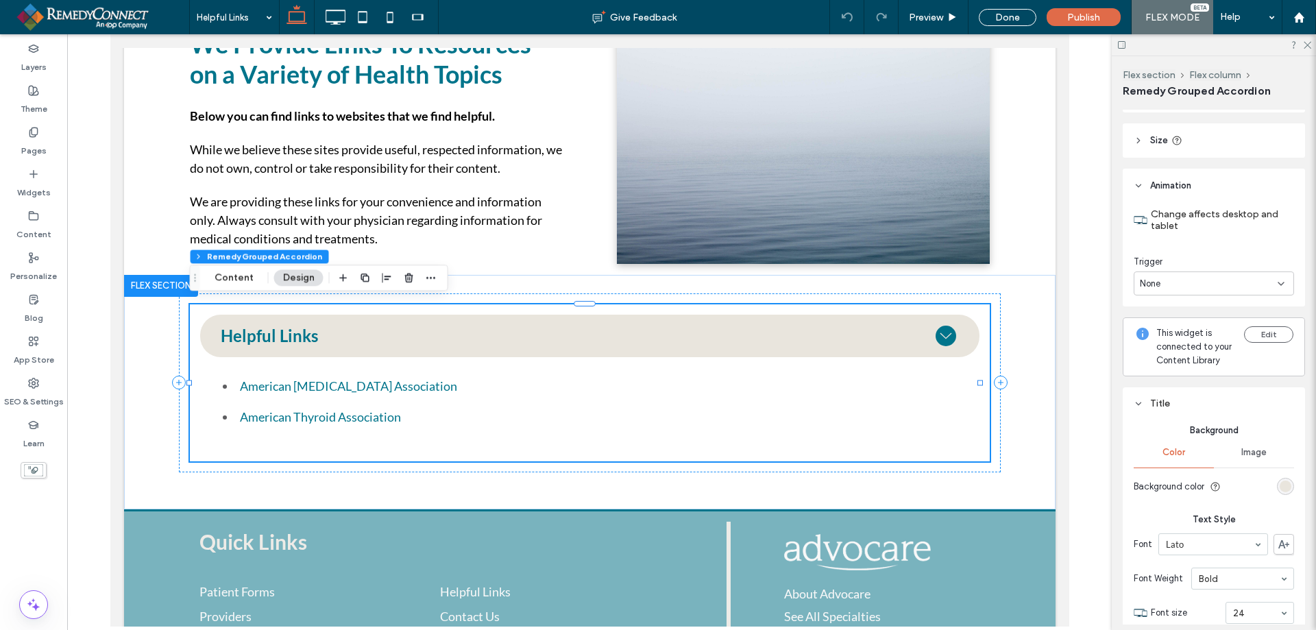
scroll to position [225, 0]
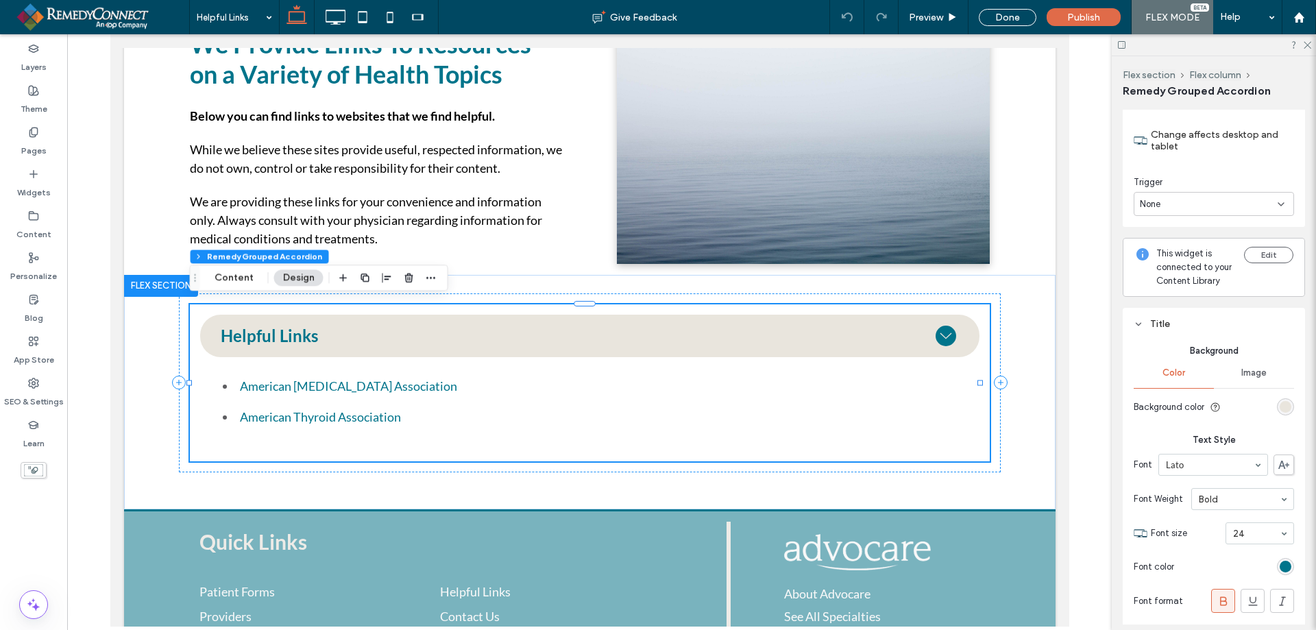
click at [1151, 330] on div "Title" at bounding box center [1214, 324] width 160 height 12
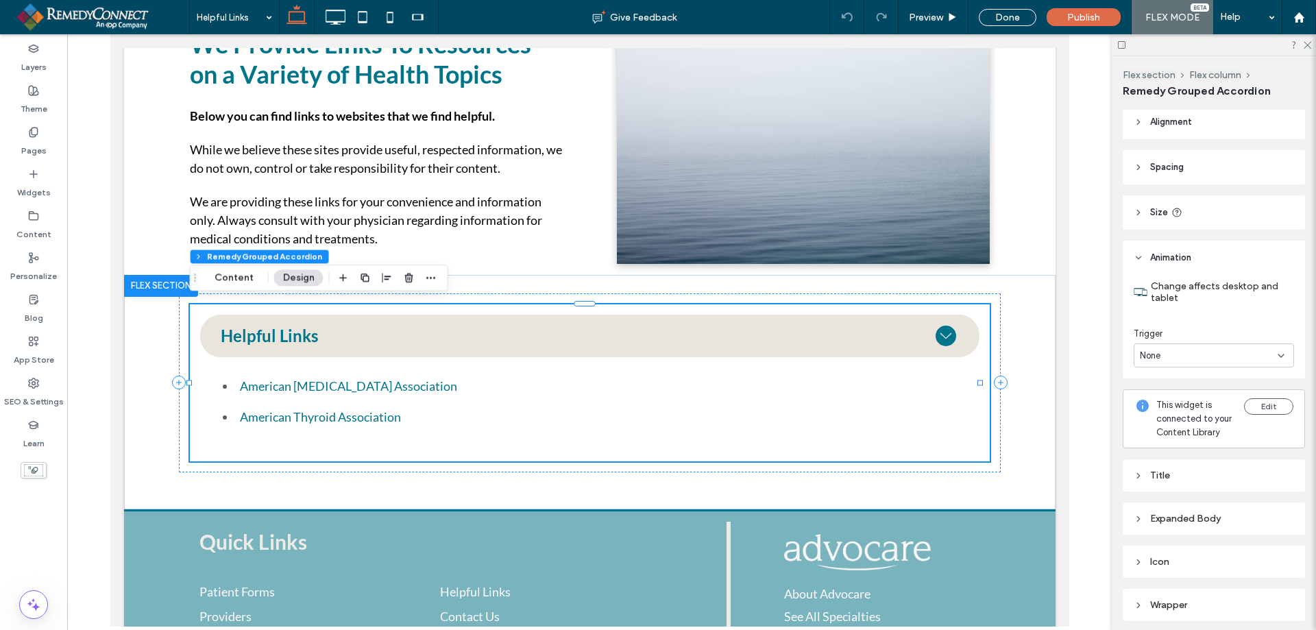
scroll to position [0, 0]
click at [1147, 215] on header "Size" at bounding box center [1214, 217] width 182 height 34
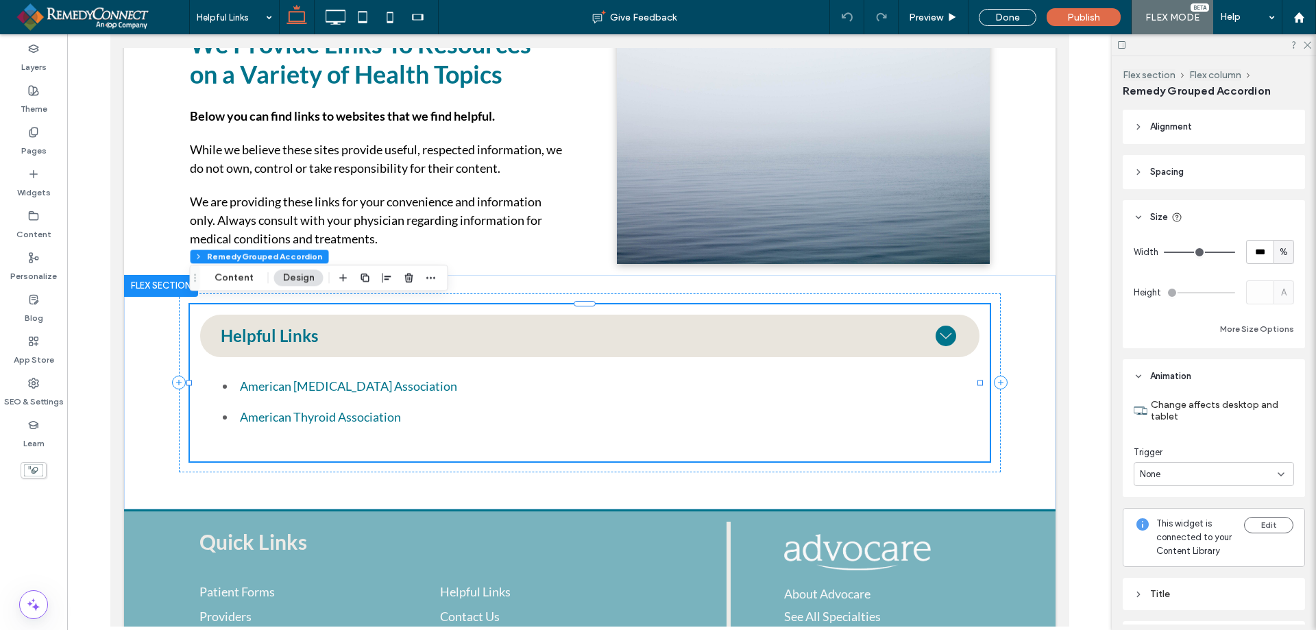
click at [1143, 175] on icon at bounding box center [1139, 172] width 10 height 10
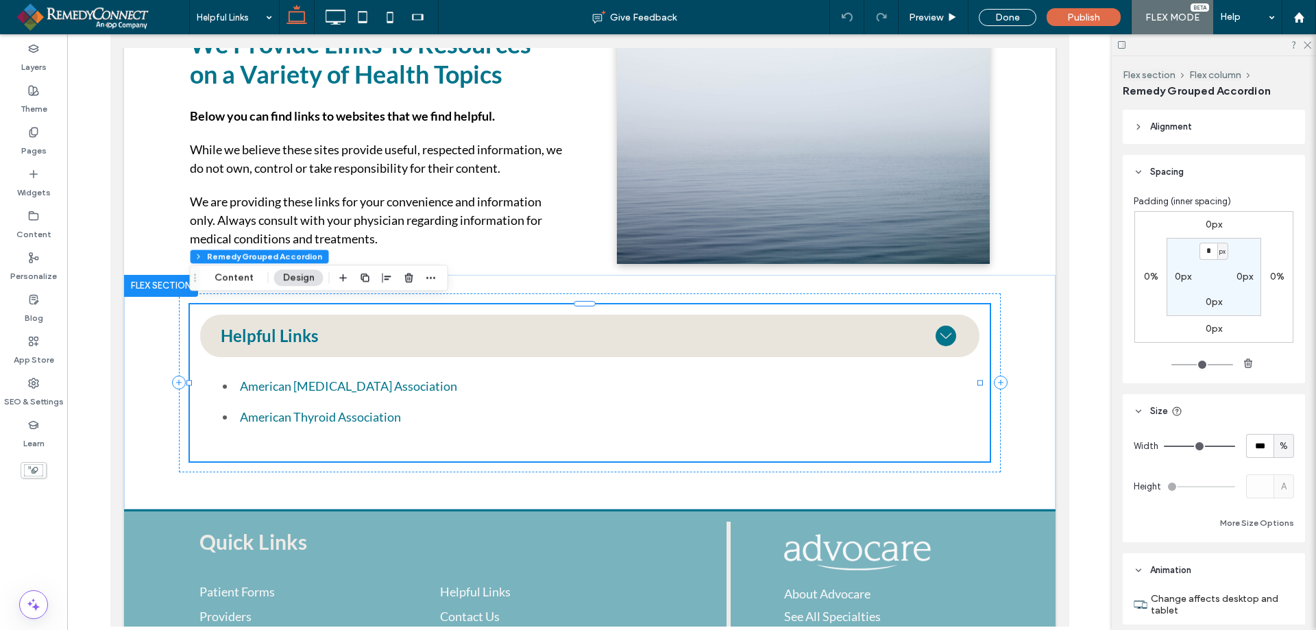
click at [1145, 129] on header "Alignment" at bounding box center [1214, 127] width 182 height 34
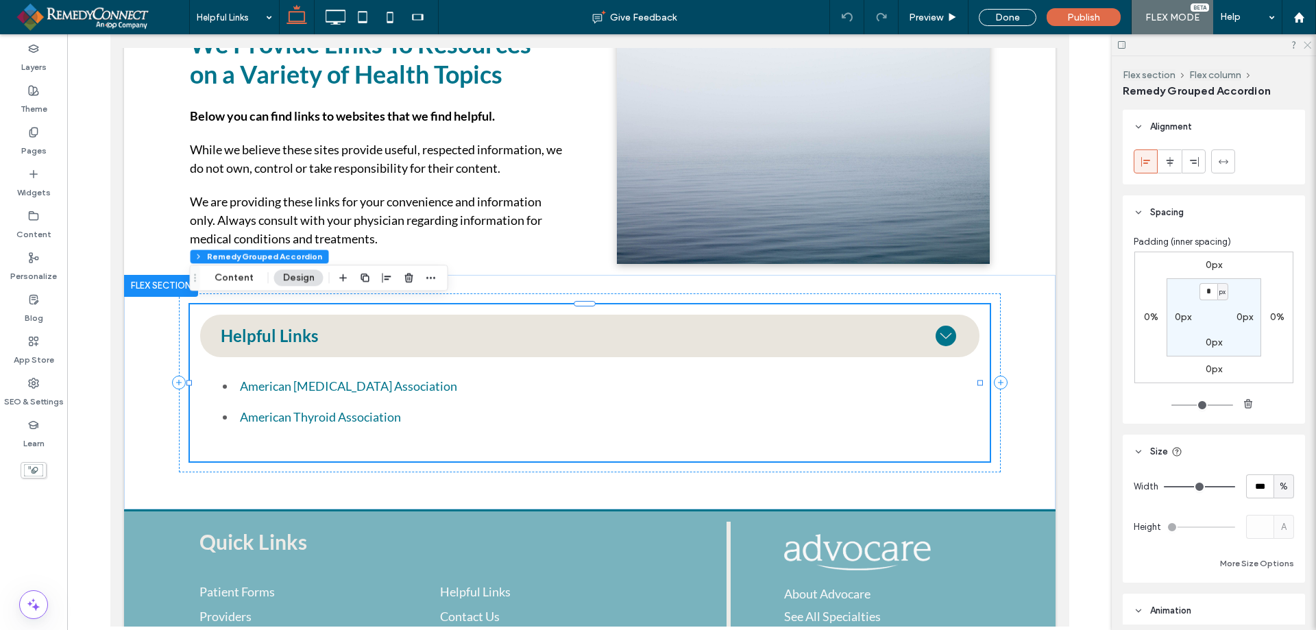
click at [1307, 46] on use at bounding box center [1308, 46] width 8 height 8
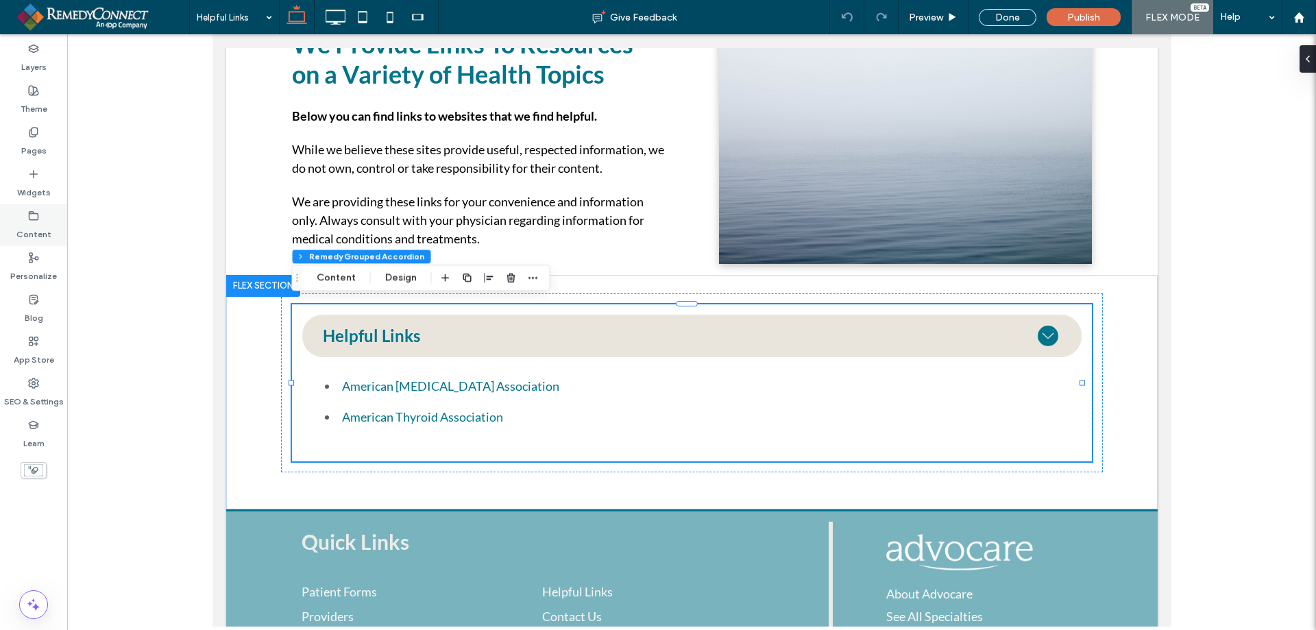
click at [34, 221] on icon at bounding box center [33, 215] width 11 height 11
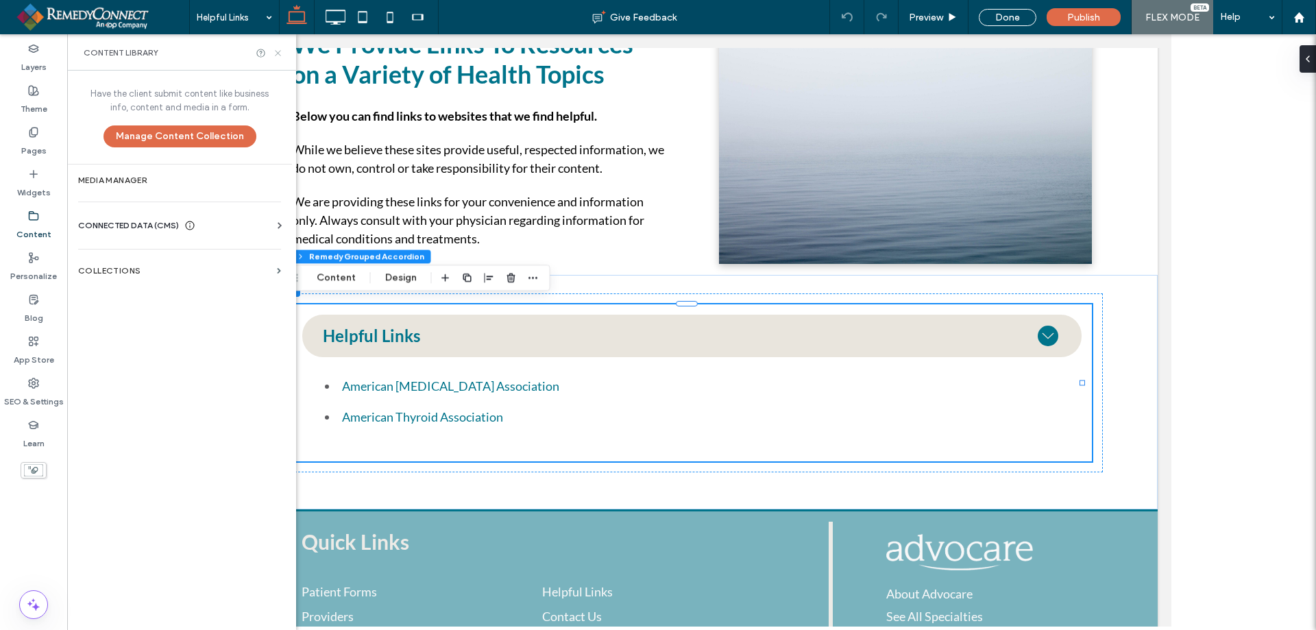
click at [277, 51] on use at bounding box center [277, 52] width 5 height 5
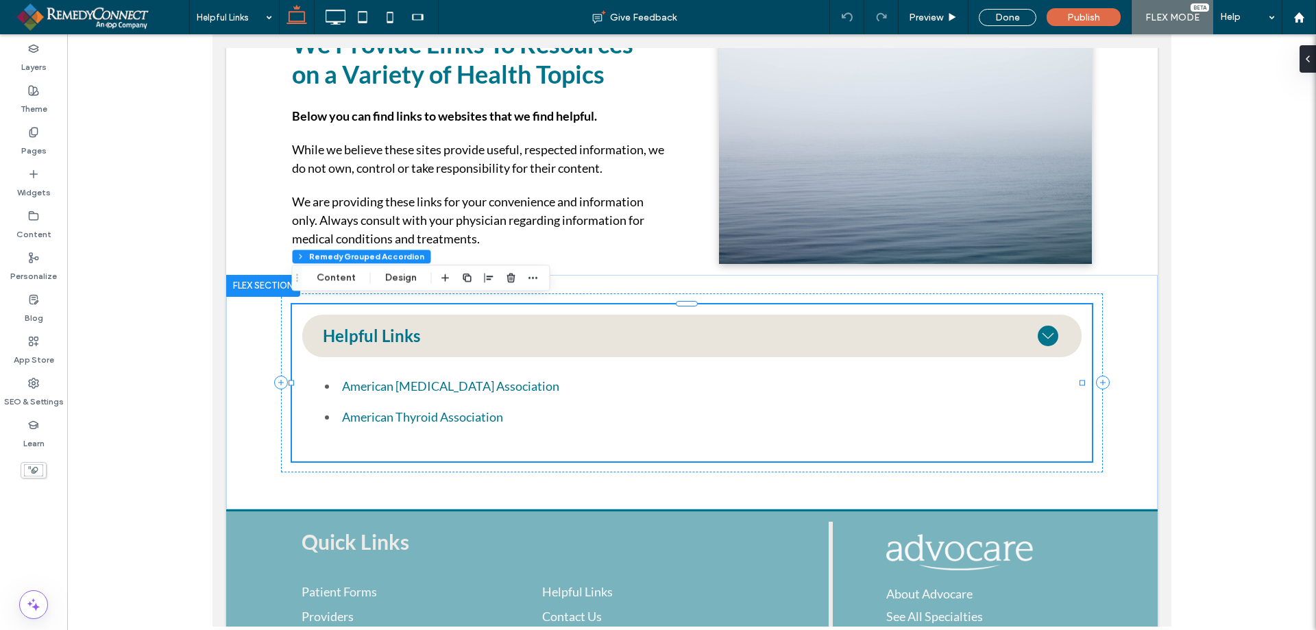
click at [328, 269] on div "Flex section Flex column Remedy Grouped Accordion Content Design" at bounding box center [421, 278] width 258 height 26
click at [330, 278] on button "Content" at bounding box center [336, 277] width 57 height 16
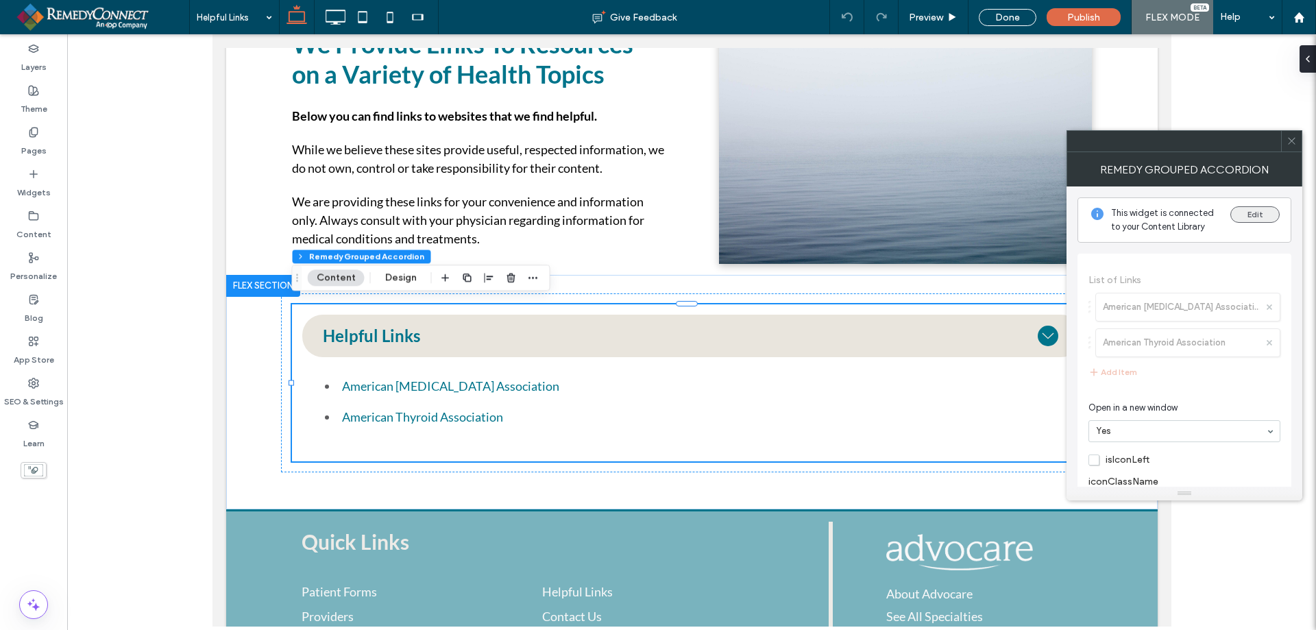
click at [1241, 215] on button "Edit" at bounding box center [1255, 214] width 49 height 16
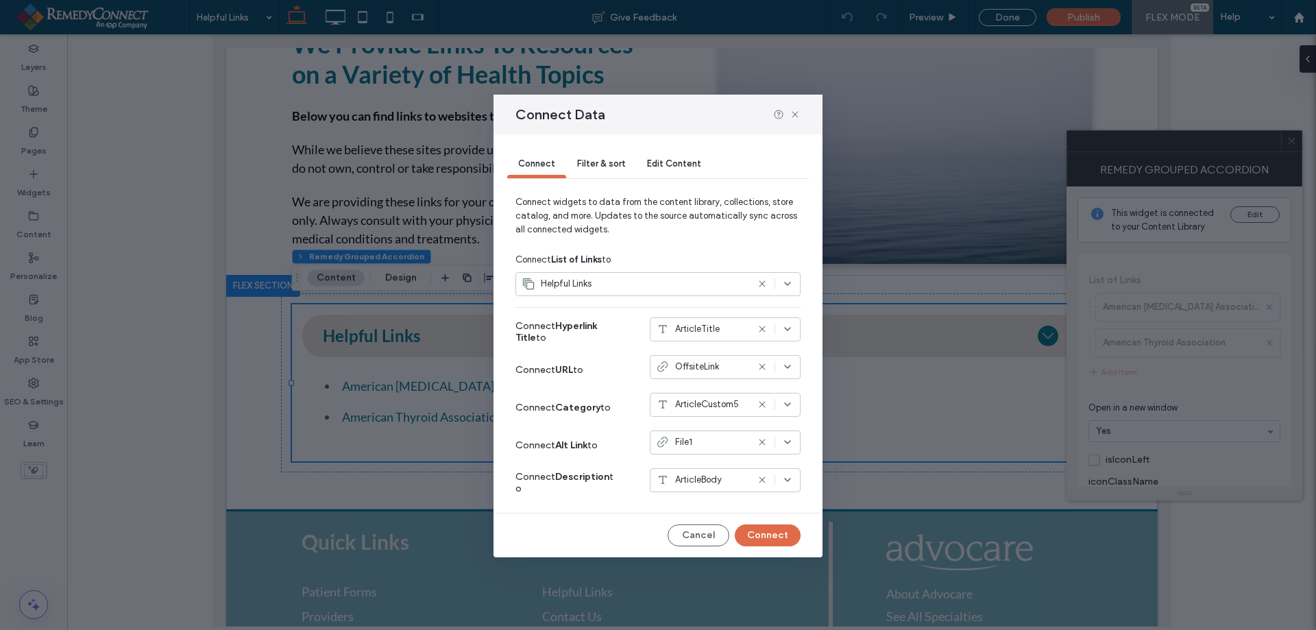
click at [613, 165] on span "Filter & sort" at bounding box center [601, 163] width 48 height 10
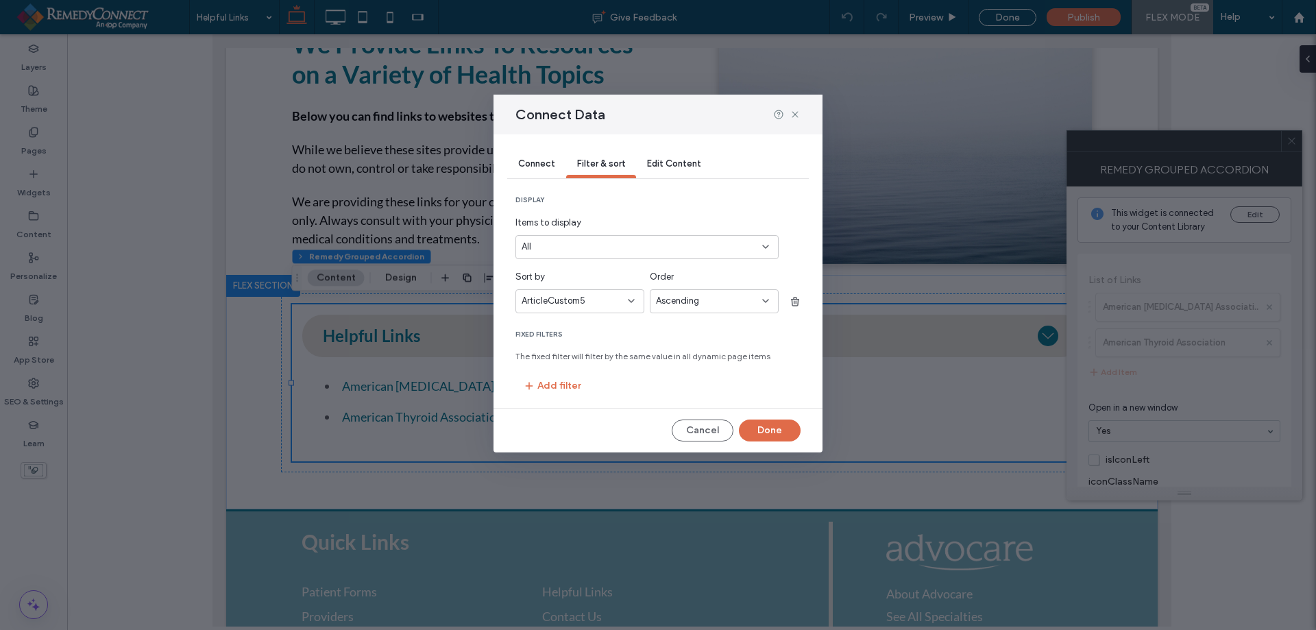
click at [673, 163] on span "Edit Content" at bounding box center [674, 163] width 54 height 10
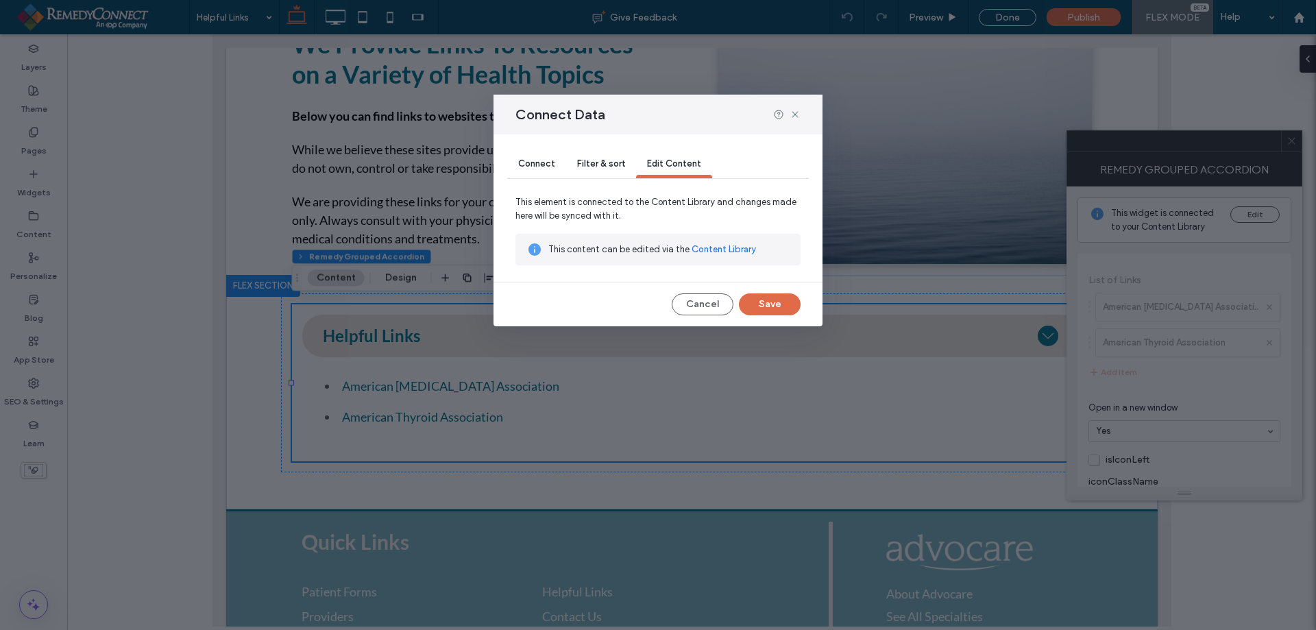
click at [727, 250] on link "Content Library" at bounding box center [724, 250] width 64 height 14
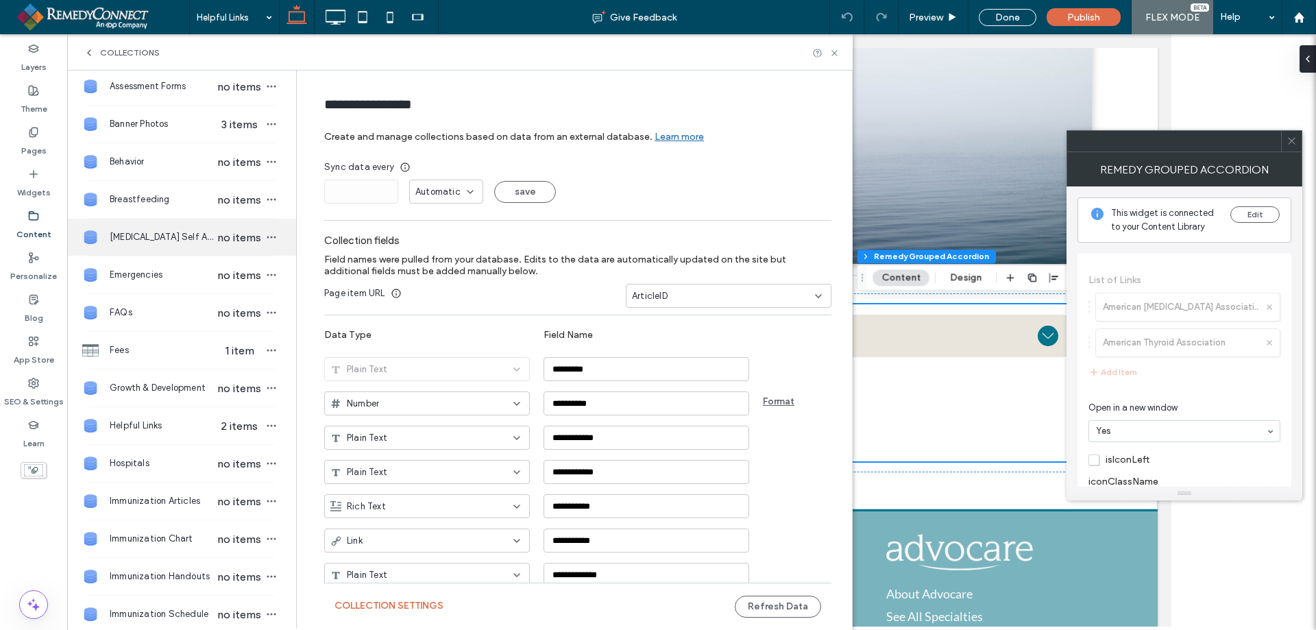
scroll to position [274, 0]
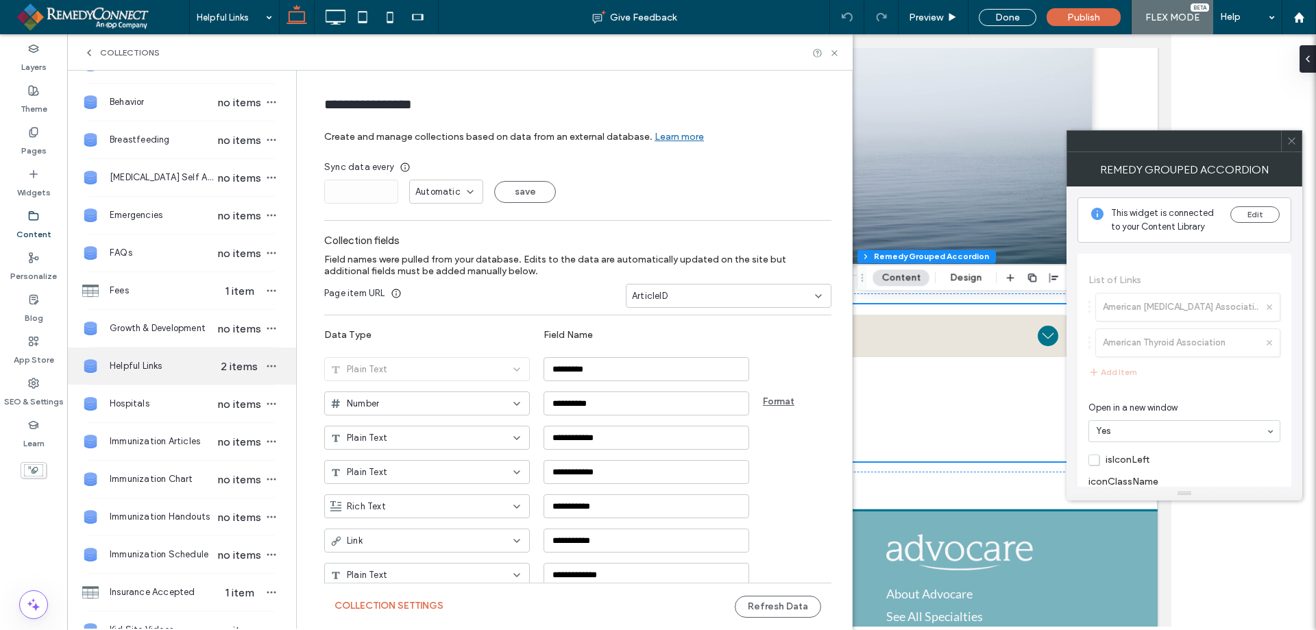
click at [158, 364] on span "Helpful Links" at bounding box center [163, 366] width 106 height 14
type input "**********"
click at [151, 364] on span "Helpful Links" at bounding box center [163, 366] width 106 height 14
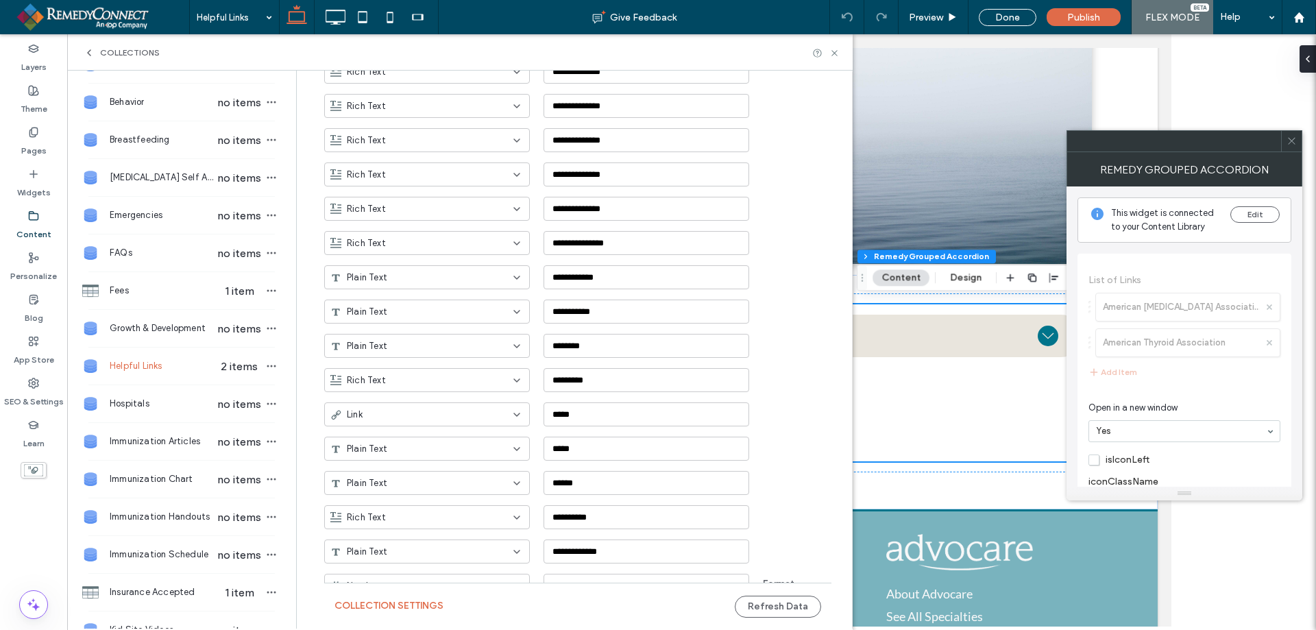
scroll to position [754, 0]
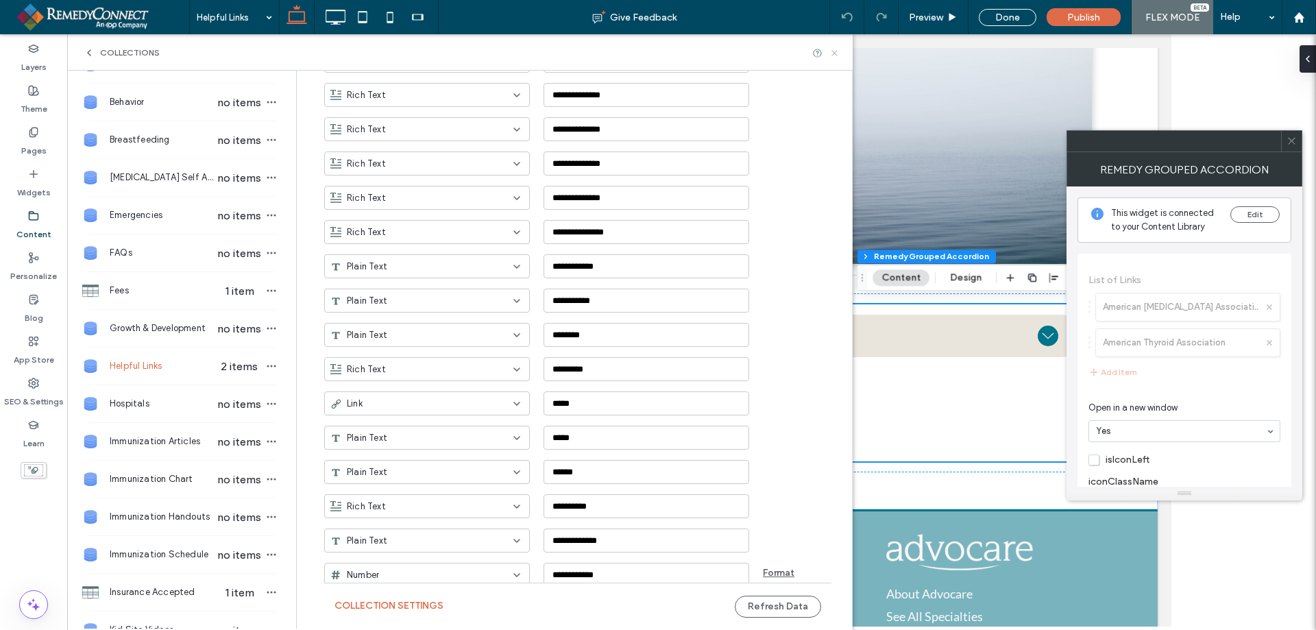
click at [838, 57] on icon at bounding box center [835, 53] width 10 height 10
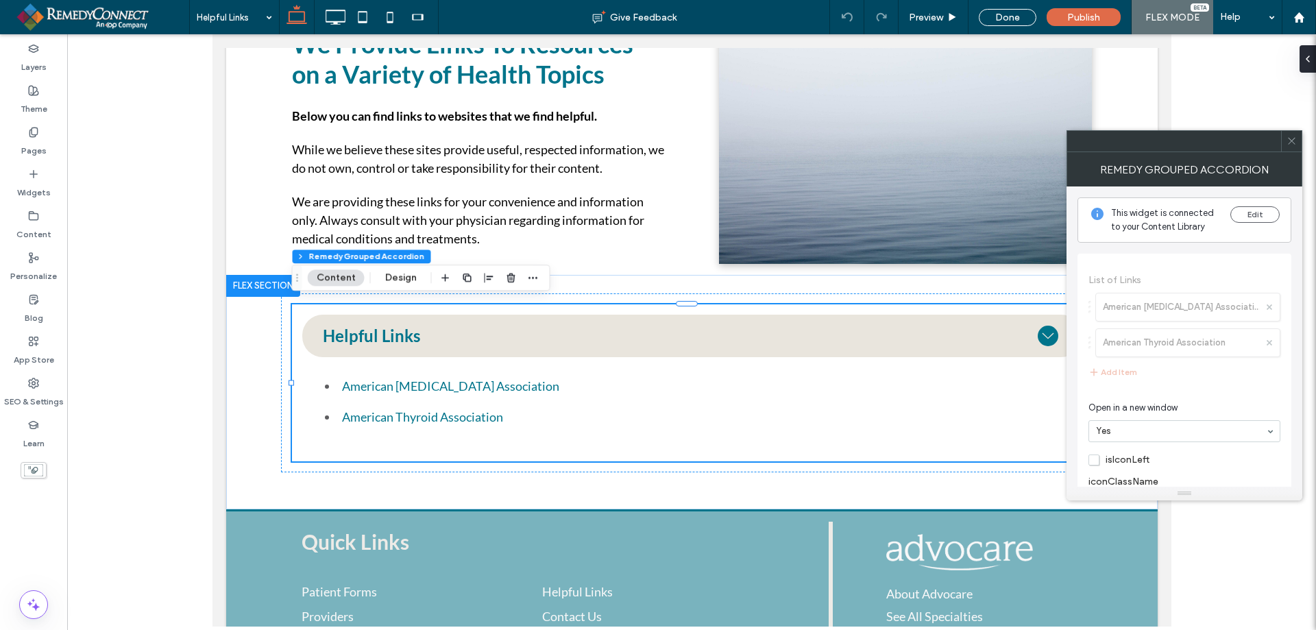
click at [1295, 143] on icon at bounding box center [1292, 141] width 10 height 10
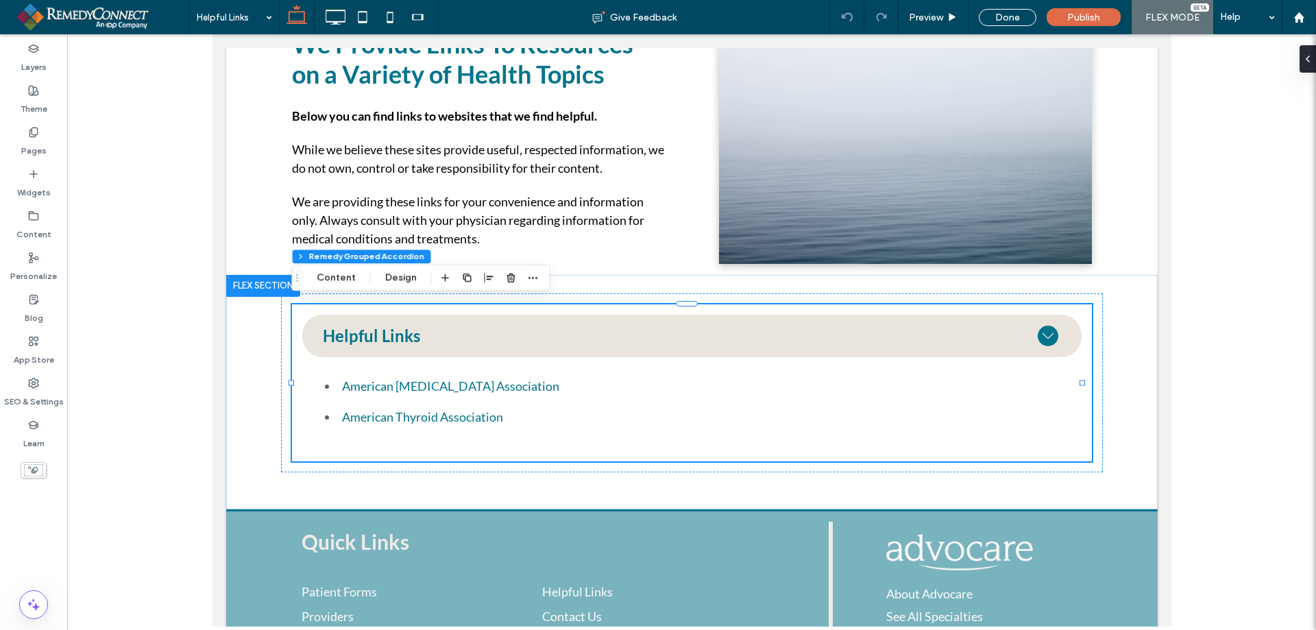
click at [186, 328] on div at bounding box center [691, 330] width 1249 height 592
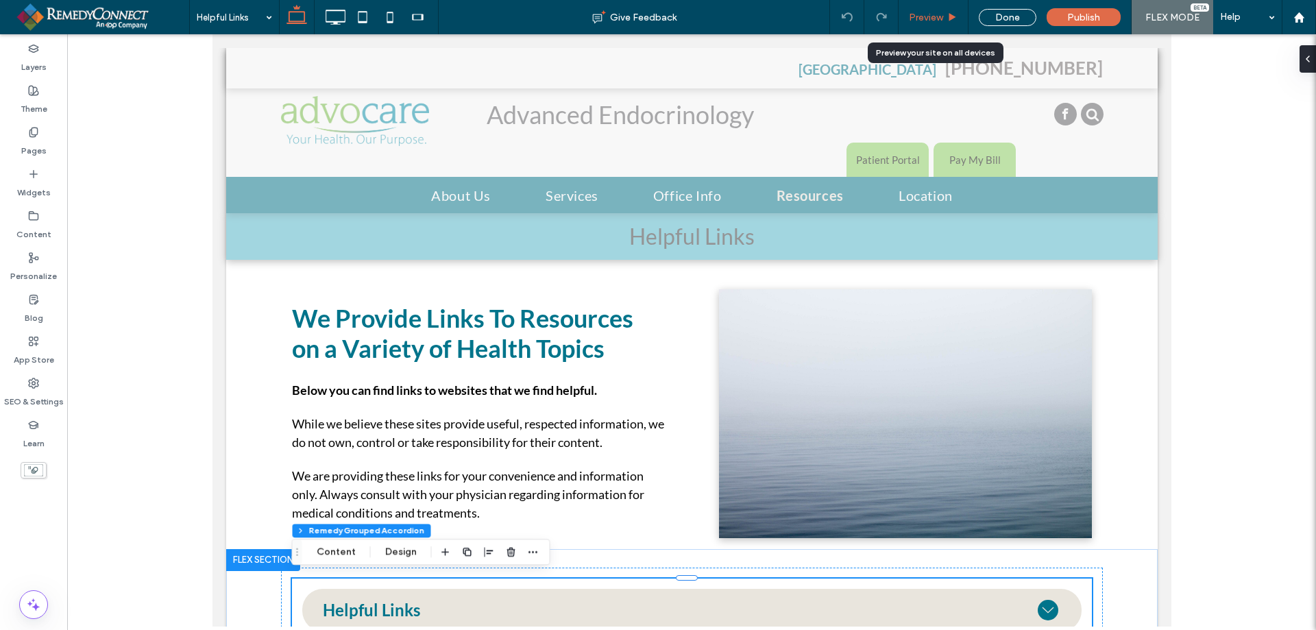
click at [924, 8] on div "Preview" at bounding box center [934, 17] width 70 height 34
click at [939, 20] on span "Preview" at bounding box center [926, 18] width 34 height 12
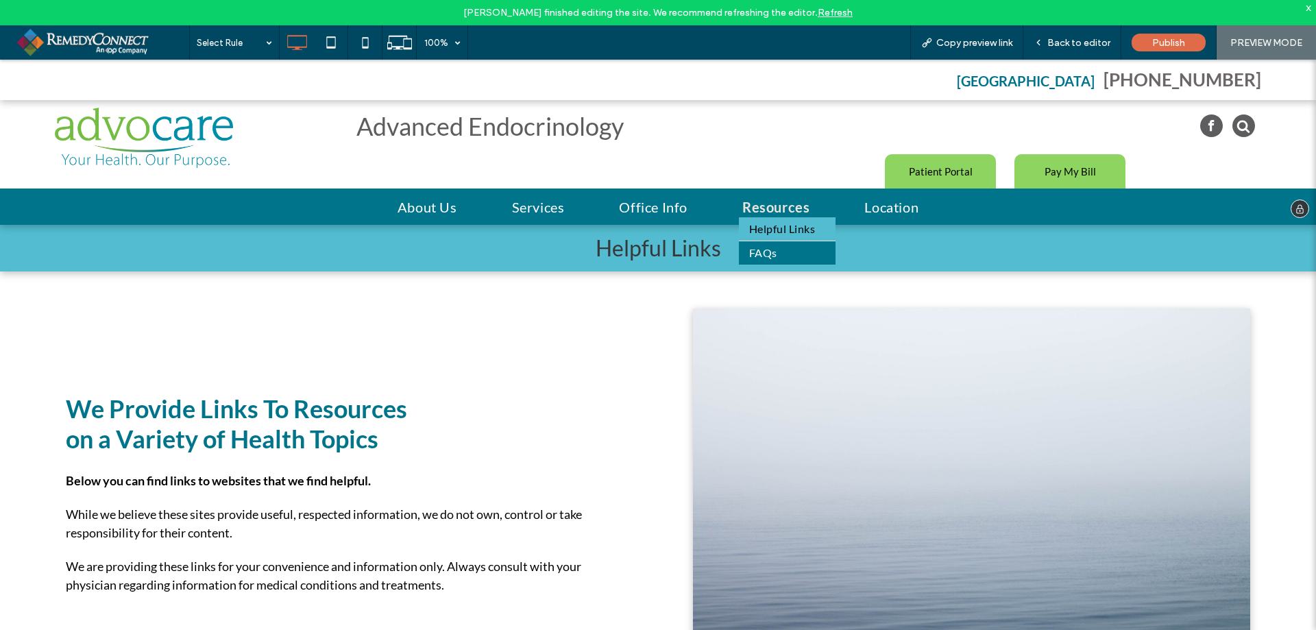
click at [755, 223] on span "Helpful Links" at bounding box center [782, 229] width 66 height 16
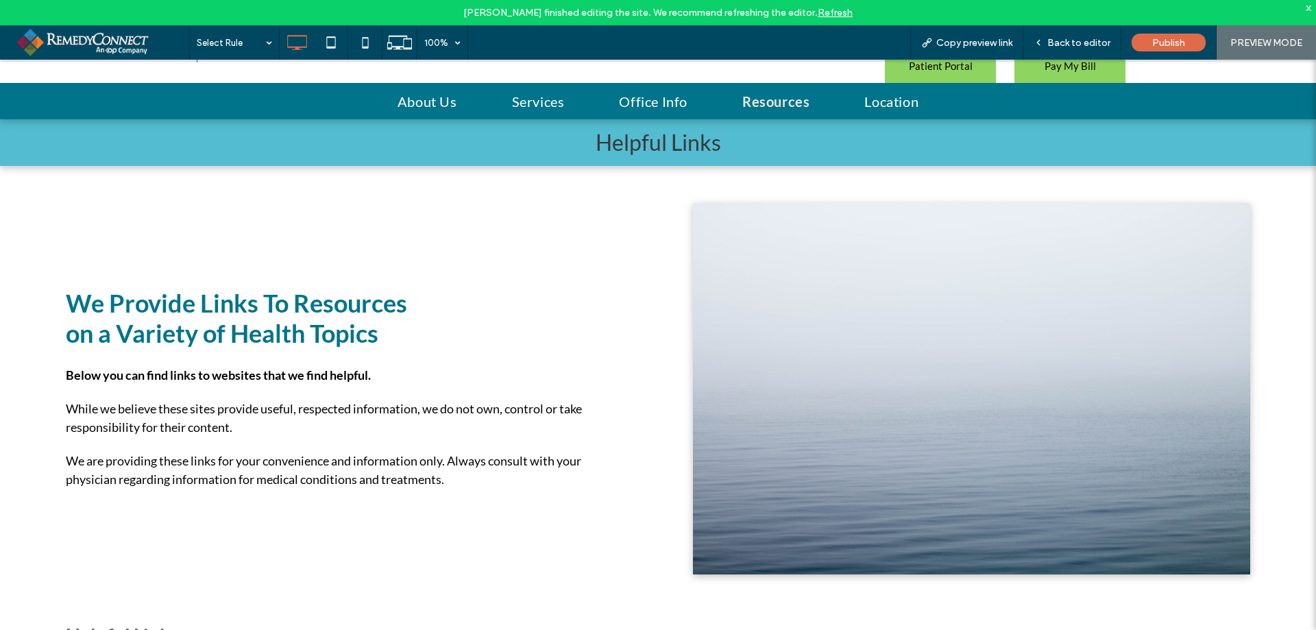
scroll to position [18, 0]
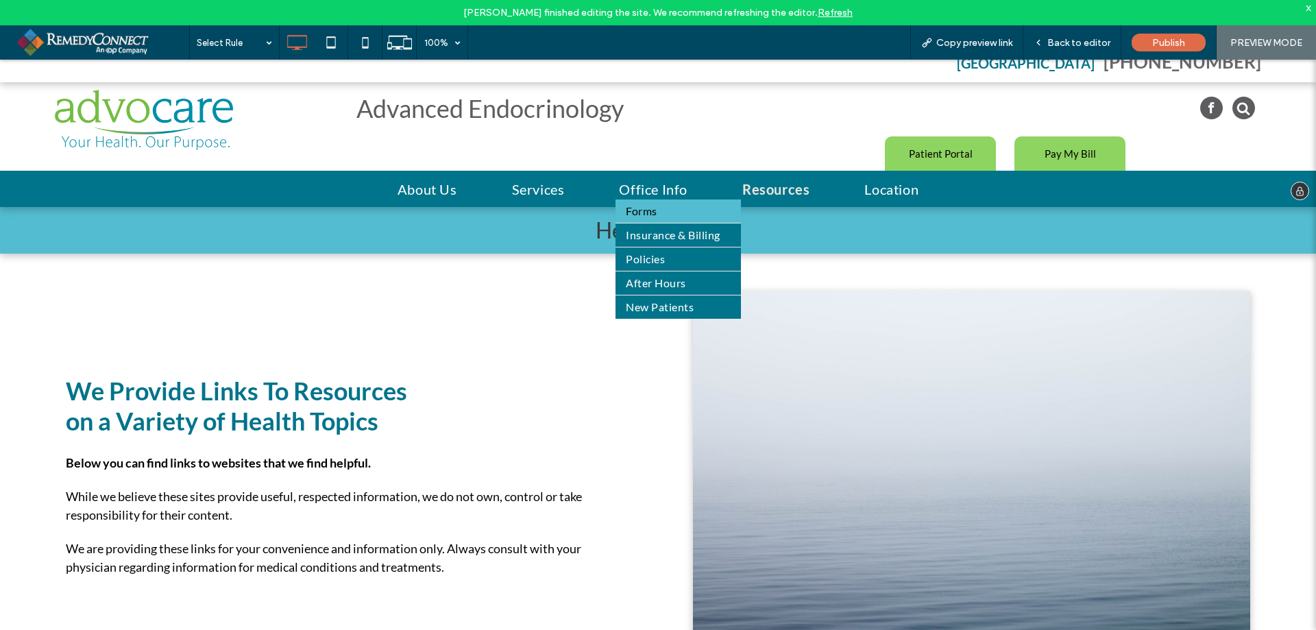
click at [648, 210] on span "Forms" at bounding box center [641, 211] width 31 height 16
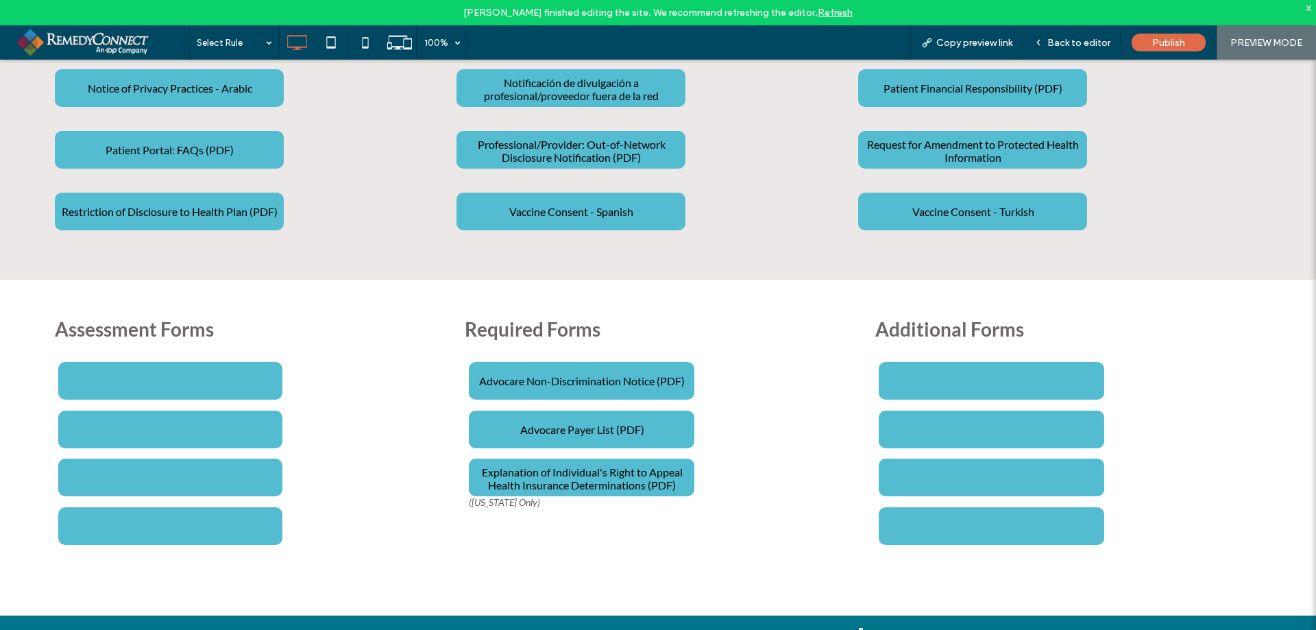
scroll to position [891, 0]
